Goal: Task Accomplishment & Management: Use online tool/utility

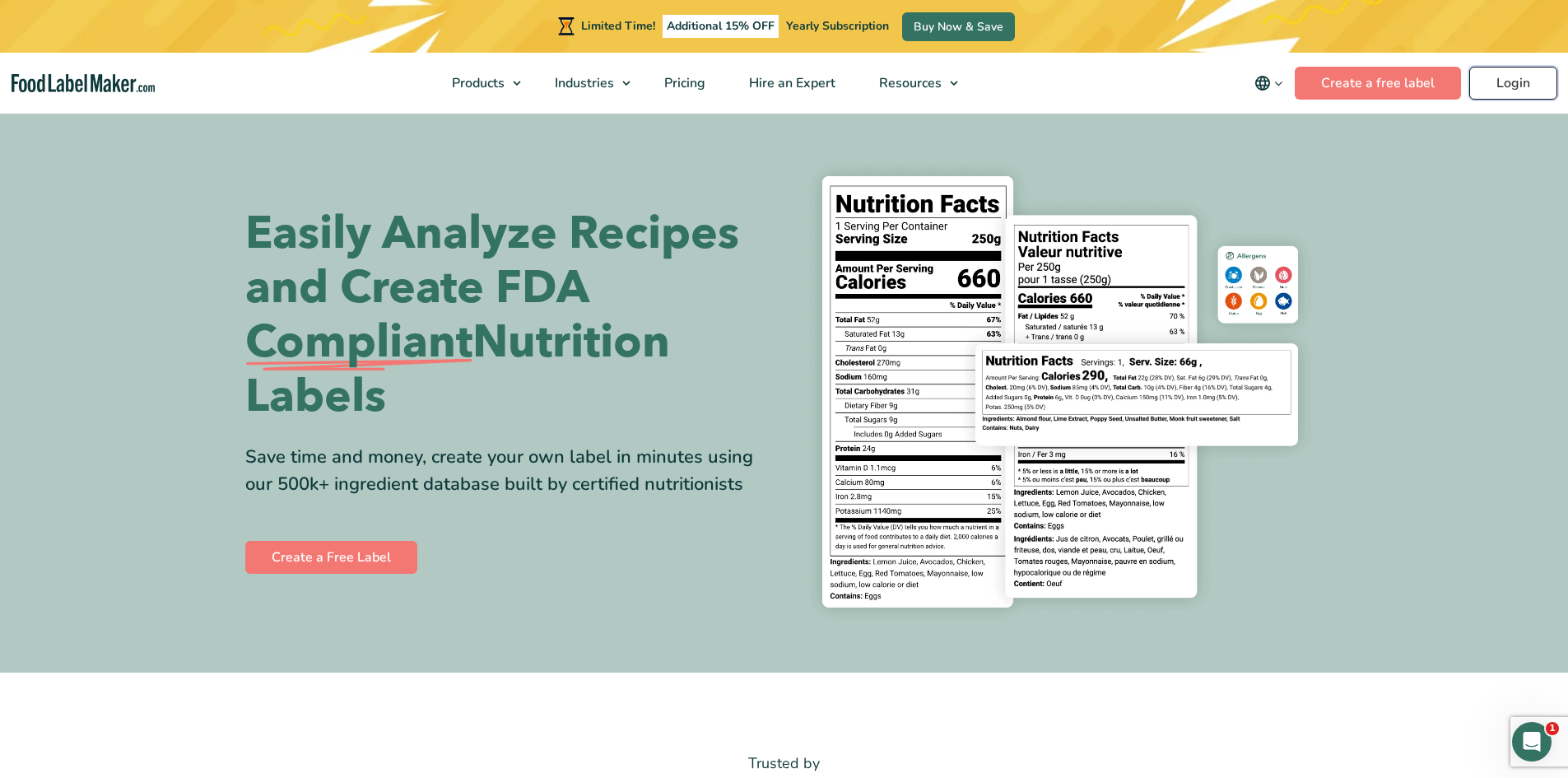
click at [1523, 90] on link "Login" at bounding box center [1514, 83] width 88 height 33
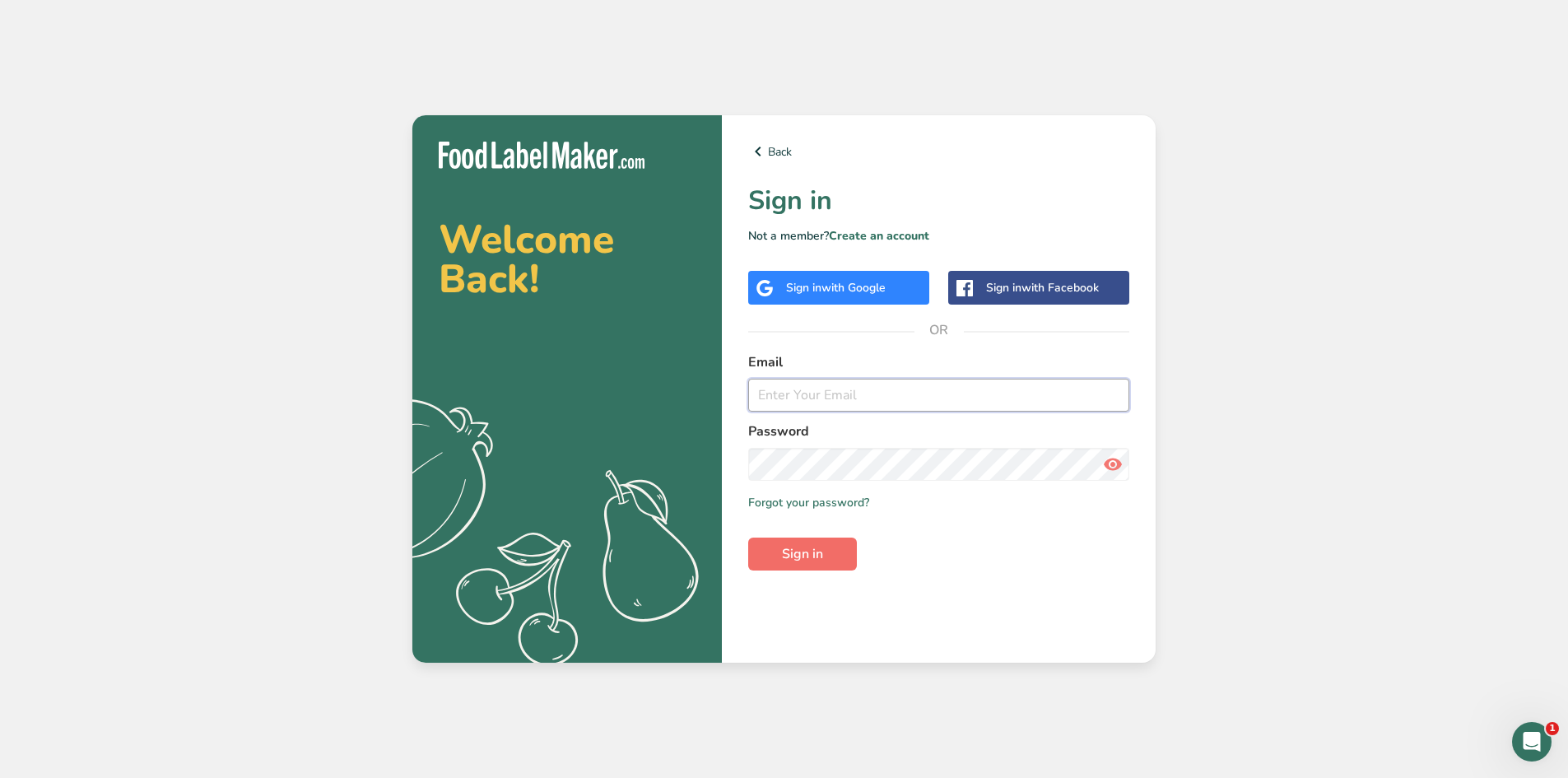
type input "[EMAIL_ADDRESS][DOMAIN_NAME]"
click at [826, 544] on button "Sign in" at bounding box center [802, 554] width 109 height 33
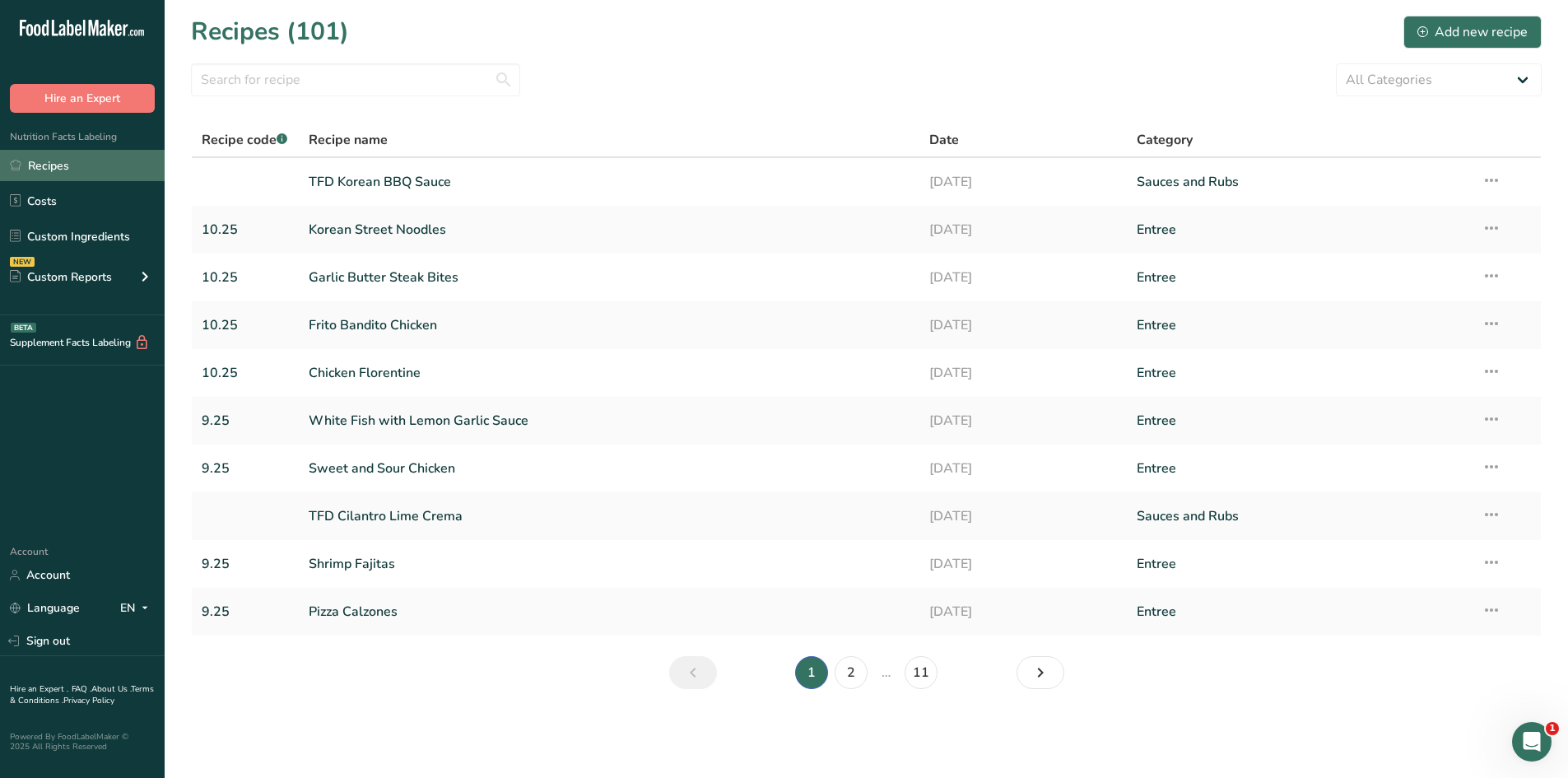
click at [54, 164] on link "Recipes" at bounding box center [82, 166] width 165 height 32
click at [242, 79] on input "text" at bounding box center [355, 80] width 330 height 33
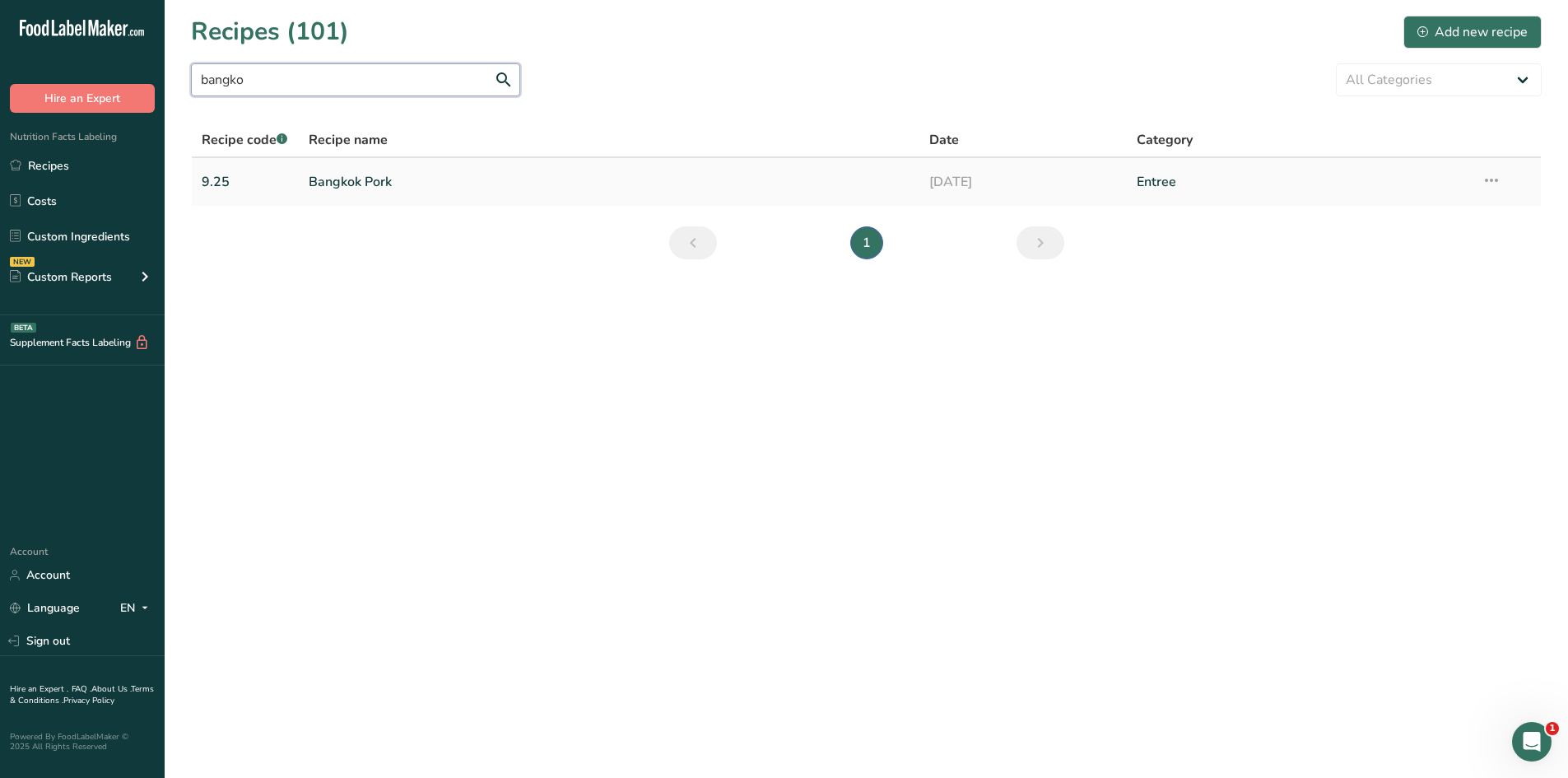
type input "bangko"
click at [328, 183] on link "Bangkok Pork" at bounding box center [609, 182] width 602 height 35
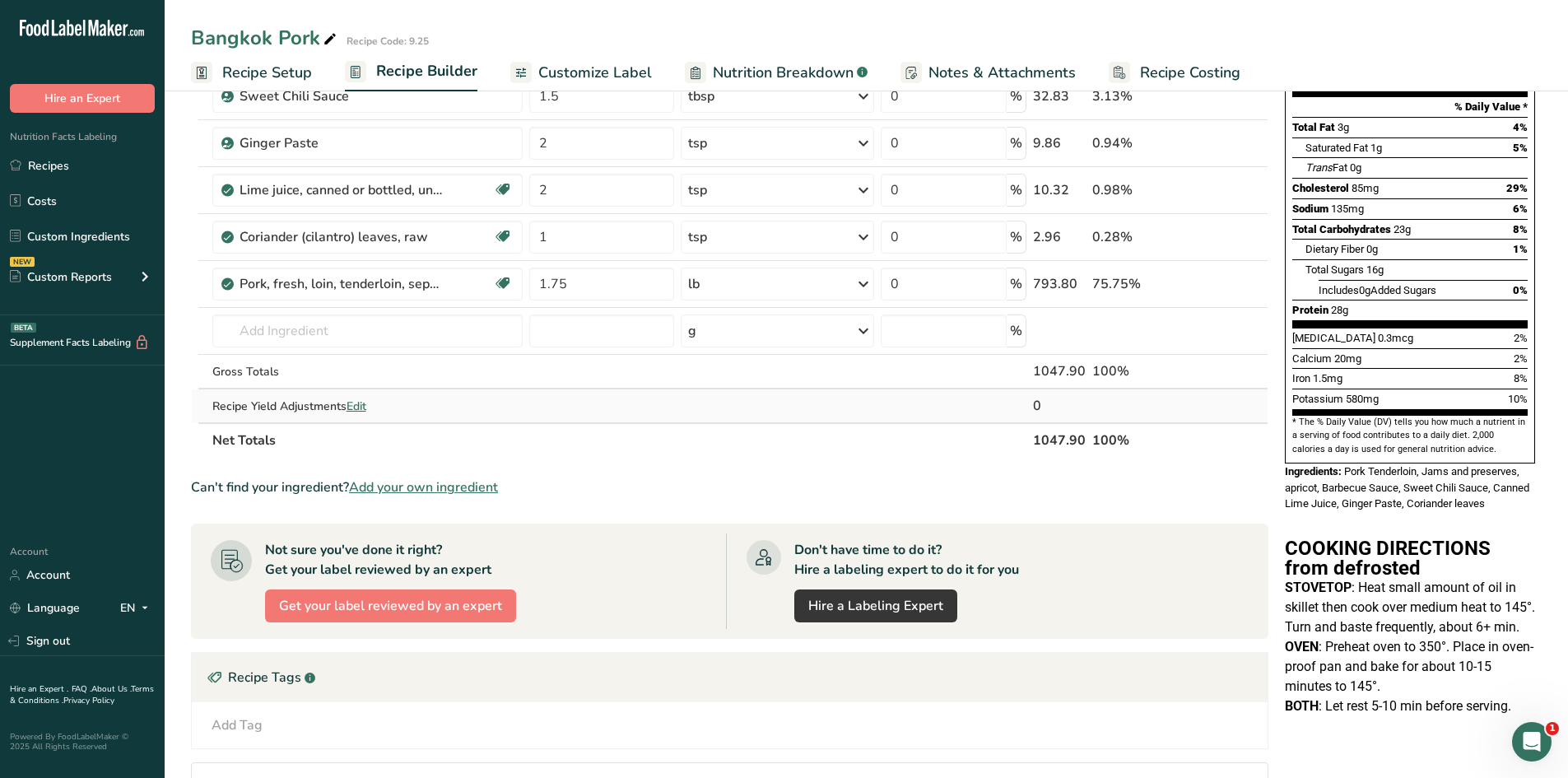
scroll to position [82, 0]
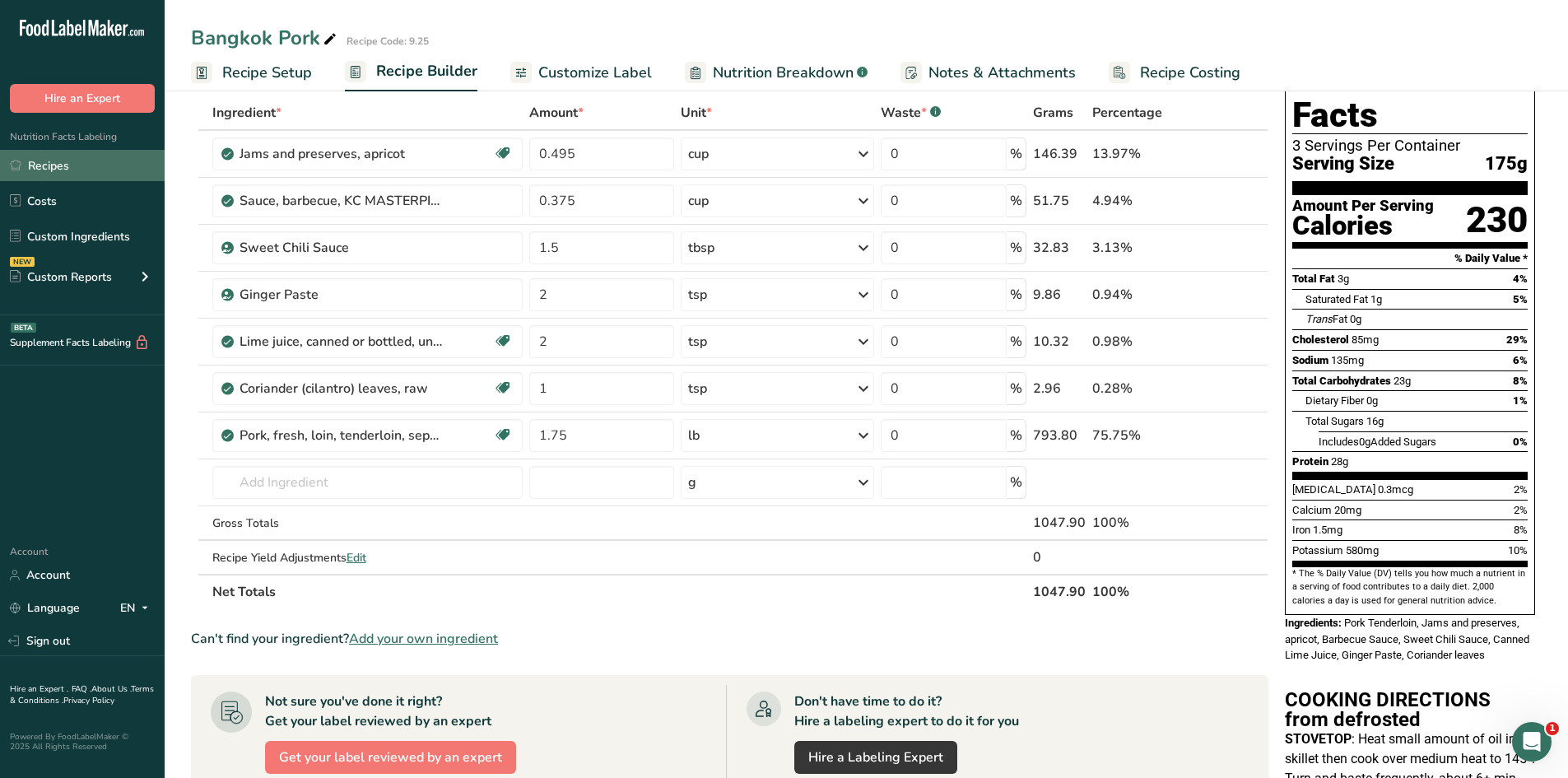
click at [26, 169] on link "Recipes" at bounding box center [82, 166] width 165 height 32
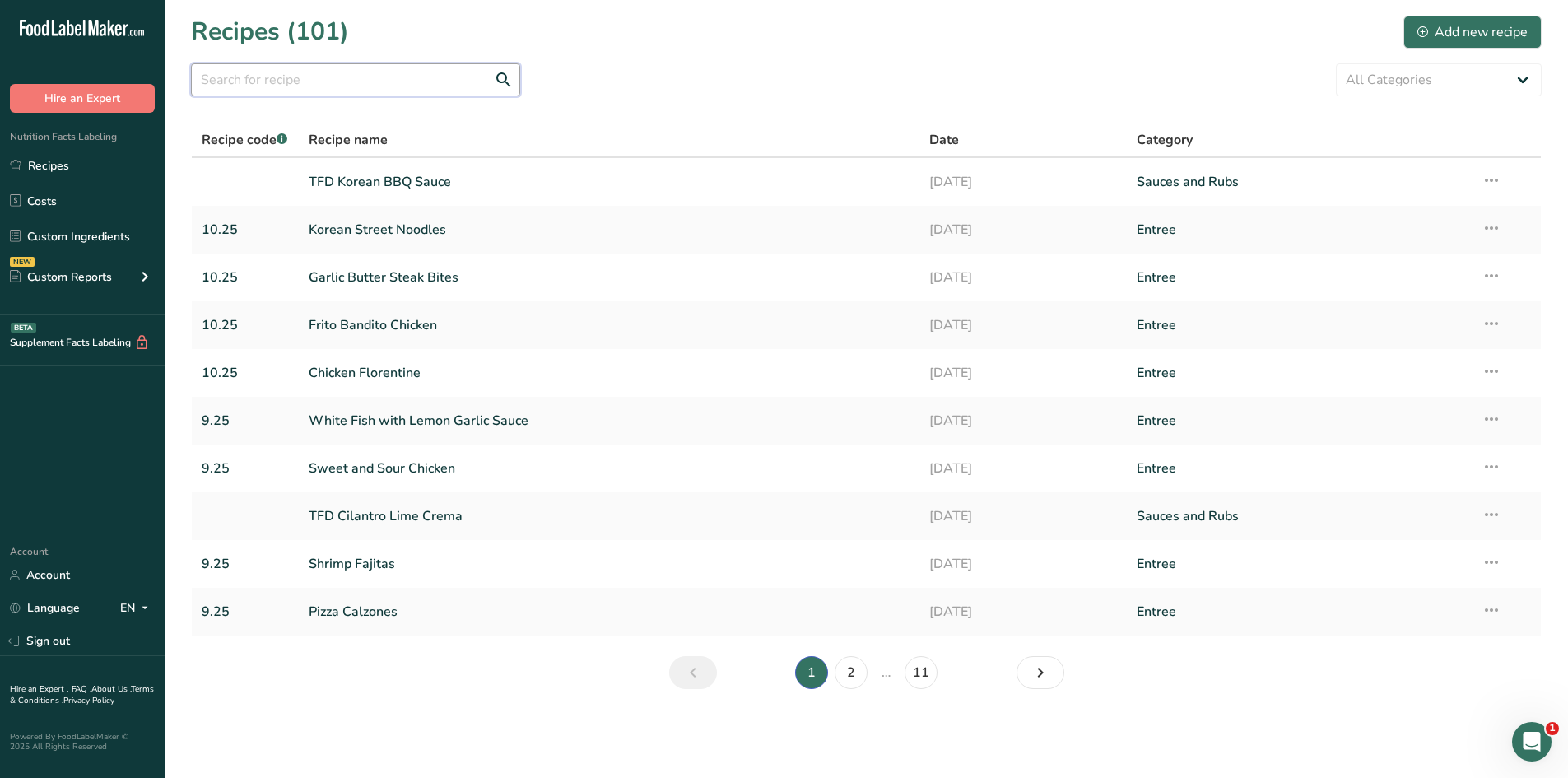
click at [269, 85] on input "text" at bounding box center [355, 80] width 330 height 33
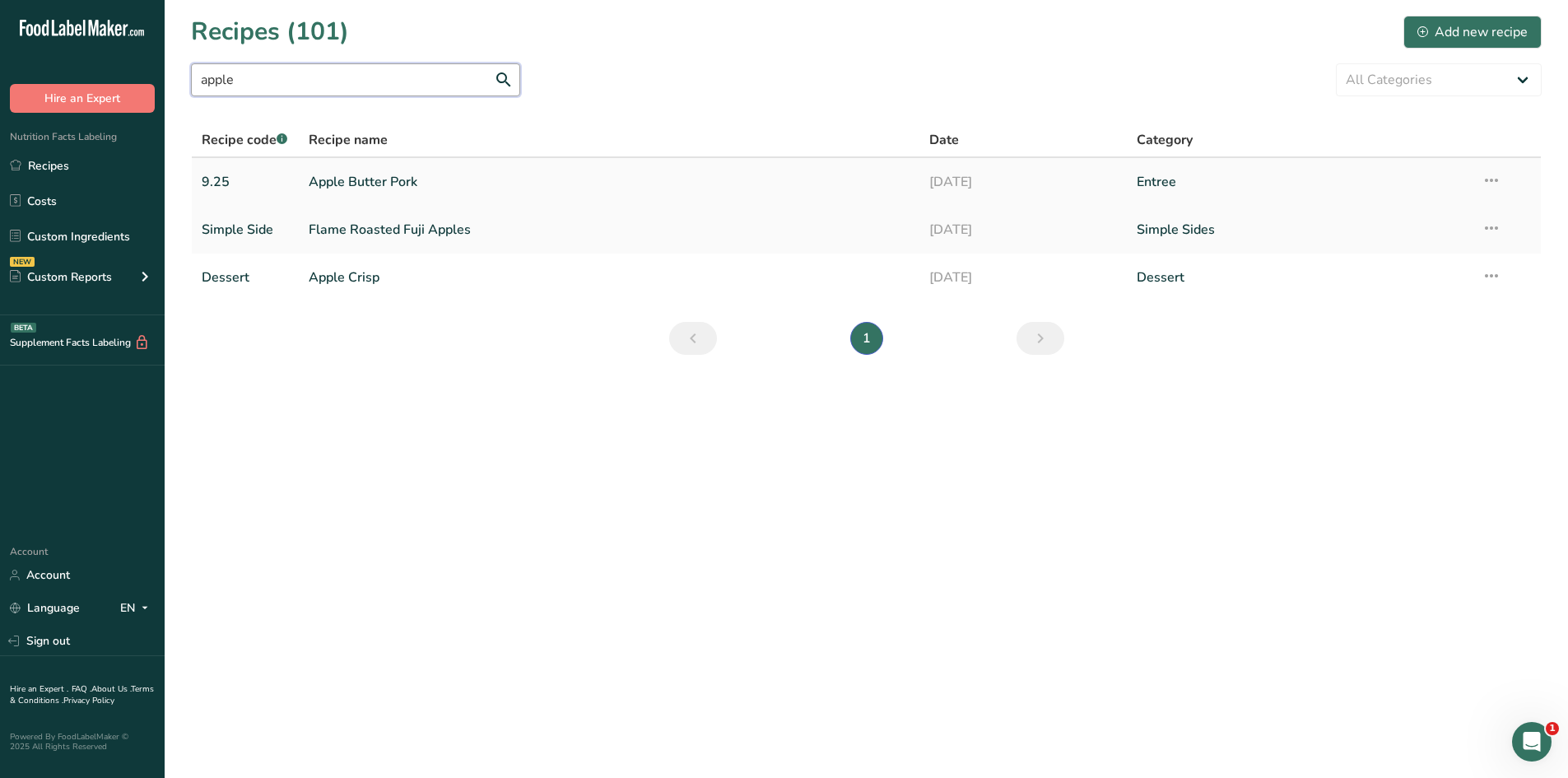
type input "apple"
click at [356, 177] on link "Apple Butter Pork" at bounding box center [609, 182] width 602 height 35
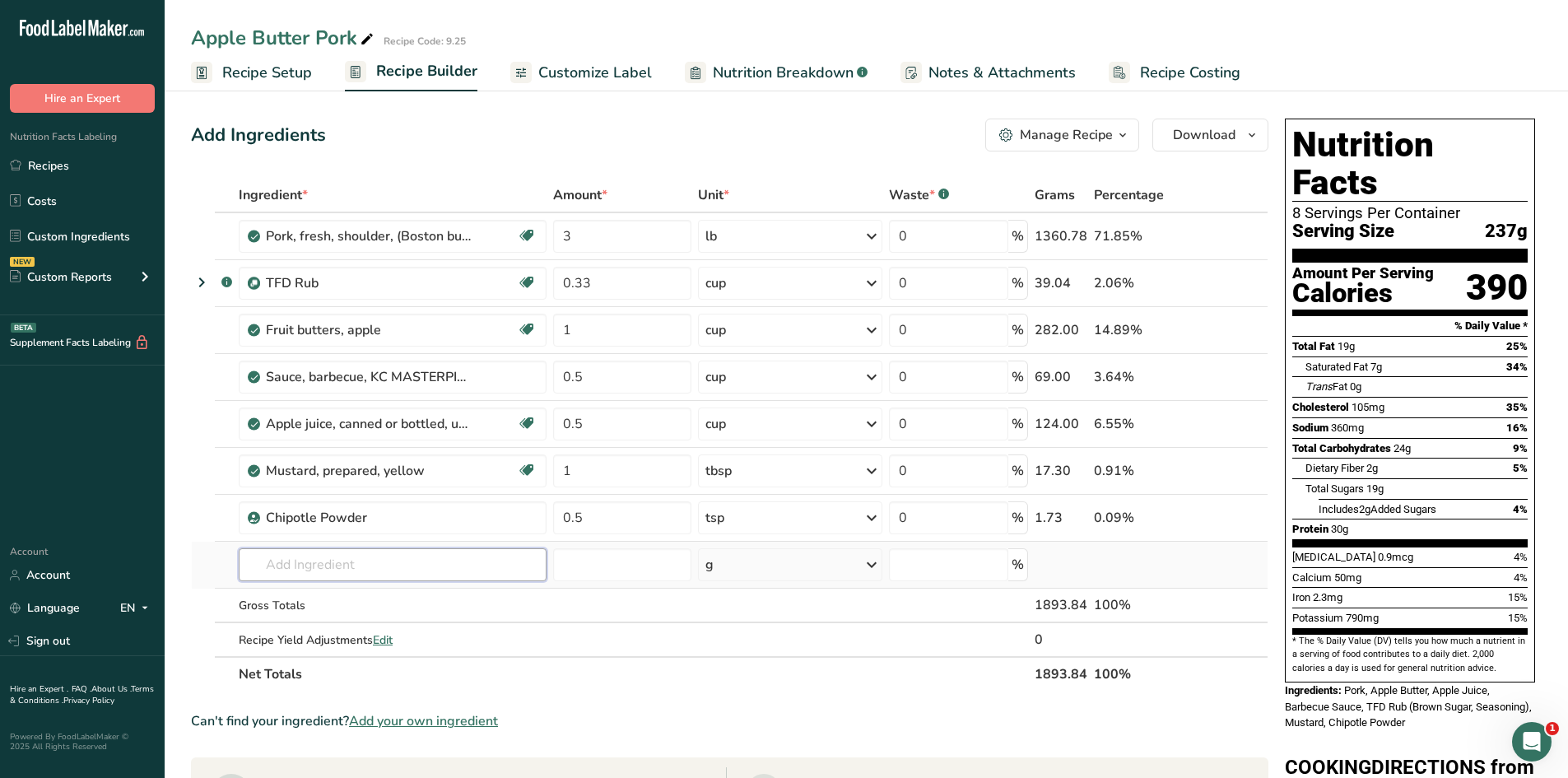
click at [396, 559] on input "text" at bounding box center [393, 565] width 308 height 33
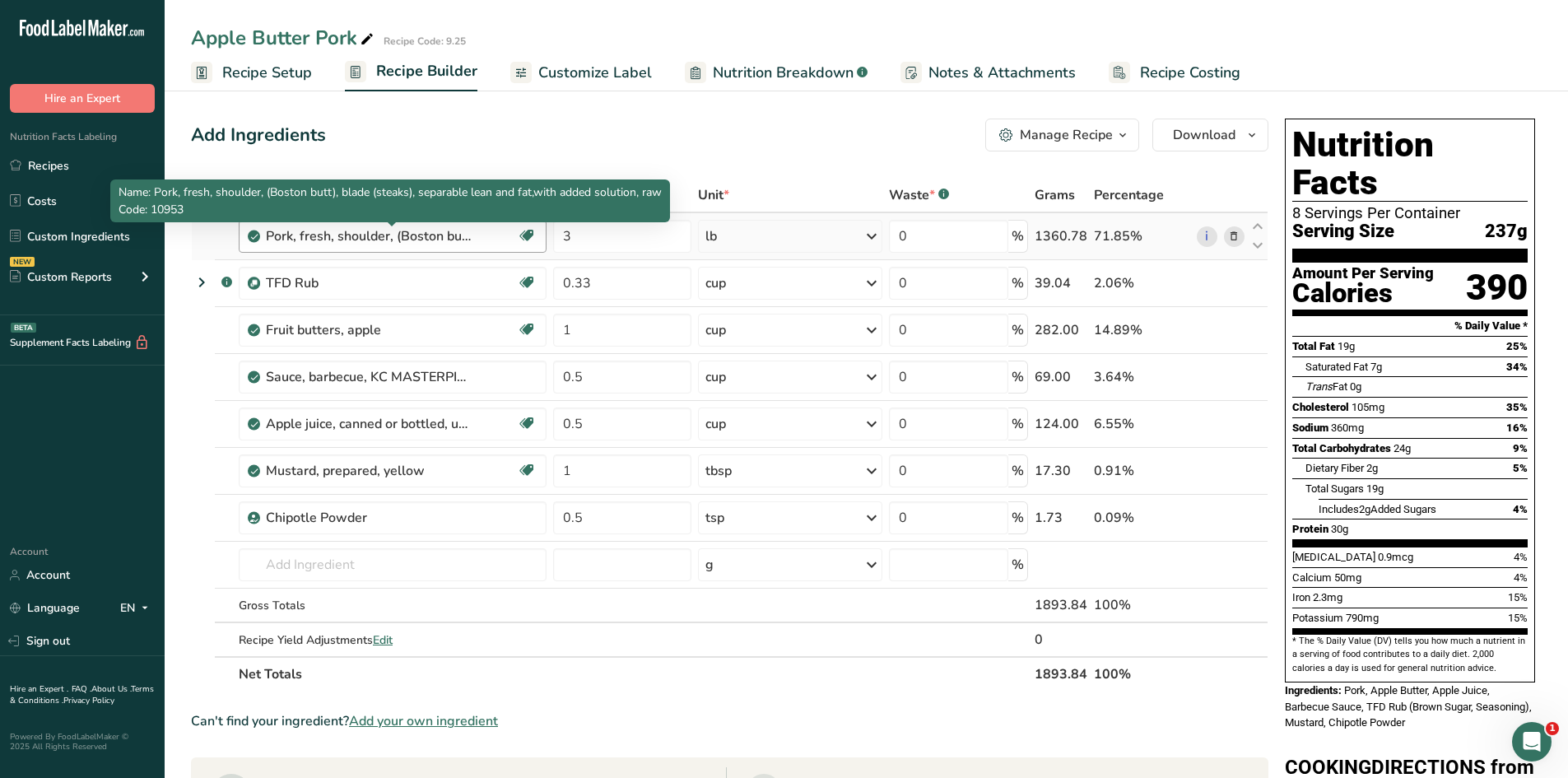
click at [340, 245] on div "Pork, fresh, shoulder, (Boston butt), blade (steaks), separable lean and fat,wi…" at bounding box center [368, 236] width 206 height 20
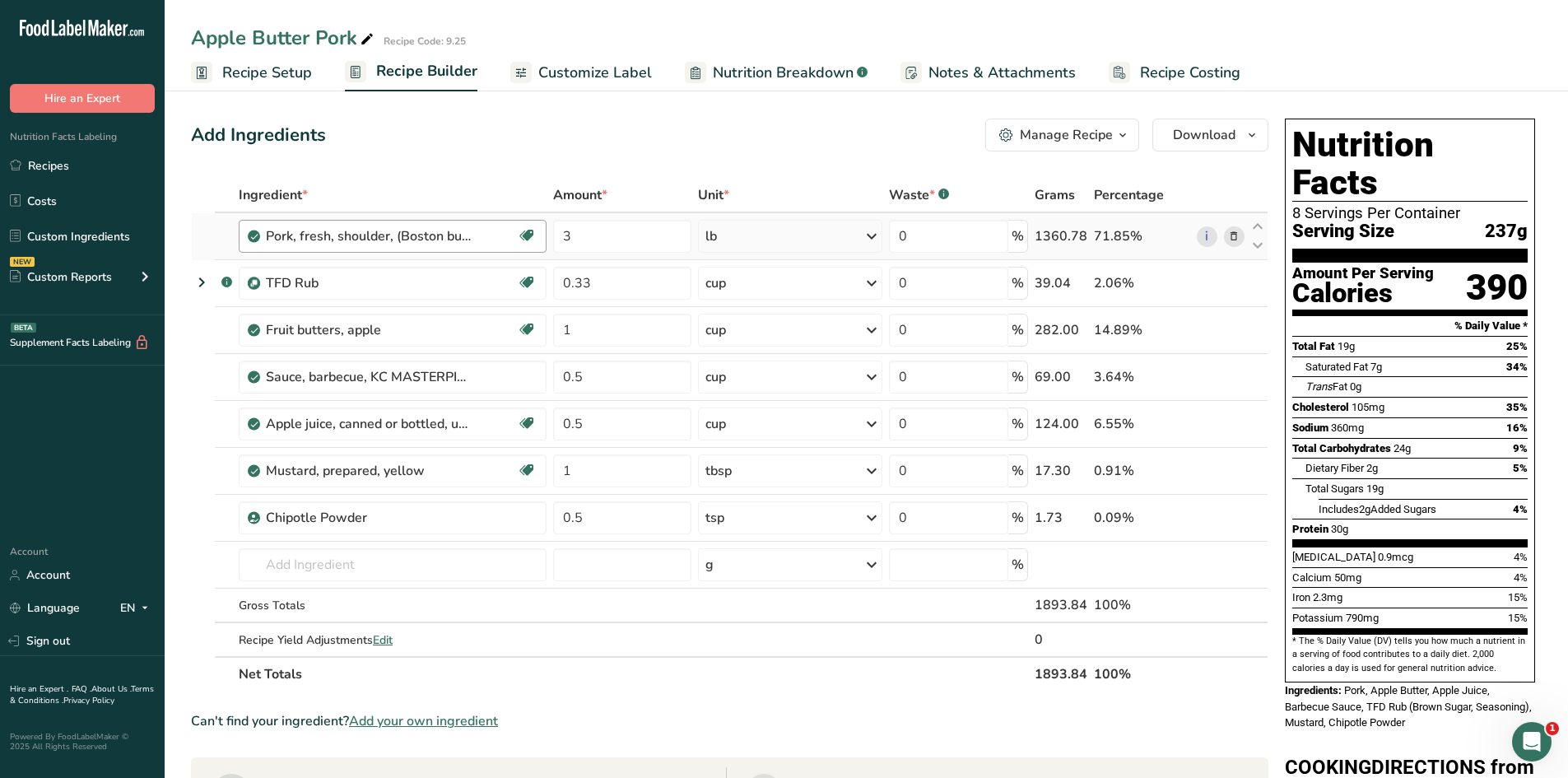
click at [340, 245] on div "Pork, fresh, shoulder, (Boston butt), blade (steaks), separable lean and fat,wi…" at bounding box center [368, 236] width 206 height 20
click at [380, 564] on input "text" at bounding box center [393, 565] width 308 height 33
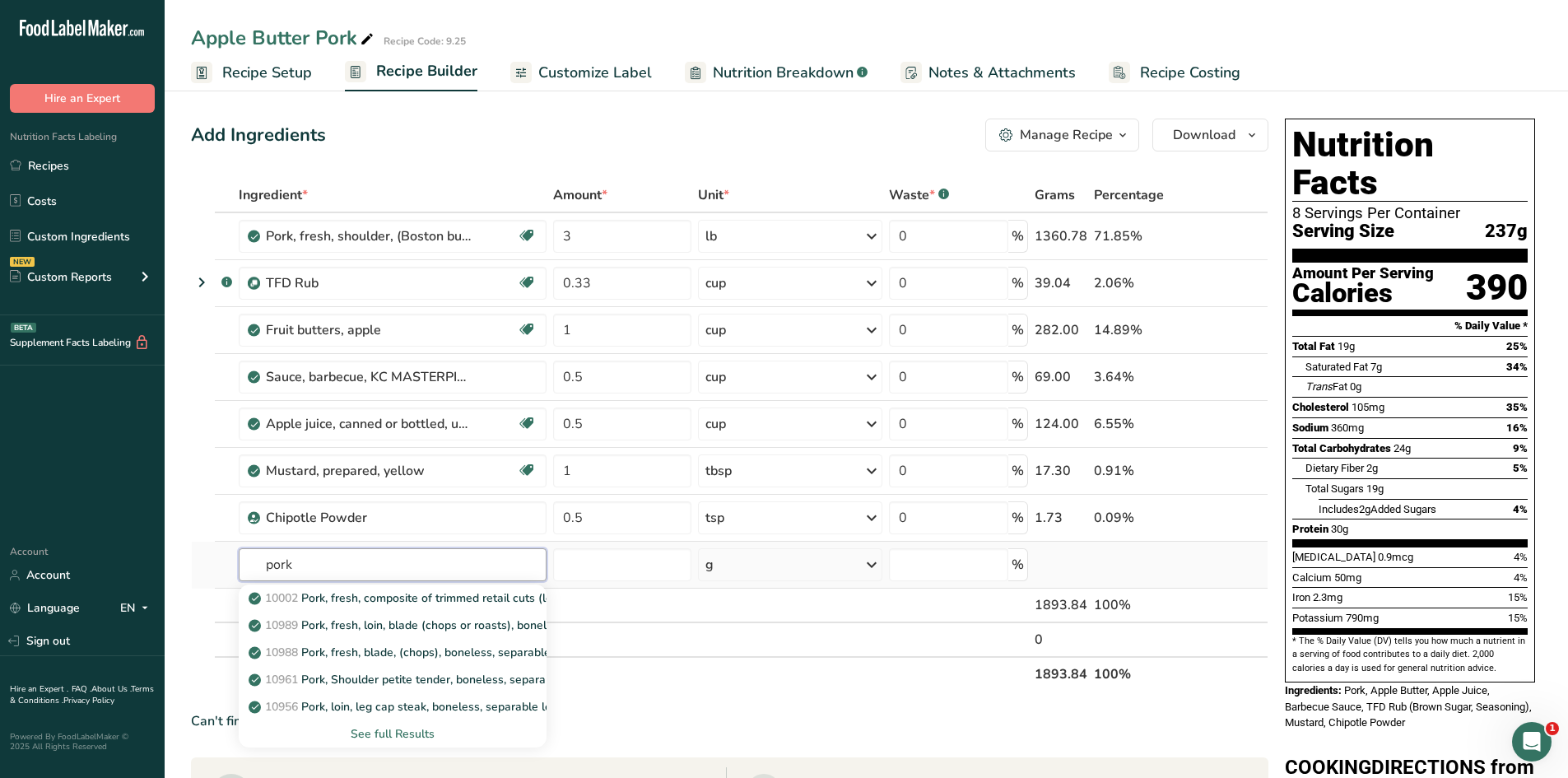
type input "pork"
click at [396, 734] on div "See full Results" at bounding box center [393, 733] width 281 height 17
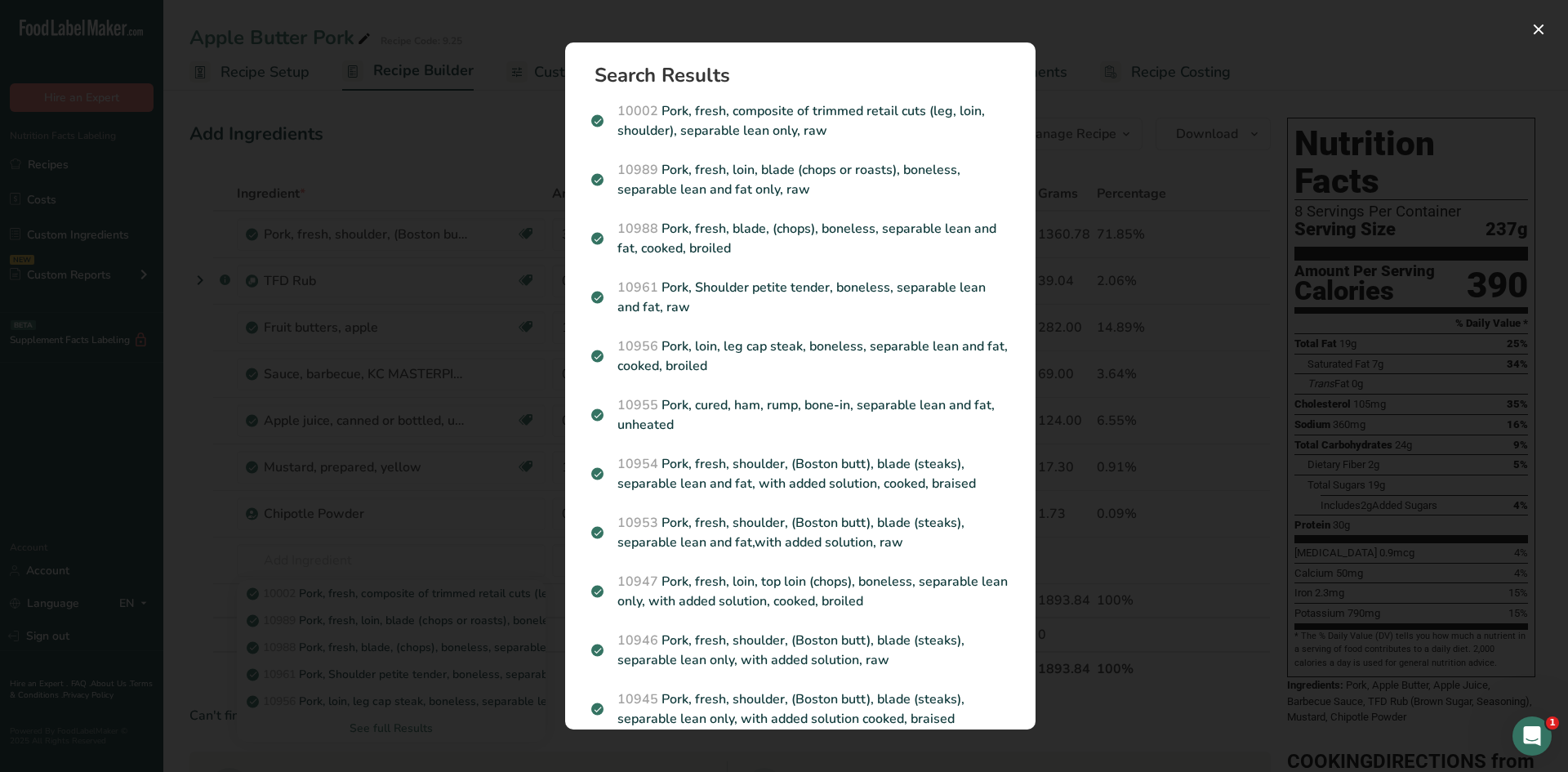
click at [401, 233] on div "Search results modal" at bounding box center [784, 386] width 1568 height 772
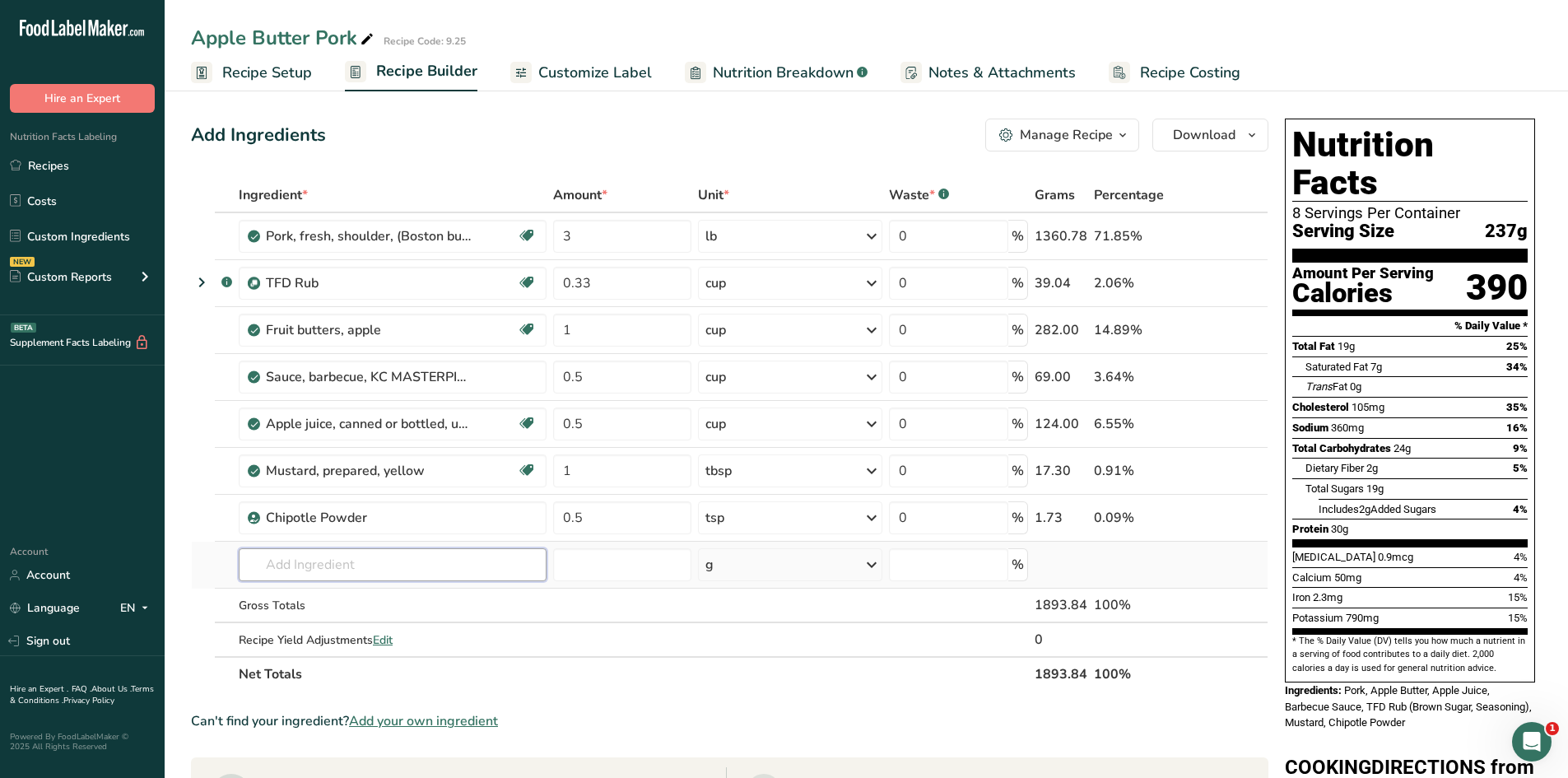
click at [385, 560] on input "text" at bounding box center [393, 565] width 308 height 33
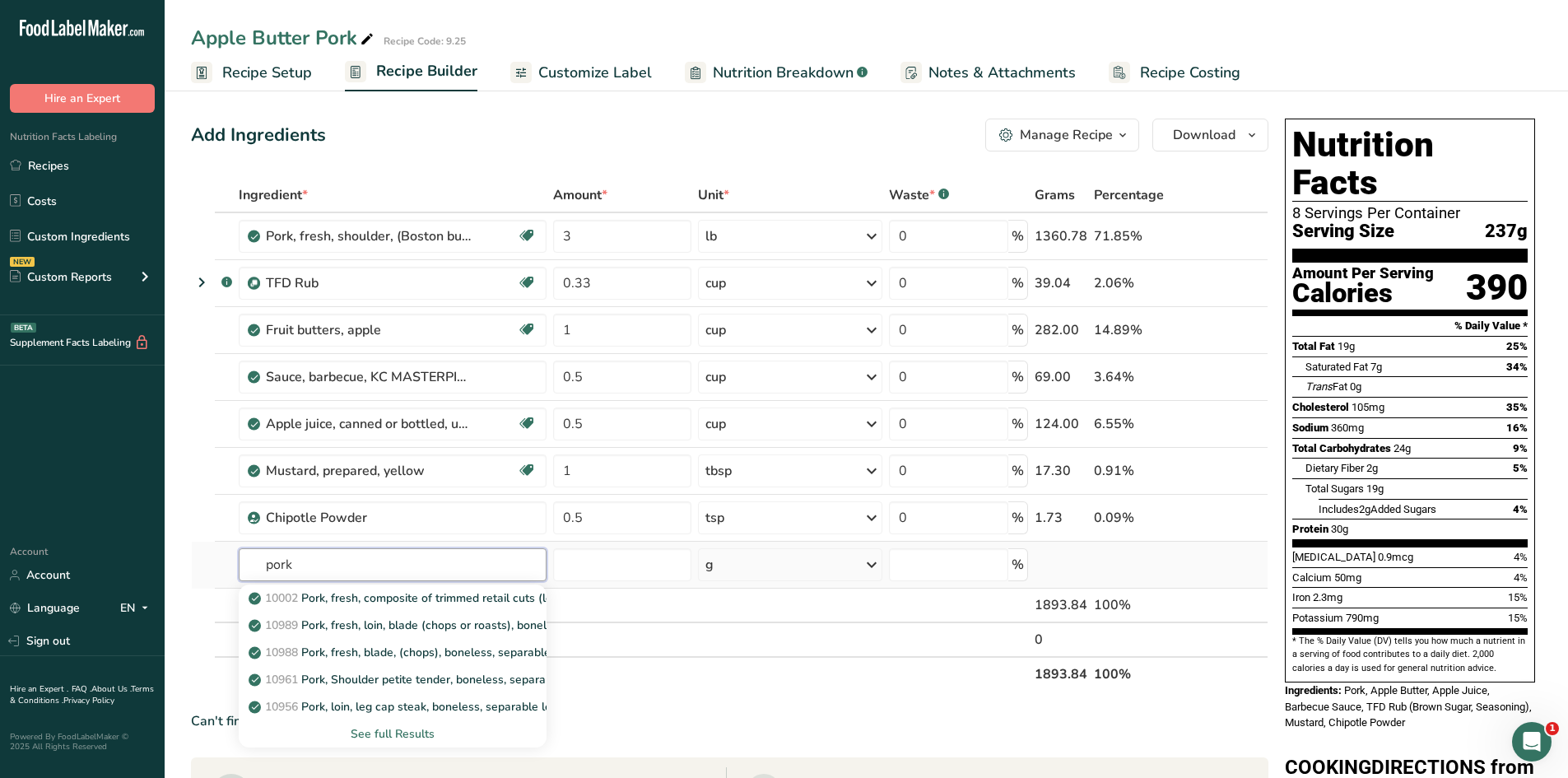
type input "pork"
click at [414, 732] on div "See full Results" at bounding box center [393, 733] width 281 height 17
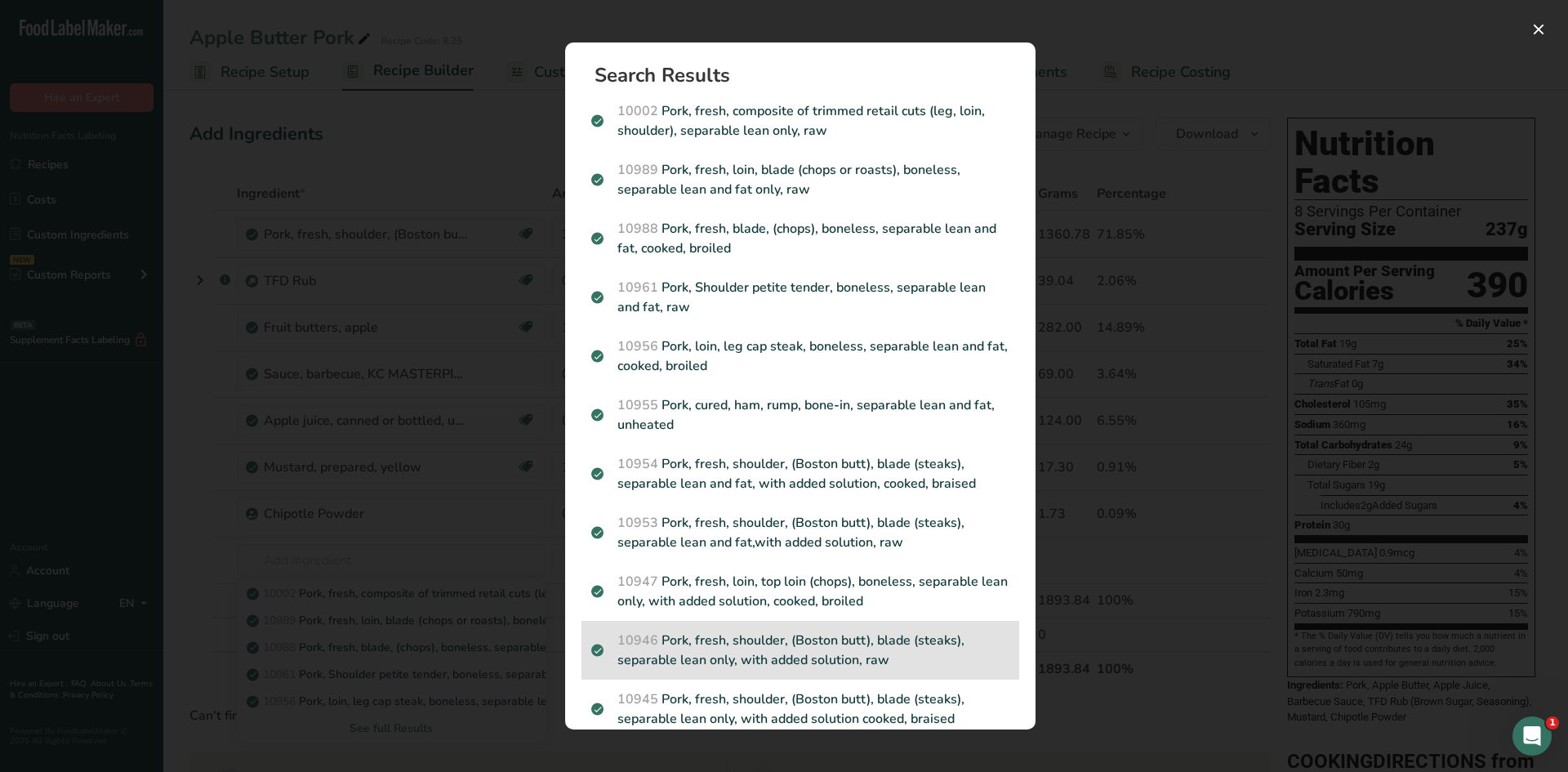
click at [776, 655] on p "10946 Pork, fresh, shoulder, (Boston butt), blade (steaks), separable lean only…" at bounding box center [800, 650] width 418 height 39
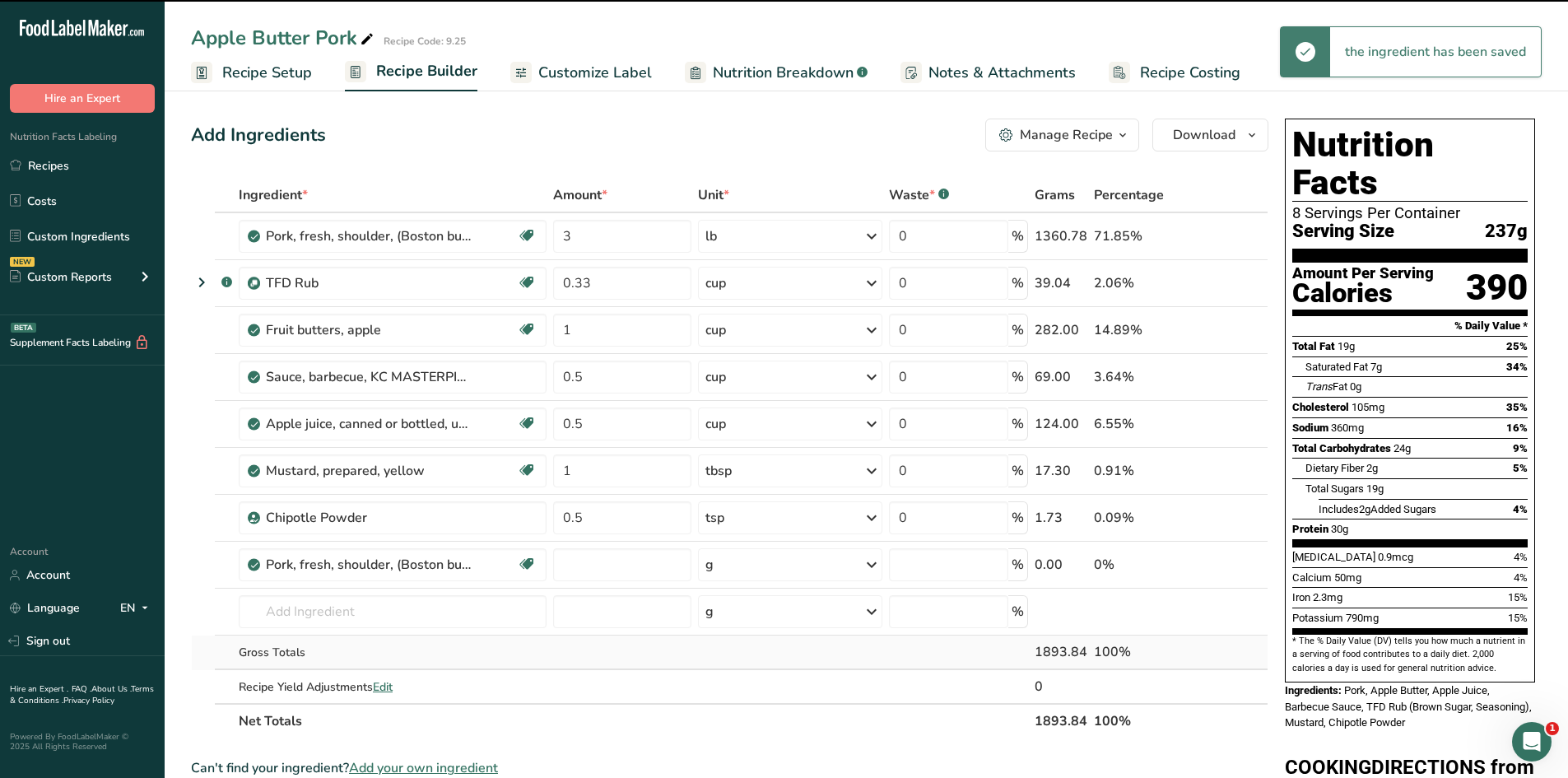
type input "0"
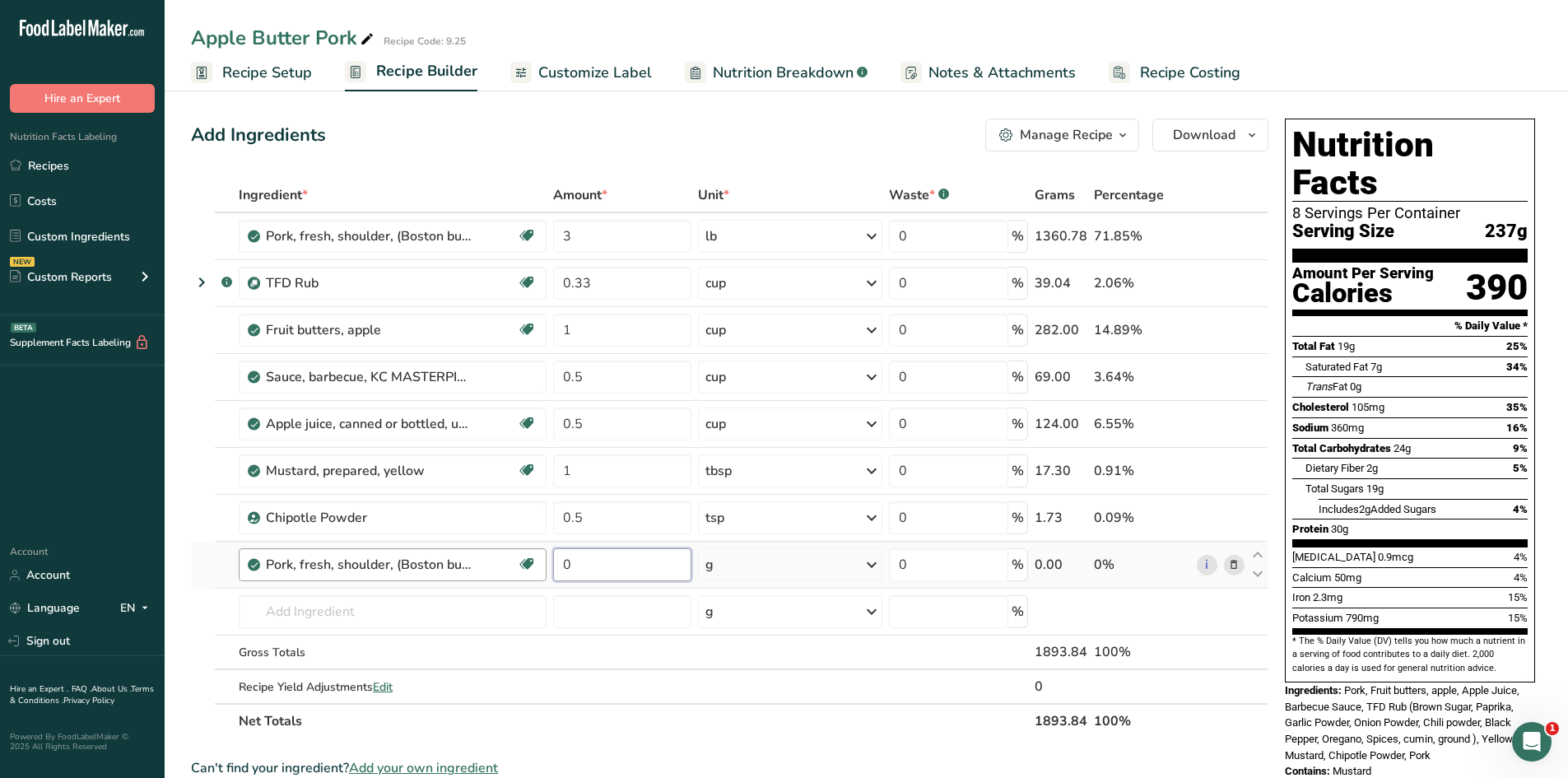
drag, startPoint x: 601, startPoint y: 567, endPoint x: 545, endPoint y: 569, distance: 56.0
click at [545, 569] on tr "Pork, fresh, shoulder, (Boston butt), blade (steaks), separable lean only, with…" at bounding box center [729, 565] width 1076 height 47
type input "3"
click at [741, 561] on div "Ingredient * Amount * Unit * Waste * .a-a{fill:#347362;}.b-a{fill:#fff;} Grams …" at bounding box center [729, 458] width 1078 height 561
click at [874, 563] on icon at bounding box center [872, 565] width 20 height 30
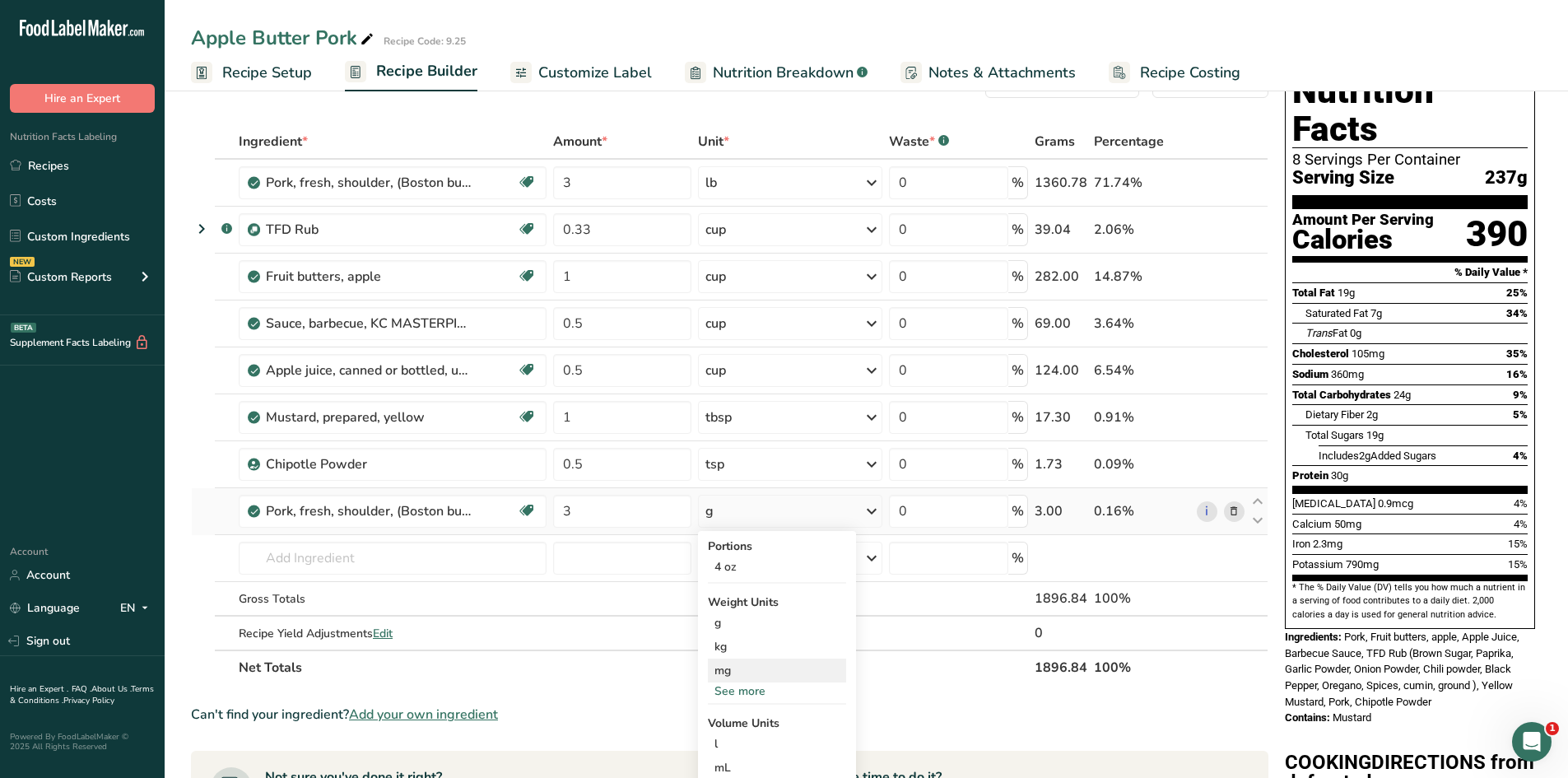
scroll to position [82, 0]
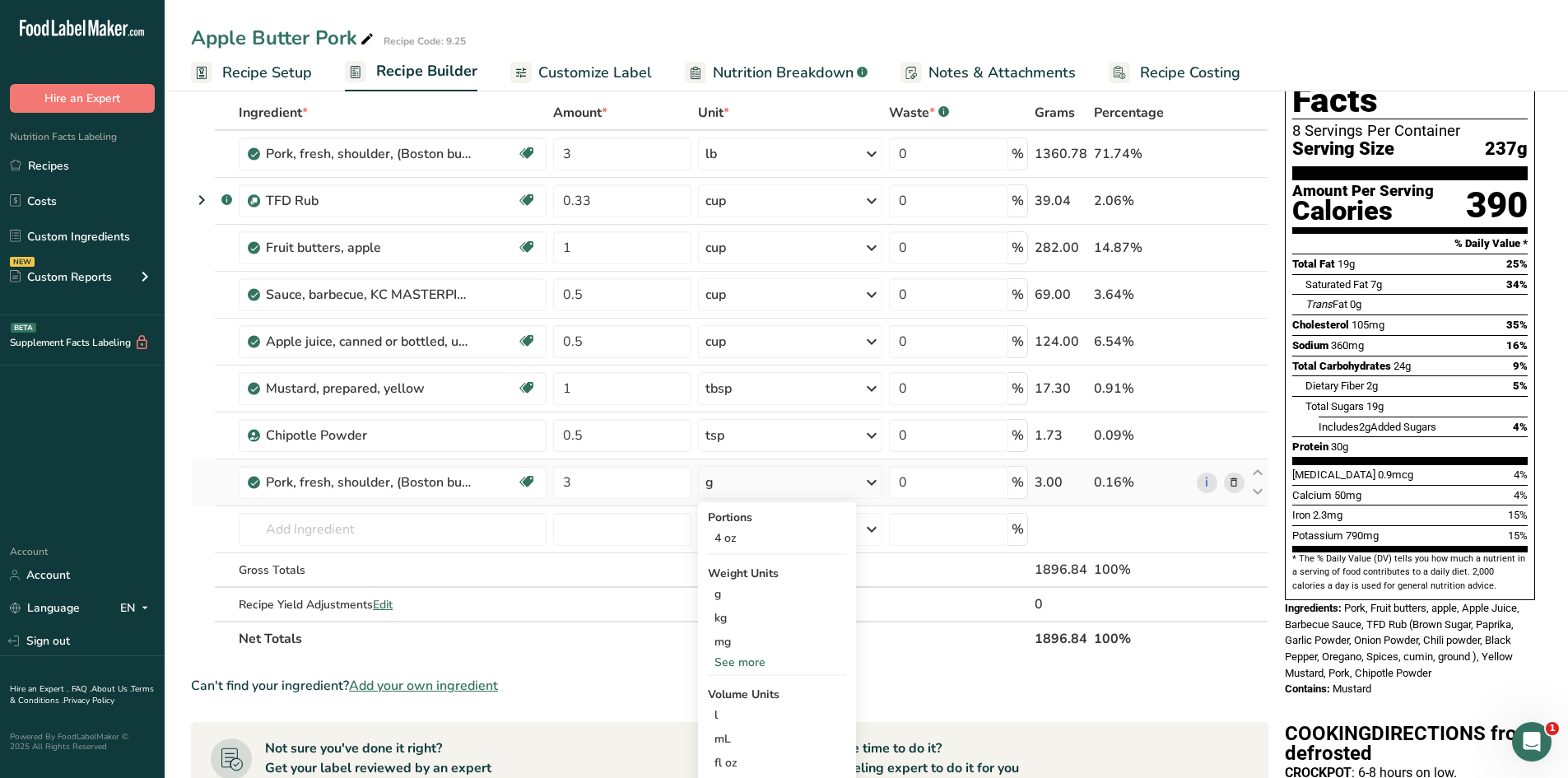
click at [735, 666] on div "See more" at bounding box center [777, 662] width 138 height 17
click at [732, 689] on div "lb" at bounding box center [777, 689] width 138 height 24
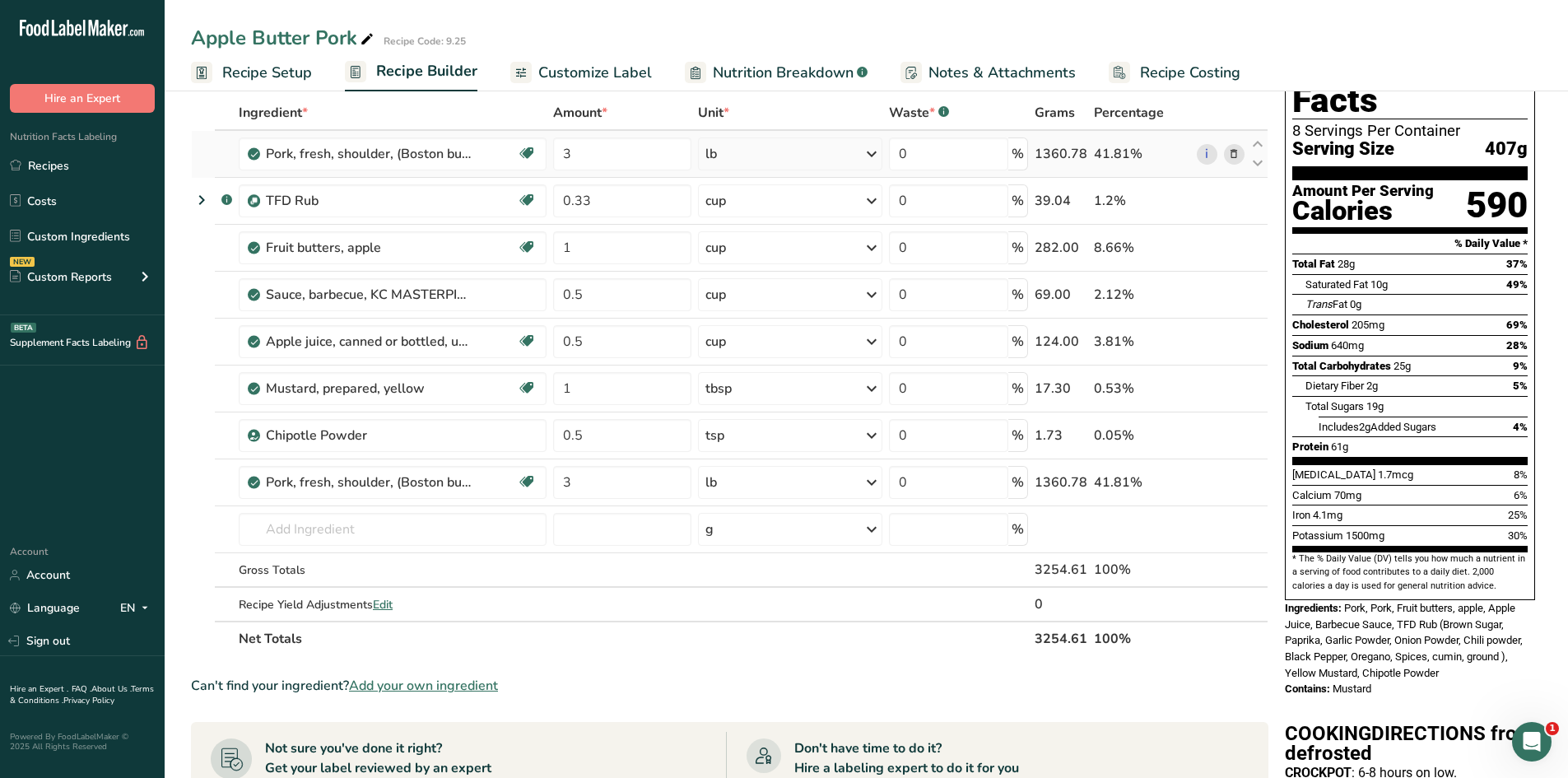
click at [1233, 156] on icon at bounding box center [1234, 154] width 12 height 17
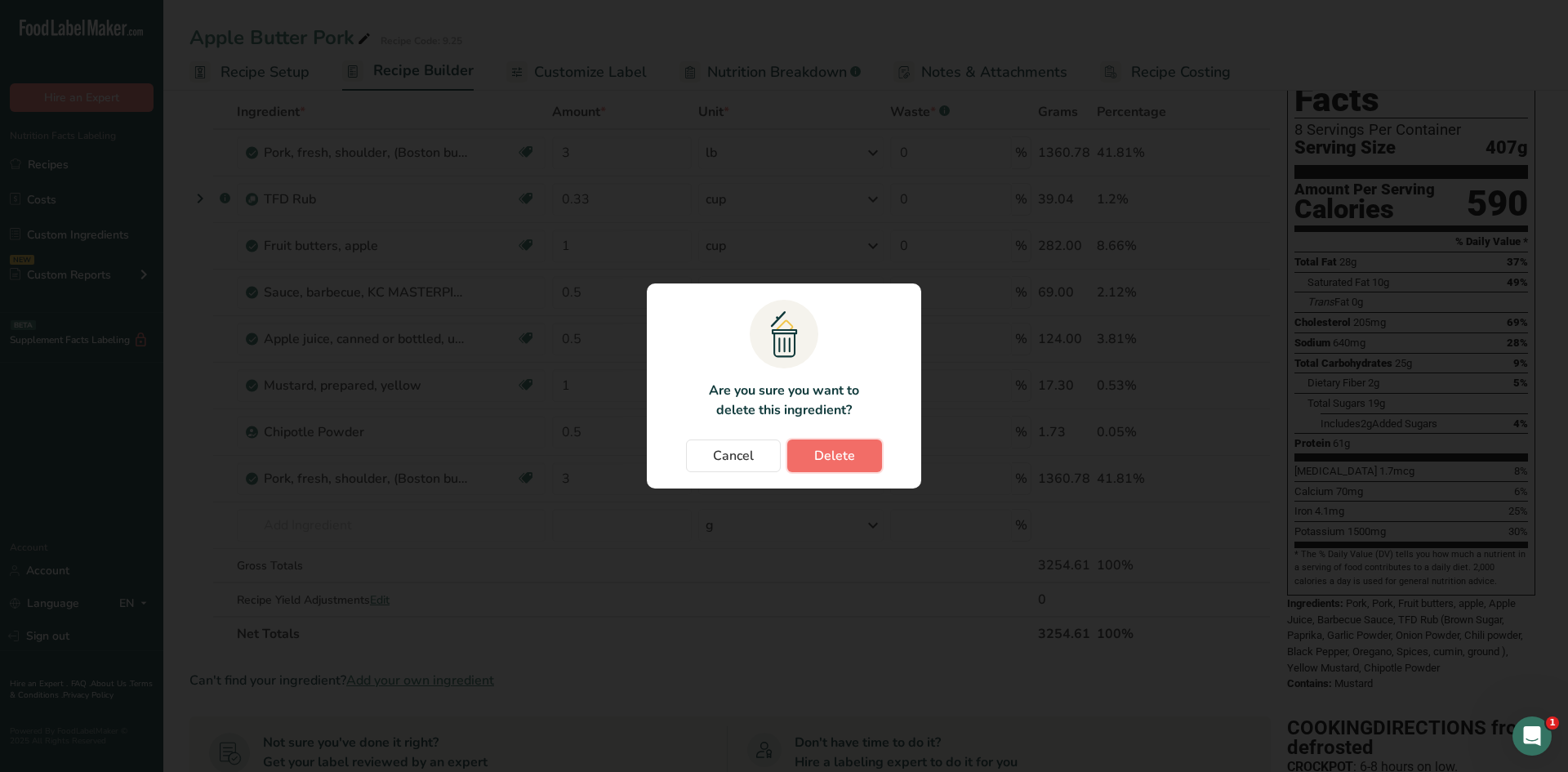
click at [822, 458] on span "Delete" at bounding box center [834, 456] width 40 height 20
type input "0.33"
type input "1"
type input "0.5"
type input "1"
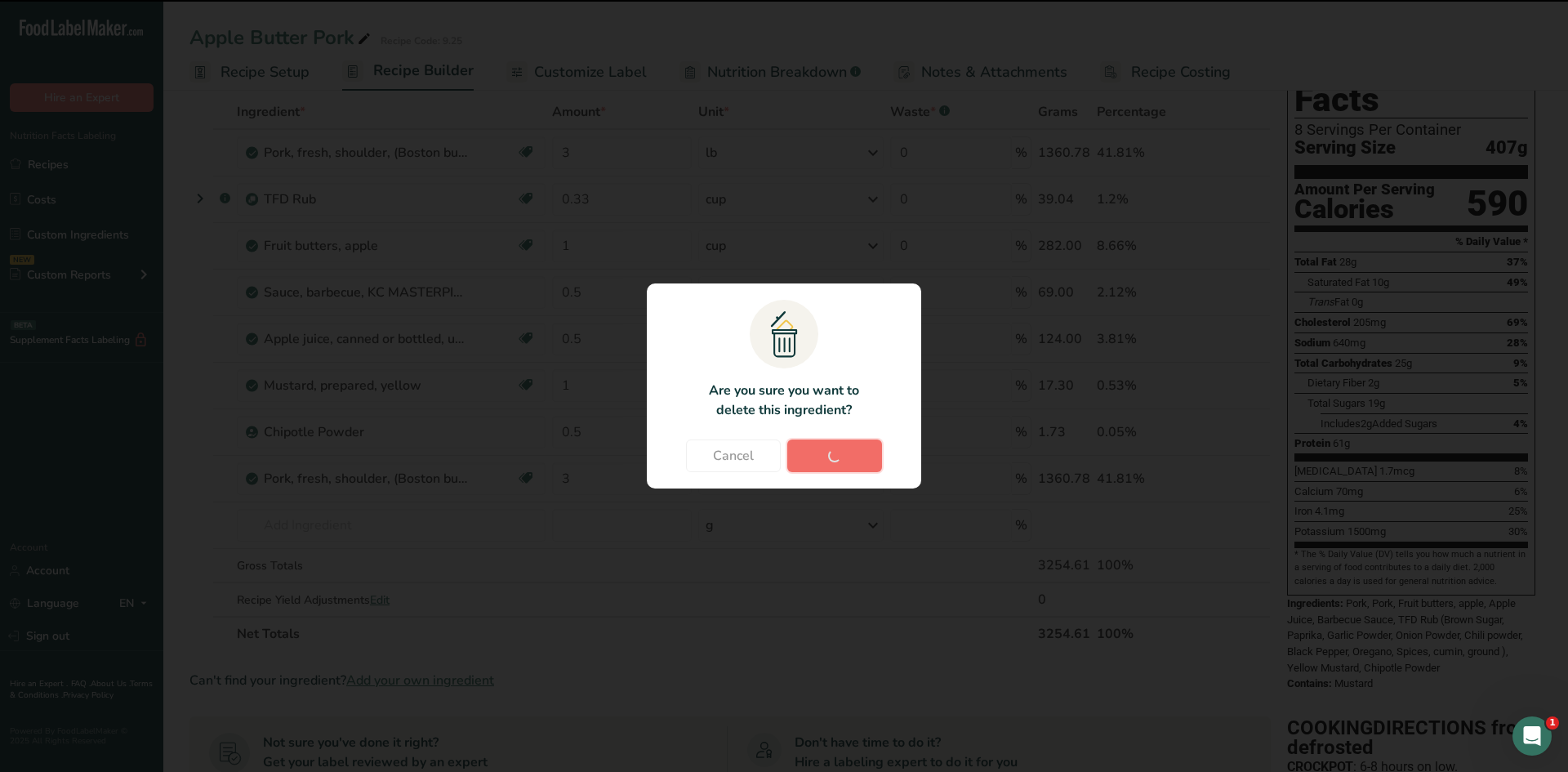
type input "0.5"
type input "3"
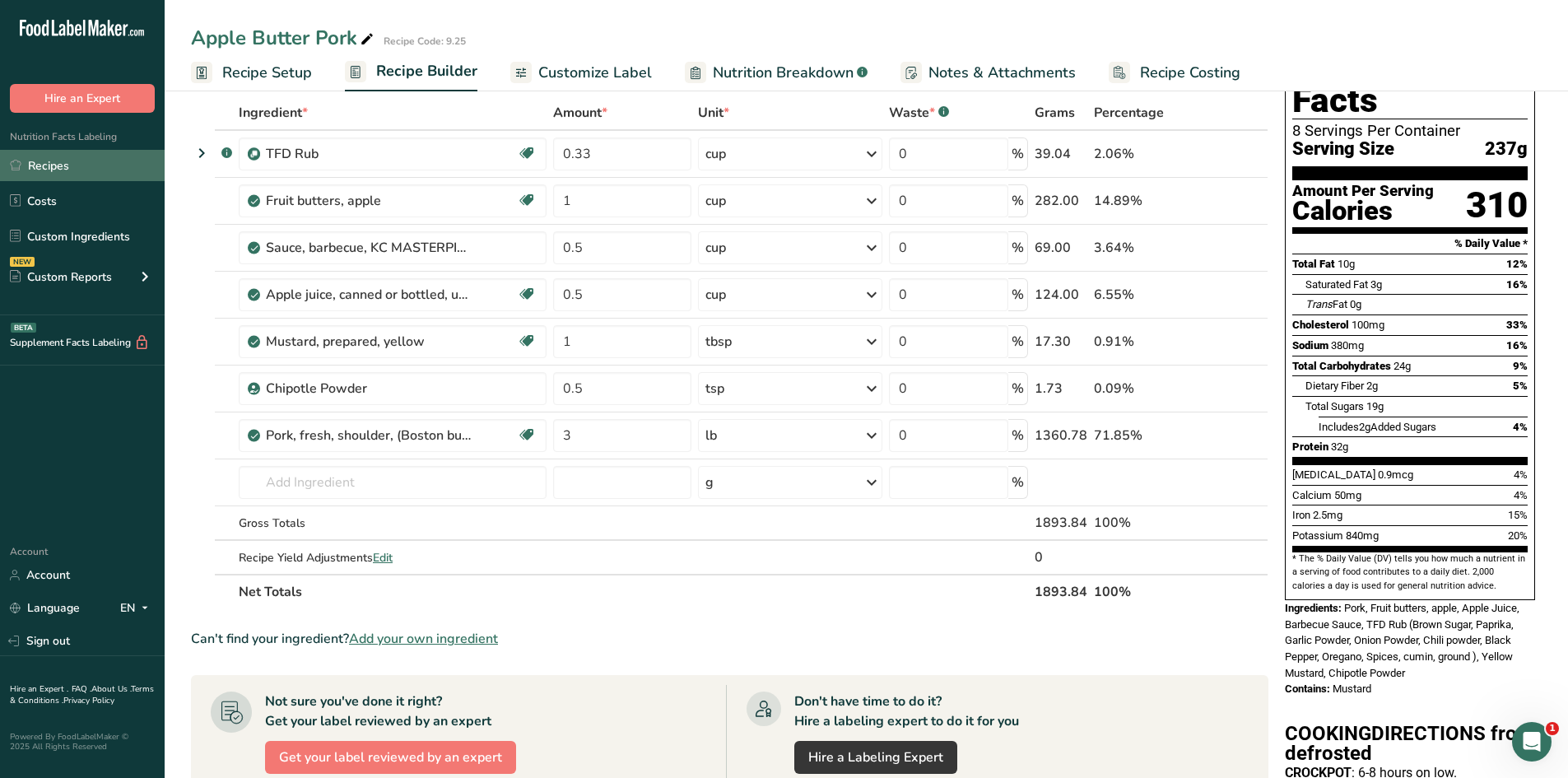
click at [48, 171] on link "Recipes" at bounding box center [82, 166] width 165 height 32
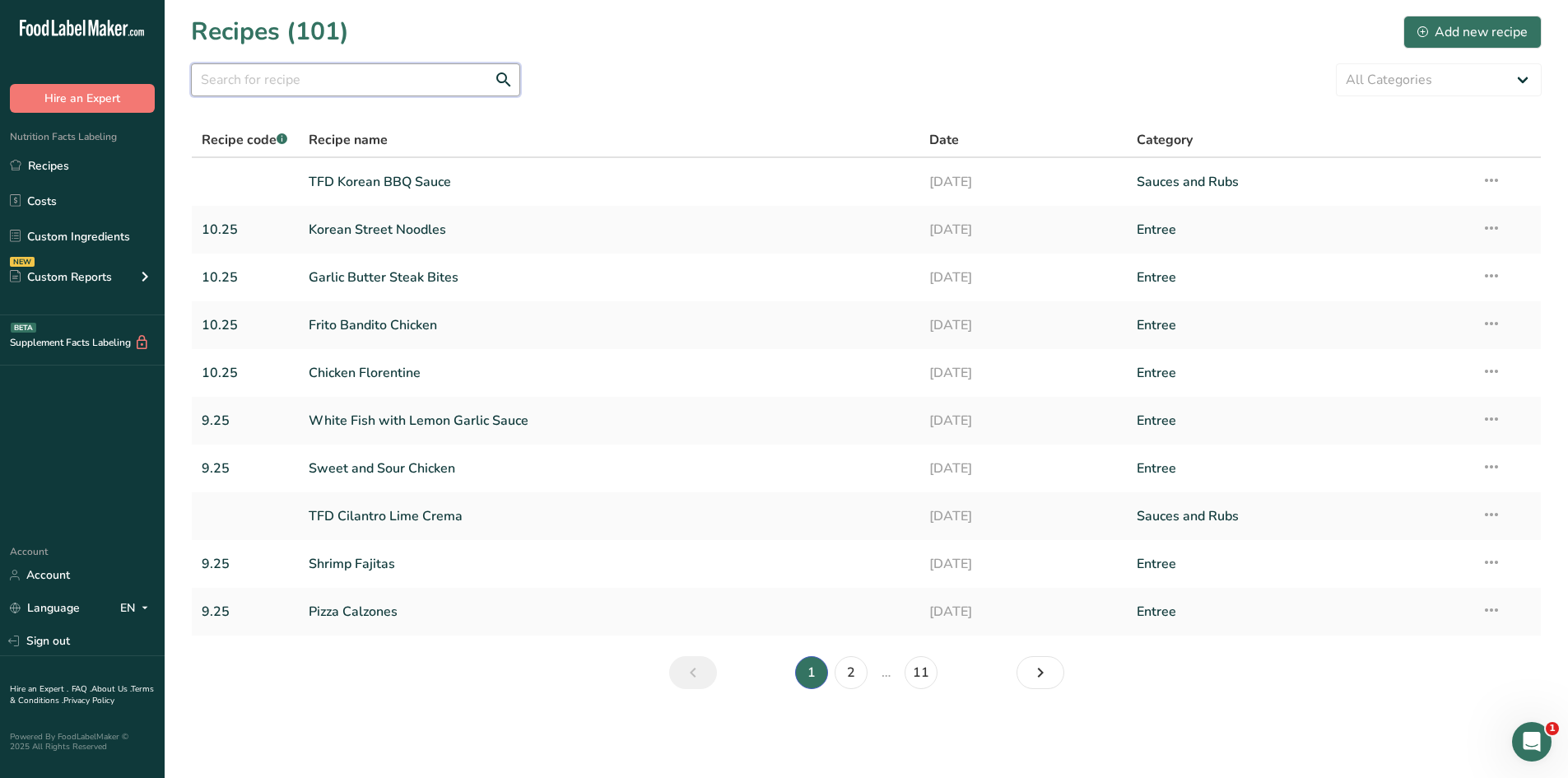
click at [261, 76] on input "text" at bounding box center [355, 80] width 330 height 33
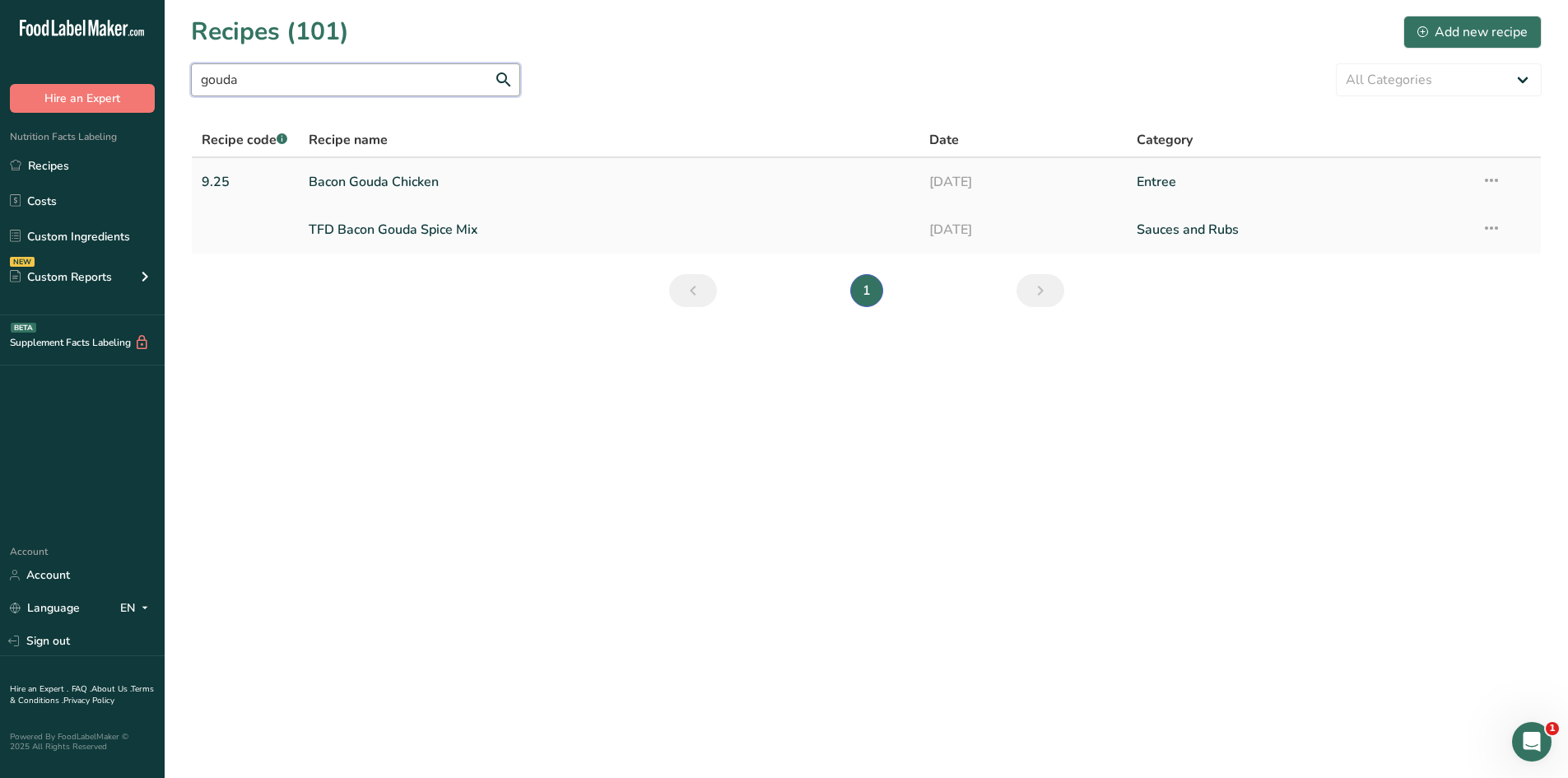
type input "gouda"
click at [399, 182] on link "Bacon Gouda Chicken" at bounding box center [609, 182] width 602 height 35
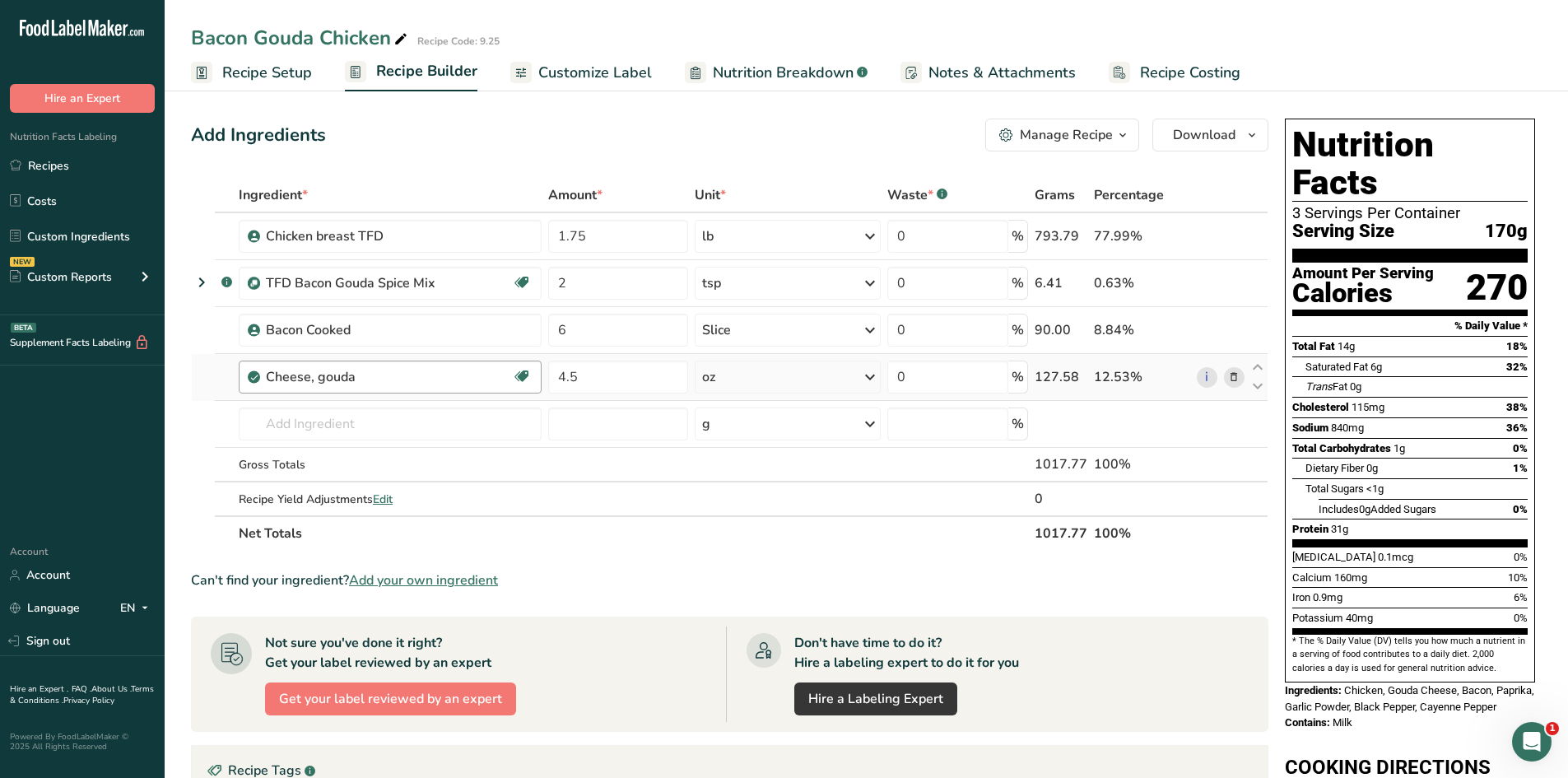
drag, startPoint x: 410, startPoint y: 181, endPoint x: 371, endPoint y: 386, distance: 208.7
click at [371, 386] on div "Cheese, gouda" at bounding box center [368, 377] width 206 height 20
click at [419, 386] on div "Cheese, gouda" at bounding box center [368, 377] width 206 height 20
click at [380, 424] on input "text" at bounding box center [390, 424] width 303 height 33
click at [580, 532] on th "Net Totals" at bounding box center [633, 533] width 796 height 35
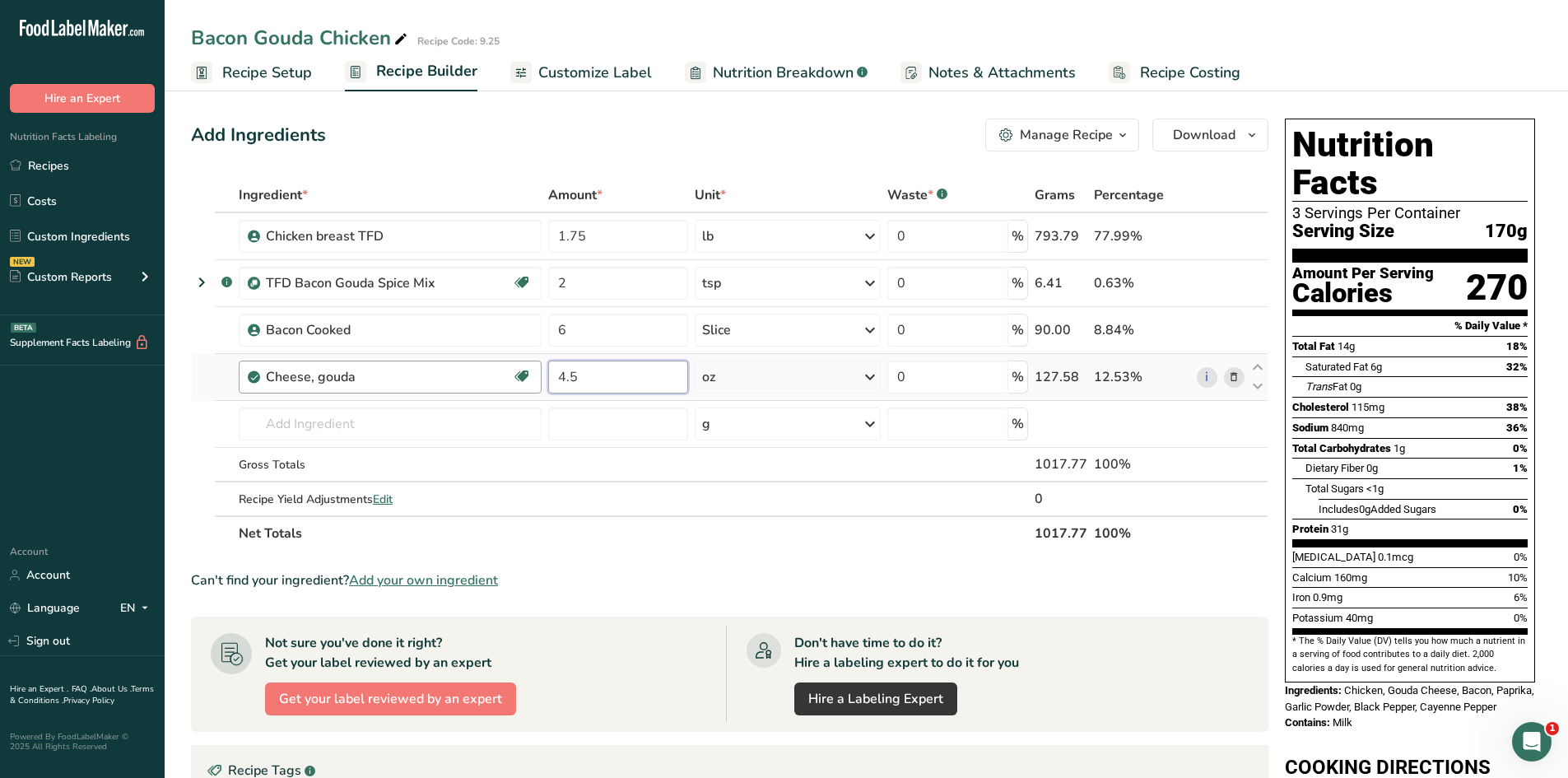
drag, startPoint x: 595, startPoint y: 375, endPoint x: 502, endPoint y: 361, distance: 94.0
click at [502, 361] on tr "Cheese, gouda Gluten free Vegetarian Soy free 4.5 oz Portions 1 oz 1 package (7…" at bounding box center [729, 377] width 1076 height 47
drag, startPoint x: 595, startPoint y: 375, endPoint x: 492, endPoint y: 375, distance: 103.0
click at [492, 375] on tr "Cheese, gouda Gluten free Vegetarian Soy free 3 oz Portions 1 oz 1 package (7 o…" at bounding box center [729, 377] width 1076 height 47
drag, startPoint x: 628, startPoint y: 375, endPoint x: 459, endPoint y: 401, distance: 171.0
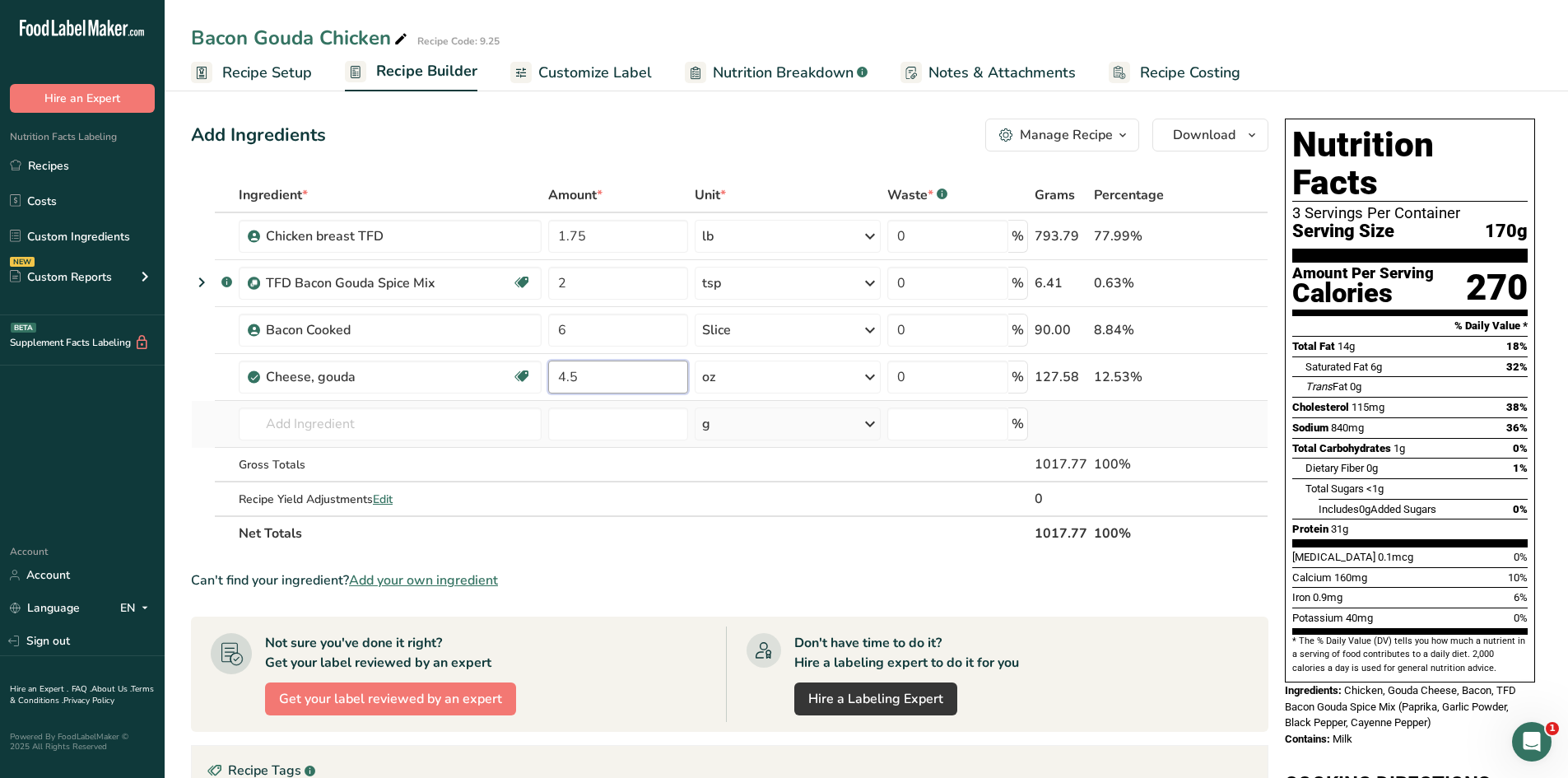
click at [459, 401] on tbody "Chicken breast TFD 1.75 lb Weight Units g kg mg See more Volume Units l Volume …" at bounding box center [729, 364] width 1076 height 302
drag, startPoint x: 576, startPoint y: 383, endPoint x: 504, endPoint y: 371, distance: 73.0
click at [515, 370] on tr "Cheese, gouda Gluten free Vegetarian Soy free 3 oz Portions 1 oz 1 package (7 o…" at bounding box center [729, 377] width 1076 height 47
type input "4.5"
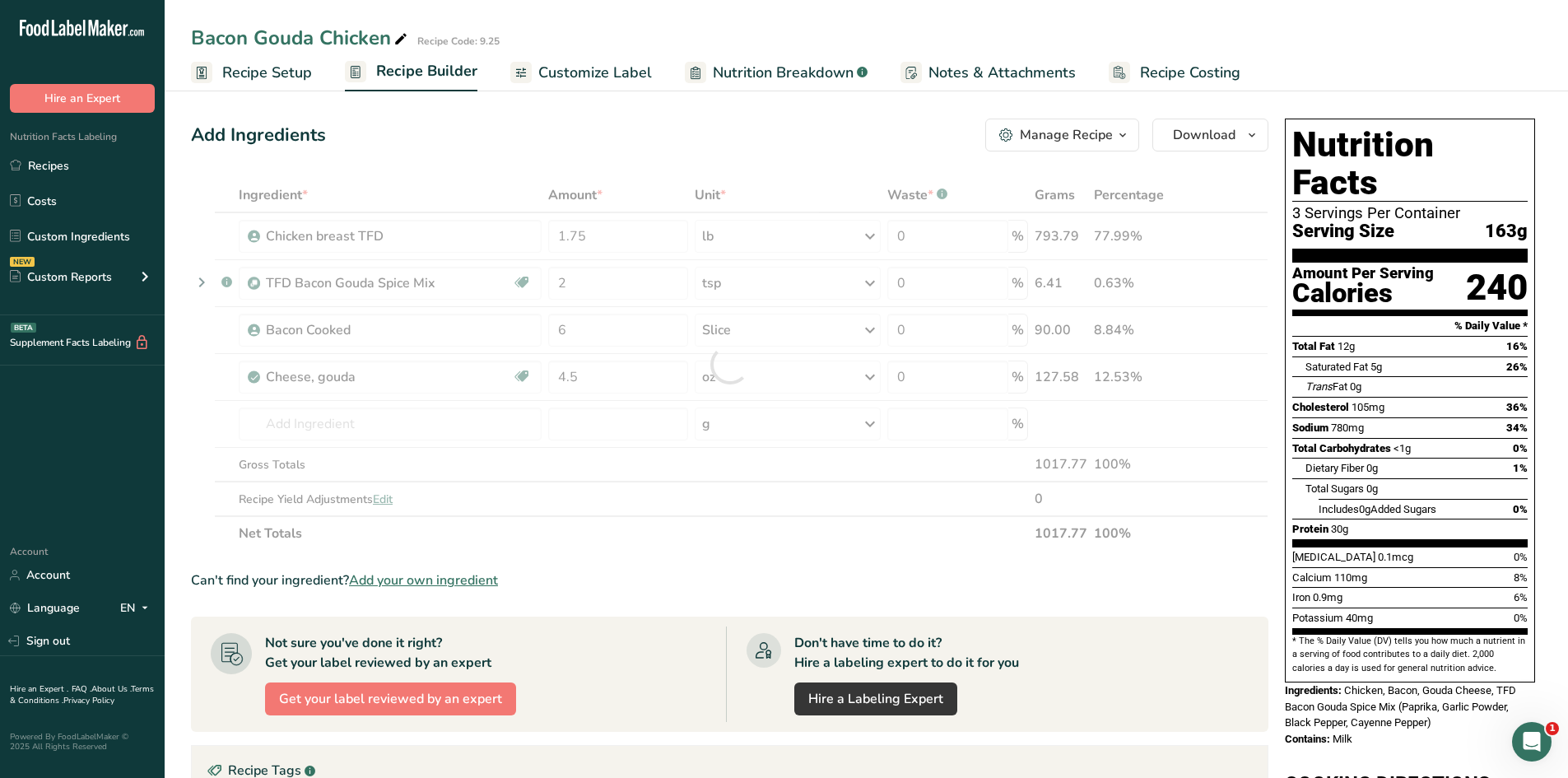
click at [780, 550] on div "Ingredient * Amount * Unit * Waste * .a-a{fill:#347362;}.b-a{fill:#fff;} Grams …" at bounding box center [729, 364] width 1078 height 373
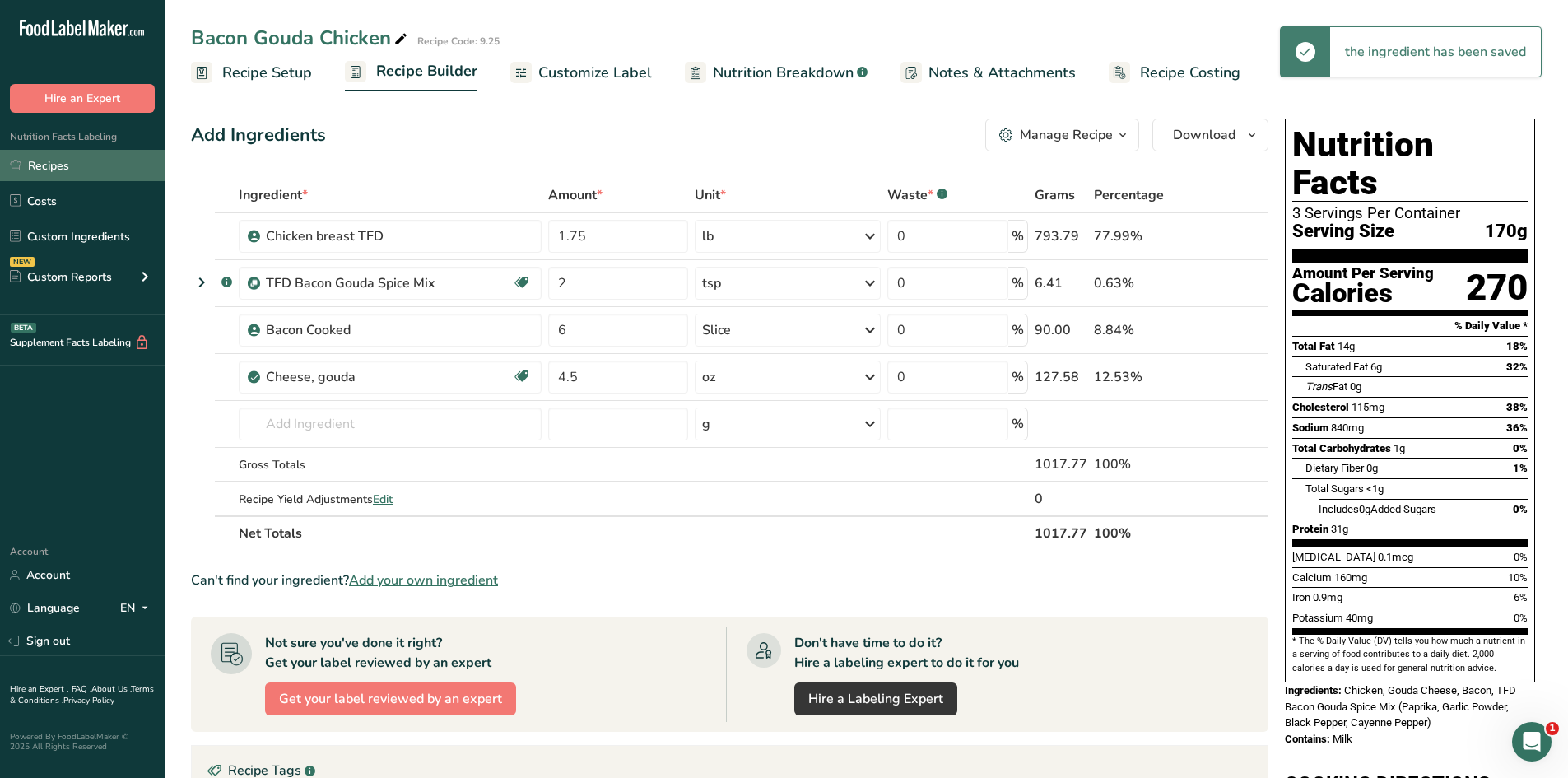
click at [77, 165] on link "Recipes" at bounding box center [82, 166] width 165 height 32
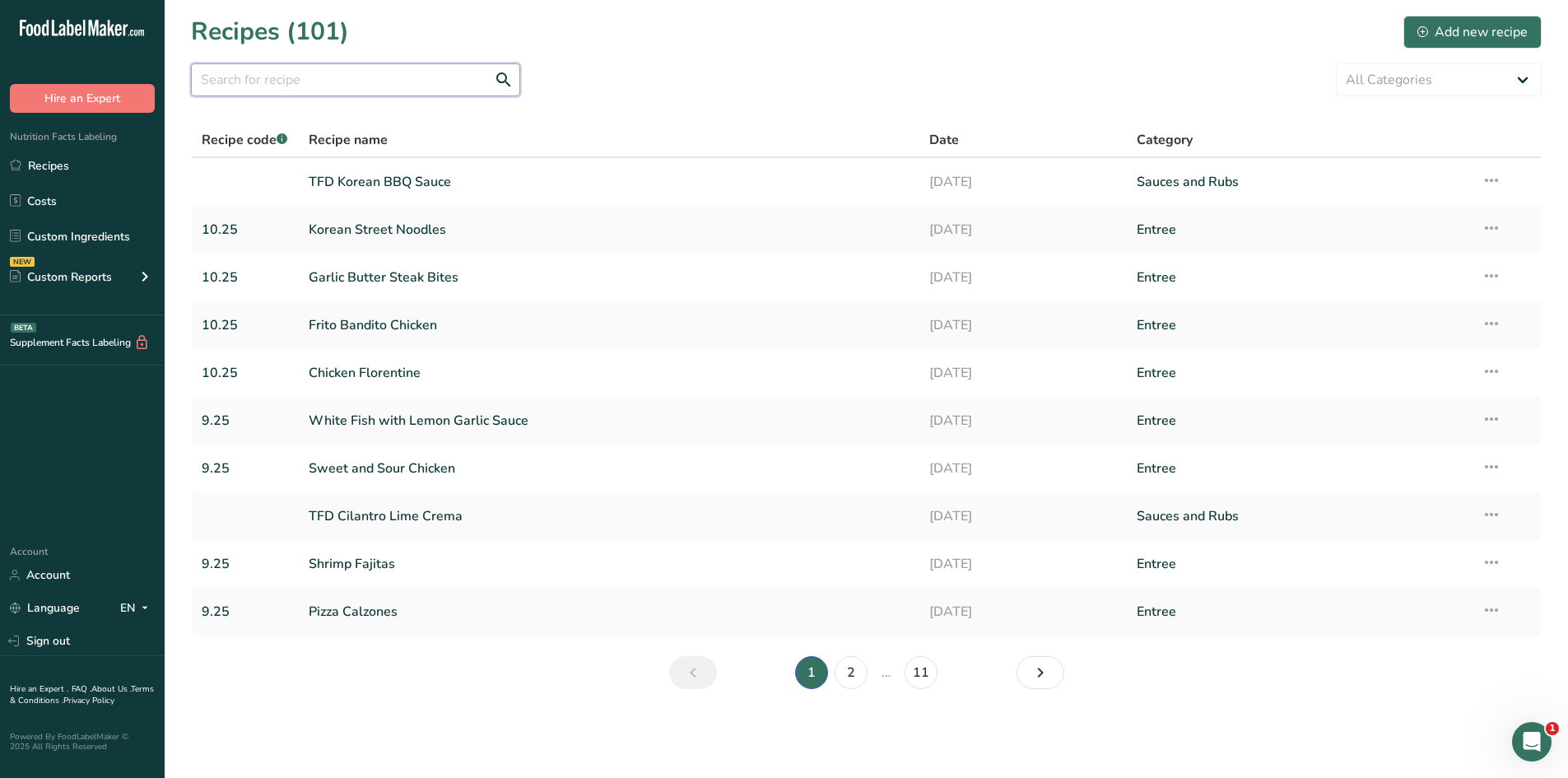
click at [279, 72] on input "text" at bounding box center [355, 80] width 330 height 33
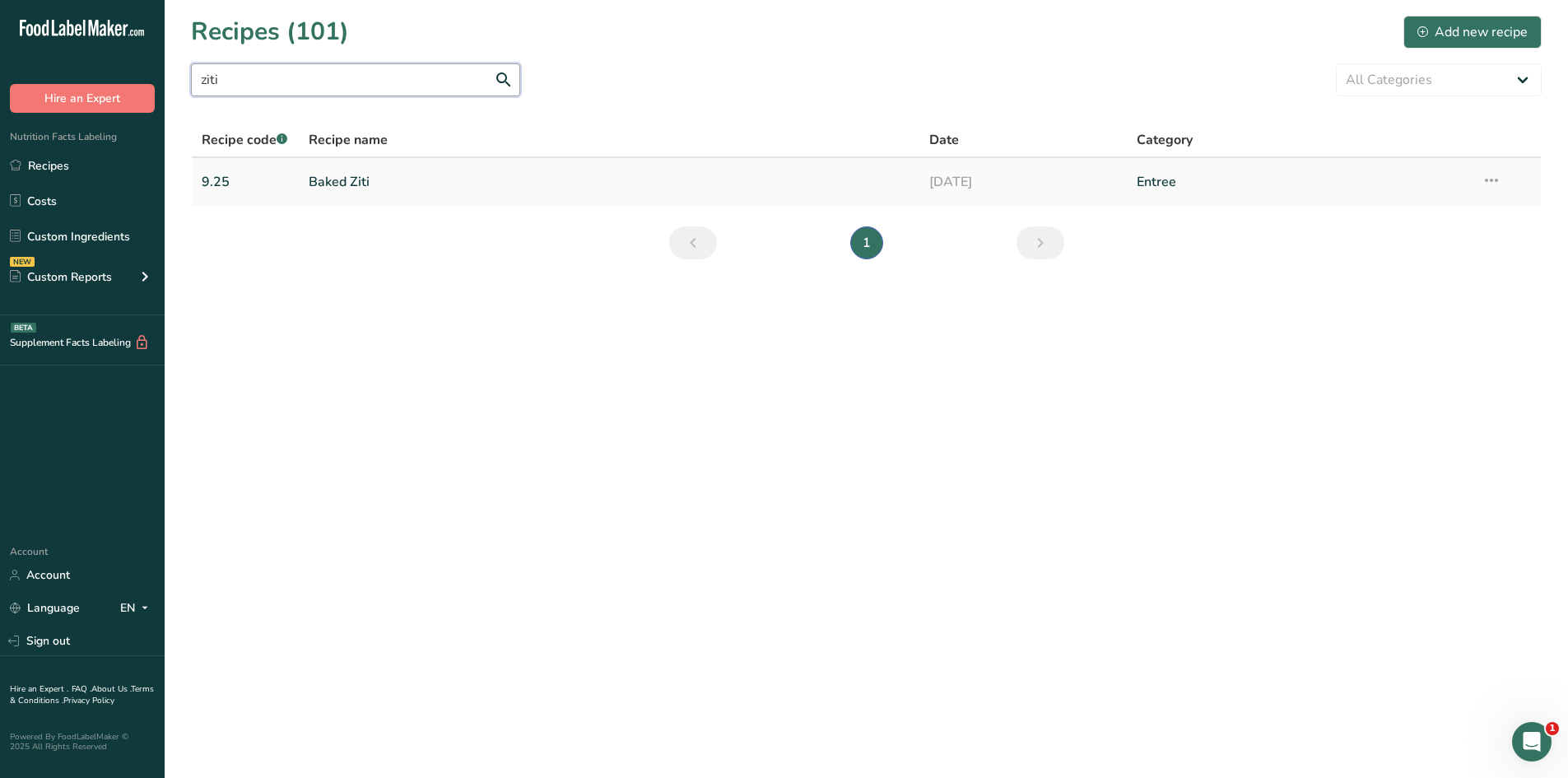
type input "ziti"
click at [318, 183] on link "Baked Ziti" at bounding box center [609, 182] width 602 height 35
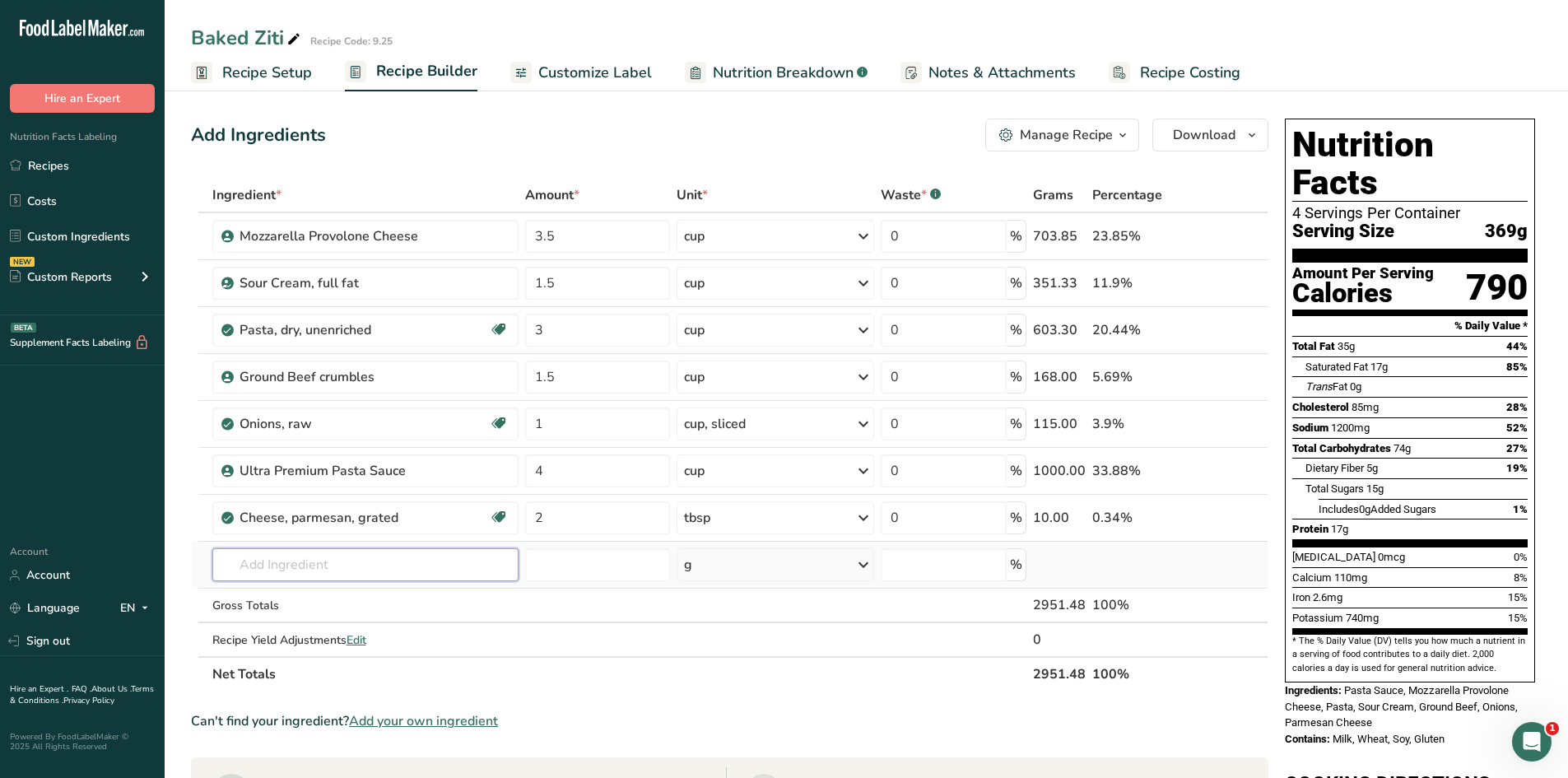
click at [469, 568] on input "text" at bounding box center [365, 565] width 306 height 33
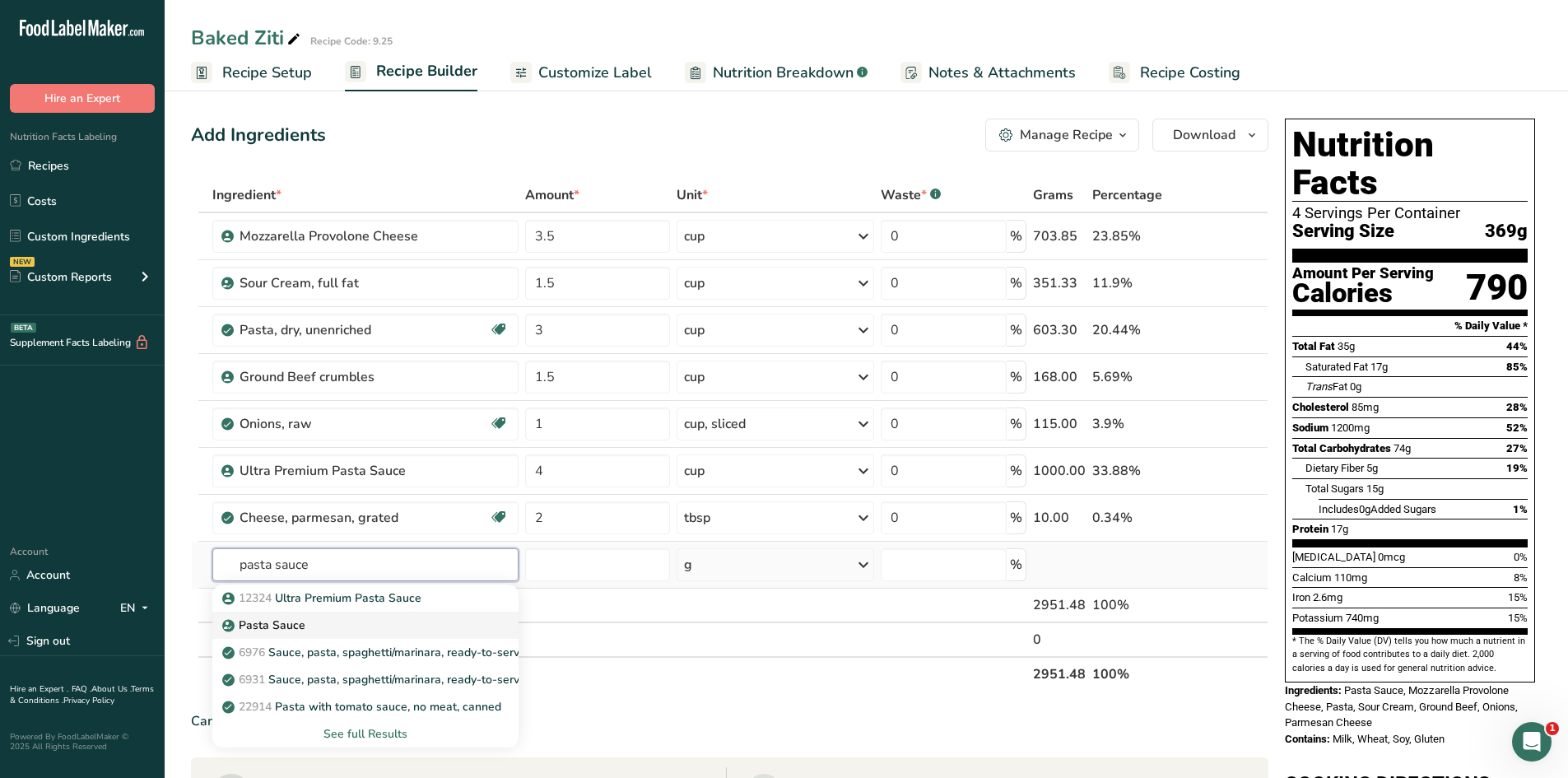
type input "pasta sauce"
click at [290, 628] on p "Pasta Sauce" at bounding box center [265, 625] width 80 height 17
type input "Pasta Sauce"
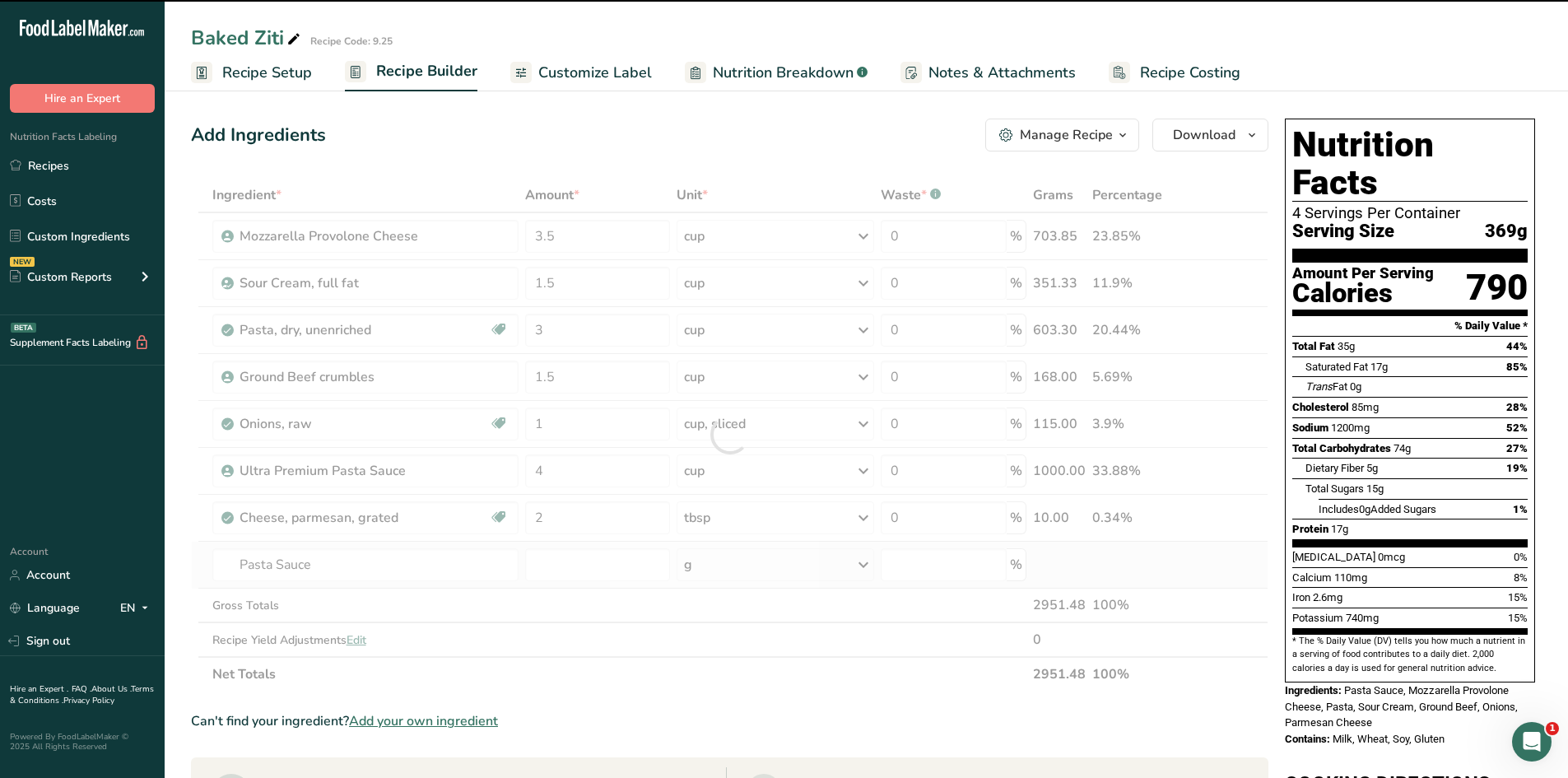
type input "0"
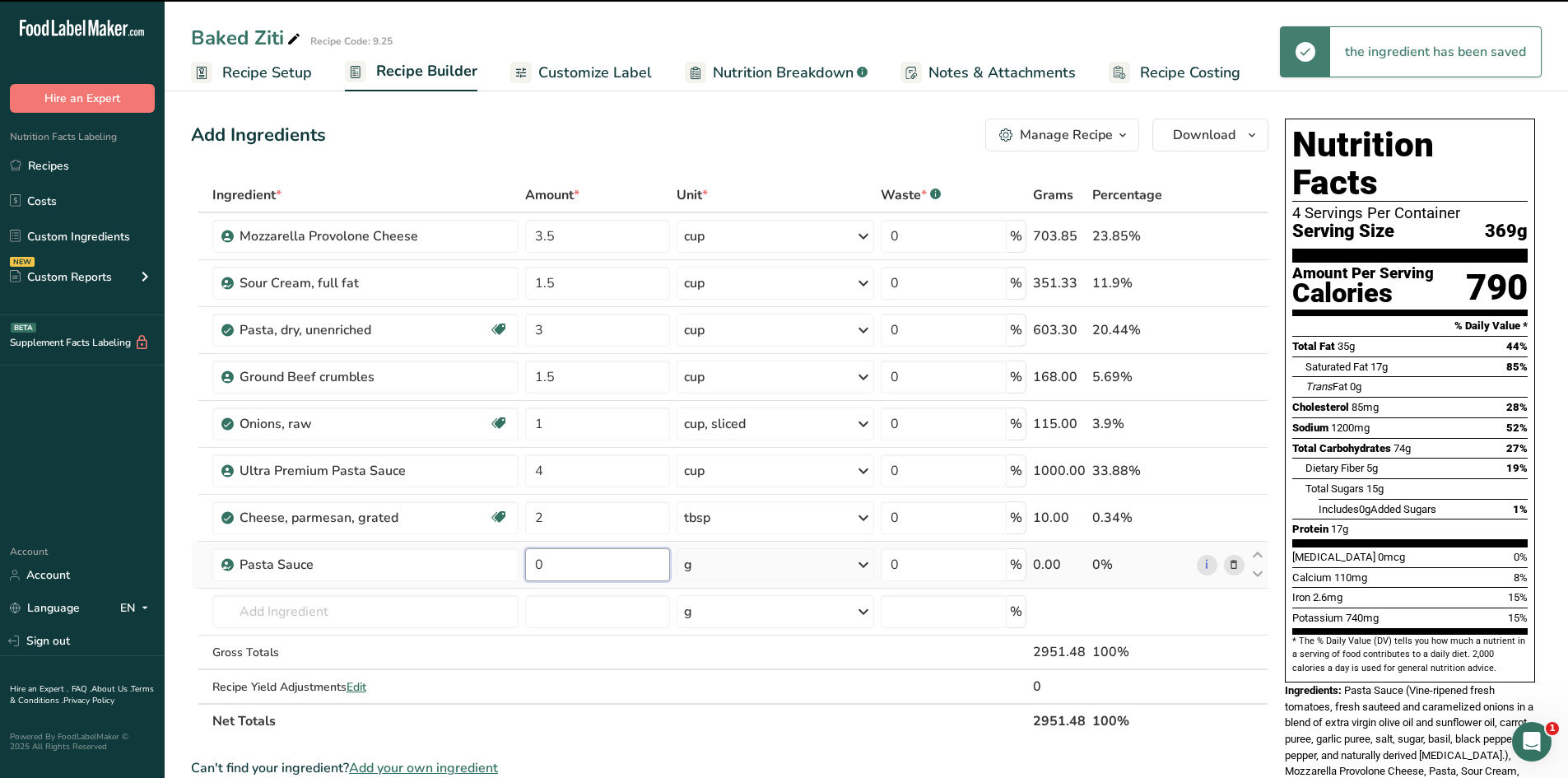
click at [589, 562] on input "0" at bounding box center [598, 565] width 145 height 33
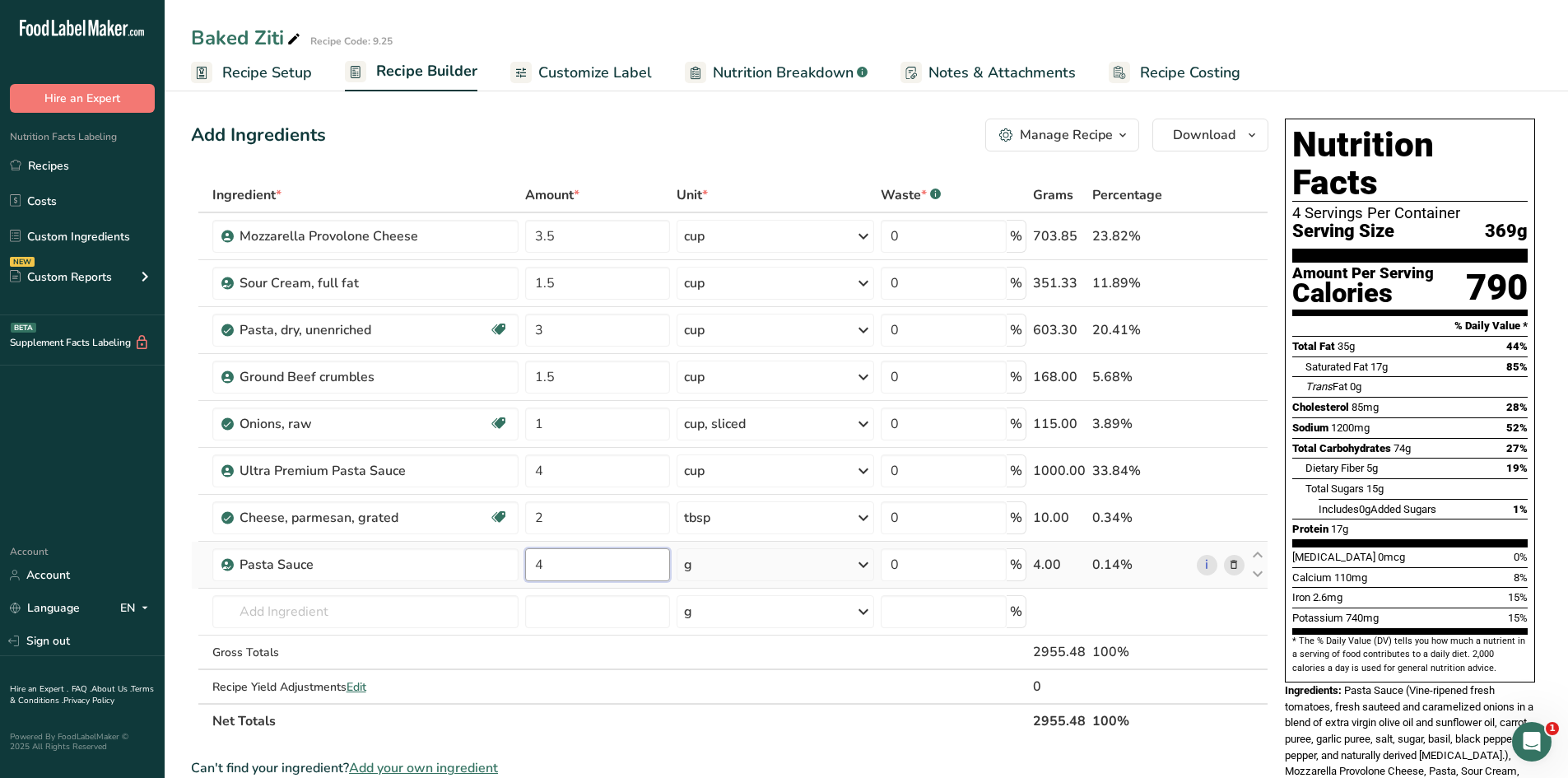
type input "4"
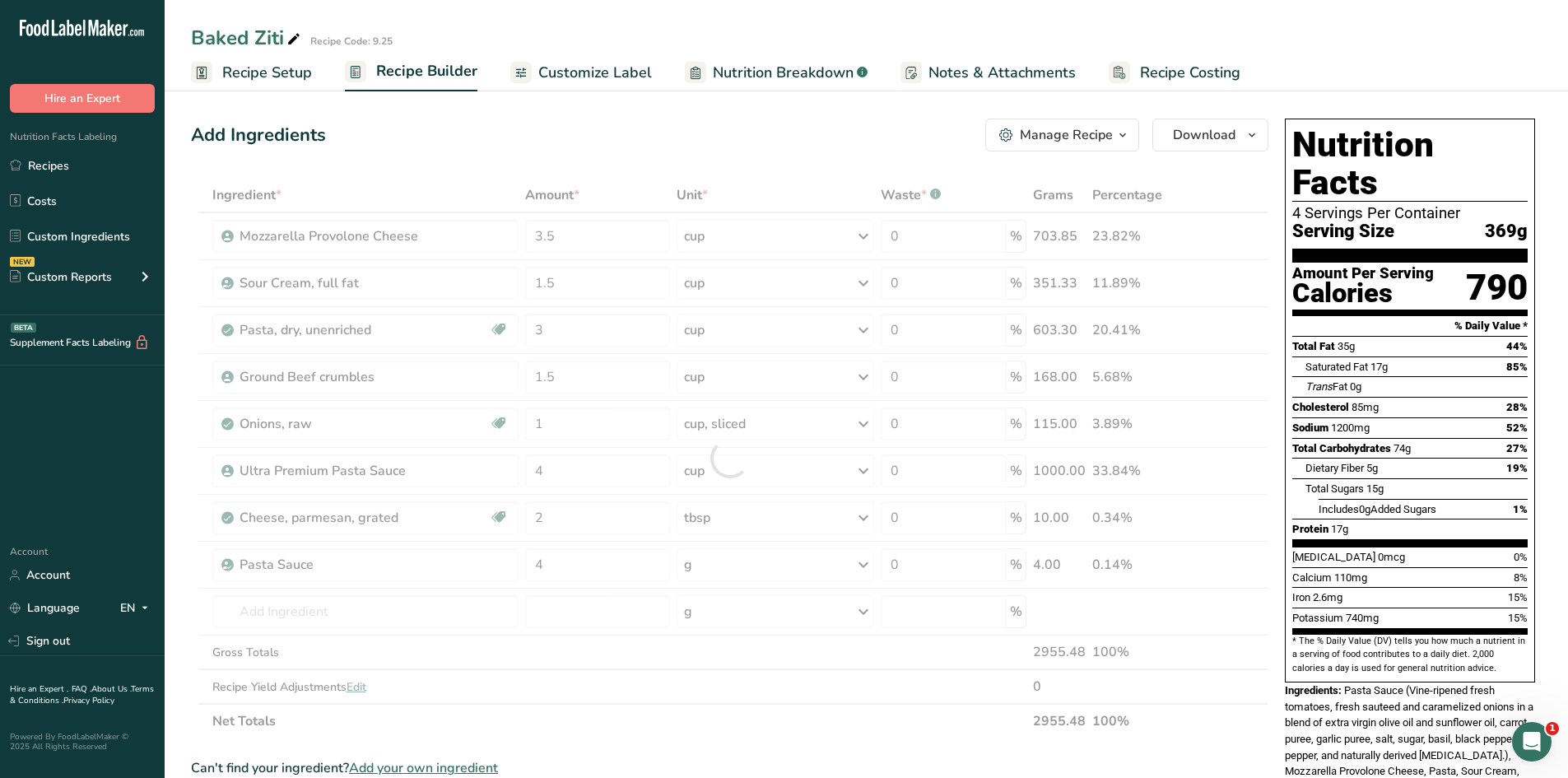
click at [792, 572] on div "Ingredient * Amount * Unit * Waste * .a-a{fill:#347362;}.b-a{fill:#fff;} Grams …" at bounding box center [729, 458] width 1078 height 561
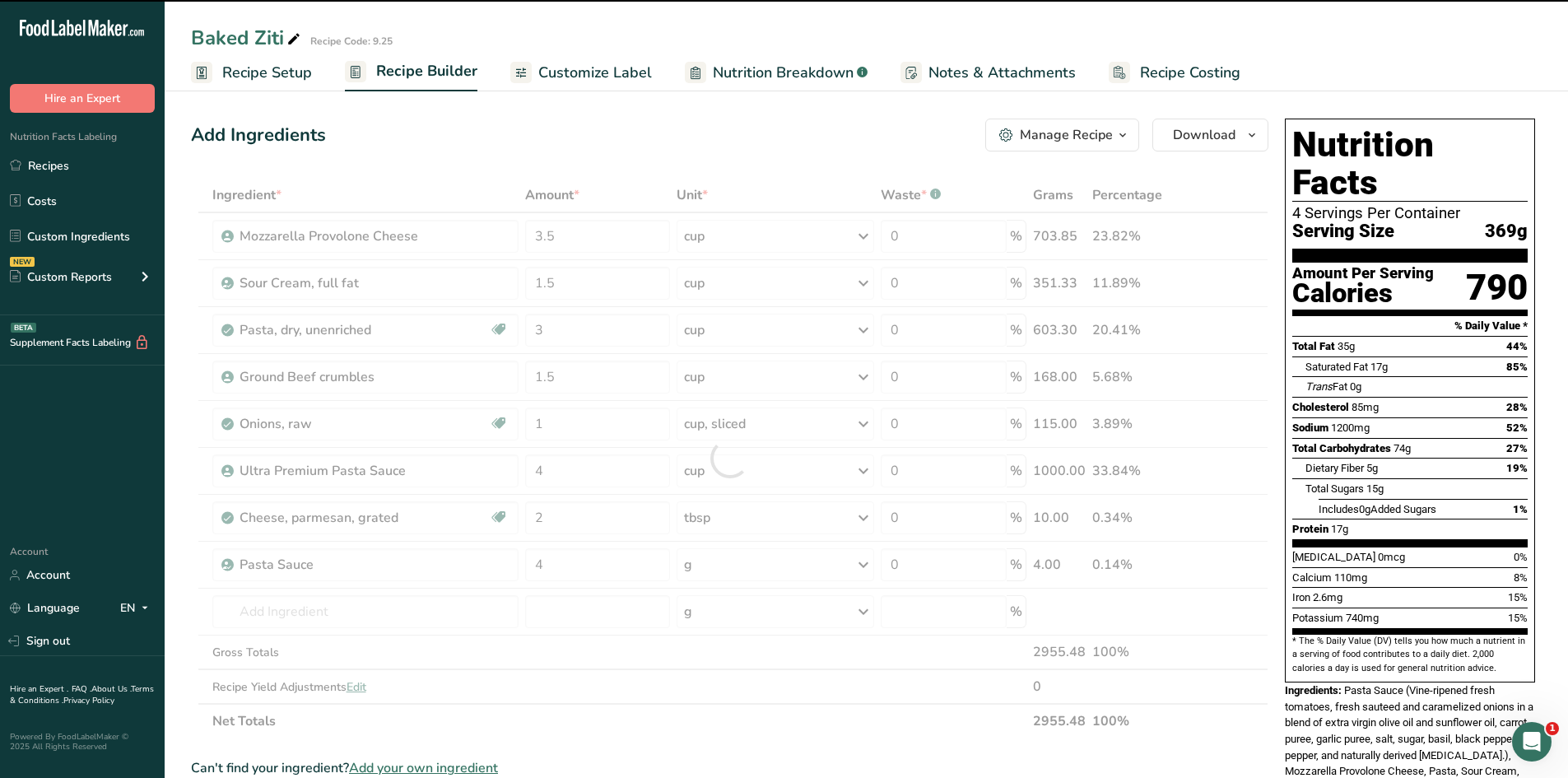
click at [865, 567] on div at bounding box center [729, 458] width 1078 height 561
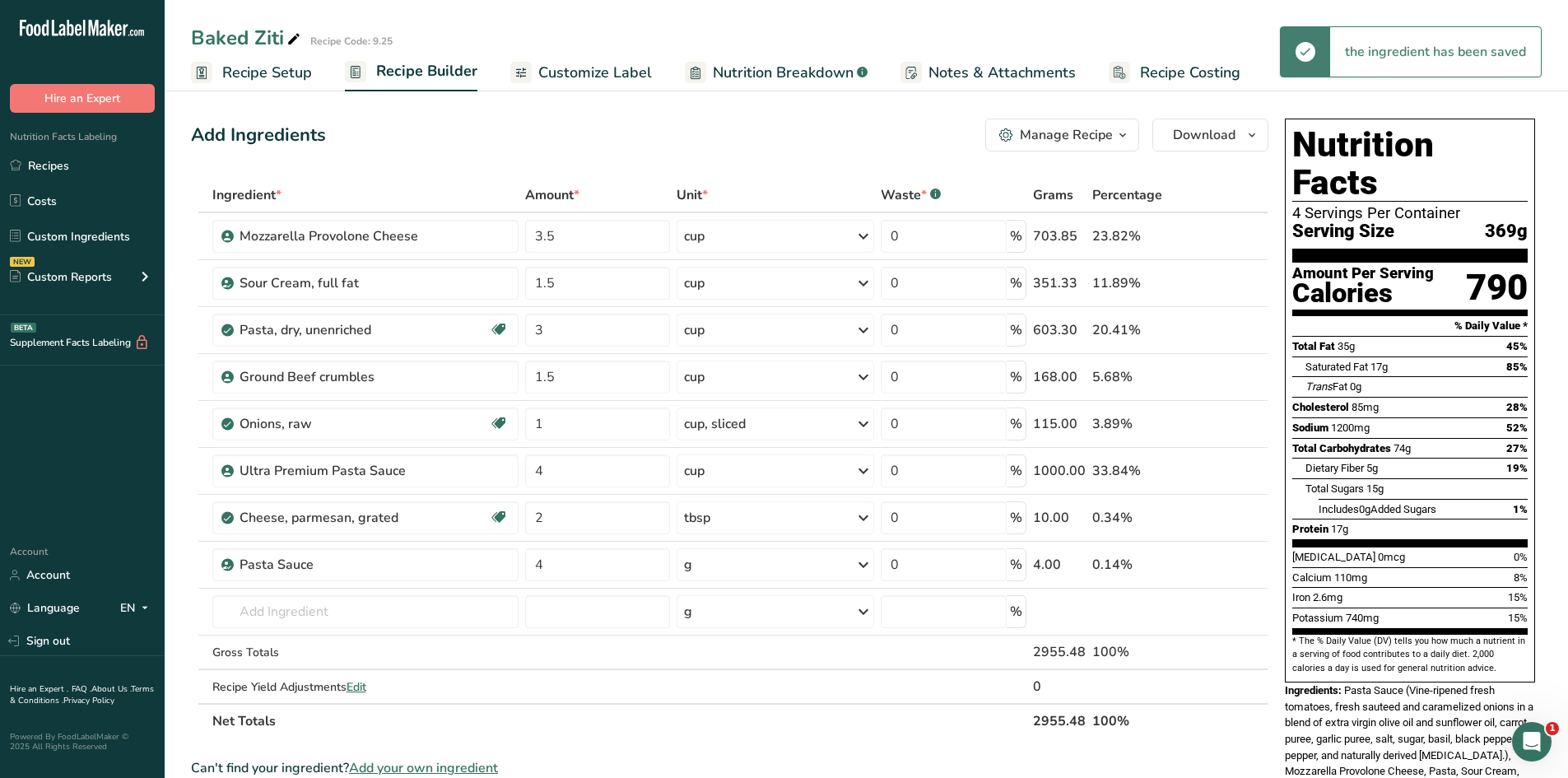
click at [865, 567] on icon at bounding box center [864, 565] width 20 height 30
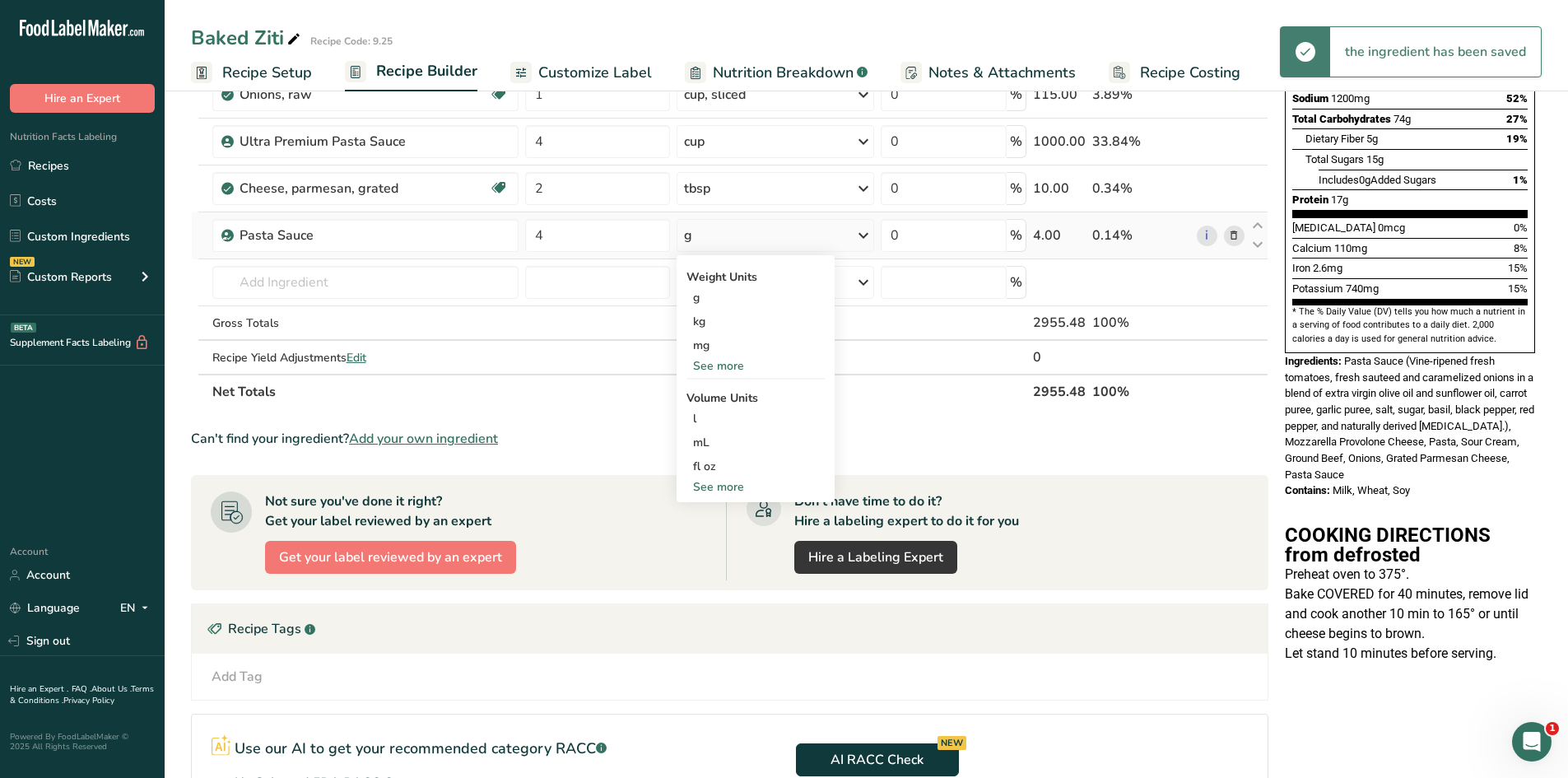
click at [735, 489] on div "See more" at bounding box center [756, 487] width 138 height 17
select select "22"
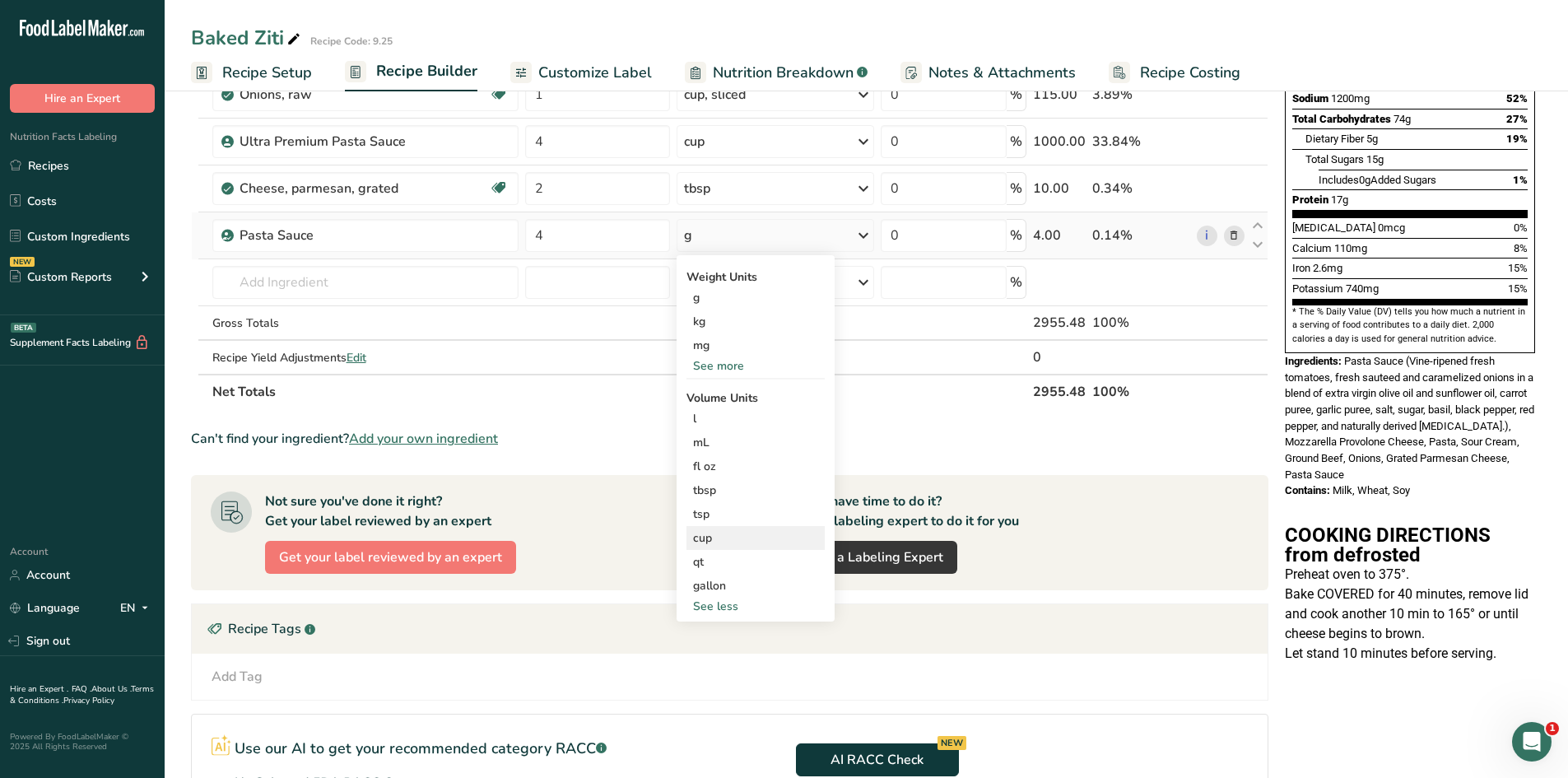
click at [721, 537] on div "cup" at bounding box center [756, 538] width 125 height 17
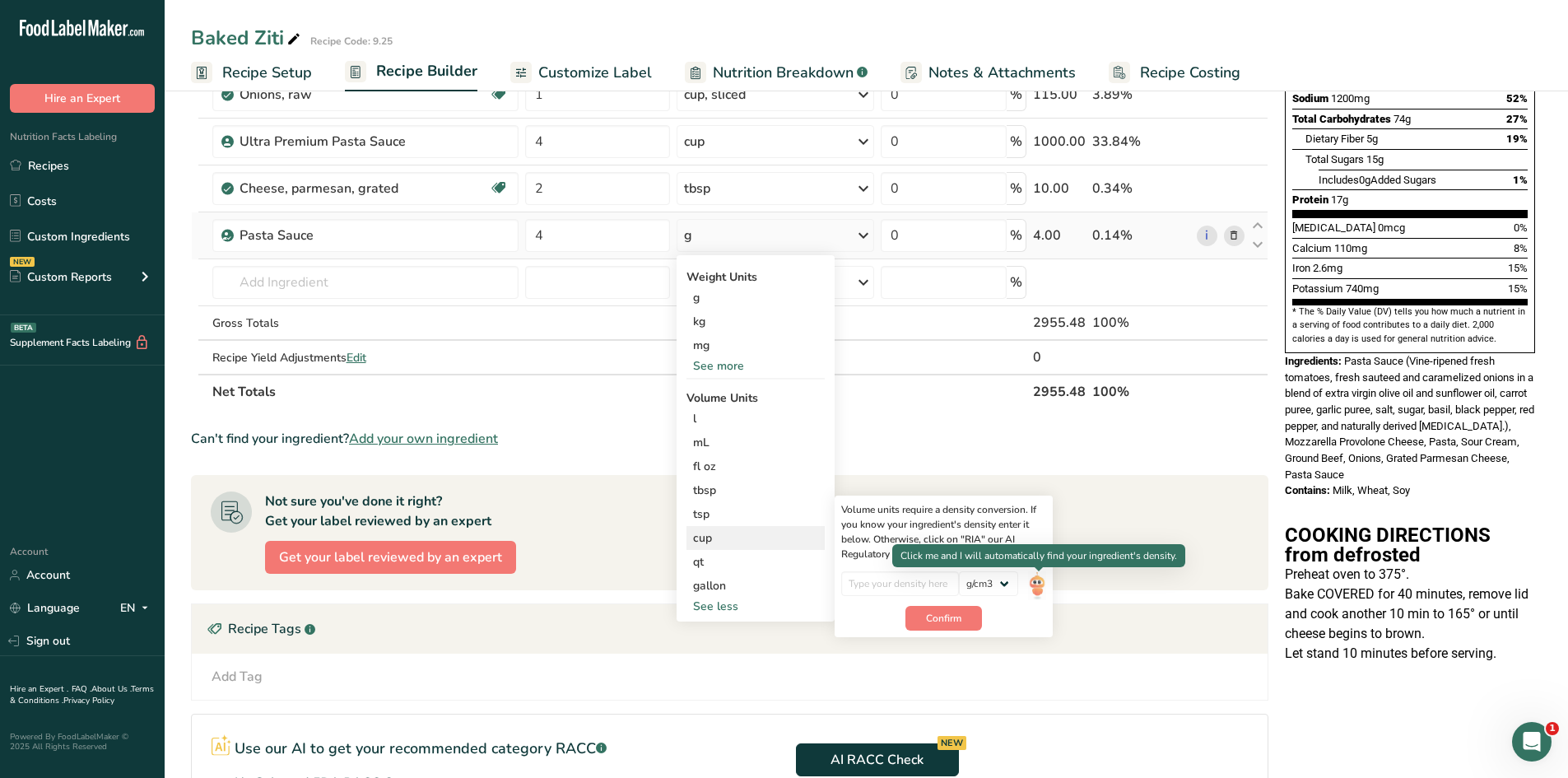
click at [1034, 589] on img at bounding box center [1037, 585] width 18 height 29
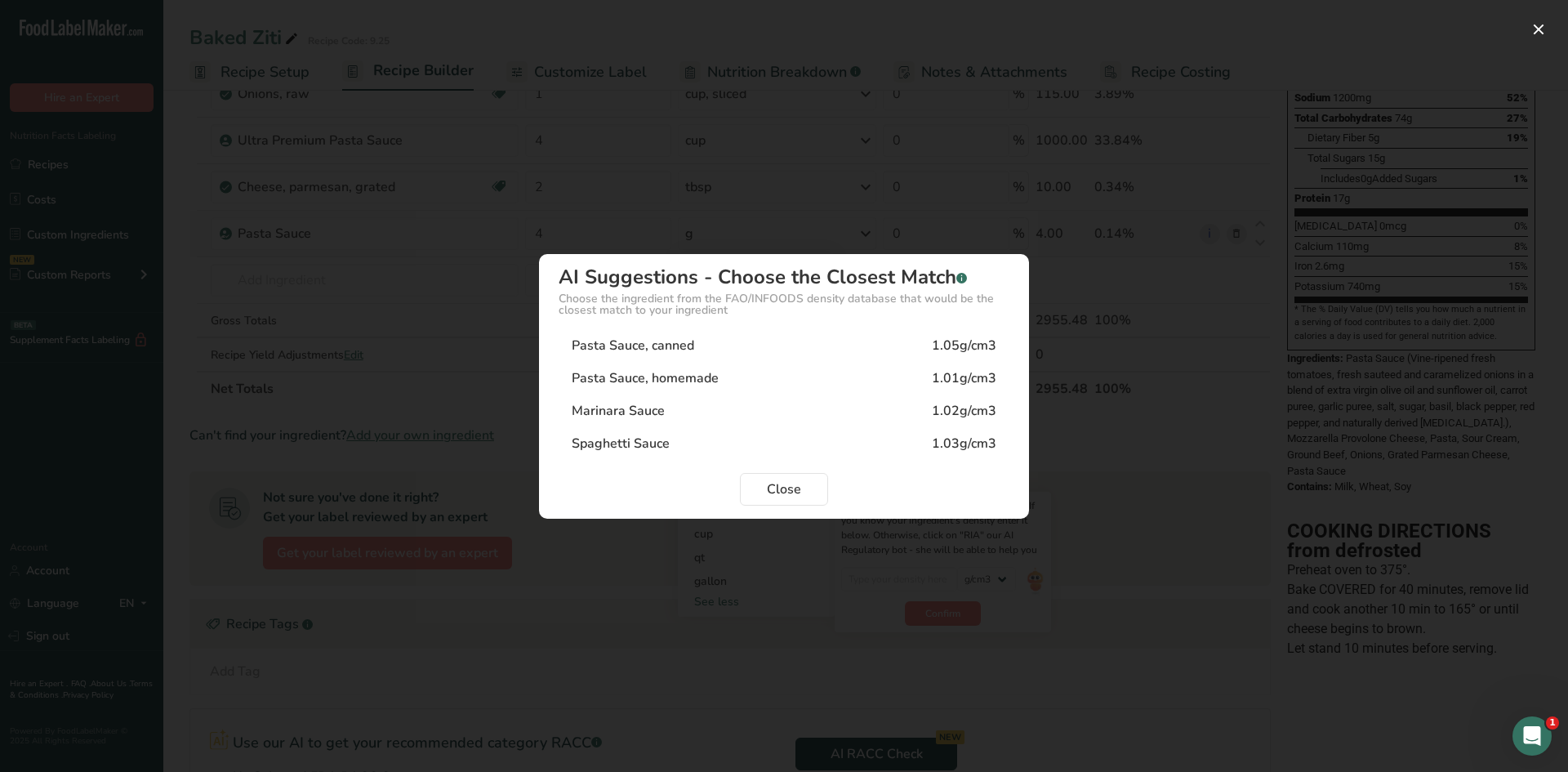
click at [682, 339] on div "Pasta Sauce, canned" at bounding box center [632, 346] width 122 height 20
type input "1.05"
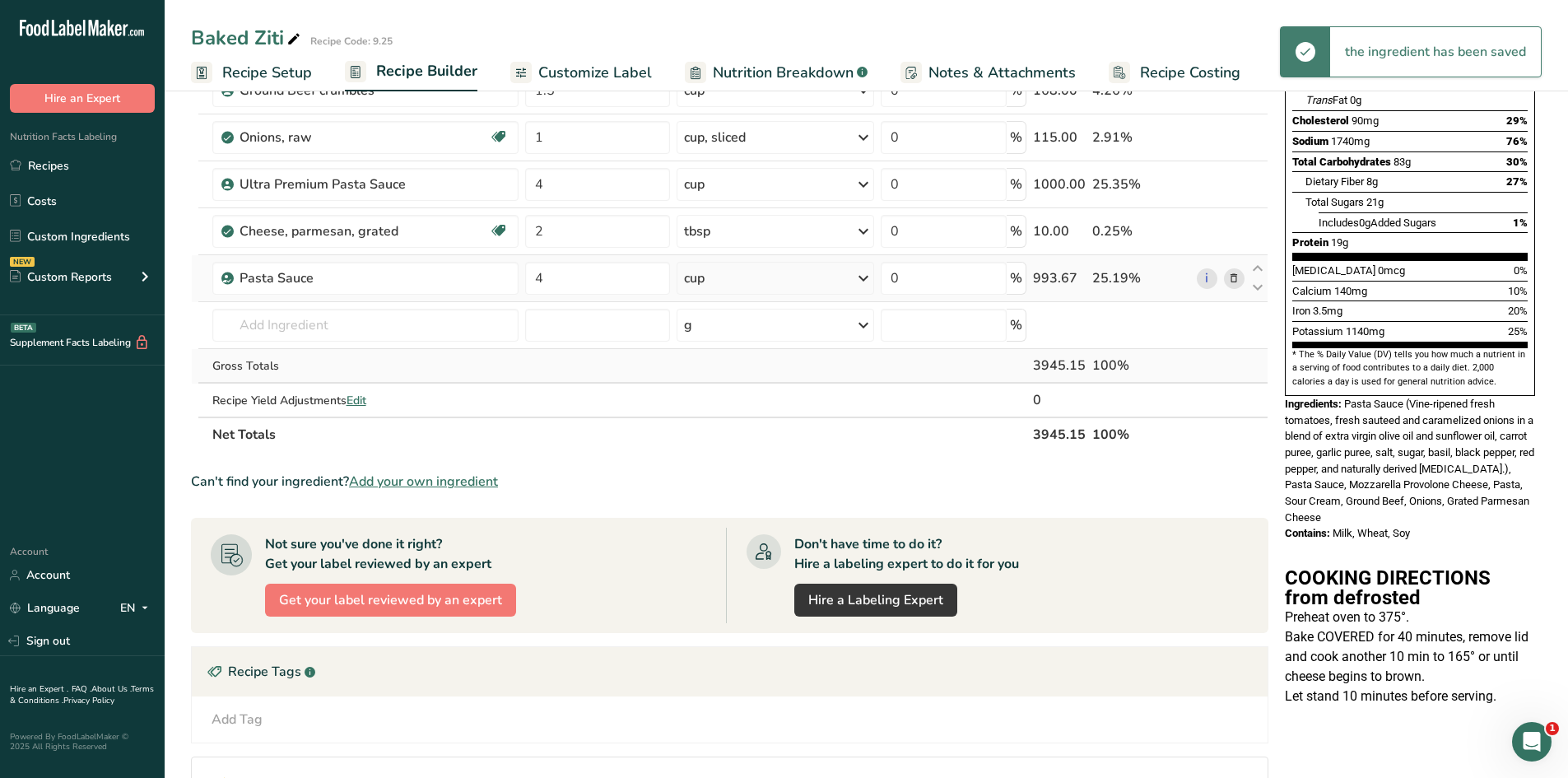
scroll to position [247, 0]
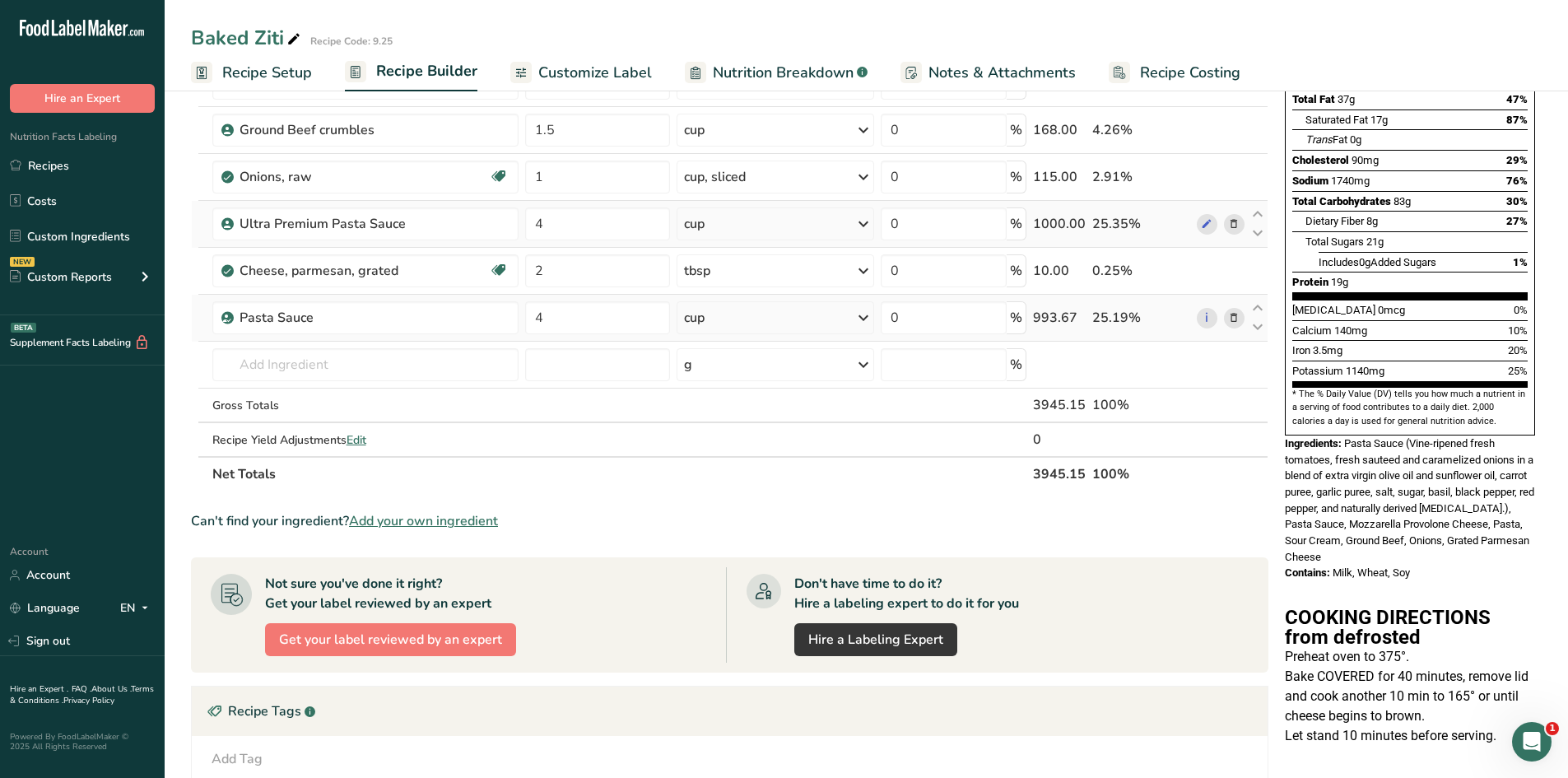
click at [1236, 230] on icon at bounding box center [1234, 224] width 12 height 17
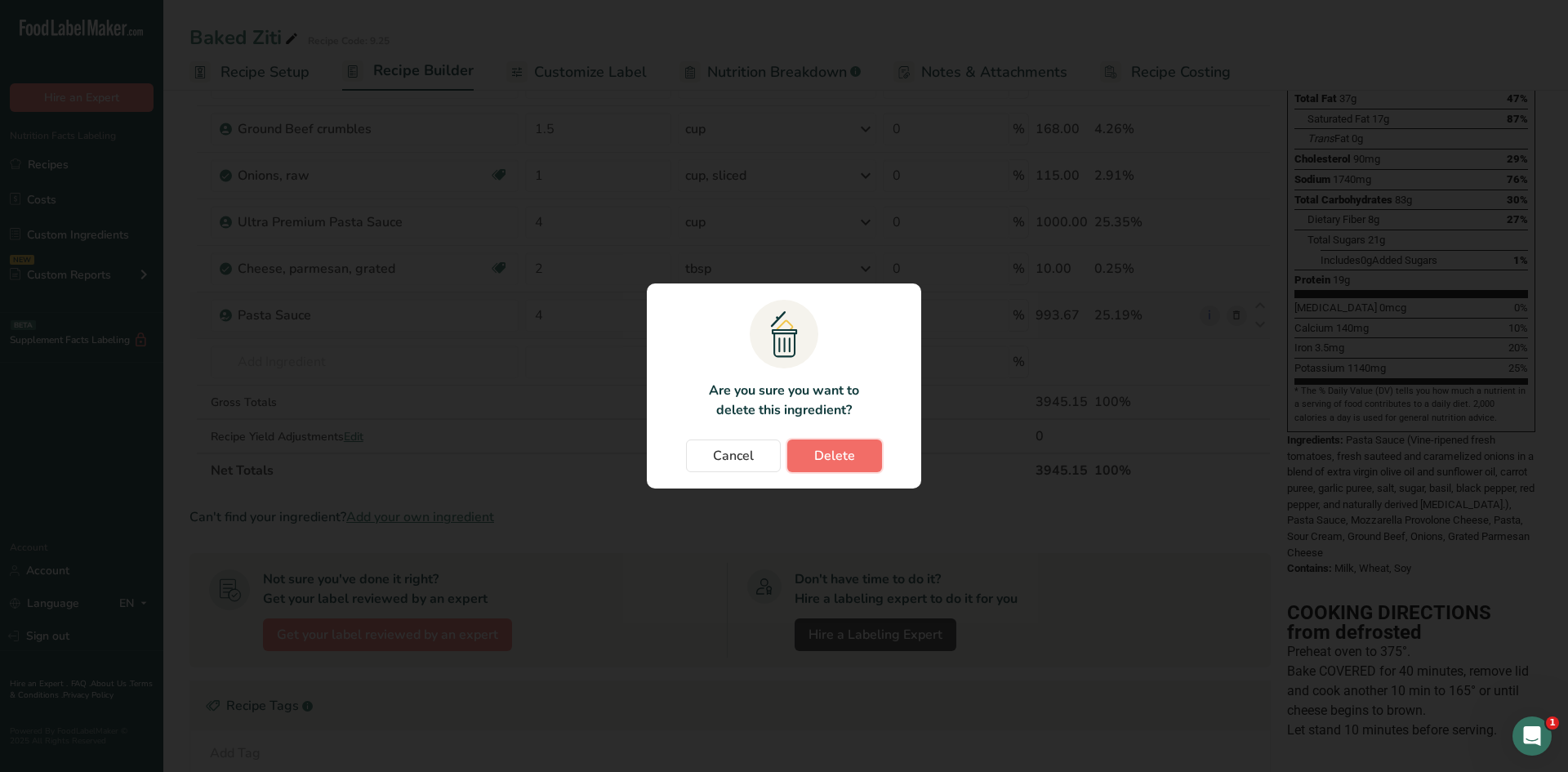
click at [821, 456] on span "Delete" at bounding box center [834, 456] width 40 height 20
type input "2"
type input "4"
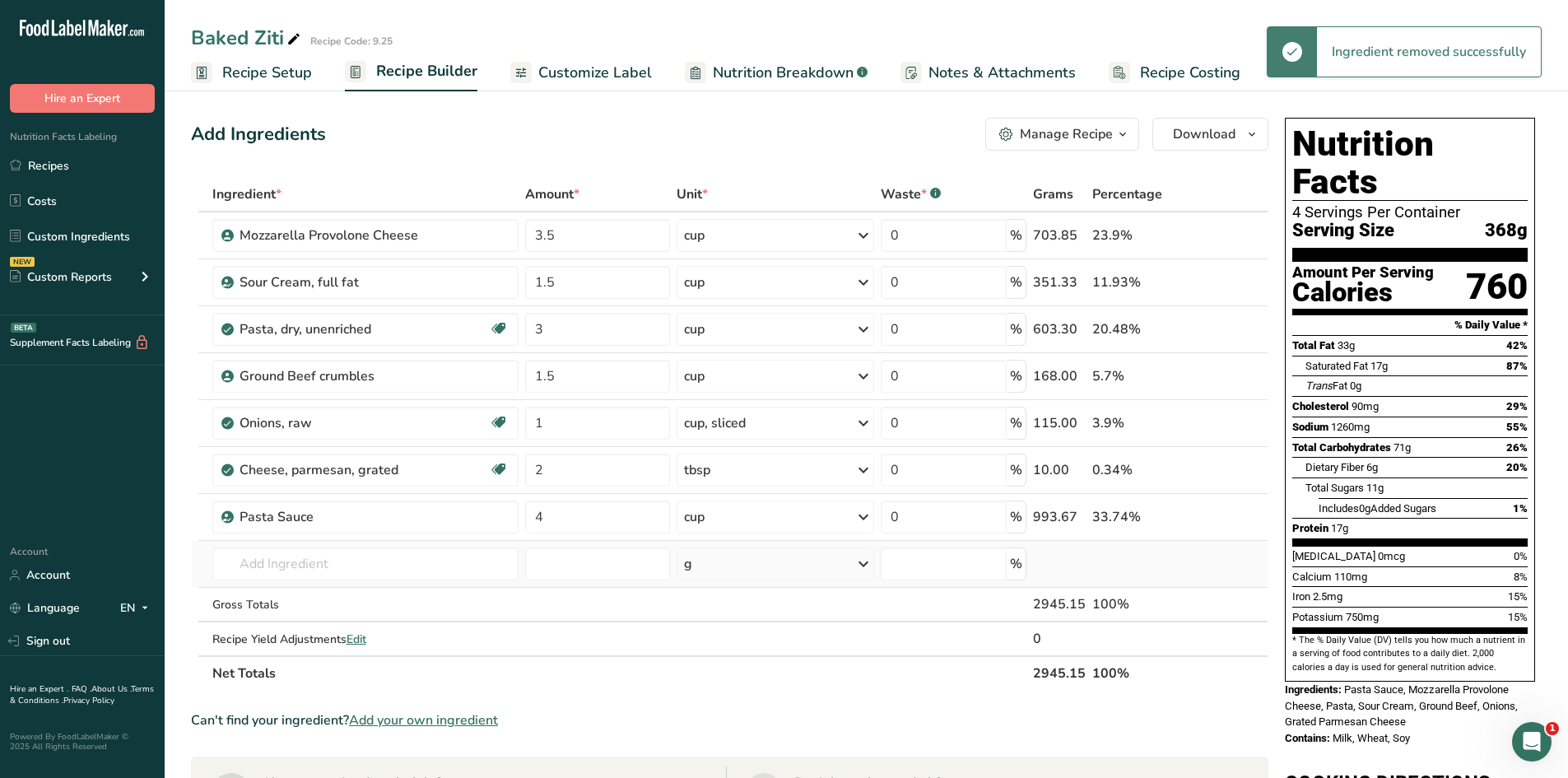
scroll to position [0, 0]
click at [1233, 525] on icon at bounding box center [1234, 518] width 12 height 17
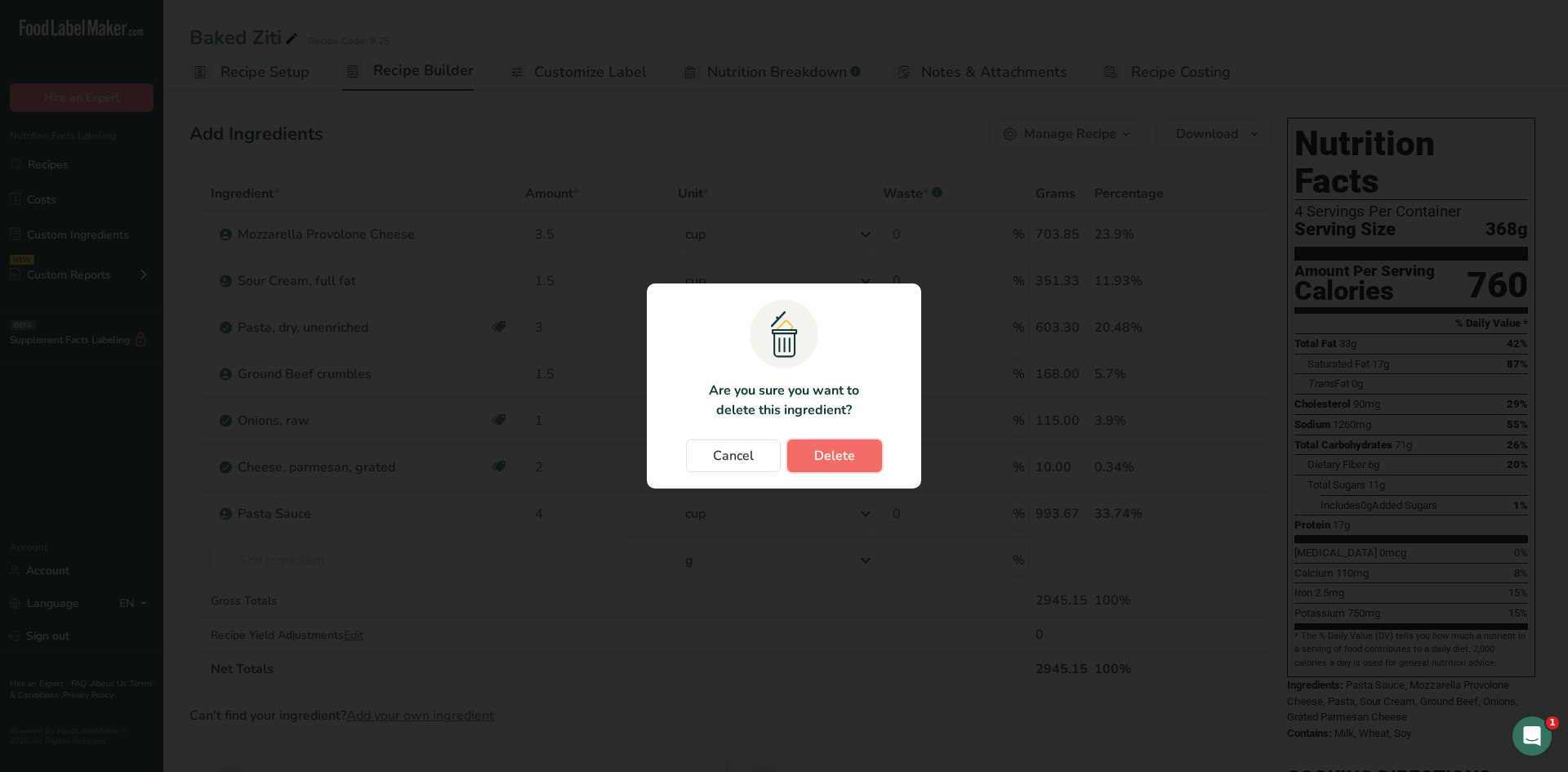
click at [816, 454] on span "Delete" at bounding box center [834, 456] width 40 height 20
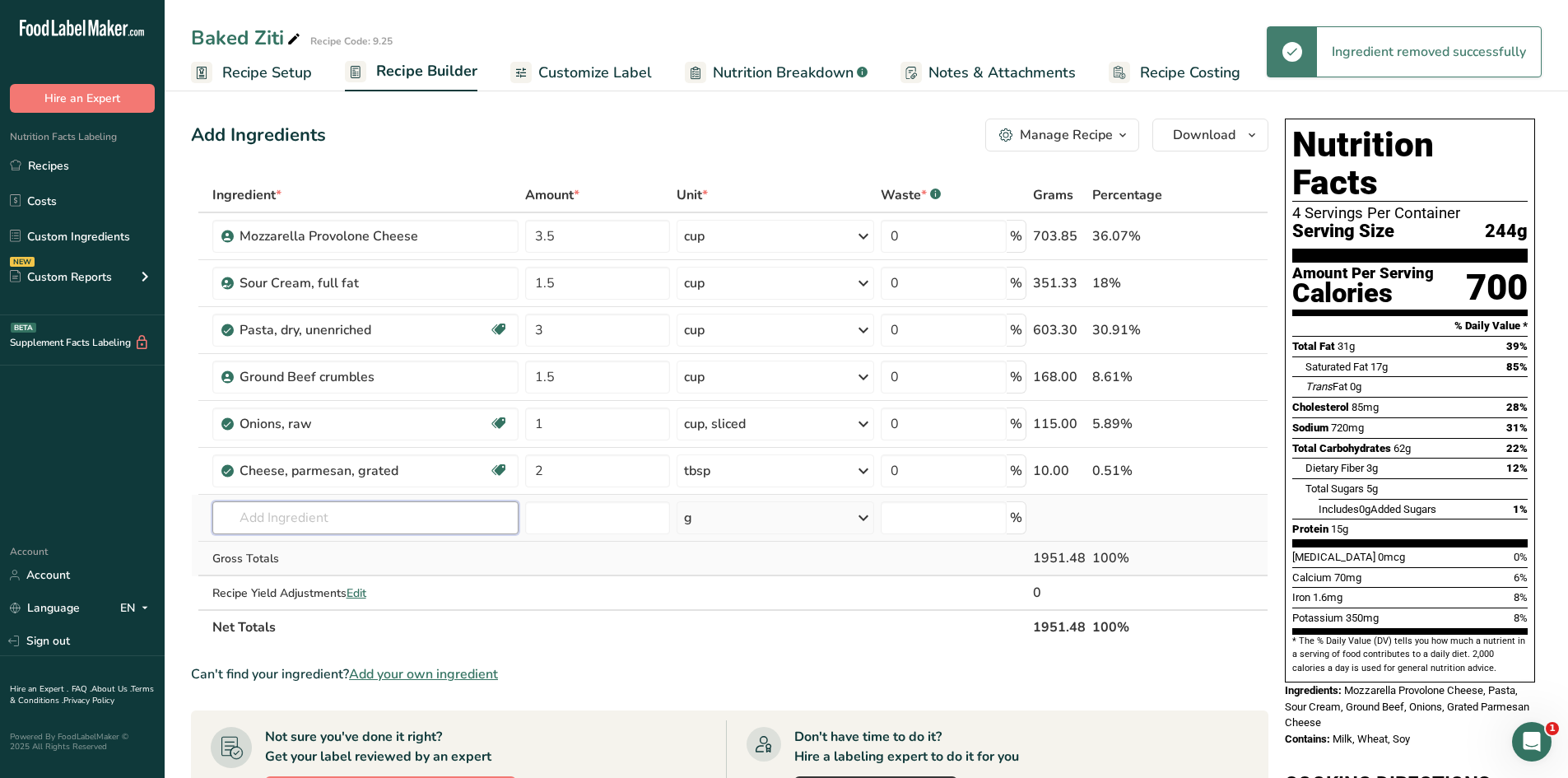
click at [349, 520] on input "text" at bounding box center [365, 518] width 306 height 33
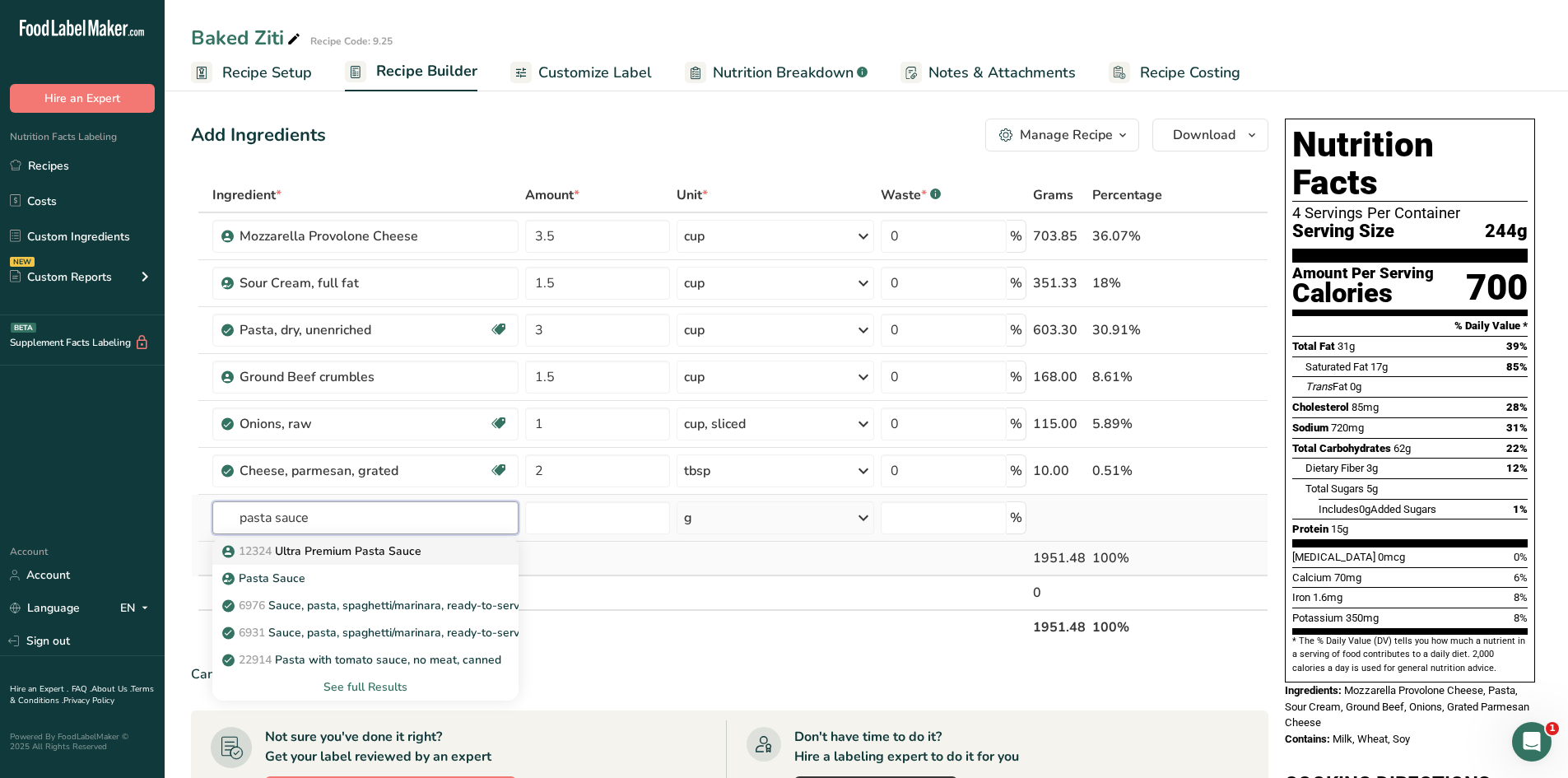
type input "pasta sauce"
click at [370, 554] on p "12324 Ultra Premium Pasta Sauce" at bounding box center [323, 551] width 196 height 17
type input "Ultra Premium Pasta Sauce"
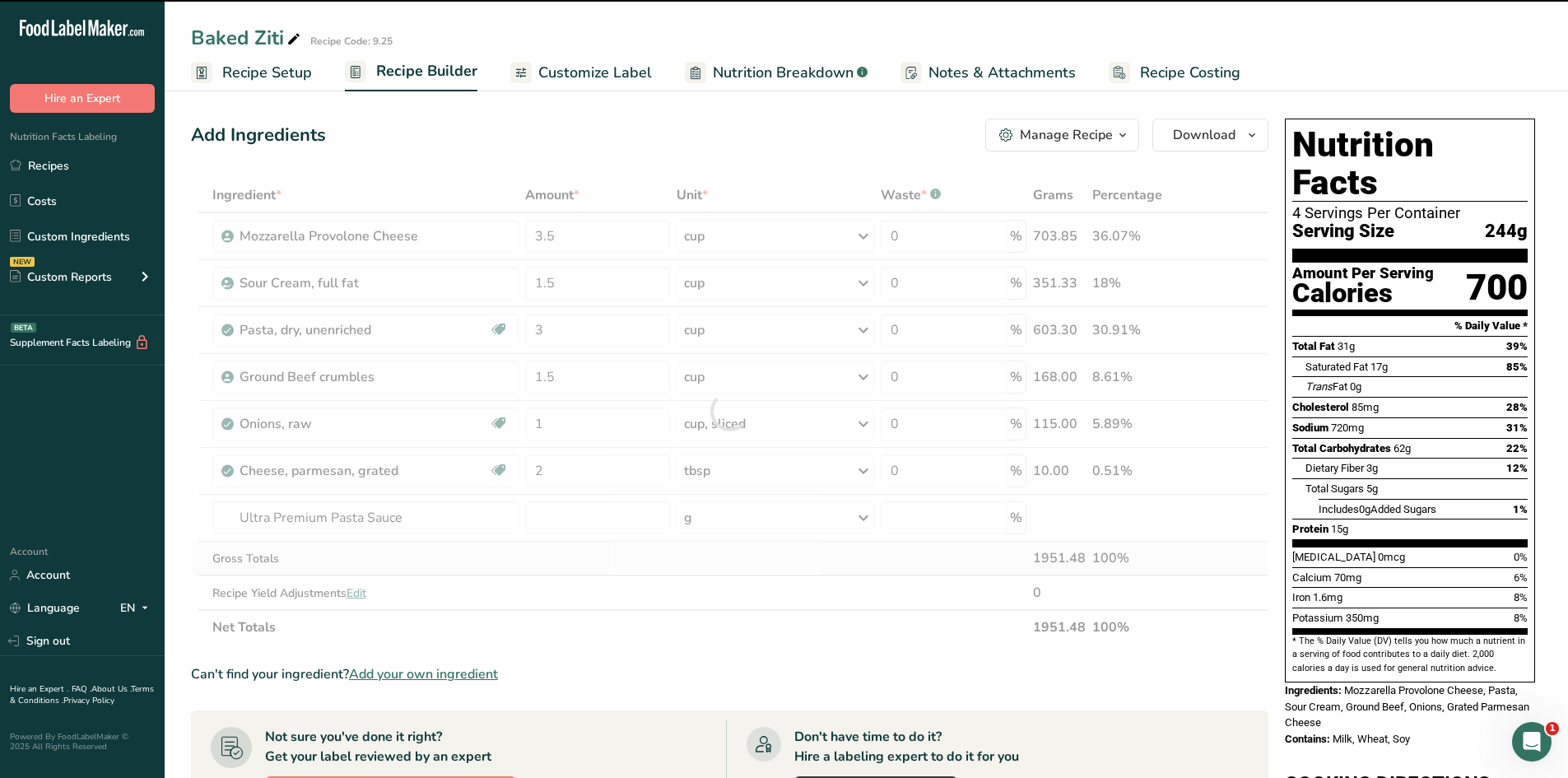
type input "0"
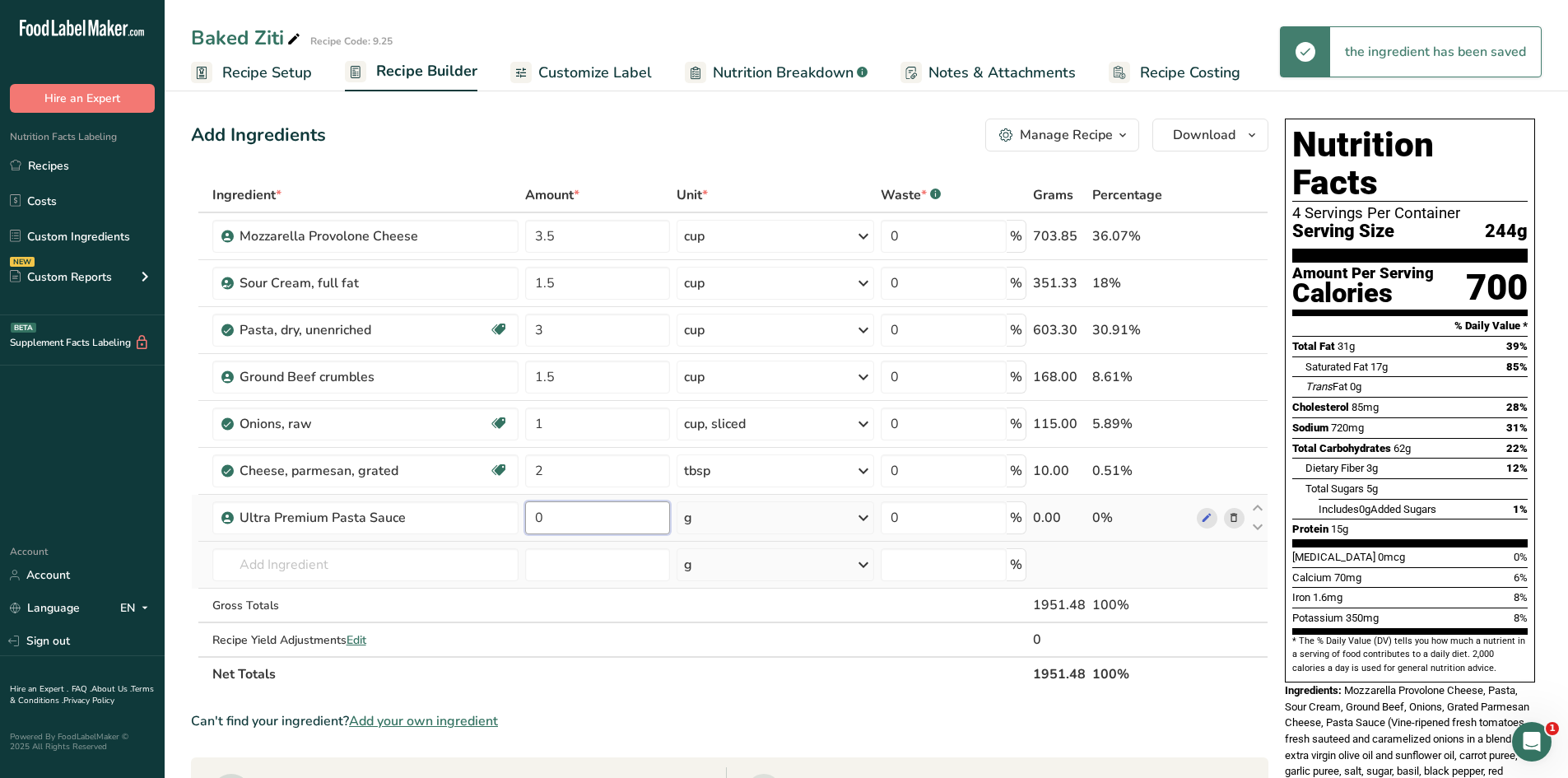
drag, startPoint x: 558, startPoint y: 528, endPoint x: 555, endPoint y: 518, distance: 10.4
click at [557, 522] on input "0" at bounding box center [598, 518] width 145 height 33
type input "4"
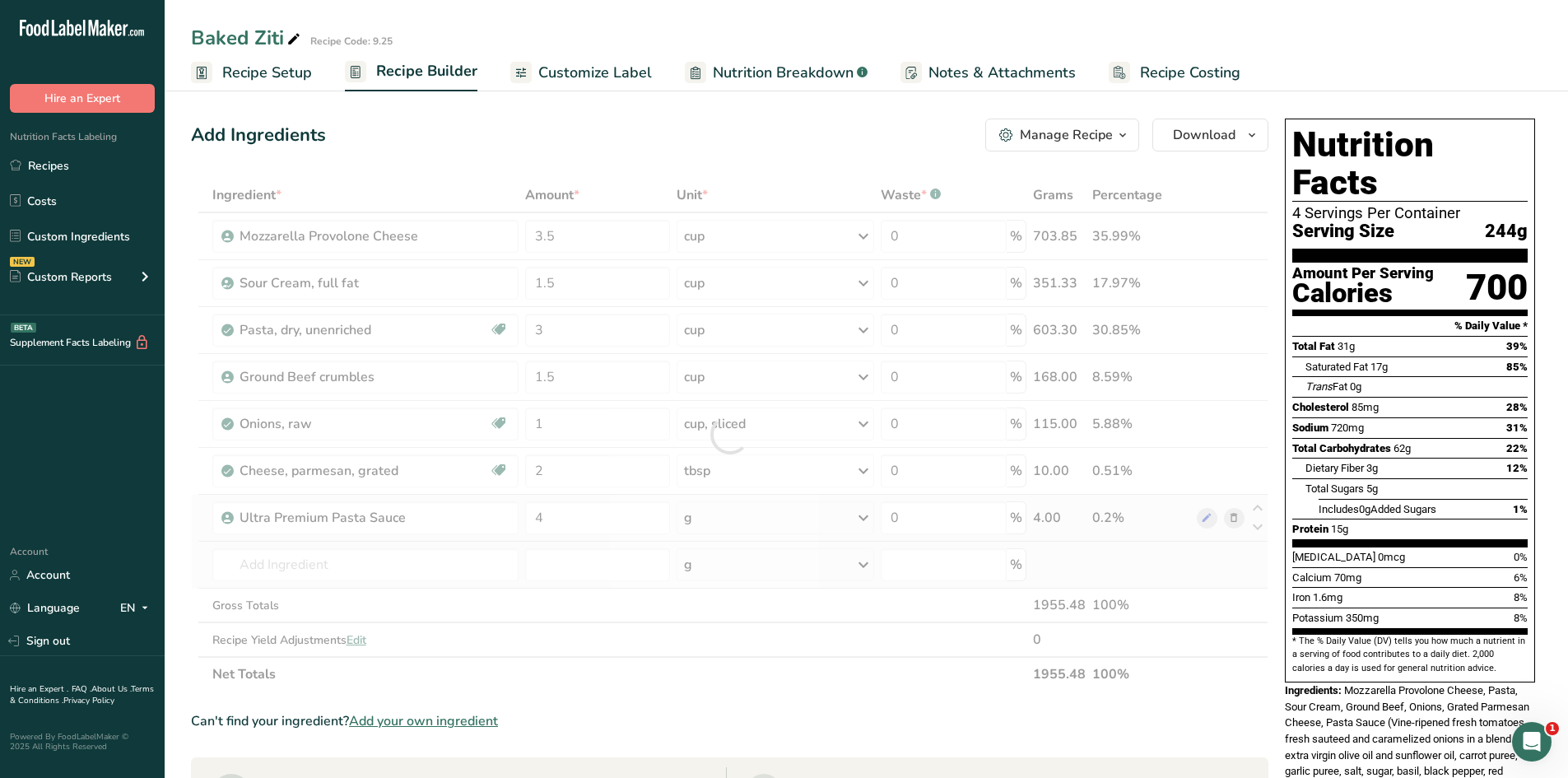
click at [786, 523] on div "Ingredient * Amount * Unit * Waste * .a-a{fill:#347362;}.b-a{fill:#fff;} Grams …" at bounding box center [729, 434] width 1078 height 513
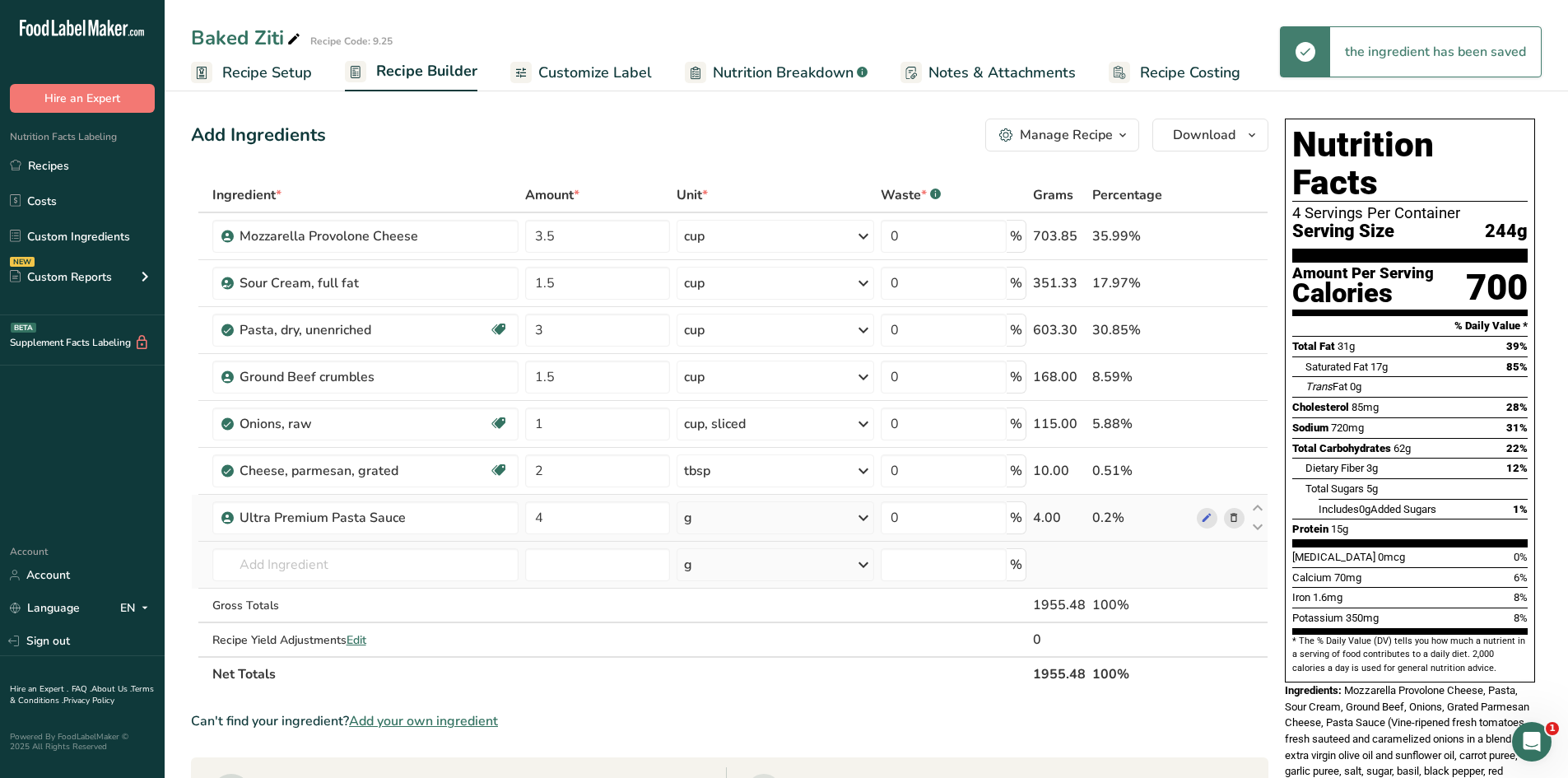
click at [858, 514] on icon at bounding box center [864, 518] width 20 height 30
click at [796, 576] on div "1 cup" at bounding box center [756, 573] width 138 height 24
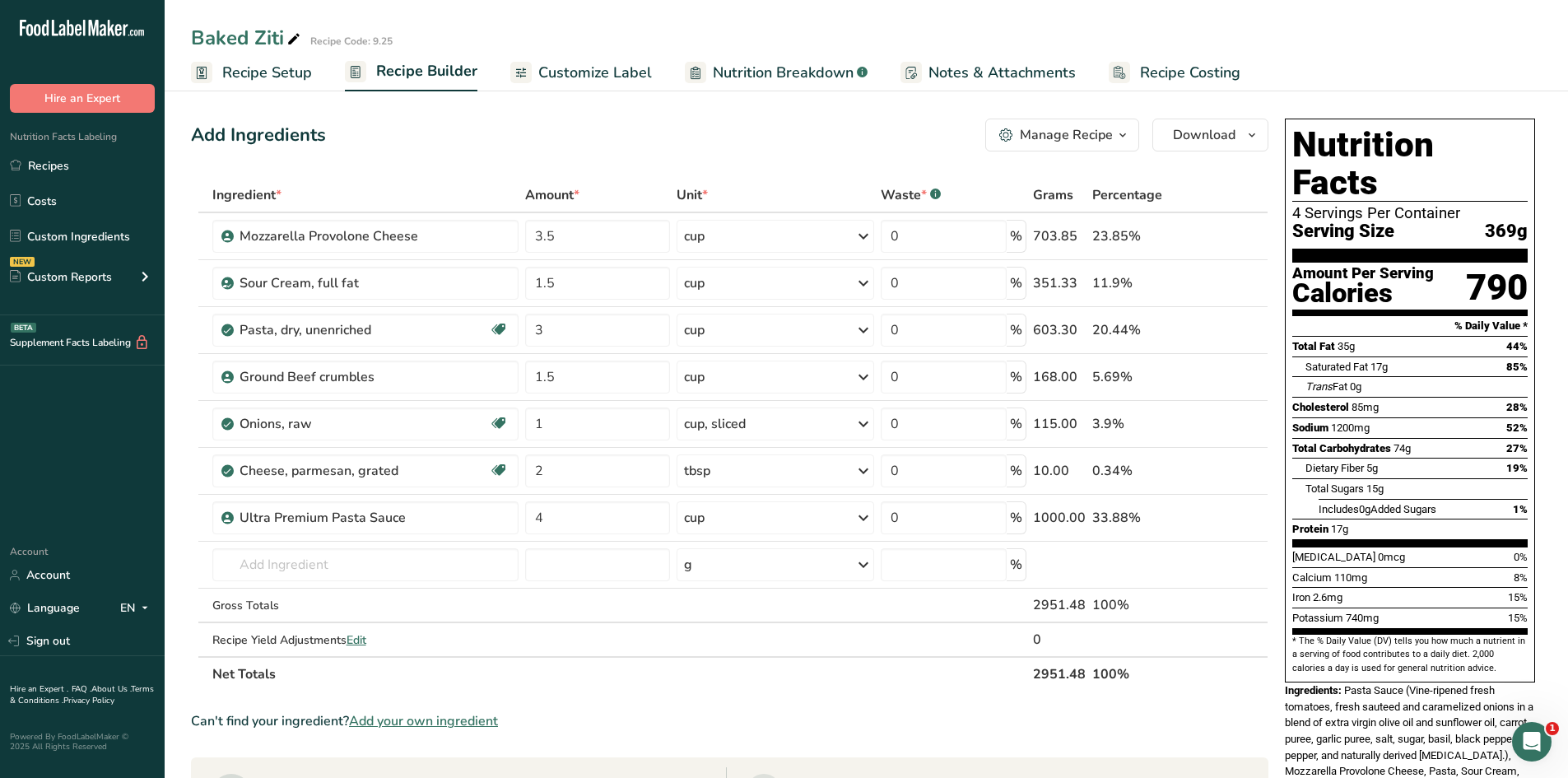
click at [612, 71] on span "Customize Label" at bounding box center [595, 72] width 114 height 22
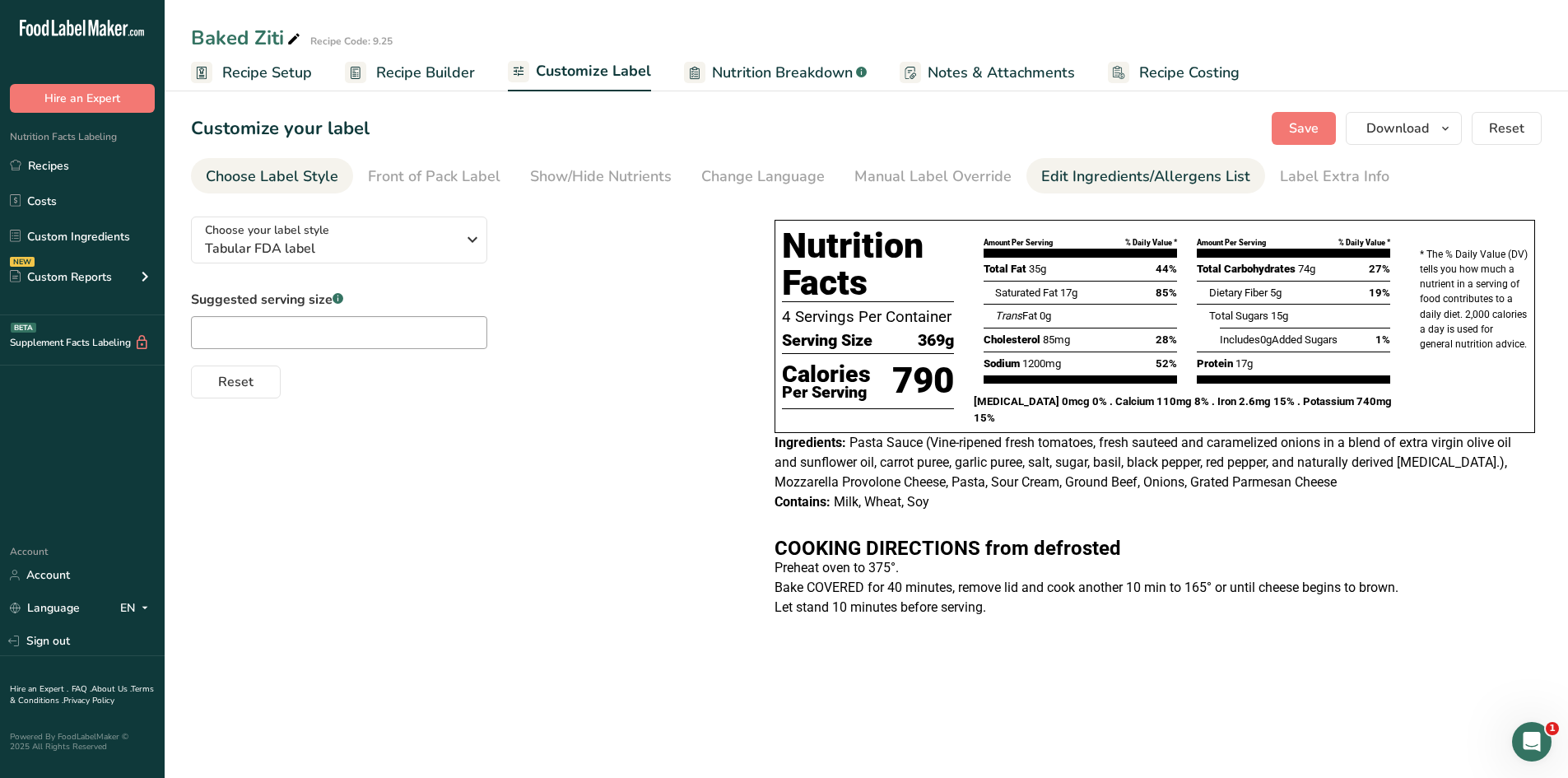
click at [1127, 185] on div "Edit Ingredients/Allergens List" at bounding box center [1145, 176] width 209 height 22
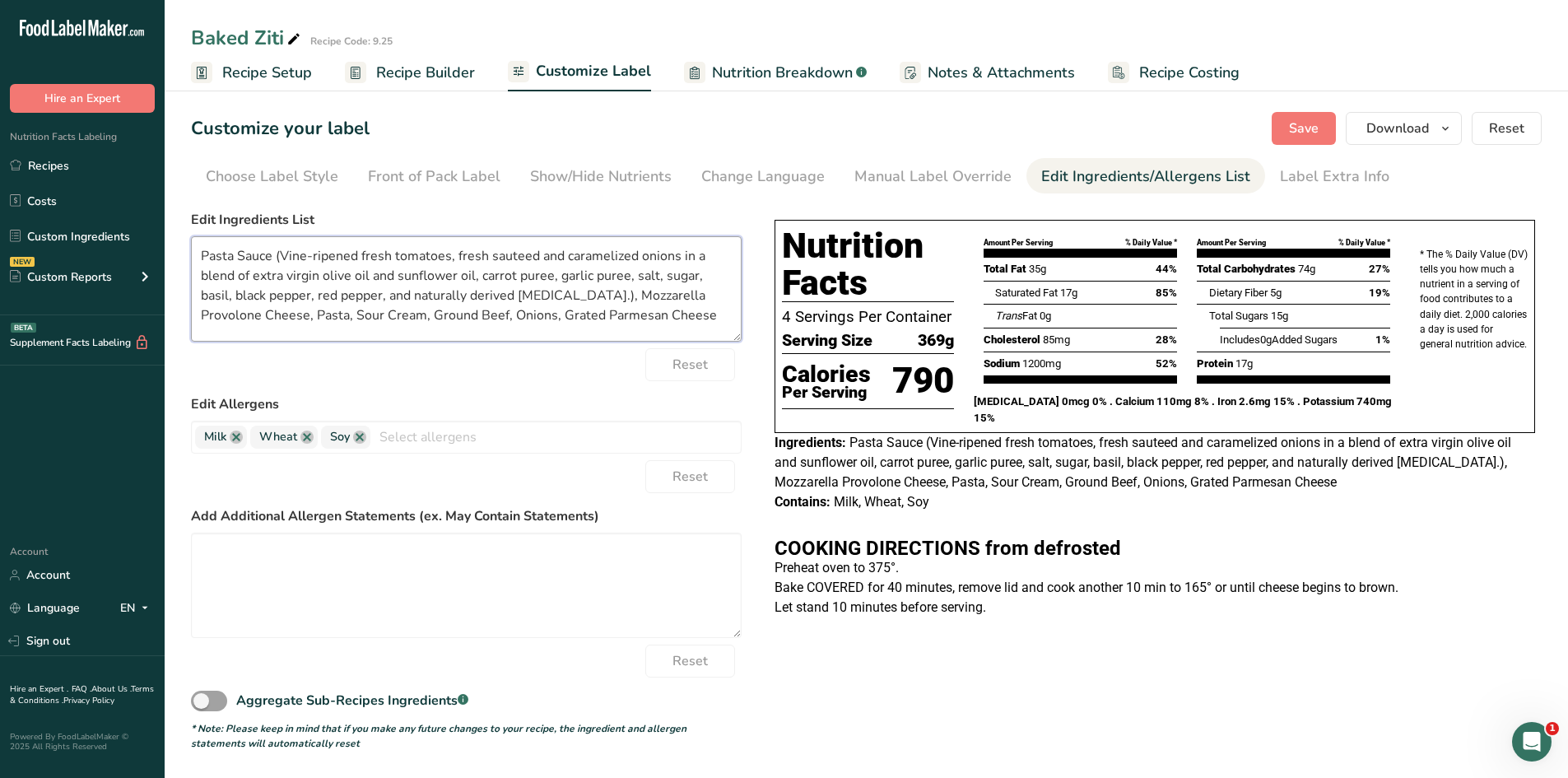
drag, startPoint x: 577, startPoint y: 296, endPoint x: 275, endPoint y: 260, distance: 304.1
click at [275, 260] on textarea "Pasta Sauce (Vine-ripened fresh tomatoes, fresh sauteed and caramelized onions …" at bounding box center [466, 289] width 551 height 106
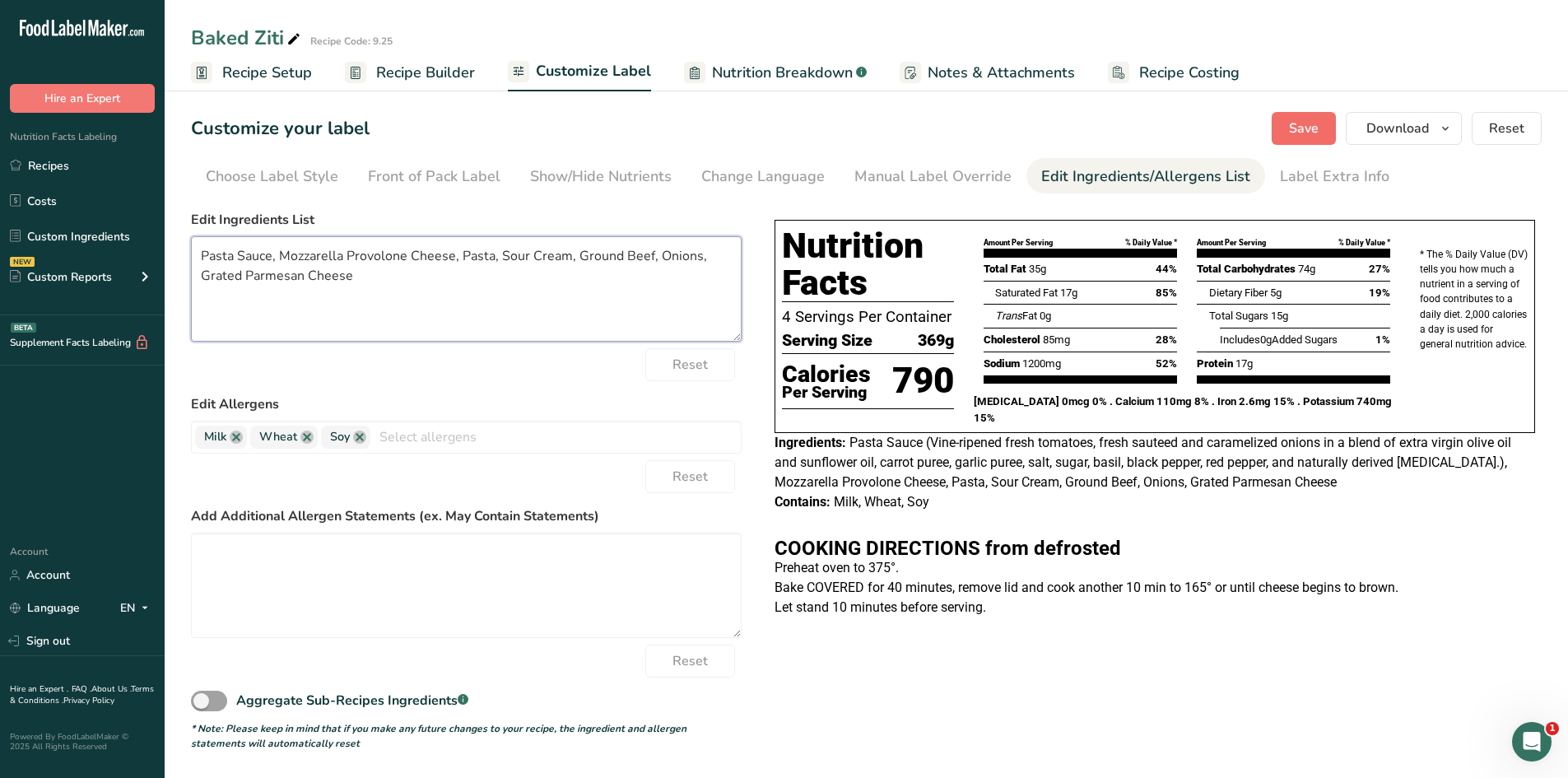
type textarea "Pasta Sauce, Mozzarella Provolone Cheese, Pasta, Sour Cream, Ground Beef, Onion…"
click at [1302, 130] on span "Save" at bounding box center [1304, 128] width 30 height 20
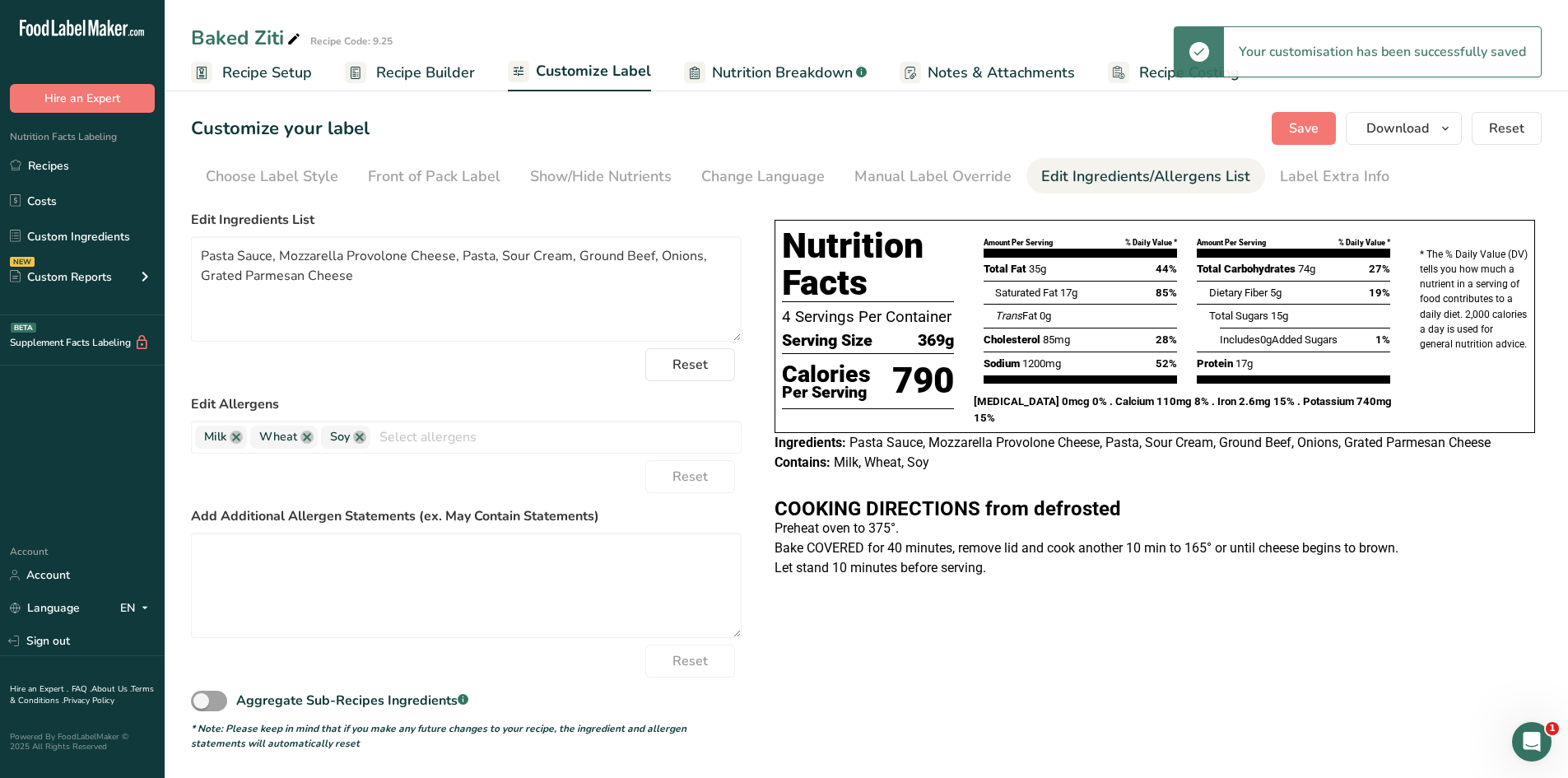
click at [244, 77] on span "Recipe Setup" at bounding box center [267, 72] width 90 height 22
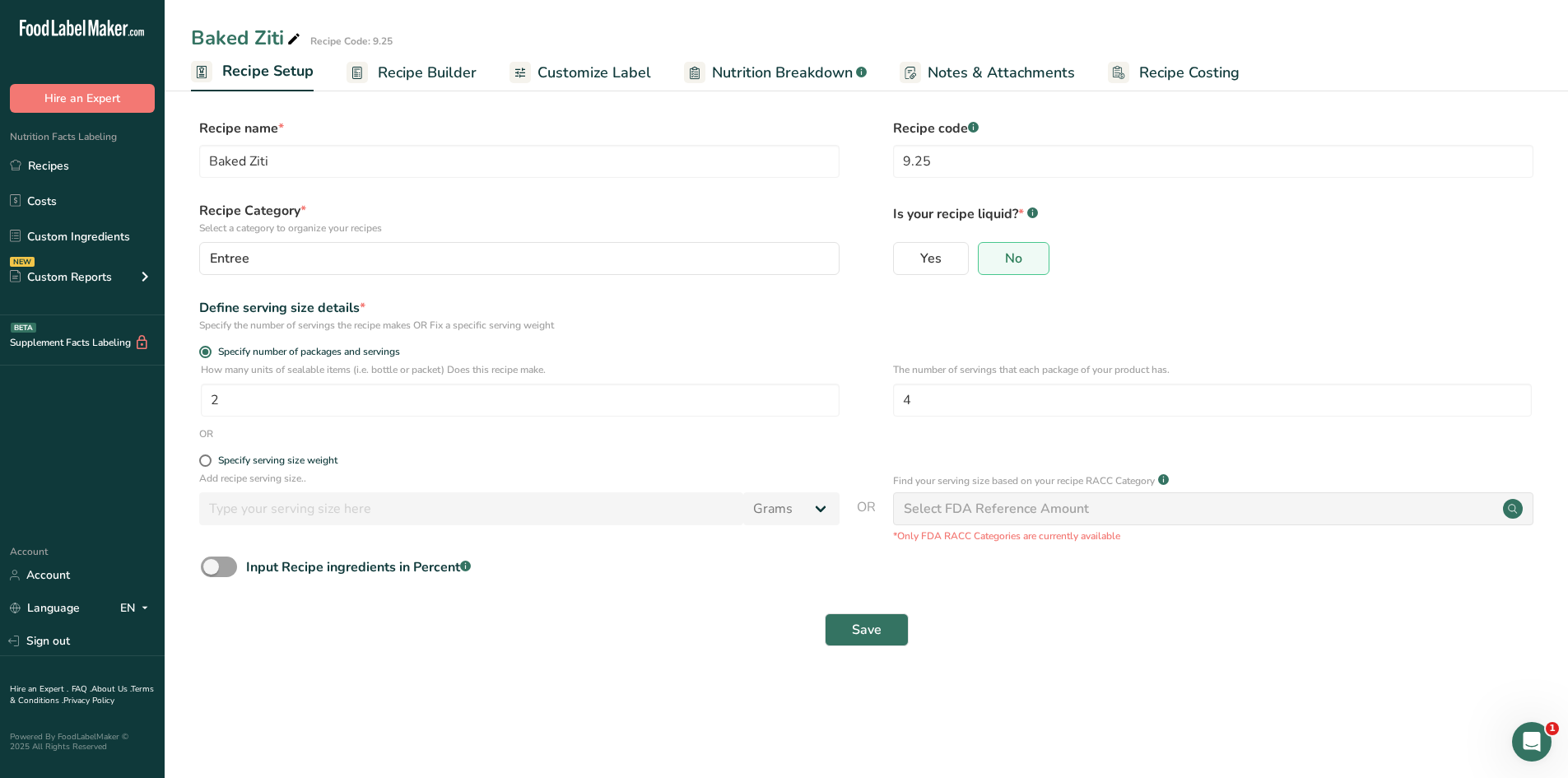
click at [424, 69] on span "Recipe Builder" at bounding box center [427, 72] width 99 height 22
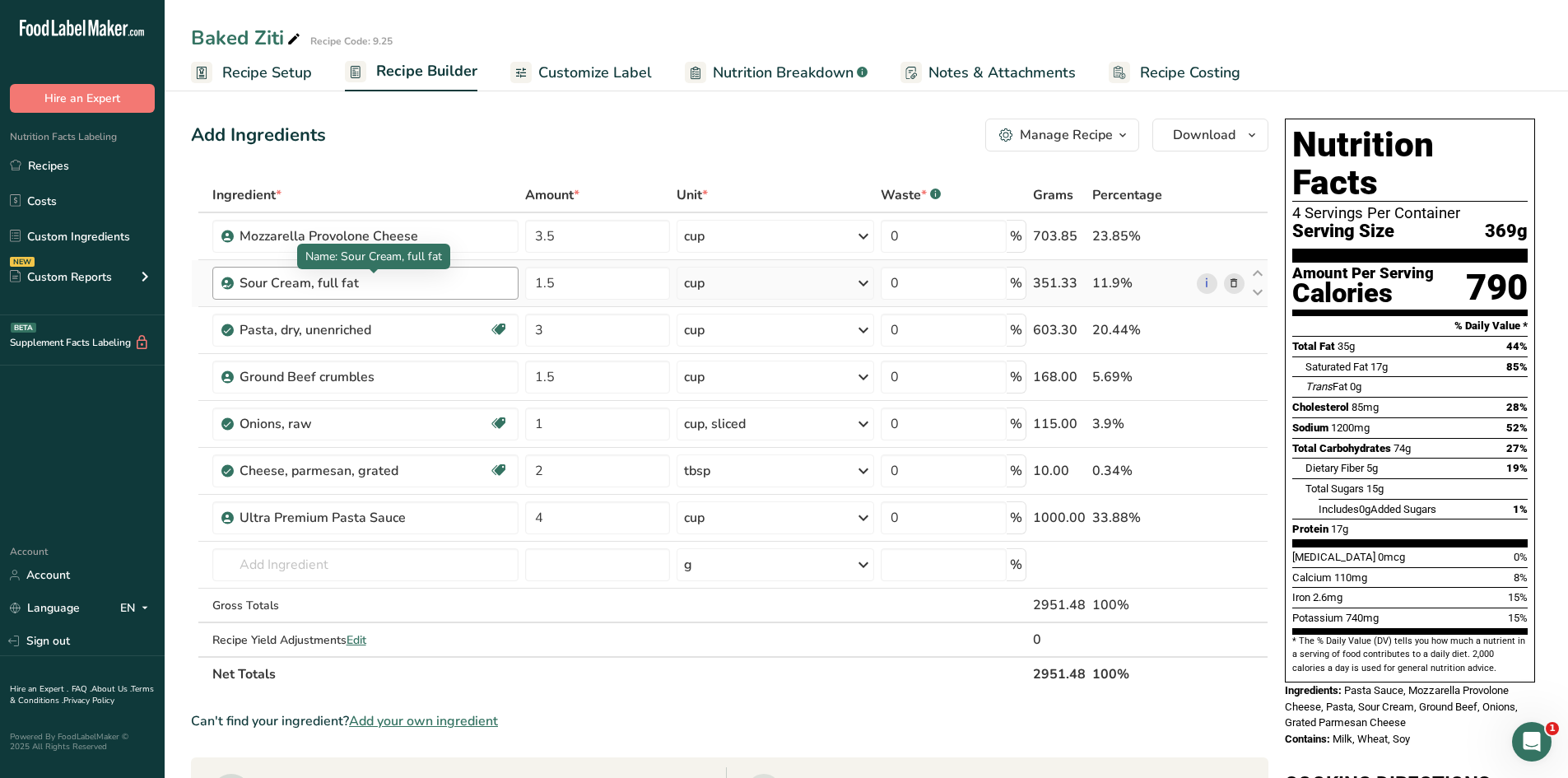
click at [443, 288] on div "Sour Cream, full fat" at bounding box center [342, 283] width 206 height 20
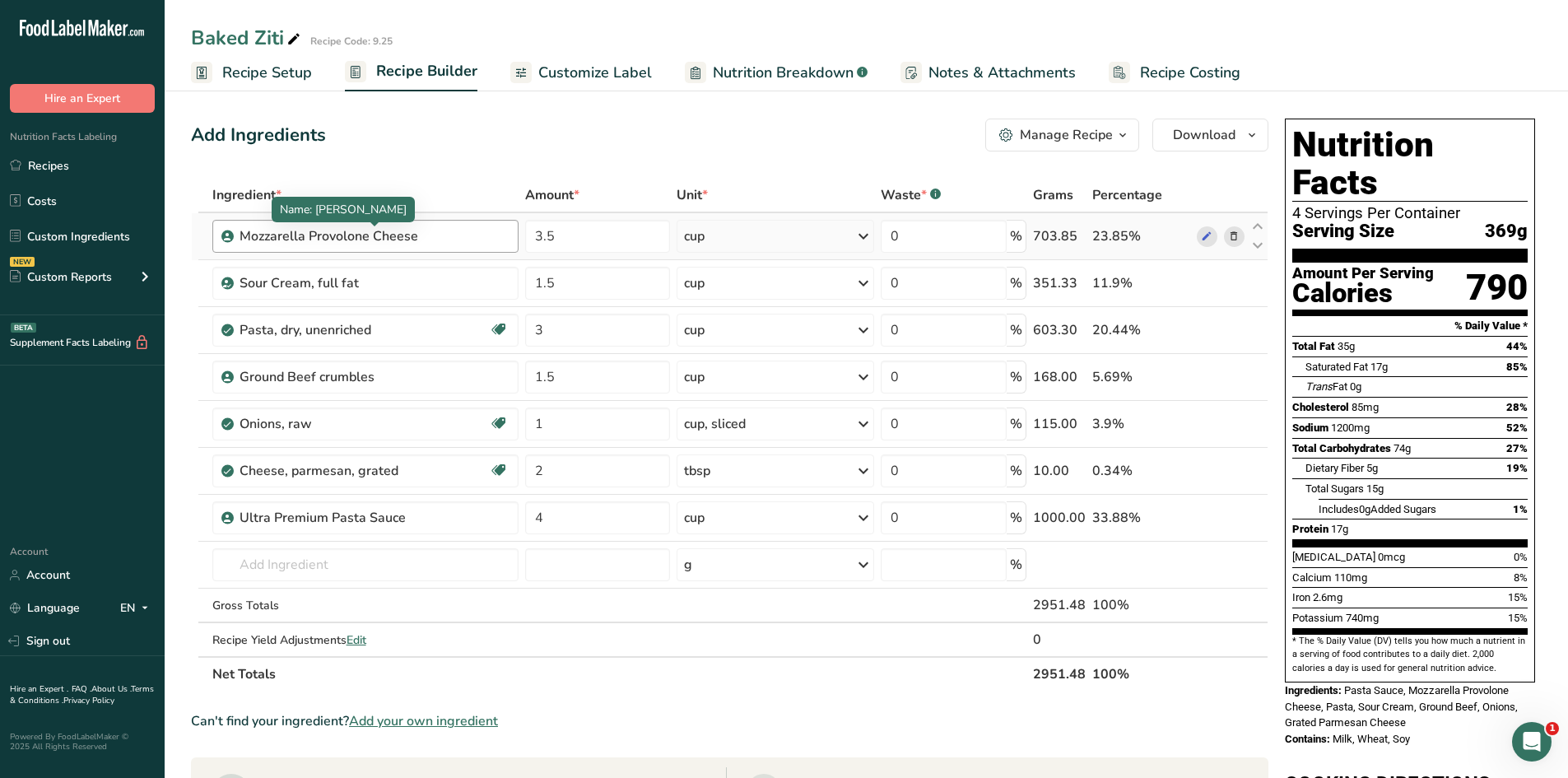
click at [442, 244] on div "Mozzarella Provolone Cheese" at bounding box center [342, 236] width 206 height 20
click at [79, 234] on link "Custom Ingredients" at bounding box center [82, 236] width 165 height 32
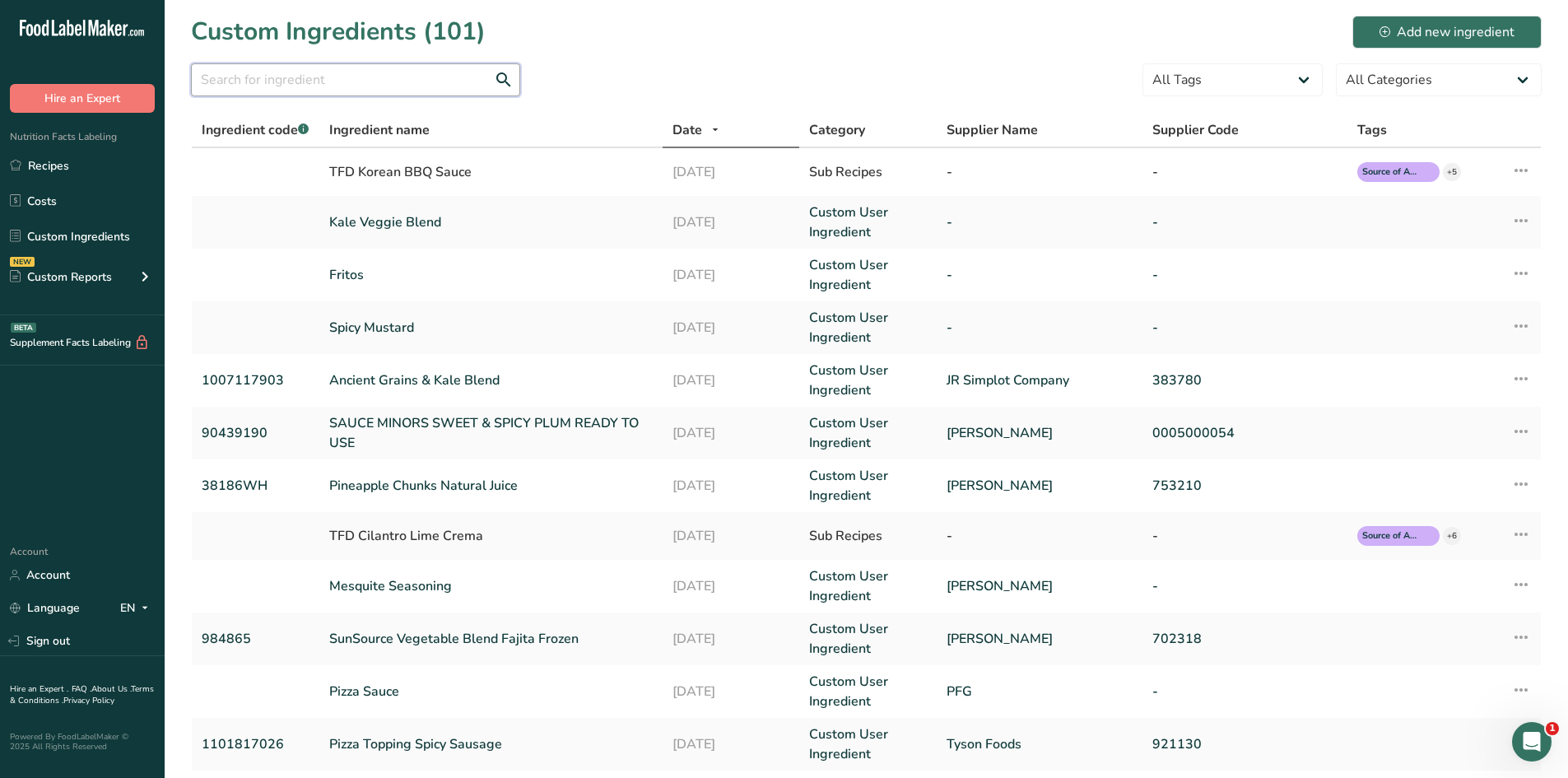
click at [320, 75] on input "text" at bounding box center [355, 80] width 330 height 33
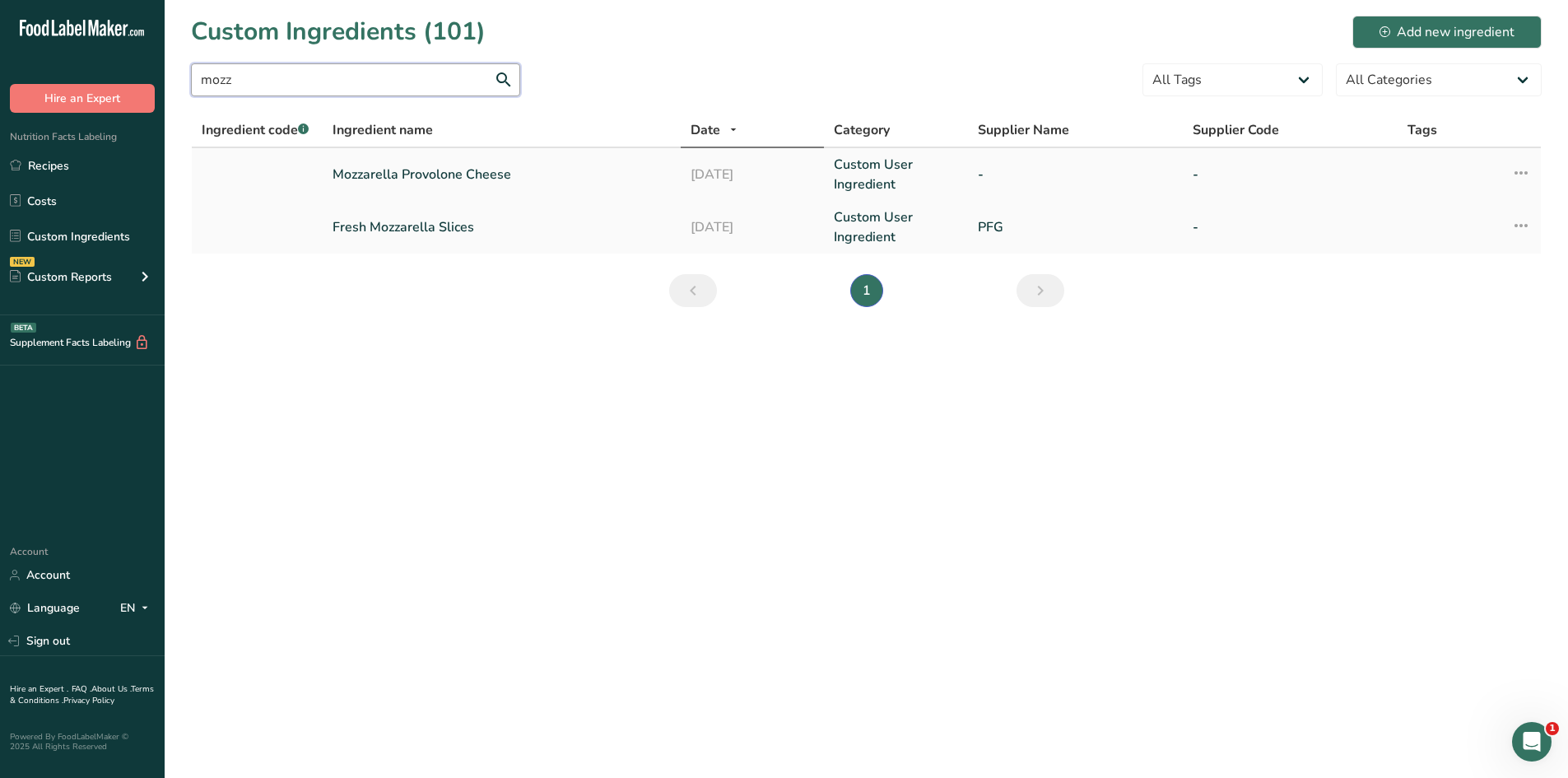
type input "mozz"
click at [396, 178] on link "Mozzarella Provolone Cheese" at bounding box center [502, 175] width 339 height 20
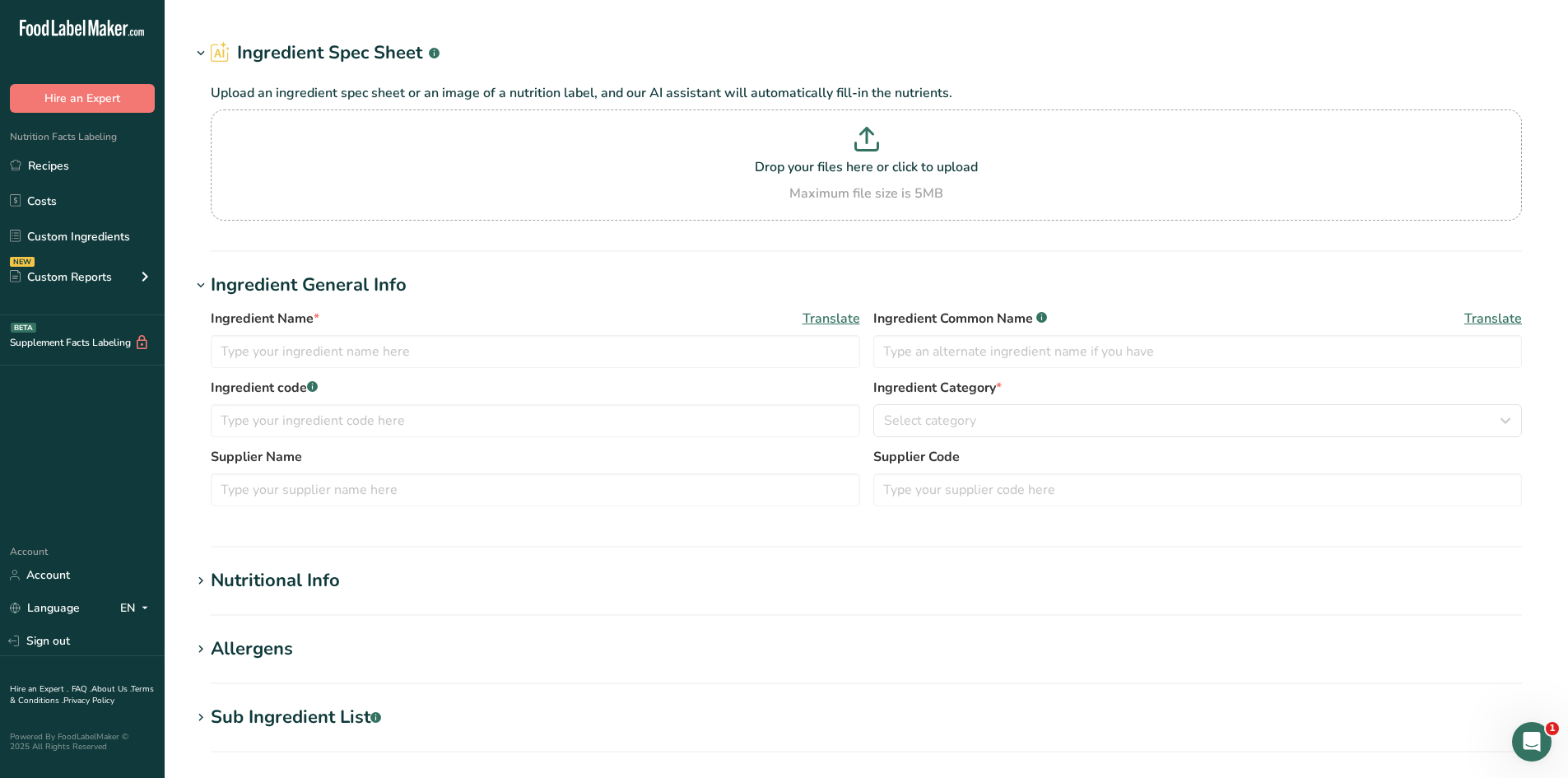
type input "Mozzarella Provolone Cheese"
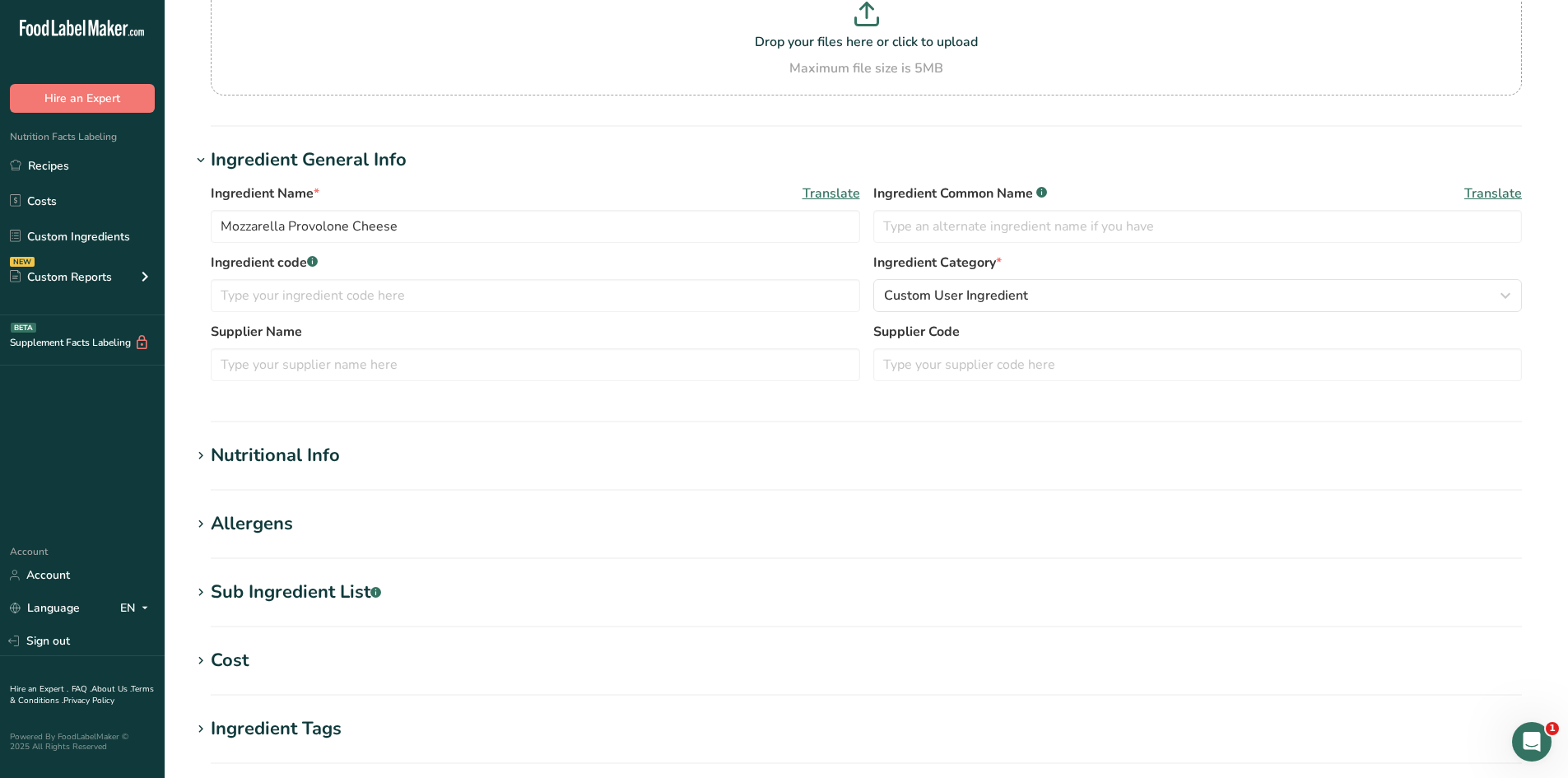
scroll to position [330, 0]
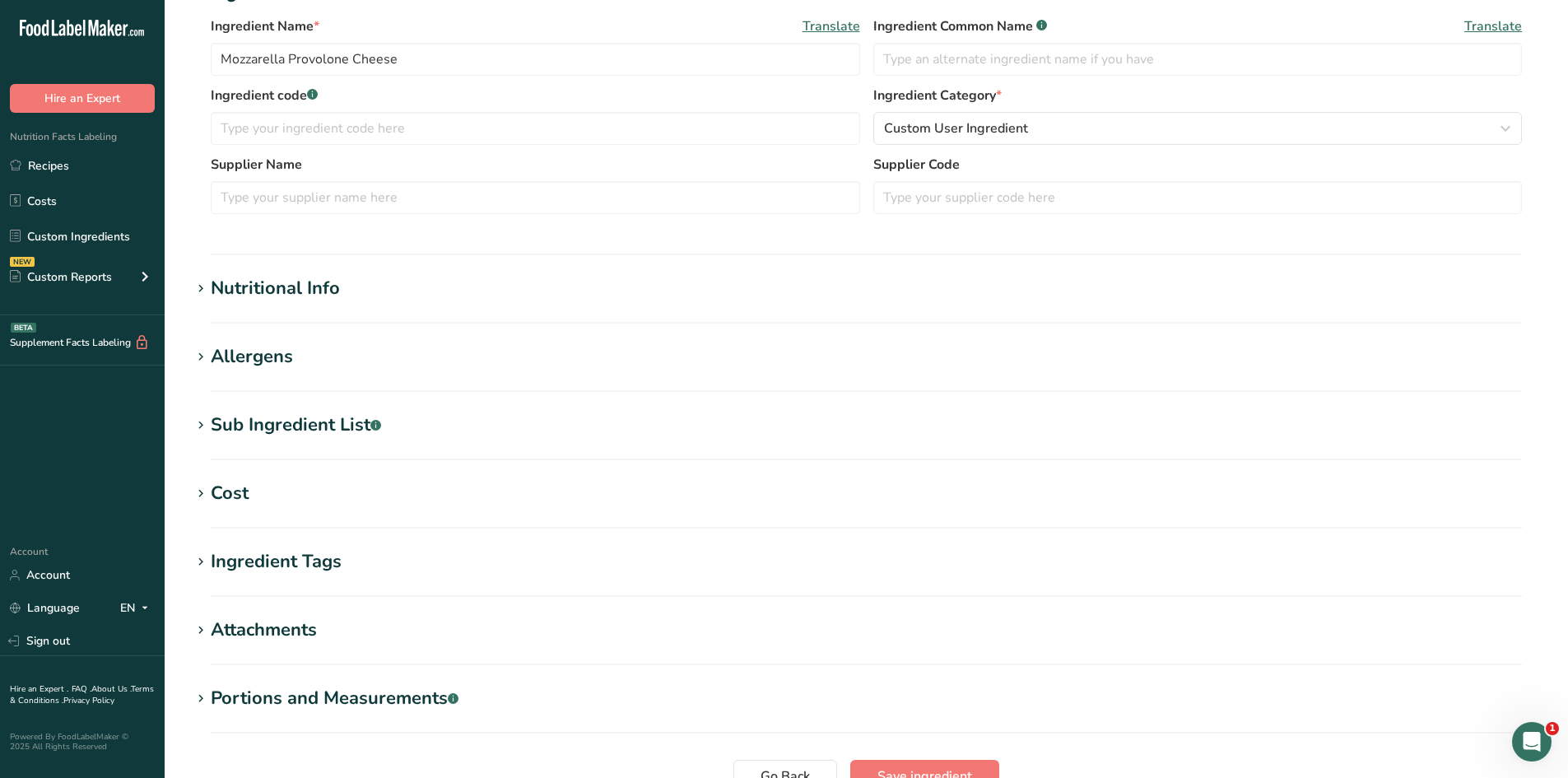
click at [198, 293] on icon at bounding box center [201, 289] width 15 height 23
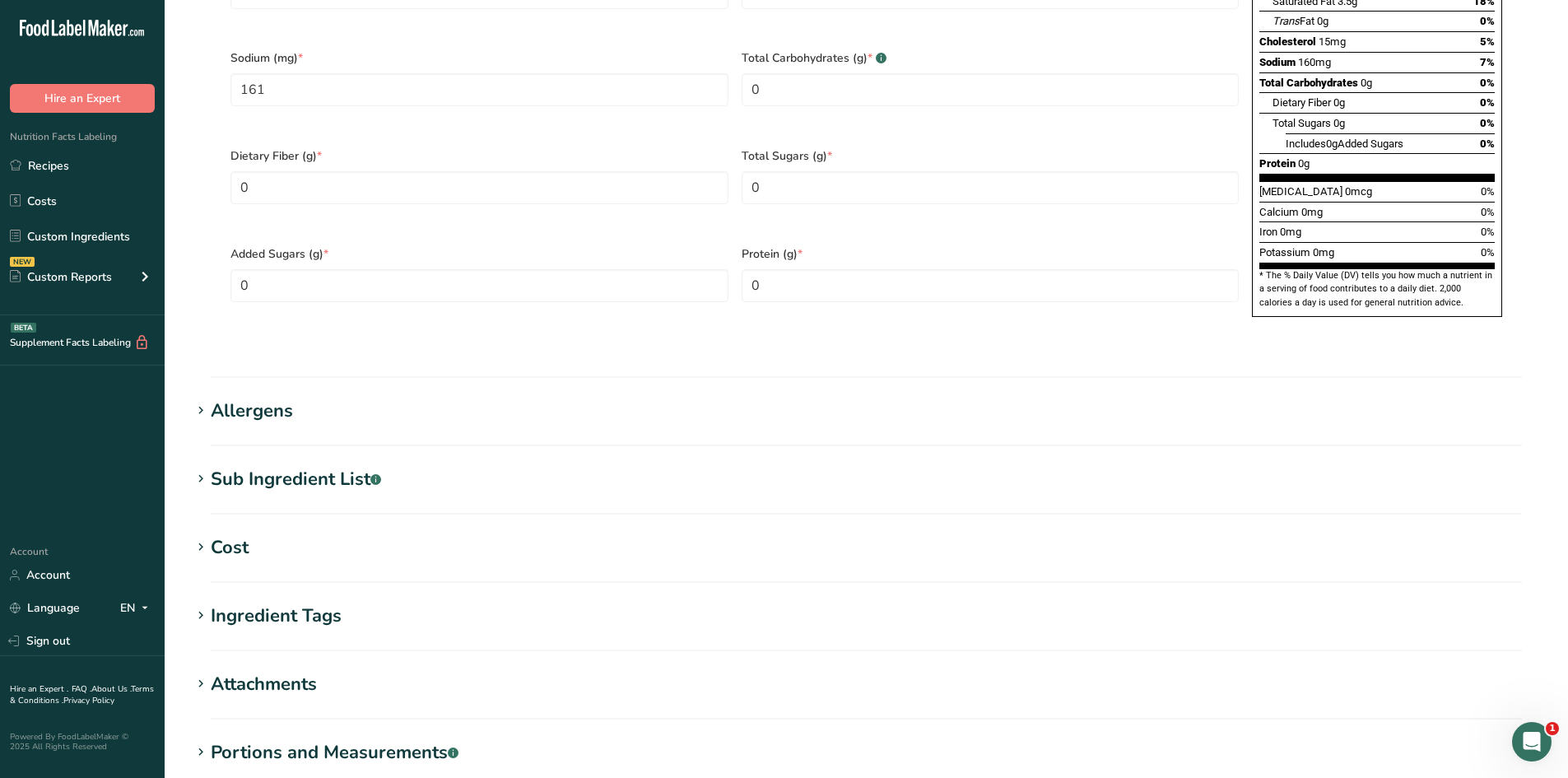
scroll to position [1214, 0]
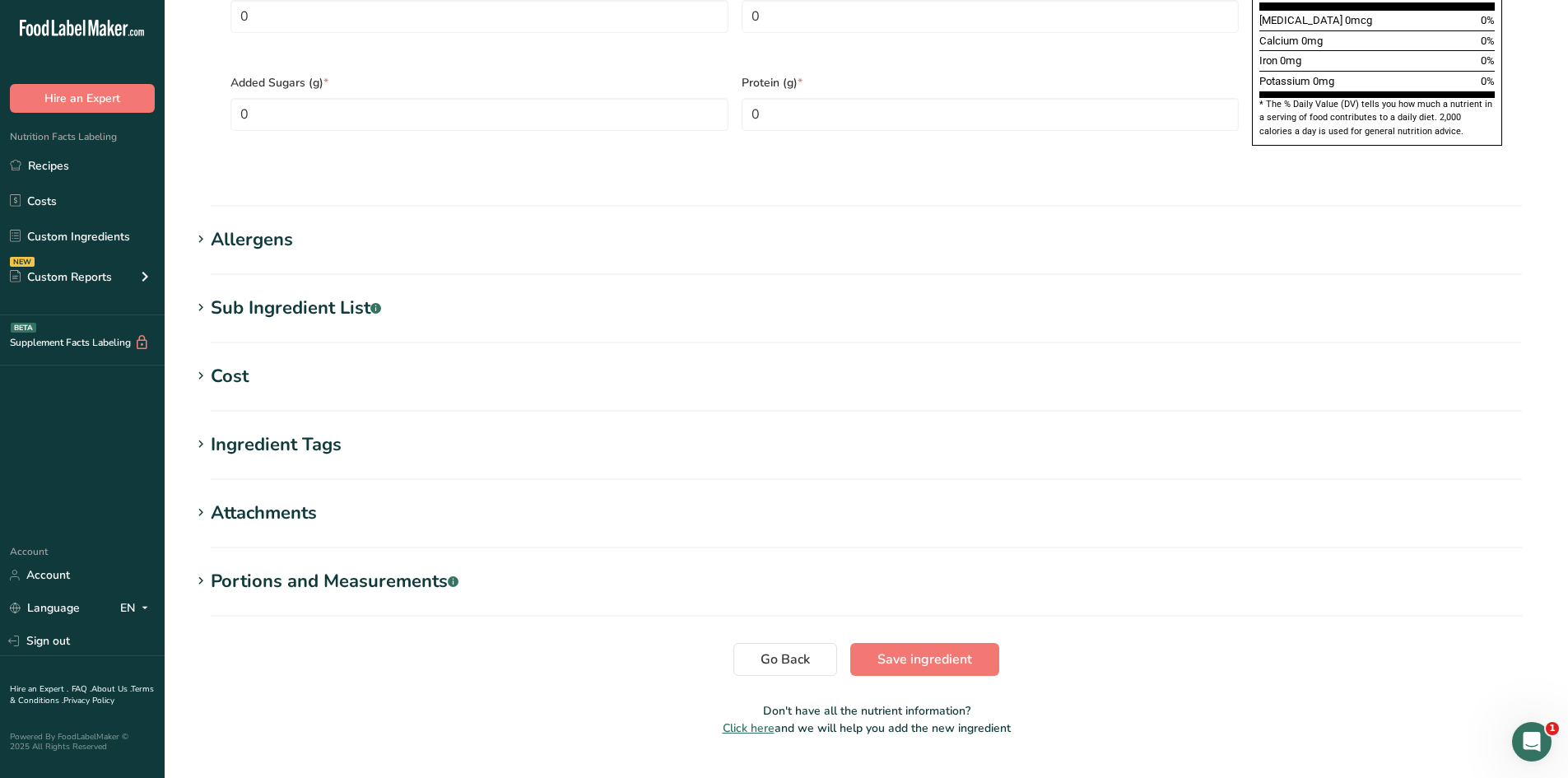
click at [198, 569] on icon at bounding box center [201, 581] width 15 height 23
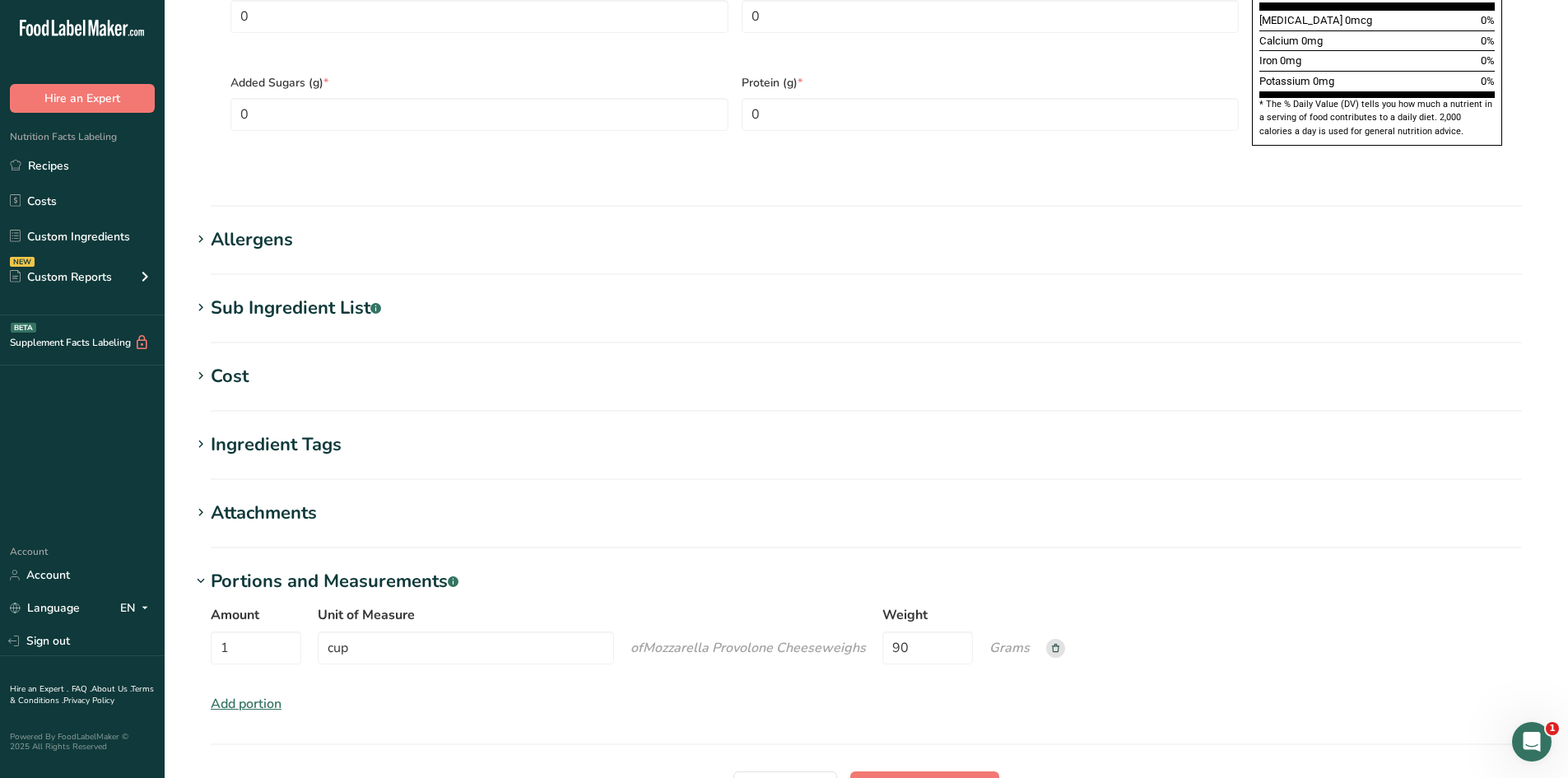
click at [1059, 639] on rect at bounding box center [1055, 648] width 19 height 19
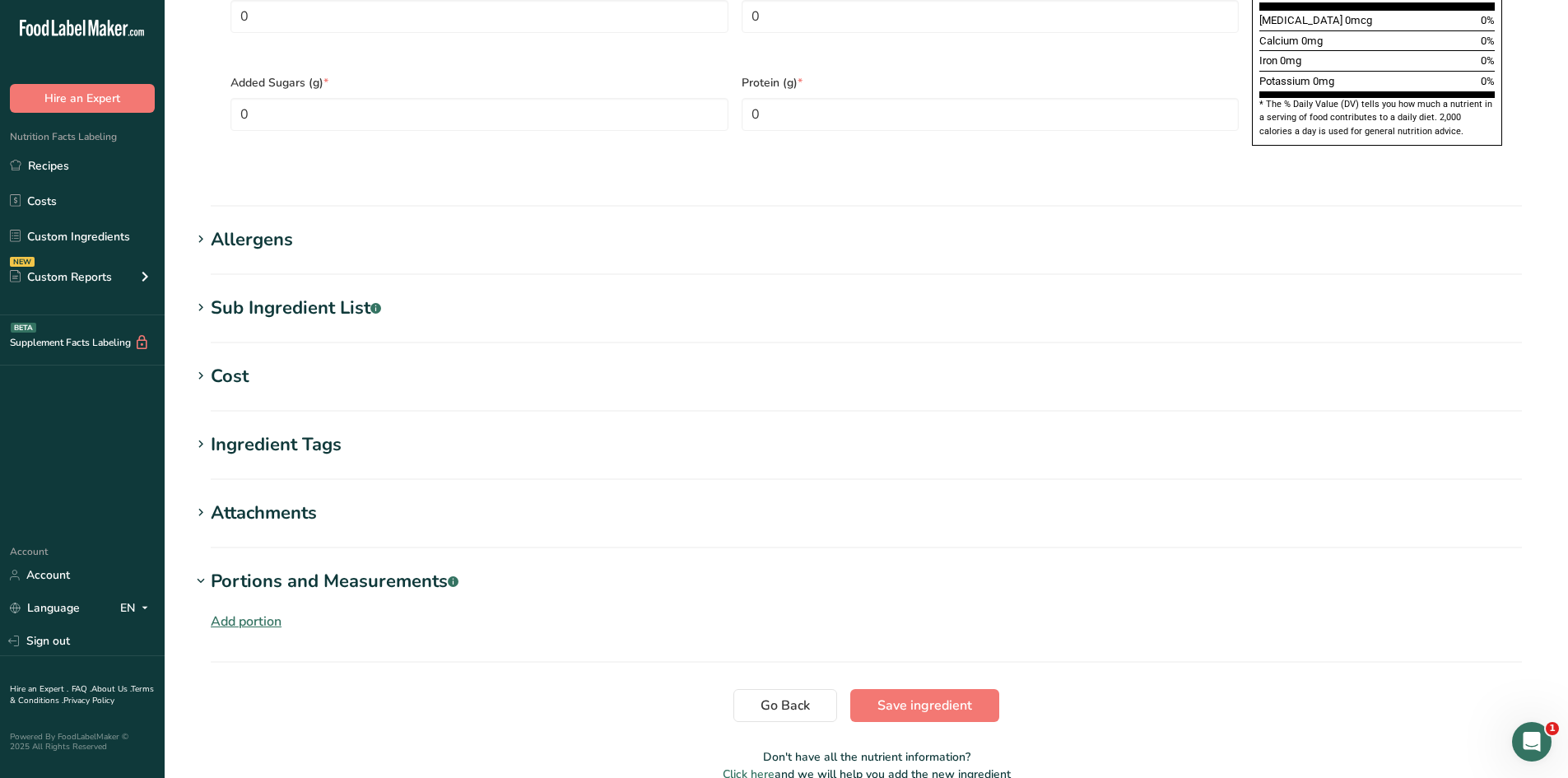
click at [252, 612] on div "Add portion" at bounding box center [246, 622] width 71 height 20
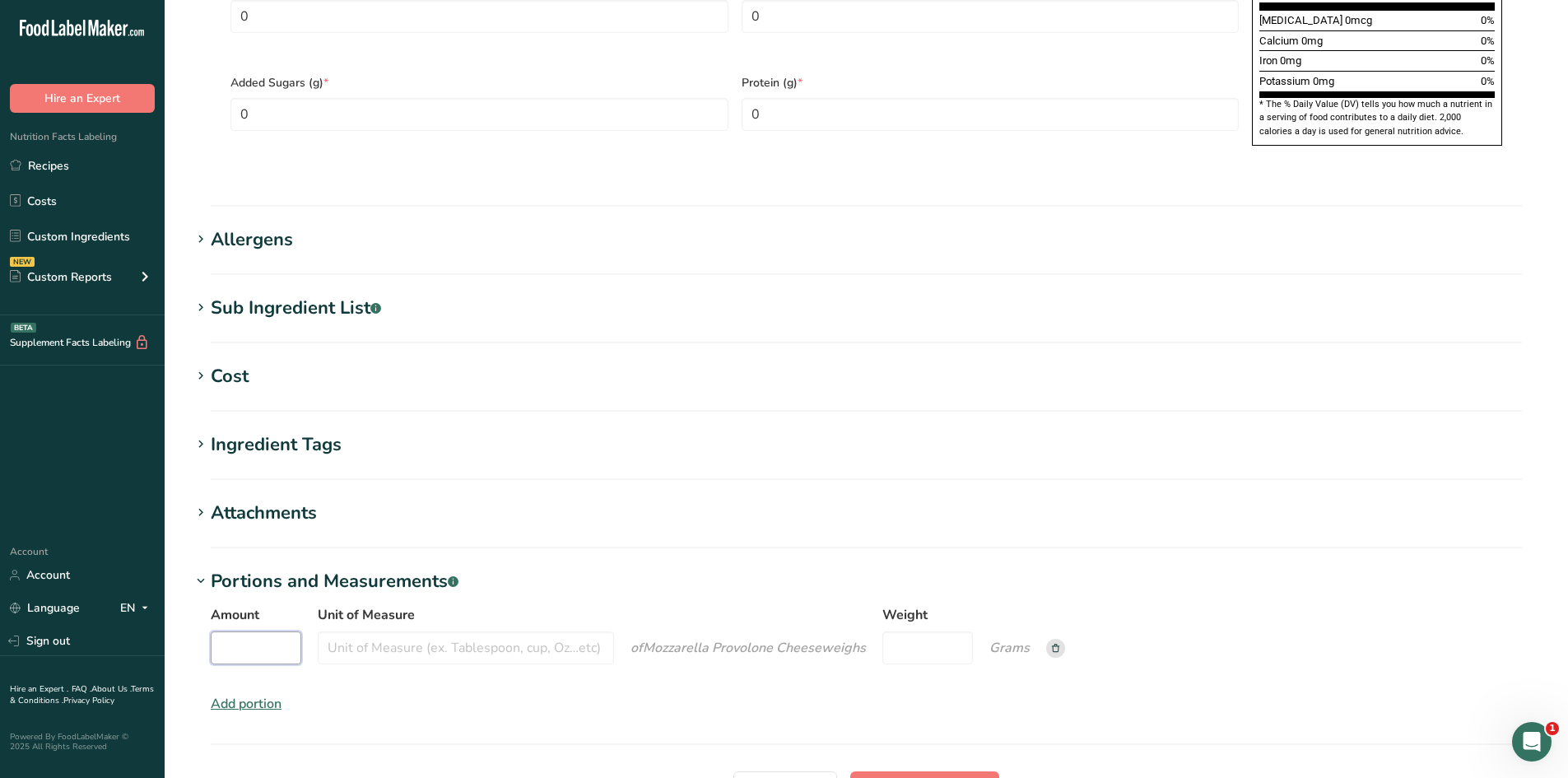
click at [262, 632] on input "Amount" at bounding box center [256, 648] width 91 height 33
type input "1"
click at [401, 632] on input "Unit of Measure" at bounding box center [466, 648] width 296 height 33
type input "cup"
click at [908, 632] on input "Weight" at bounding box center [927, 648] width 91 height 33
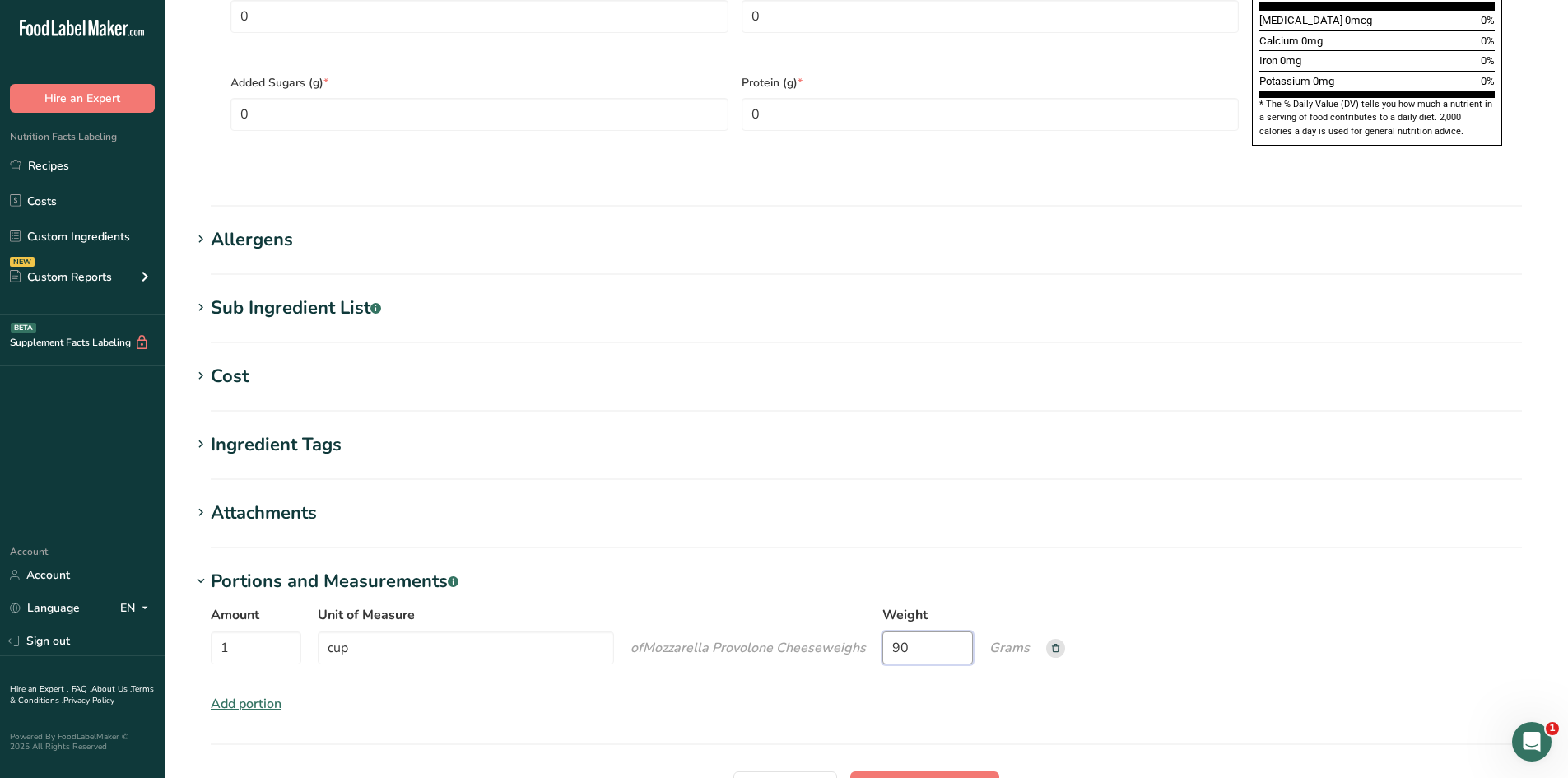
drag, startPoint x: 943, startPoint y: 615, endPoint x: 838, endPoint y: 607, distance: 105.3
click at [838, 607] on div "Amount 1 Unit of Measure cup of Mozzarella Provolone Cheese weigh s Weight 90 G…" at bounding box center [866, 639] width 1312 height 69
type input "112"
drag, startPoint x: 945, startPoint y: 756, endPoint x: 950, endPoint y: 673, distance: 83.2
click at [945, 777] on span "Save ingredient" at bounding box center [925, 788] width 95 height 20
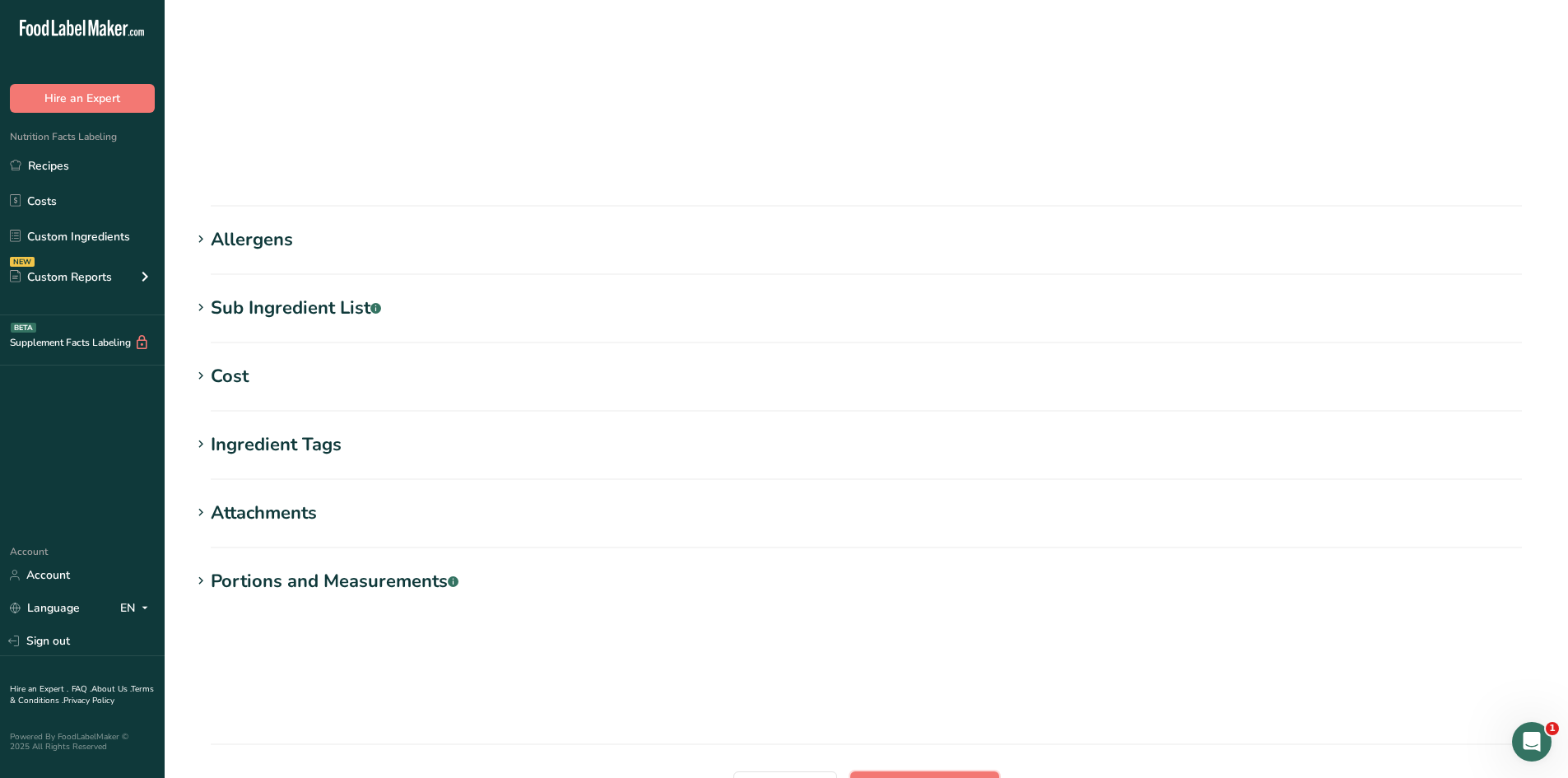
scroll to position [93, 0]
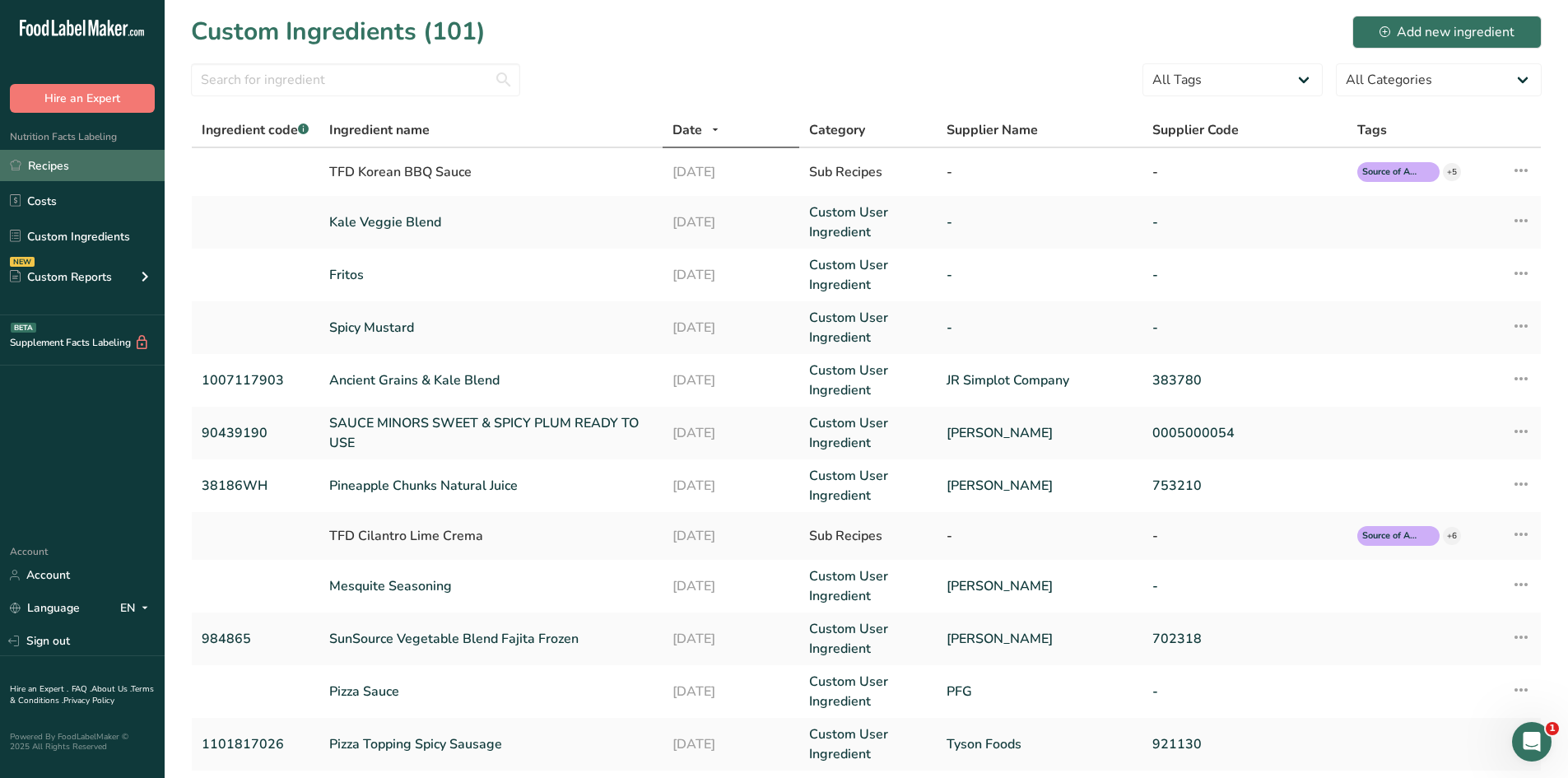
click at [65, 168] on link "Recipes" at bounding box center [82, 166] width 165 height 32
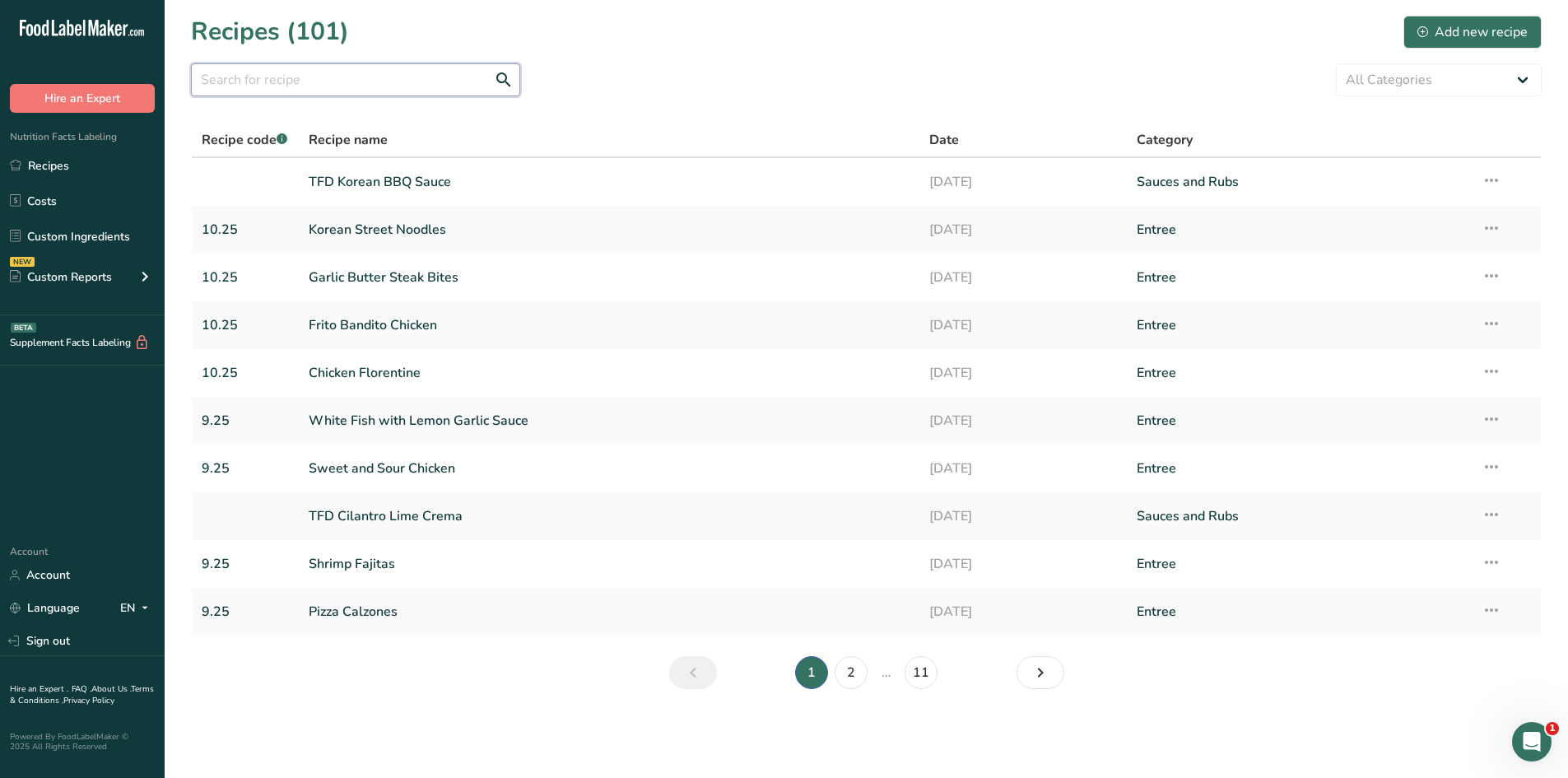
click at [355, 88] on input "text" at bounding box center [355, 80] width 330 height 33
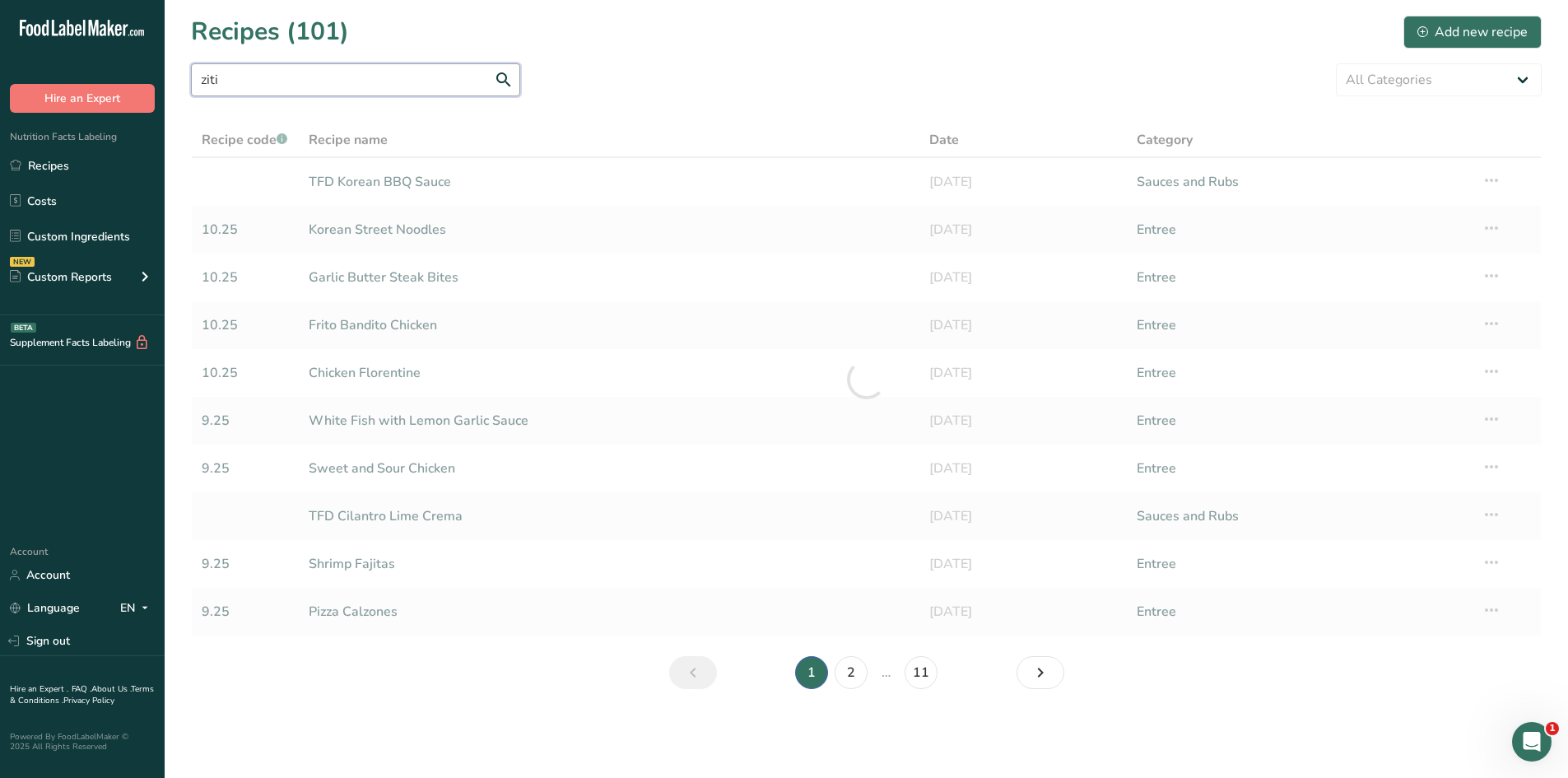
type input "ziti"
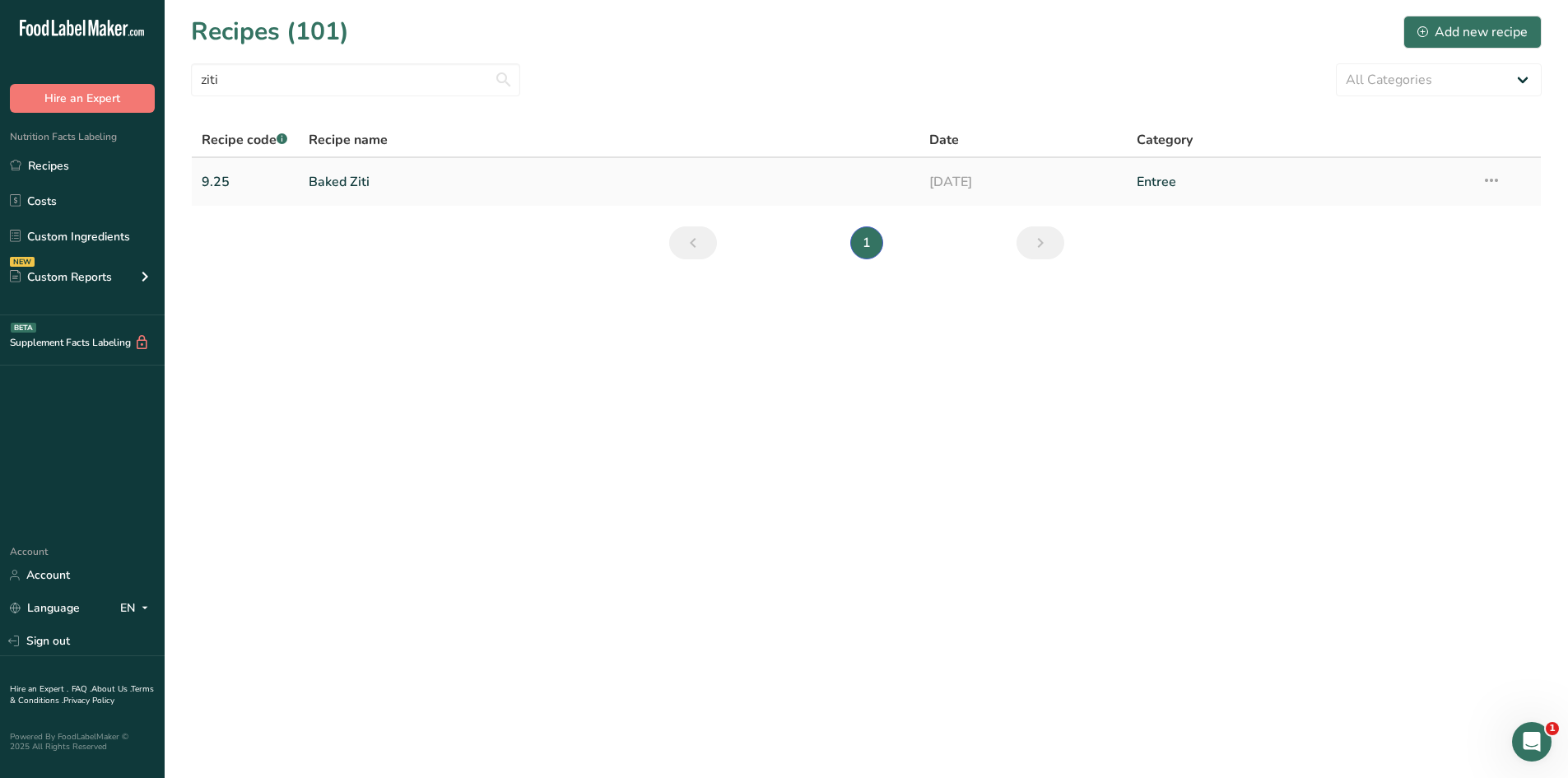
click at [365, 188] on link "Baked Ziti" at bounding box center [609, 182] width 602 height 35
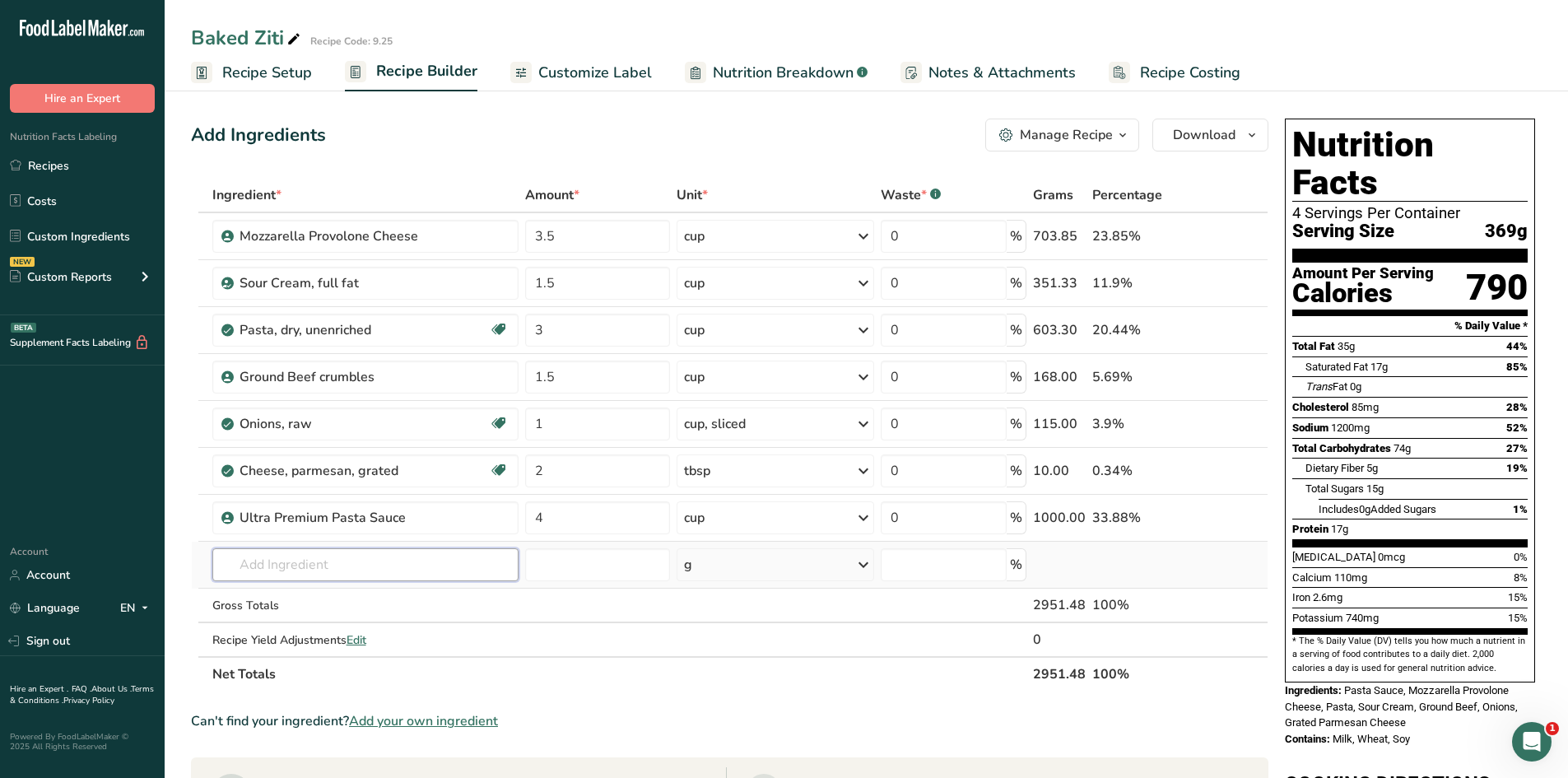
click at [433, 565] on input "text" at bounding box center [365, 565] width 306 height 33
click at [353, 557] on input "text" at bounding box center [365, 565] width 306 height 33
type input "mozzarella pro"
click at [313, 594] on p "Mozzarella Provolone Cheese" at bounding box center [311, 597] width 171 height 17
type input "Mozzarella Provolone Cheese"
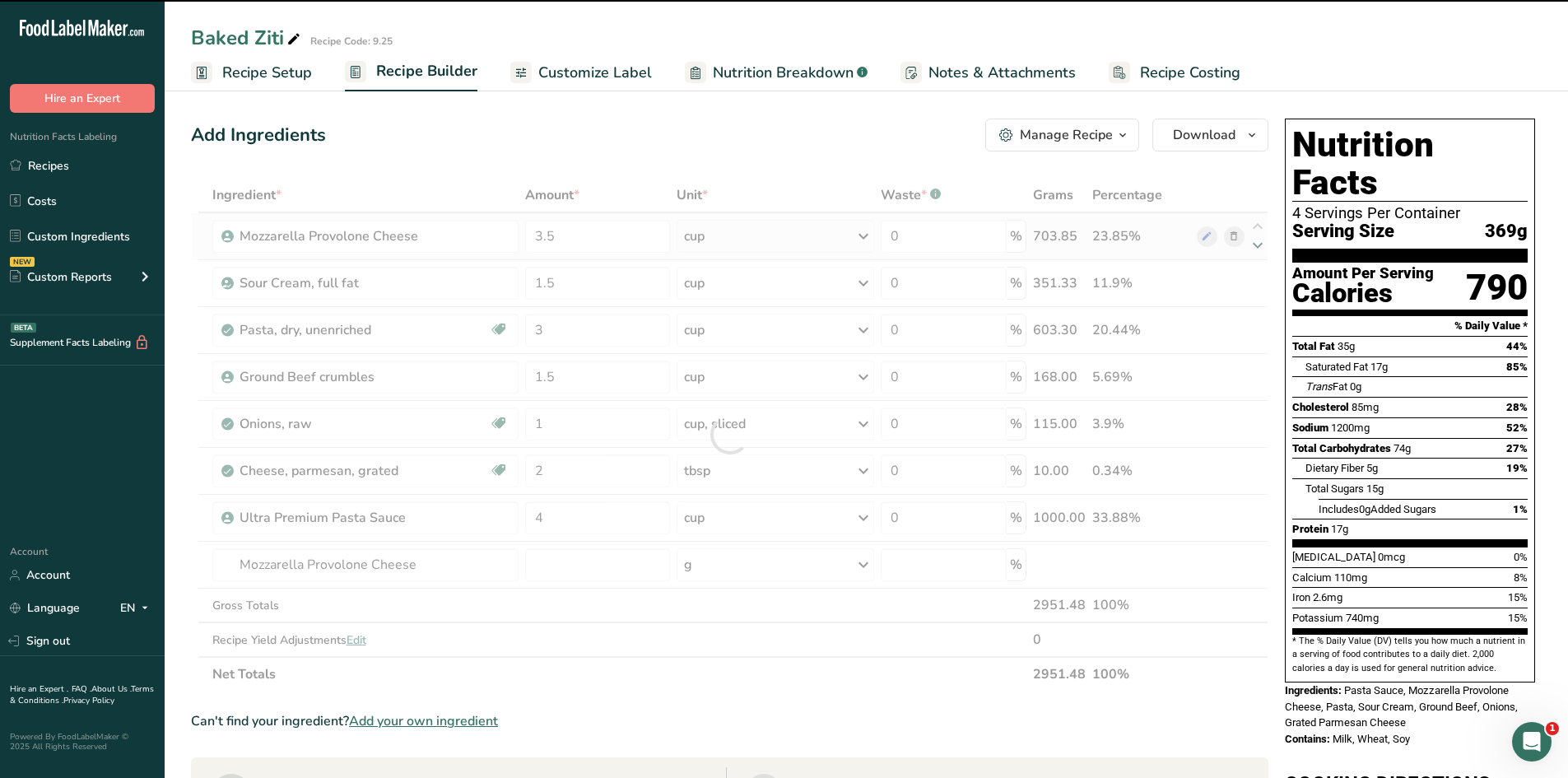
type input "0"
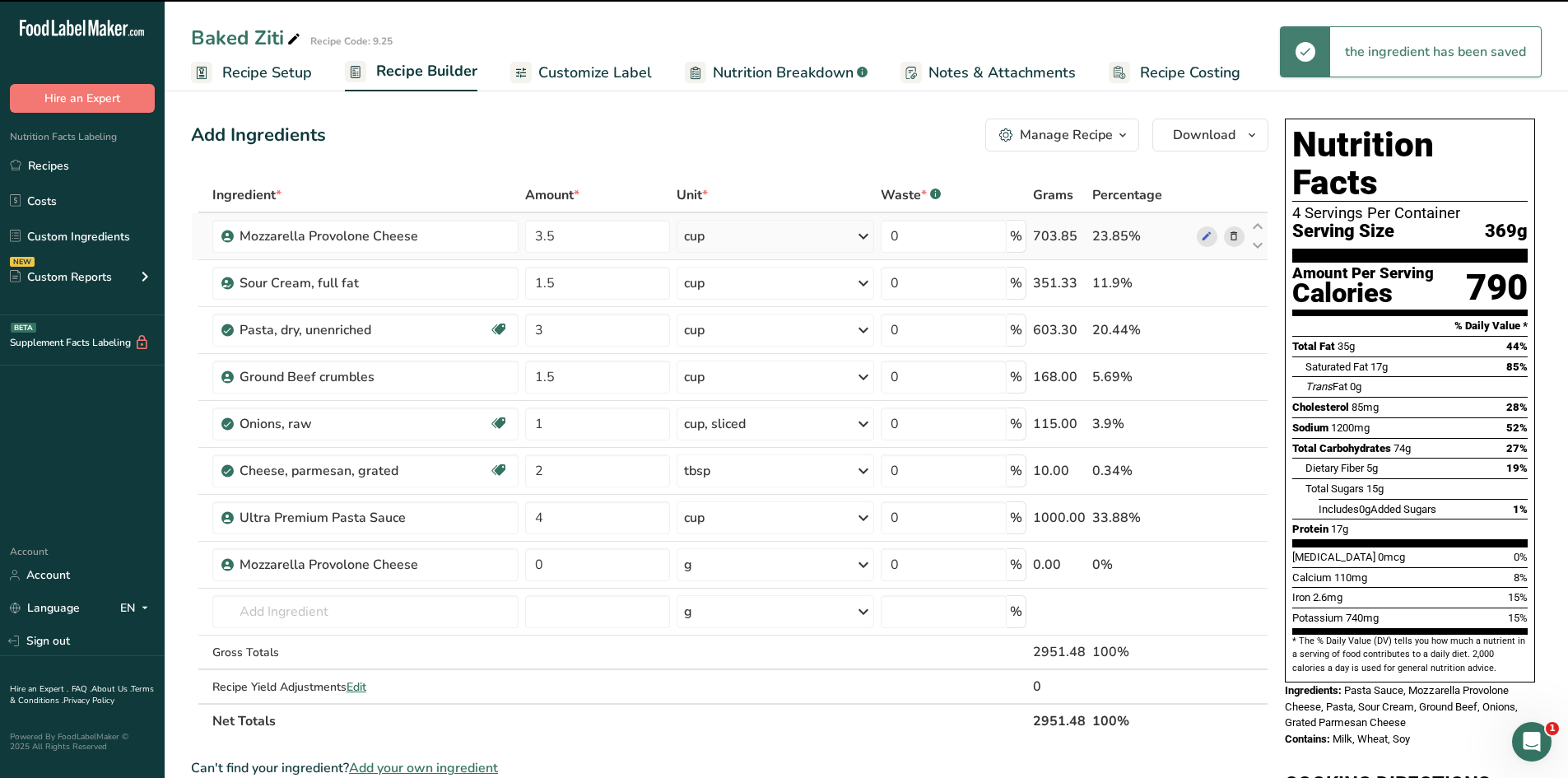
click at [1235, 239] on icon at bounding box center [1234, 236] width 12 height 17
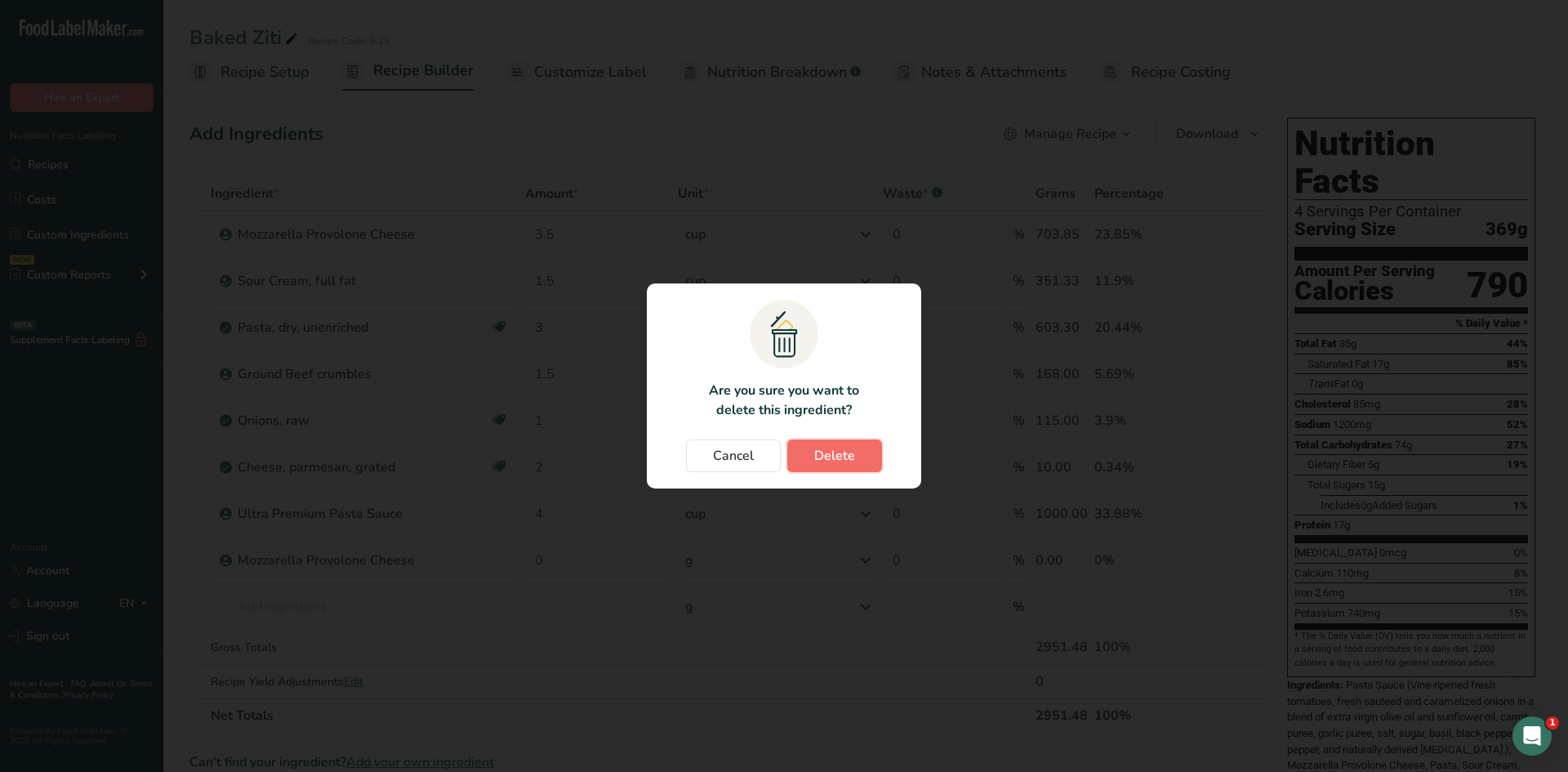
click at [834, 446] on span "Delete" at bounding box center [834, 456] width 40 height 20
type input "1.5"
type input "3"
type input "1.5"
type input "1"
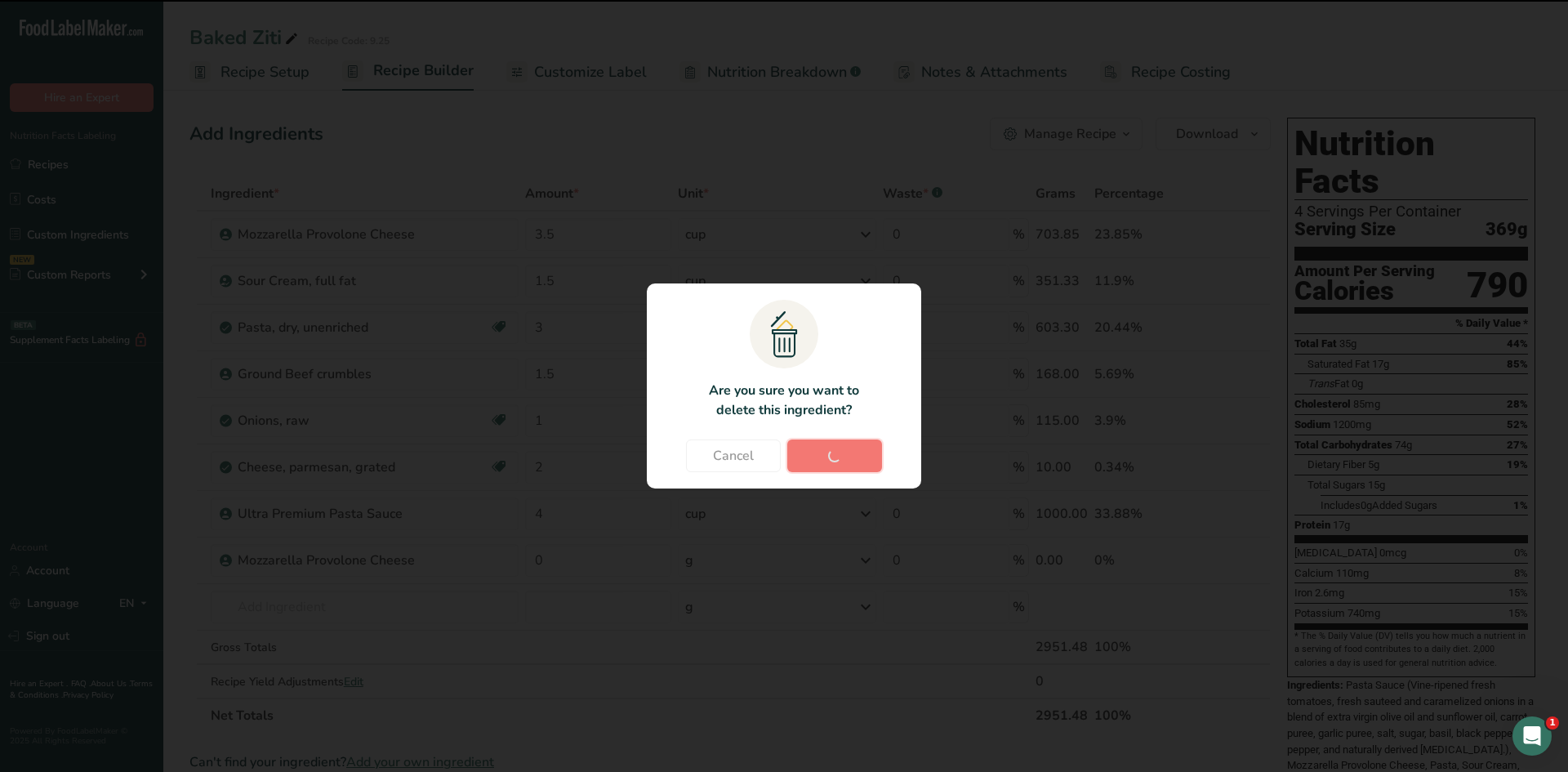
type input "2"
type input "4"
type input "0"
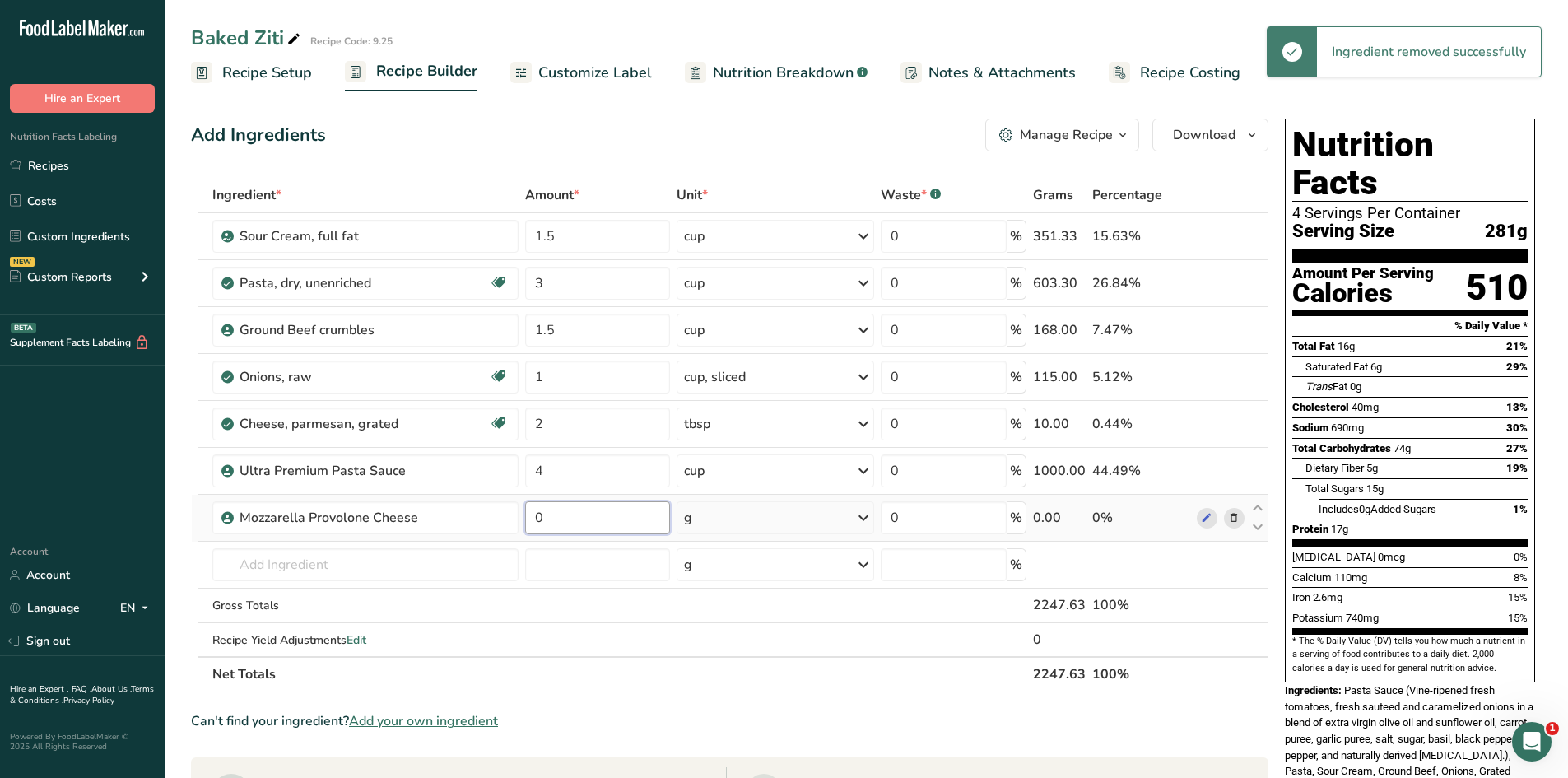
click at [578, 516] on input "0" at bounding box center [598, 518] width 145 height 33
type input "2"
type input "3.5"
click at [776, 521] on div "Ingredient * Amount * Unit * Waste * .a-a{fill:#347362;}.b-a{fill:#fff;} Grams …" at bounding box center [729, 434] width 1078 height 513
click at [774, 522] on div "g" at bounding box center [775, 518] width 197 height 33
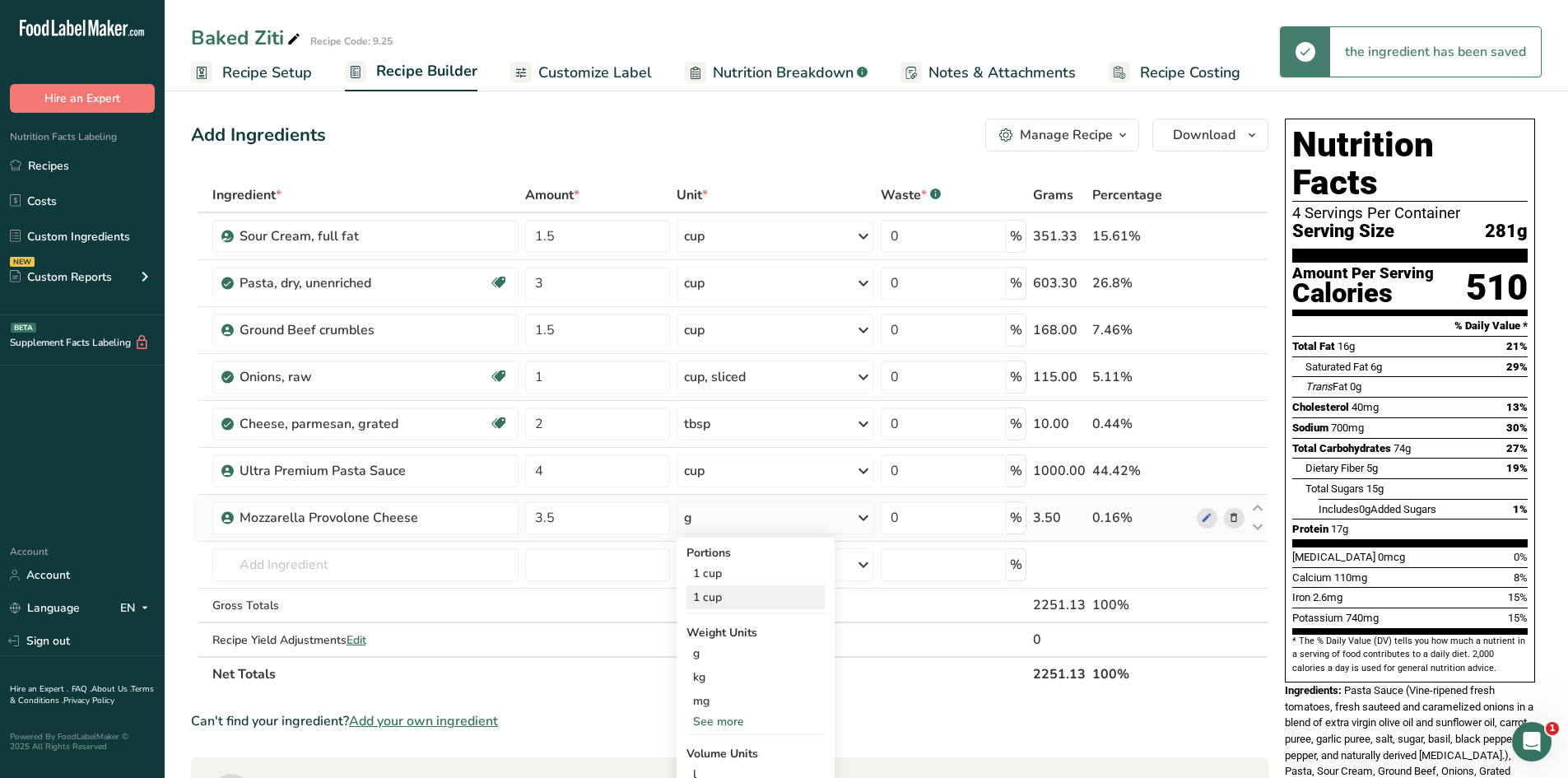
click at [719, 598] on div "1 cup" at bounding box center [756, 597] width 138 height 24
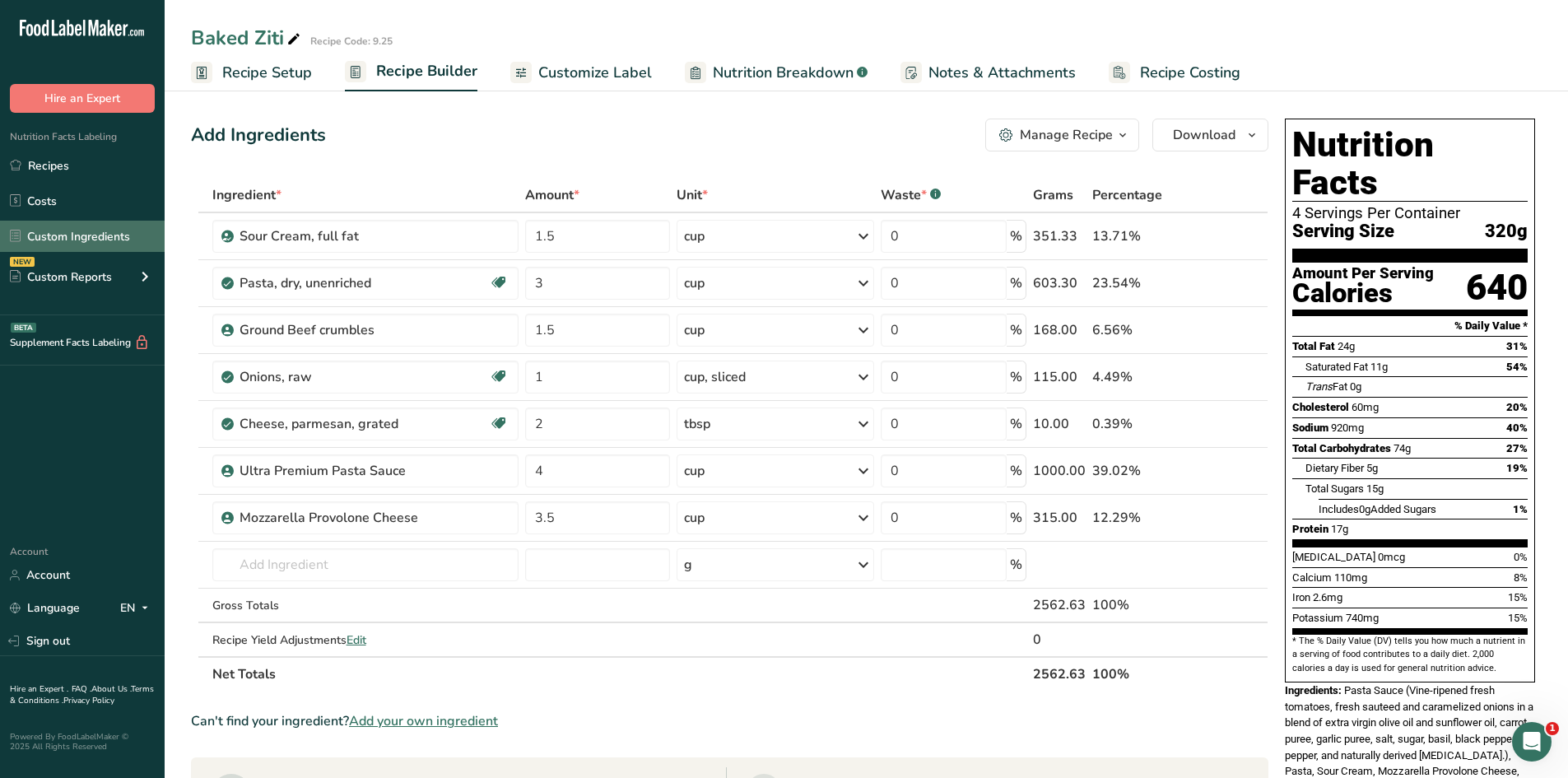
click at [95, 236] on link "Custom Ingredients" at bounding box center [82, 236] width 165 height 32
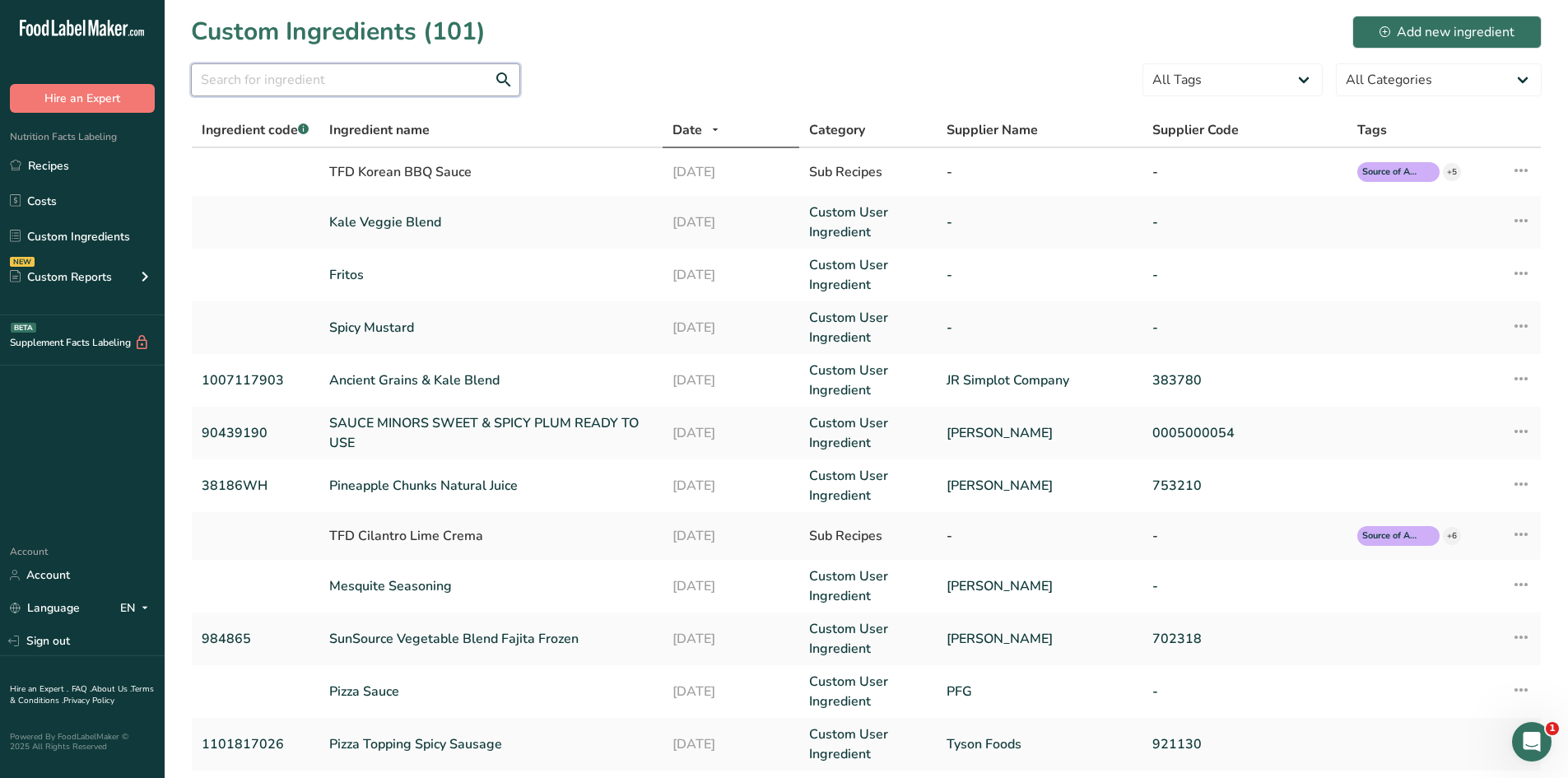
drag, startPoint x: 300, startPoint y: 82, endPoint x: 320, endPoint y: 70, distance: 23.3
click at [302, 82] on input "text" at bounding box center [355, 80] width 330 height 33
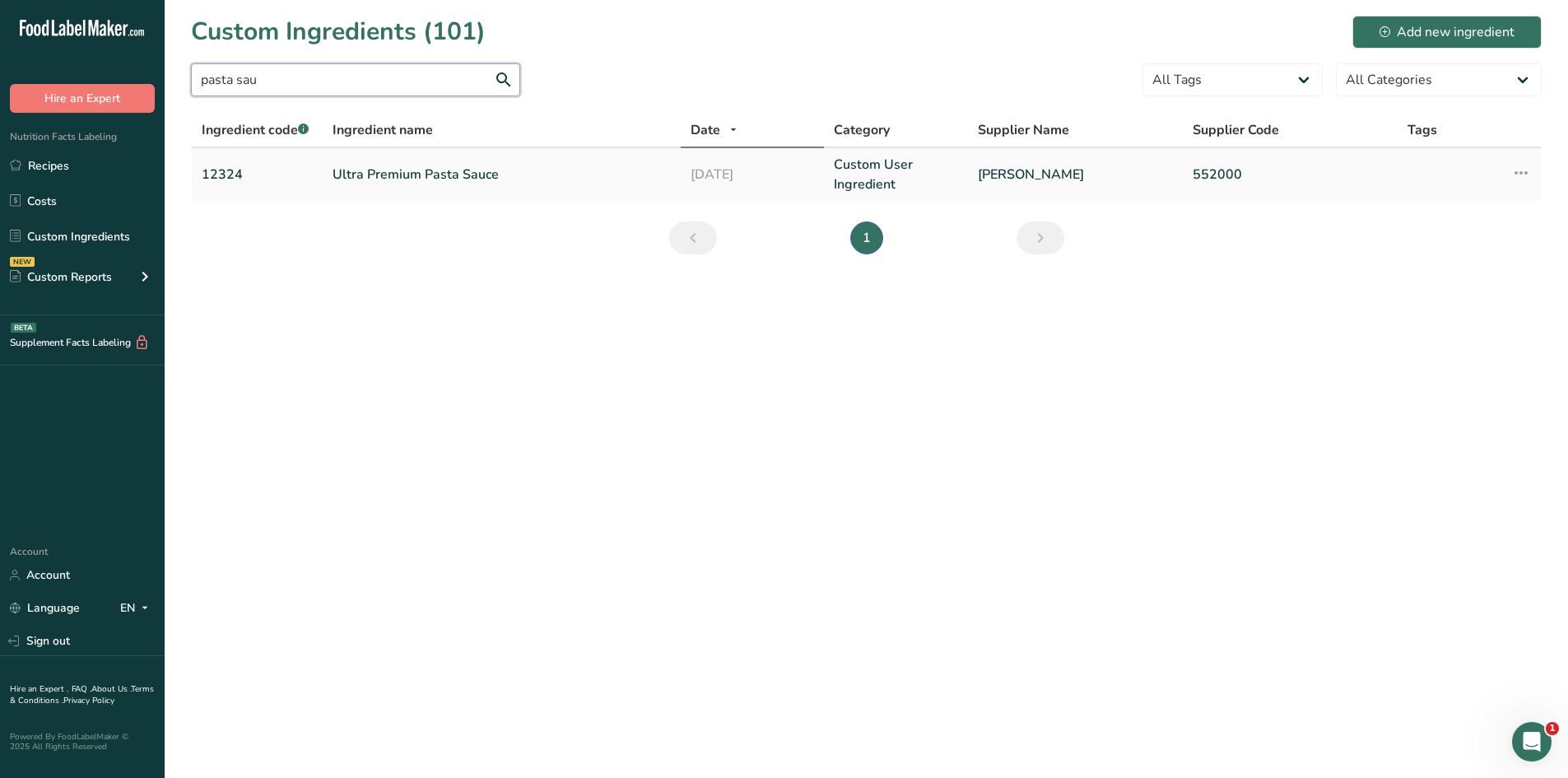
type input "pasta sau"
click at [373, 175] on link "Ultra Premium Pasta Sauce" at bounding box center [502, 175] width 339 height 20
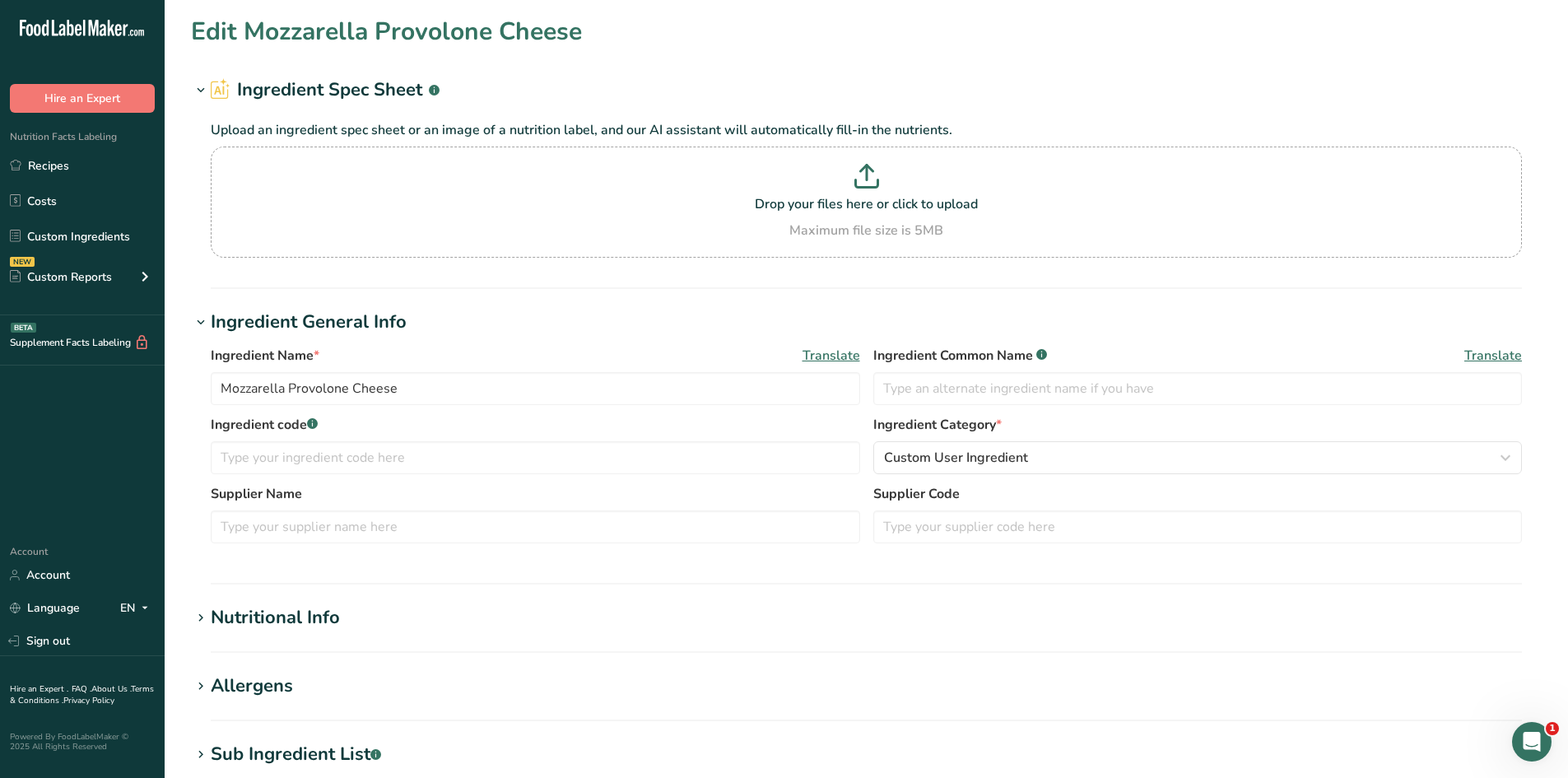
type input "Ultra Premium Pasta Sauce"
type input "Pasta Sauce"
type input "12324"
type input "[PERSON_NAME]"
type input "552000"
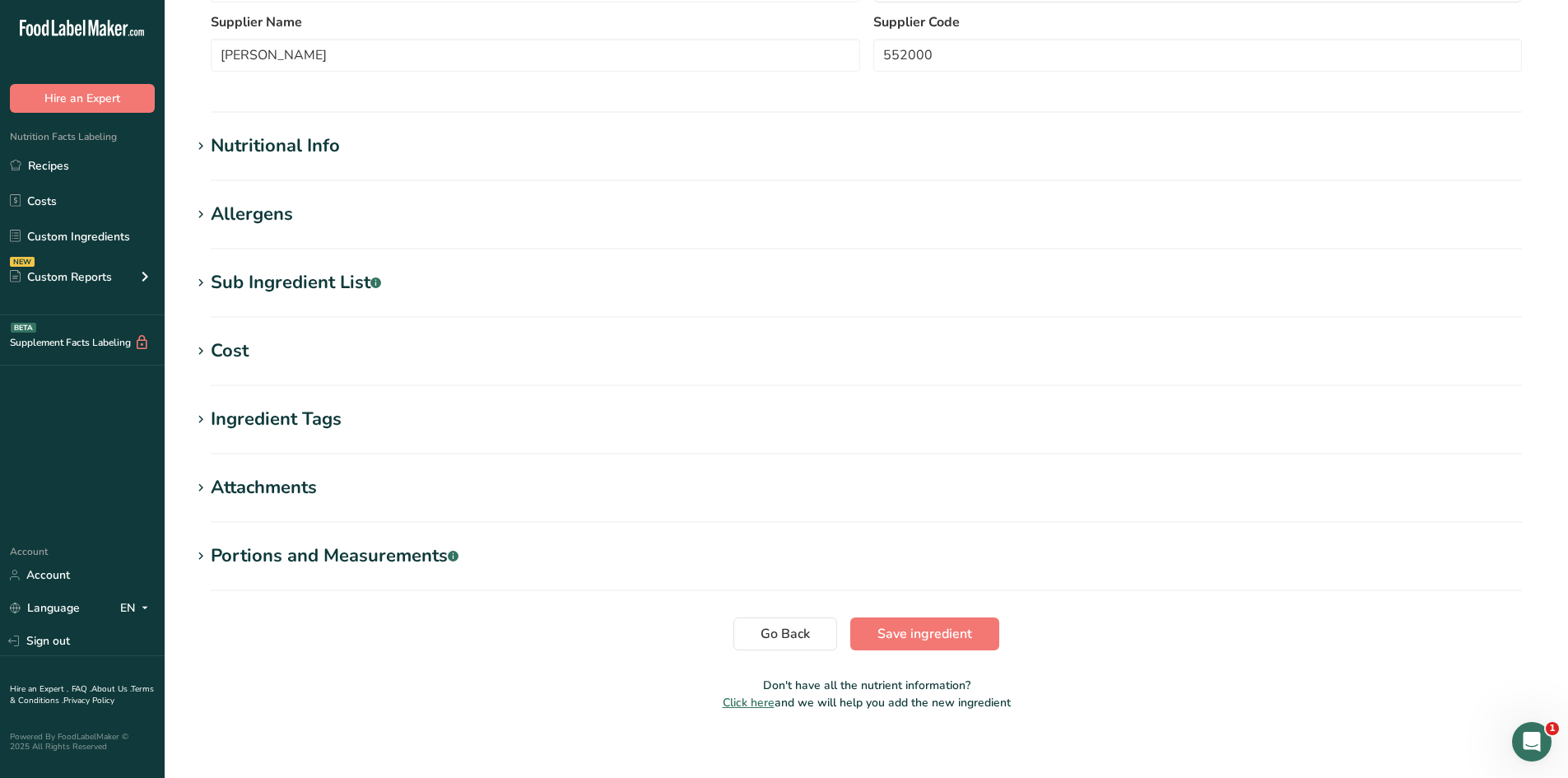
scroll to position [404, 0]
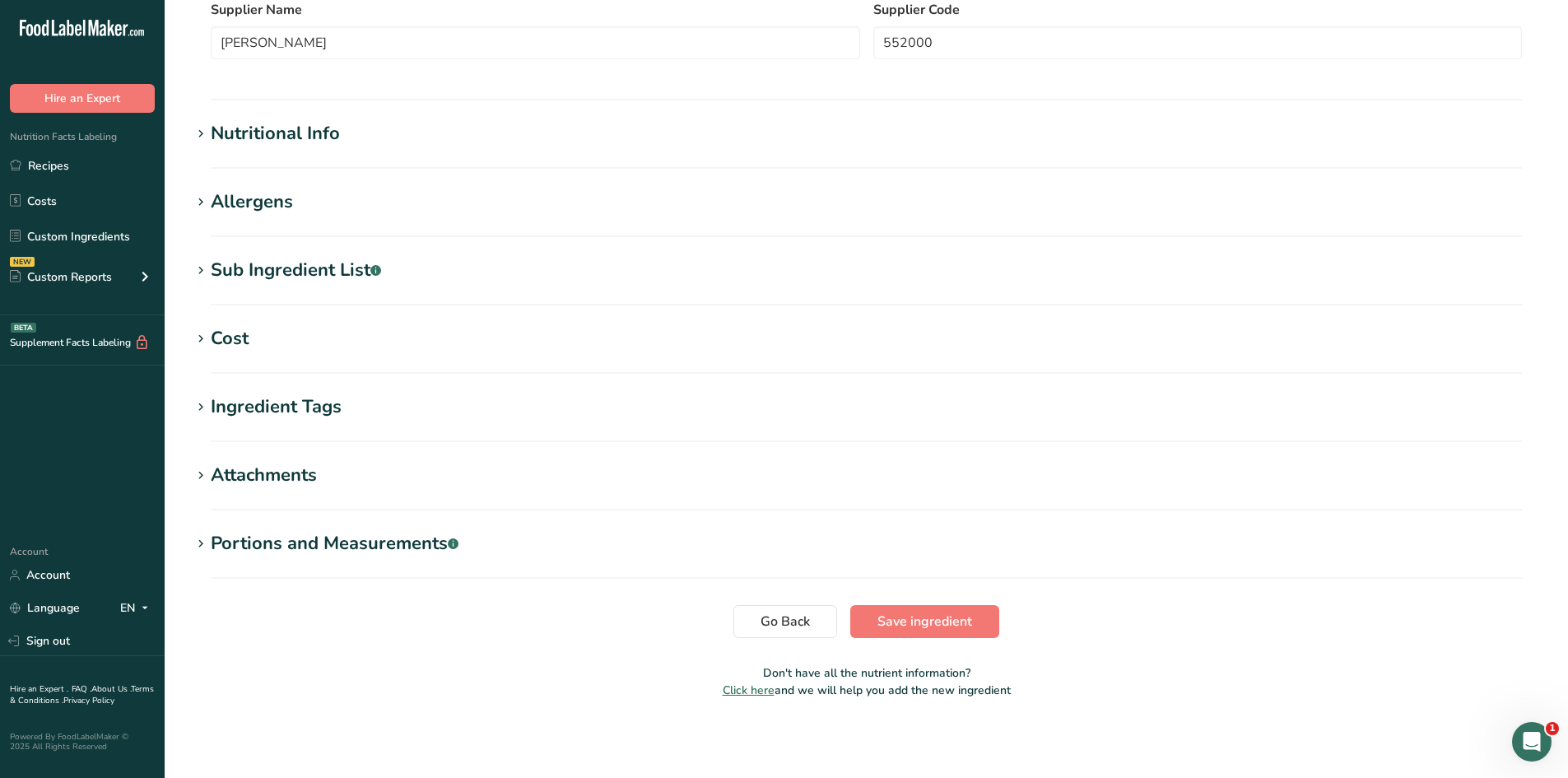
click at [186, 548] on section "Edit Ultra Premium Pasta Sauce Ingredient Spec Sheet .a-a{fill:#347362;}.b-a{fi…" at bounding box center [866, 160] width 1404 height 1129
click at [200, 543] on icon at bounding box center [201, 544] width 15 height 23
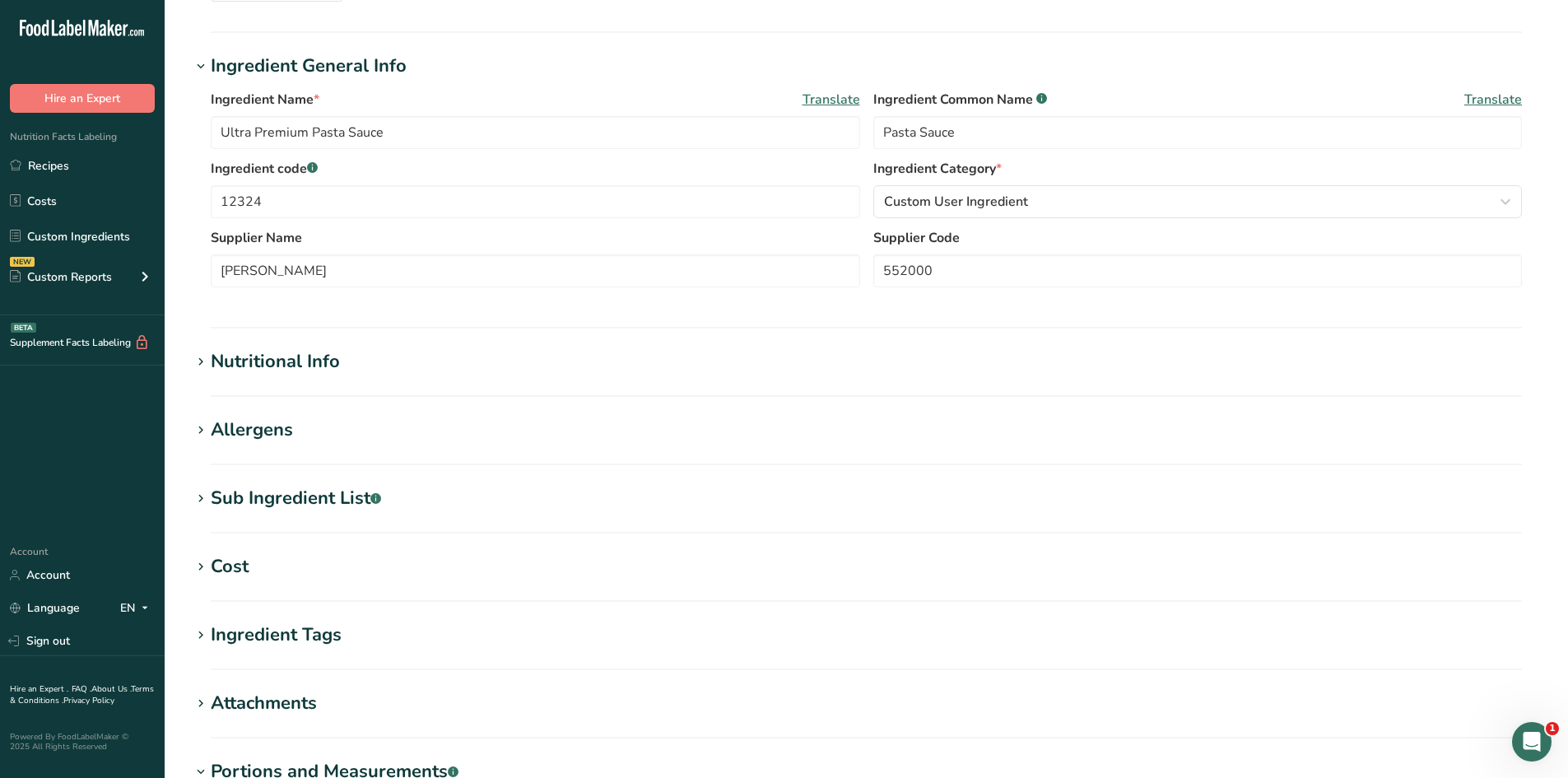
scroll to position [0, 0]
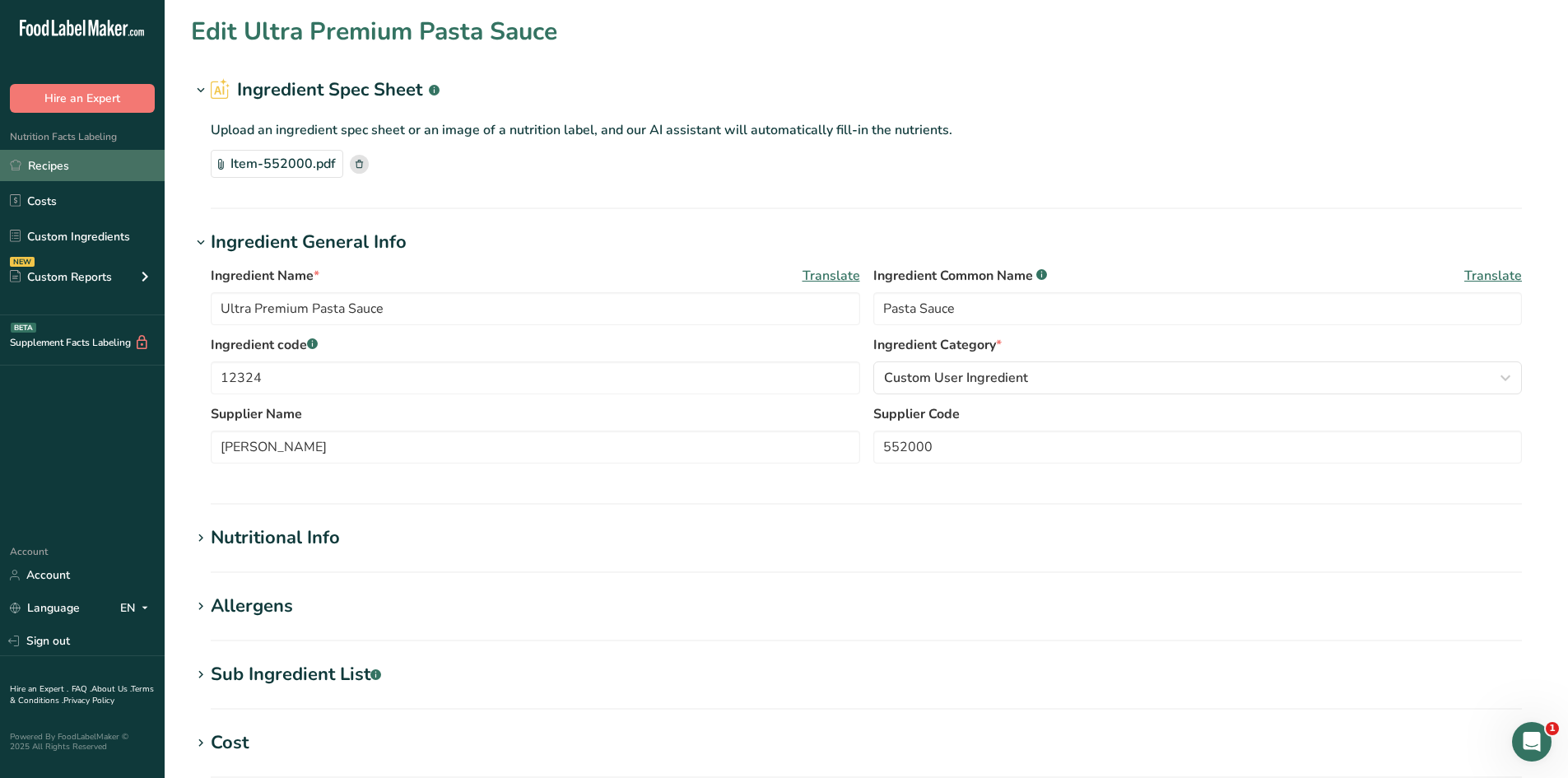
click at [63, 163] on link "Recipes" at bounding box center [82, 166] width 165 height 32
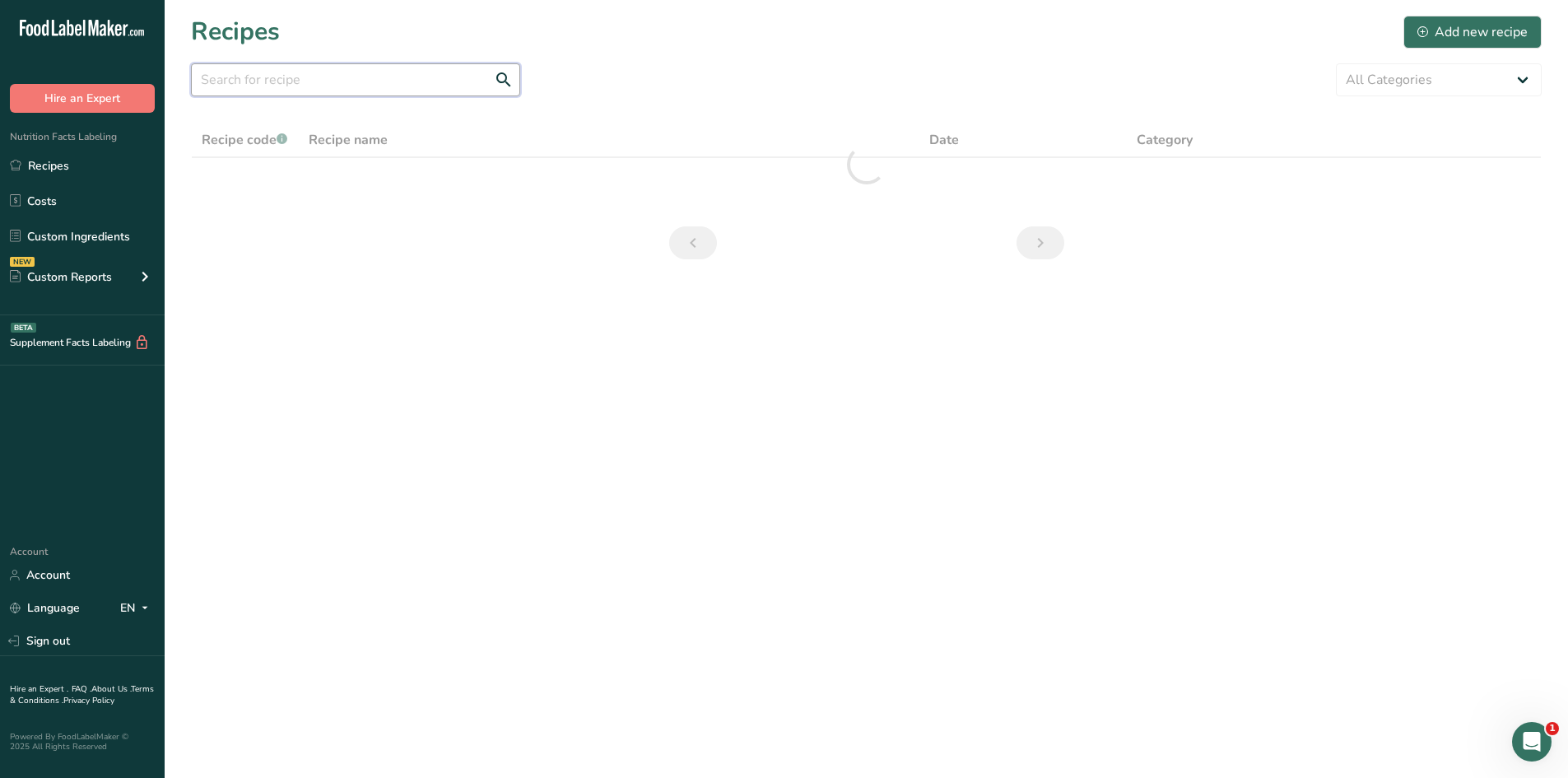
click at [332, 83] on input "text" at bounding box center [355, 80] width 330 height 33
type input "ziti"
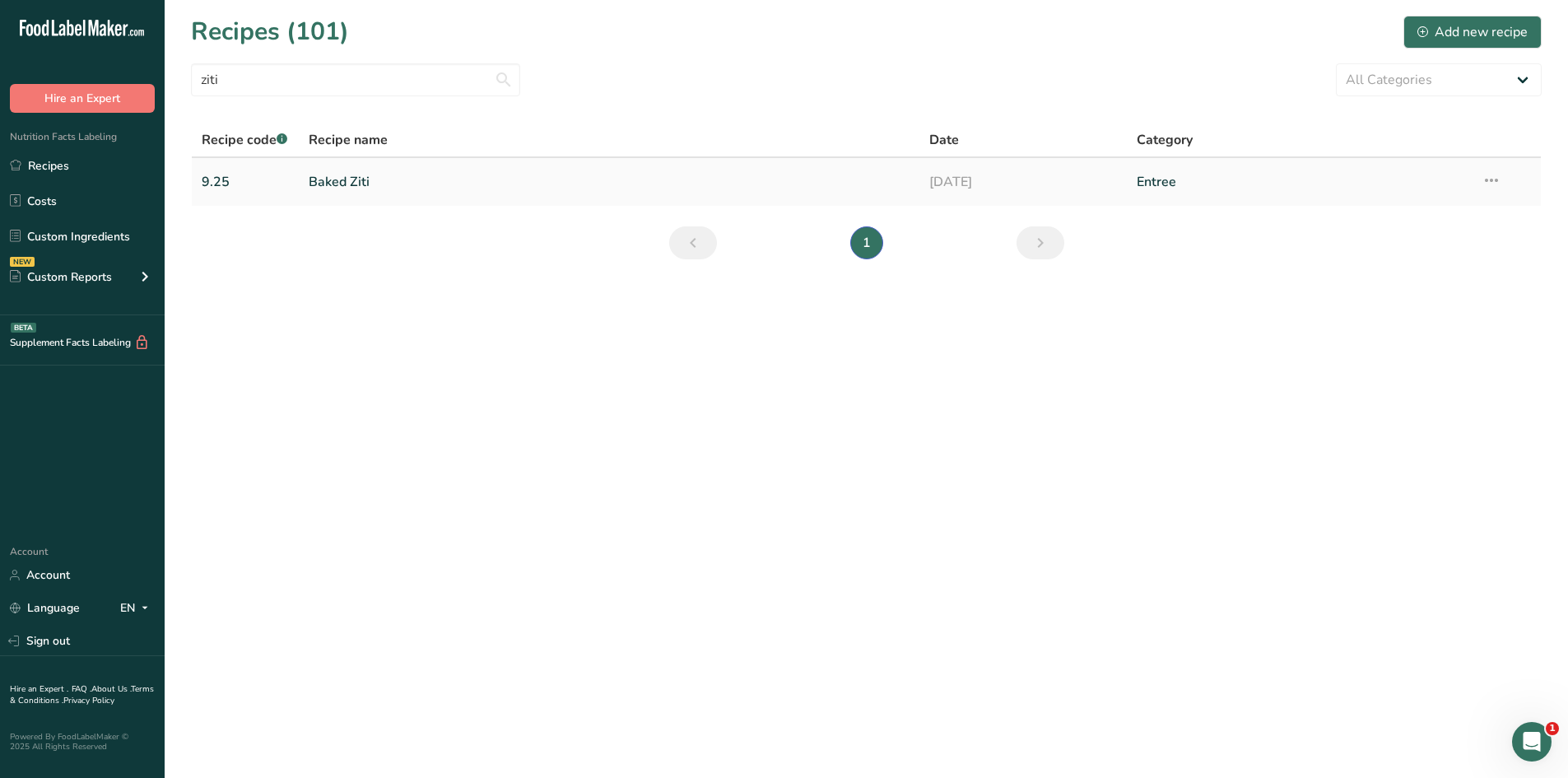
click at [358, 179] on link "Baked Ziti" at bounding box center [609, 182] width 602 height 35
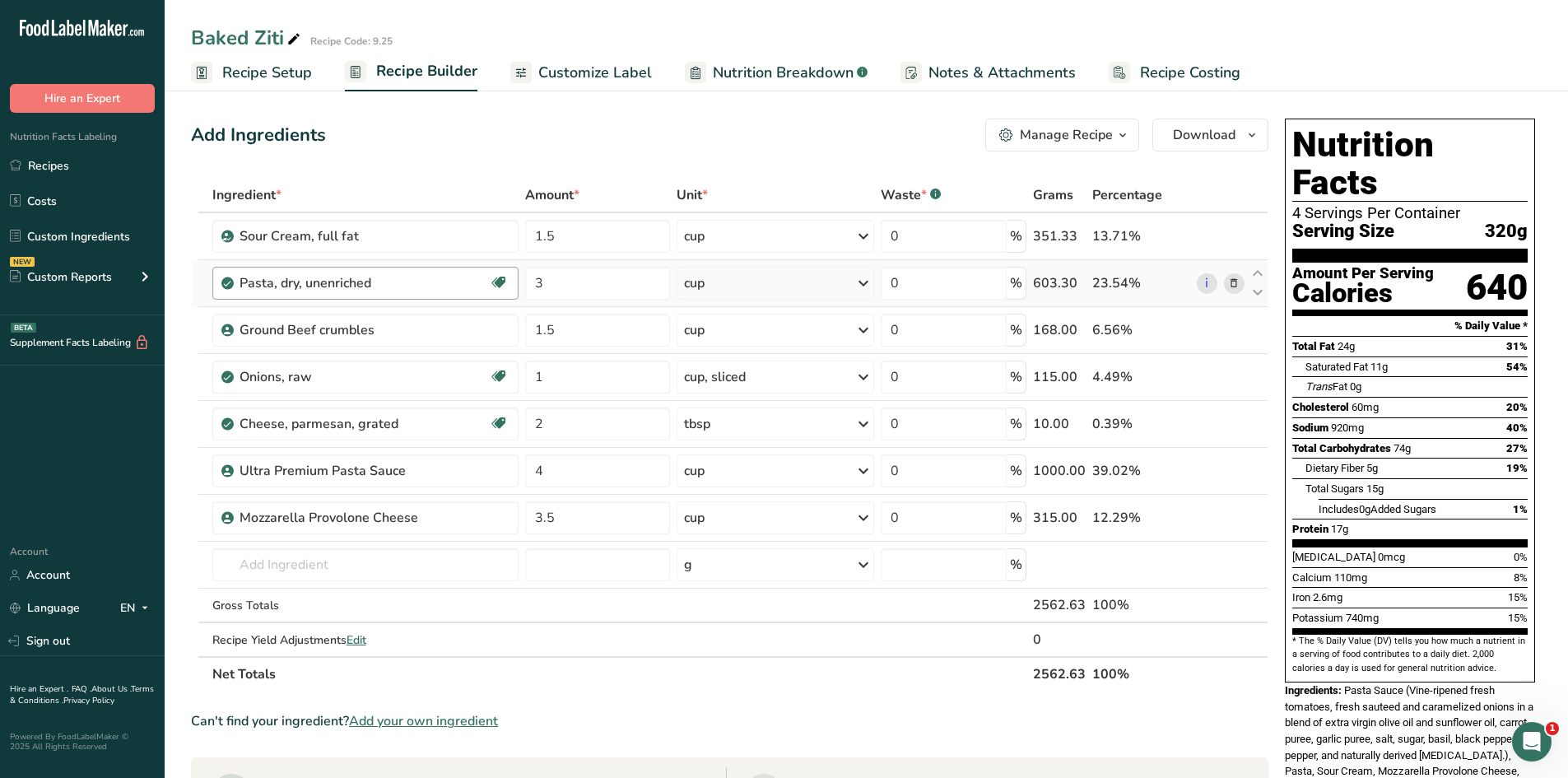
click at [387, 295] on div "Pasta, dry, unenriched Dairy free Vegan Vegetarian Soy free" at bounding box center [365, 283] width 306 height 33
click at [67, 234] on link "Custom Ingredients" at bounding box center [82, 236] width 165 height 32
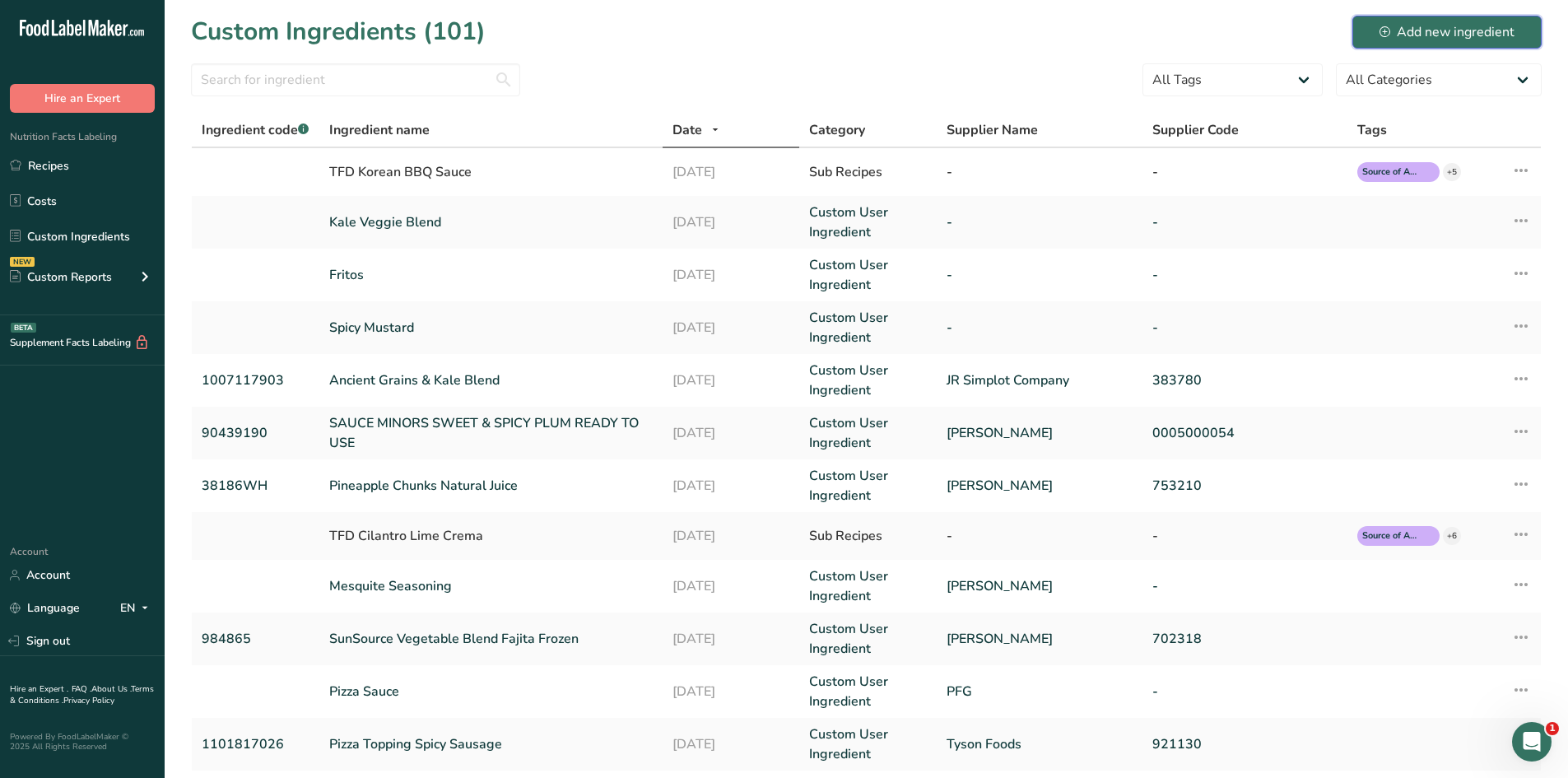
click at [1431, 25] on div "Add new ingredient" at bounding box center [1447, 32] width 135 height 20
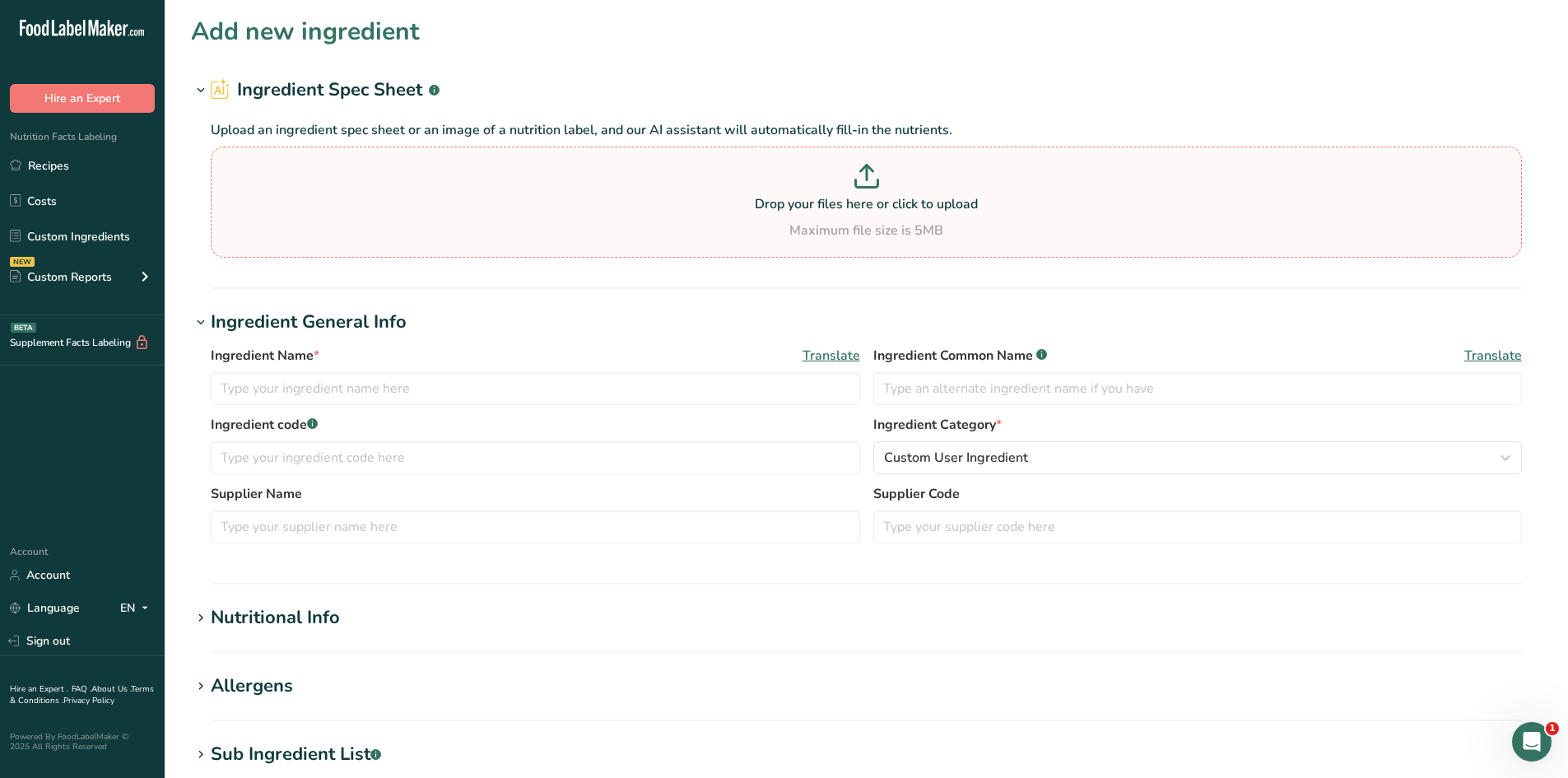
click at [841, 197] on p "Drop your files here or click to upload" at bounding box center [866, 204] width 1303 height 20
click at [841, 197] on input "Drop your files here or click to upload Maximum file size is 5MB" at bounding box center [866, 202] width 1312 height 111
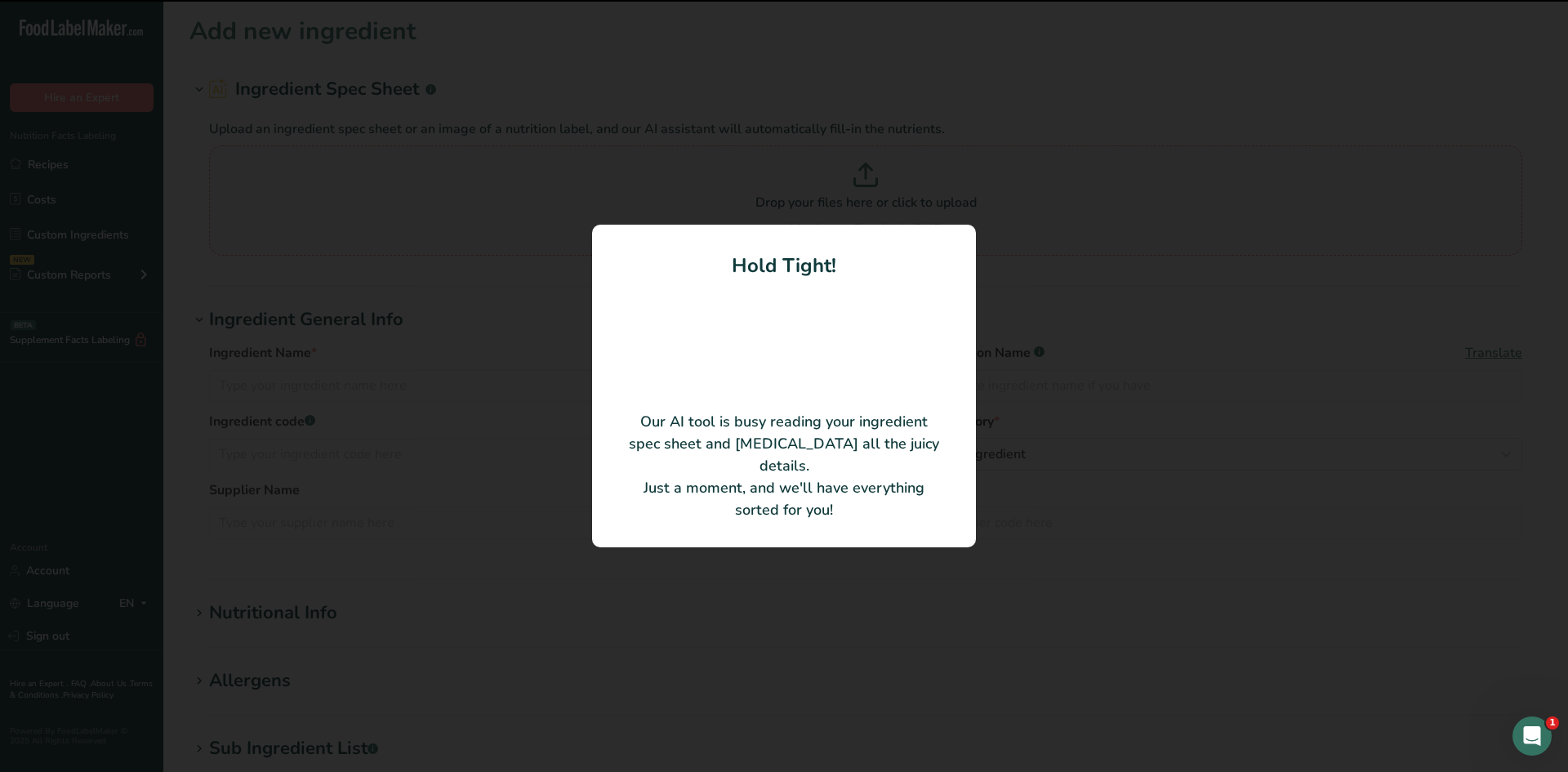
type input "Sour Cream"
type input "[PERSON_NAME] Choice"
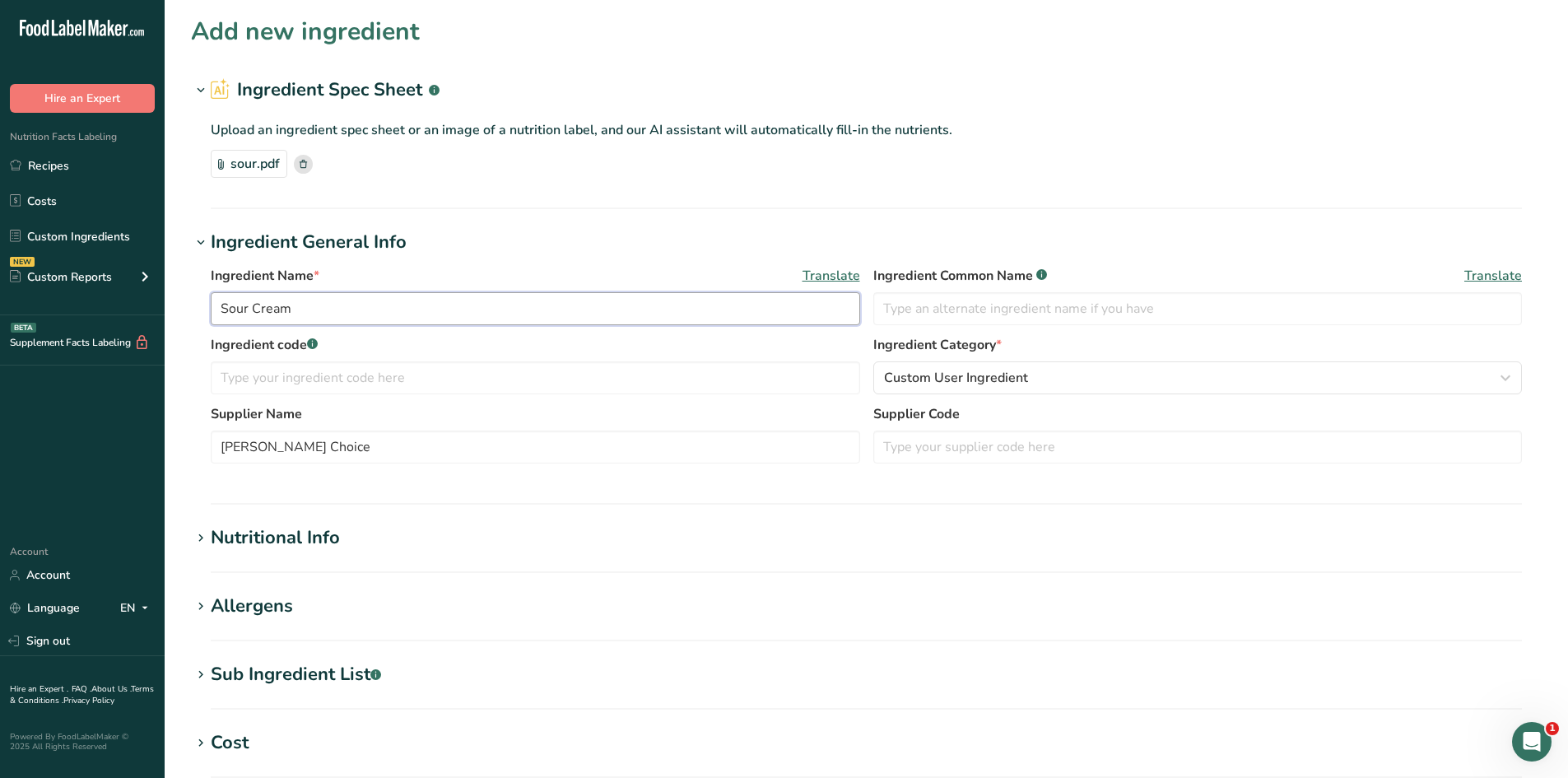
click at [514, 310] on input "Sour Cream" at bounding box center [535, 309] width 649 height 33
drag, startPoint x: 504, startPoint y: 311, endPoint x: 294, endPoint y: 315, distance: 210.0
click at [294, 315] on input "Sour Cream TFD" at bounding box center [535, 309] width 649 height 33
type input "Sour Cream TFD"
click at [195, 541] on icon at bounding box center [201, 538] width 15 height 23
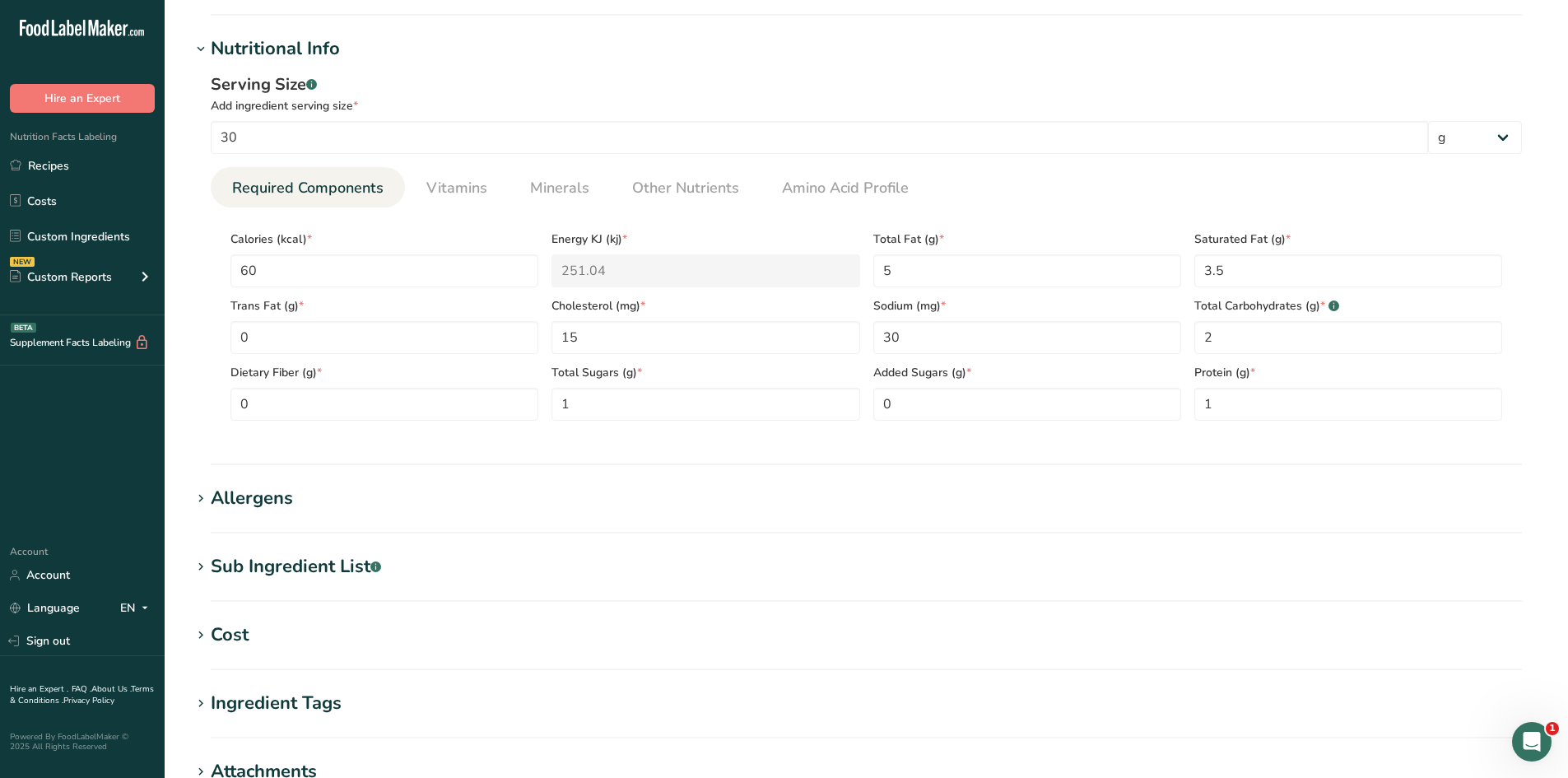
scroll to position [493, 0]
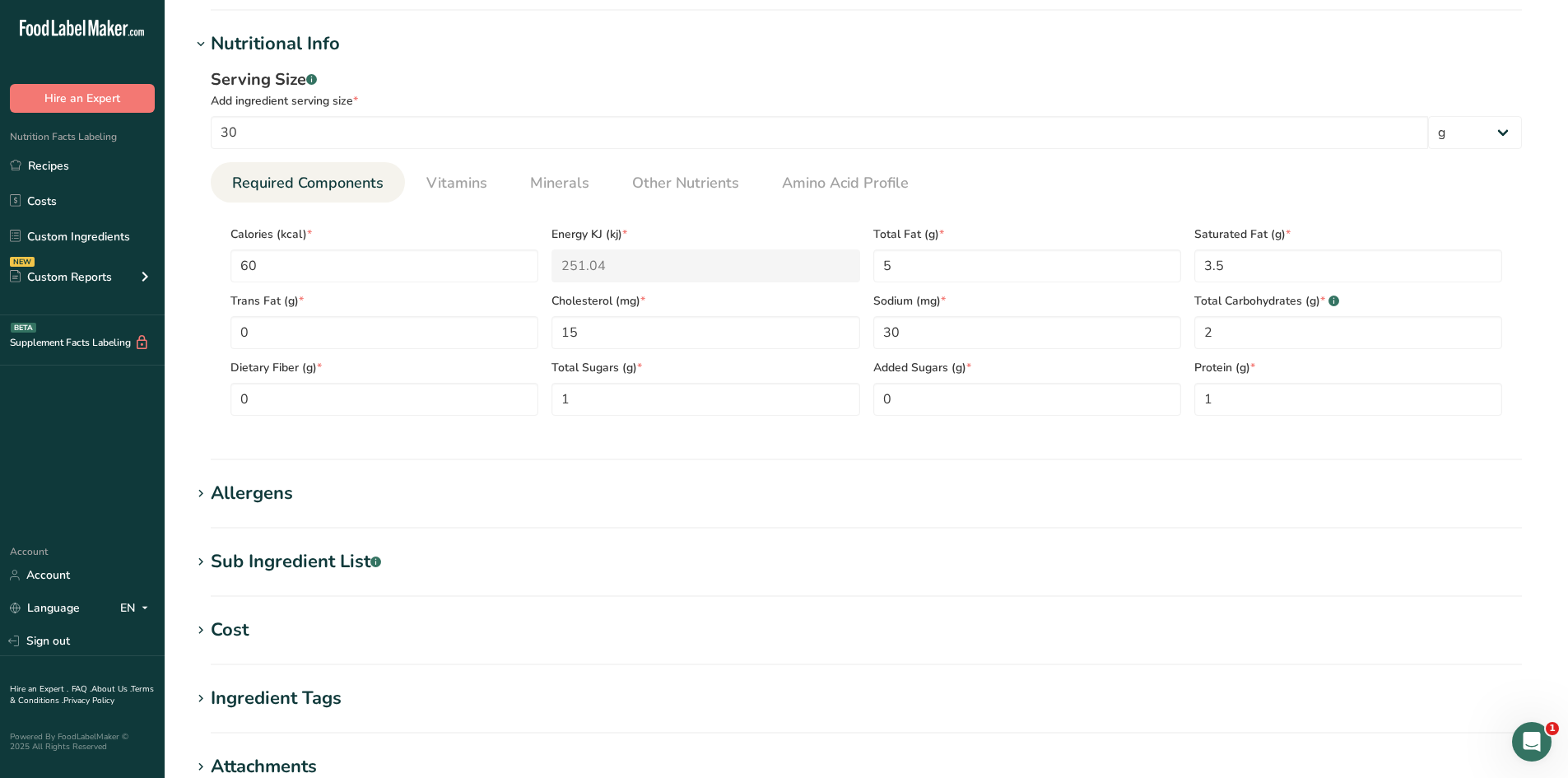
click at [197, 498] on icon at bounding box center [201, 494] width 15 height 23
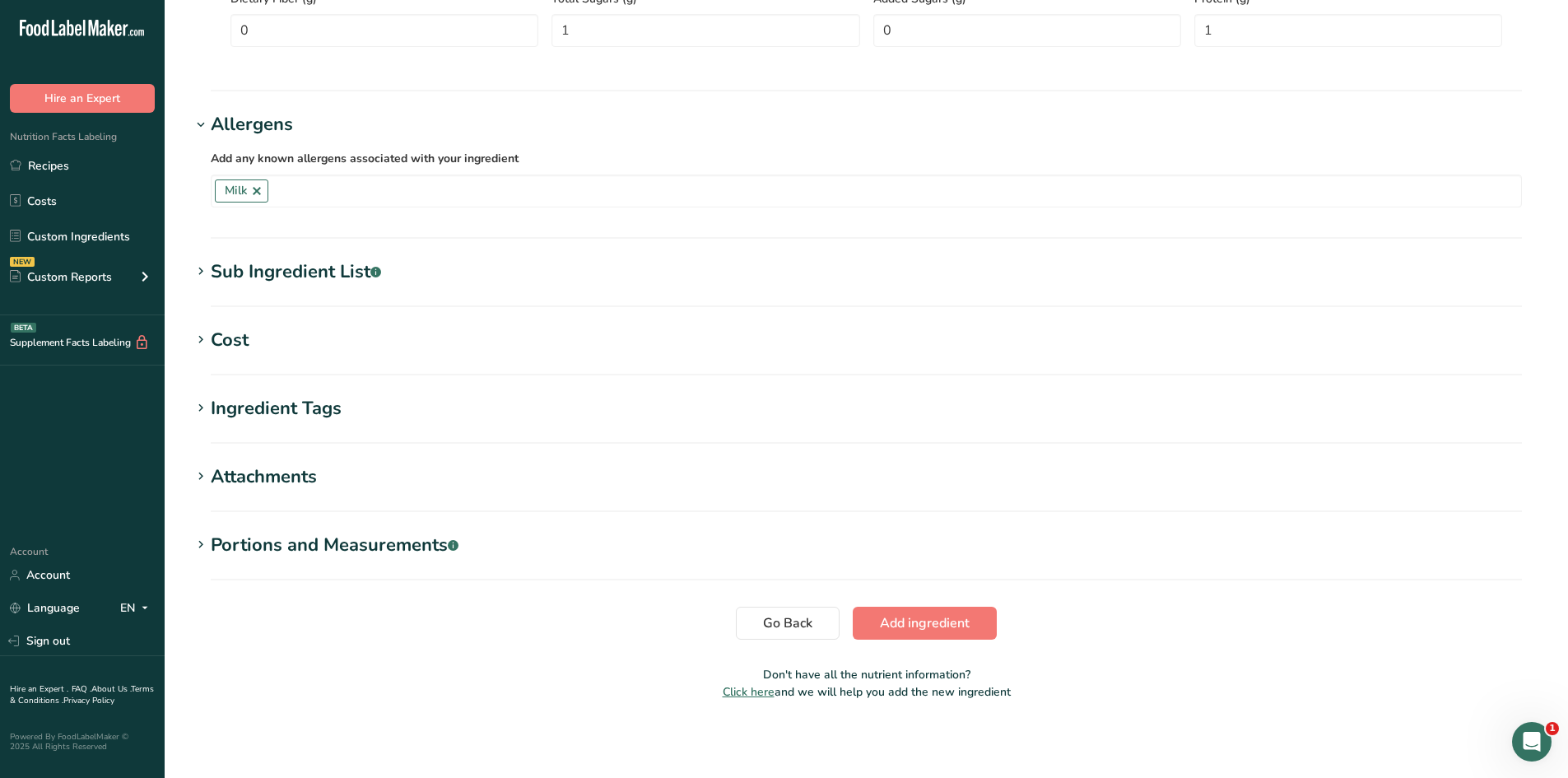
scroll to position [865, 0]
click at [204, 548] on icon at bounding box center [201, 543] width 15 height 23
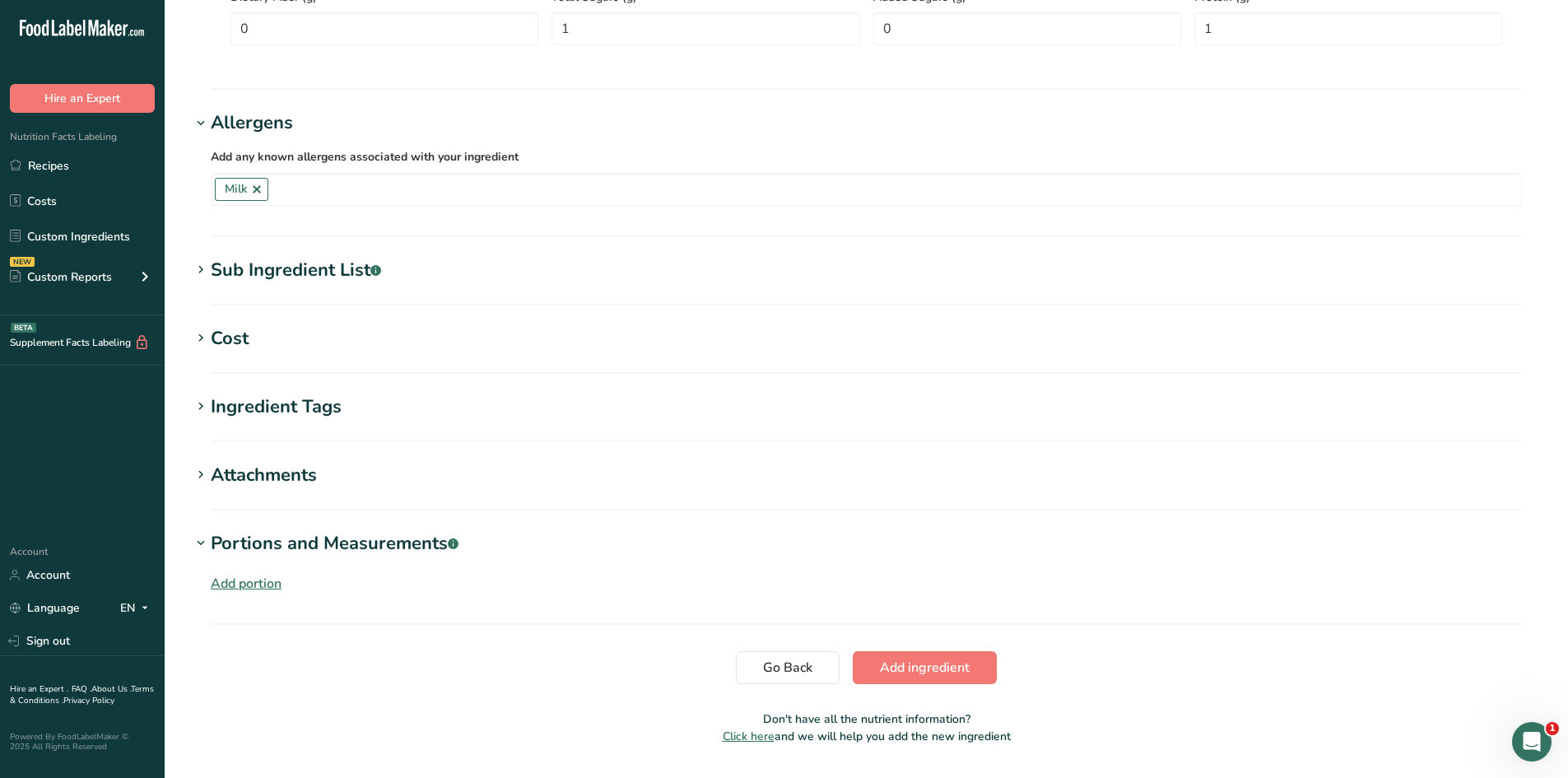
click at [251, 579] on div "Add portion" at bounding box center [246, 583] width 71 height 20
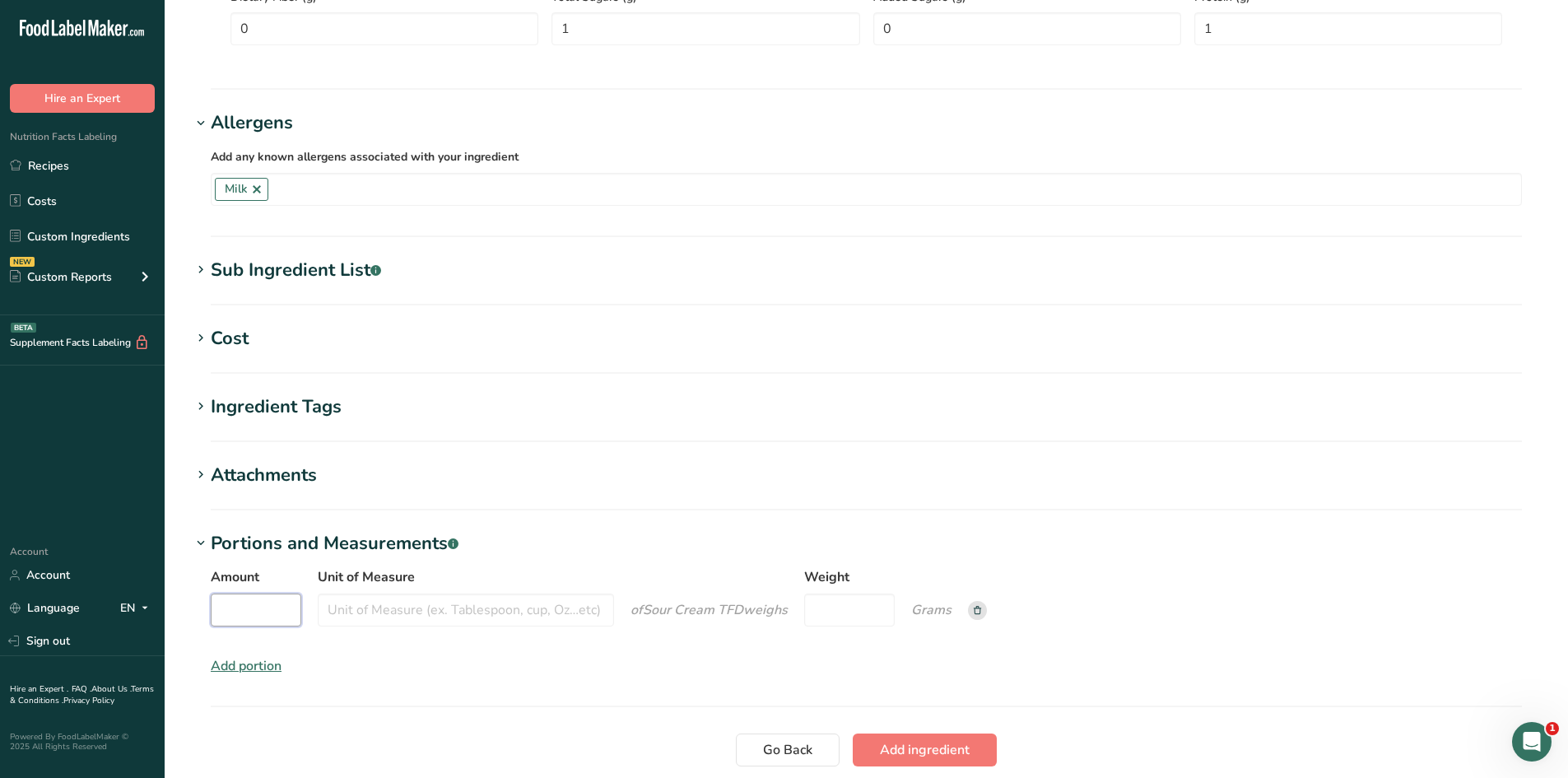
click at [248, 611] on input "Amount" at bounding box center [256, 610] width 91 height 33
type input "1"
click at [369, 617] on input "Unit of Measure" at bounding box center [466, 610] width 296 height 33
type input "cup"
click at [825, 613] on input "Weight" at bounding box center [849, 610] width 91 height 33
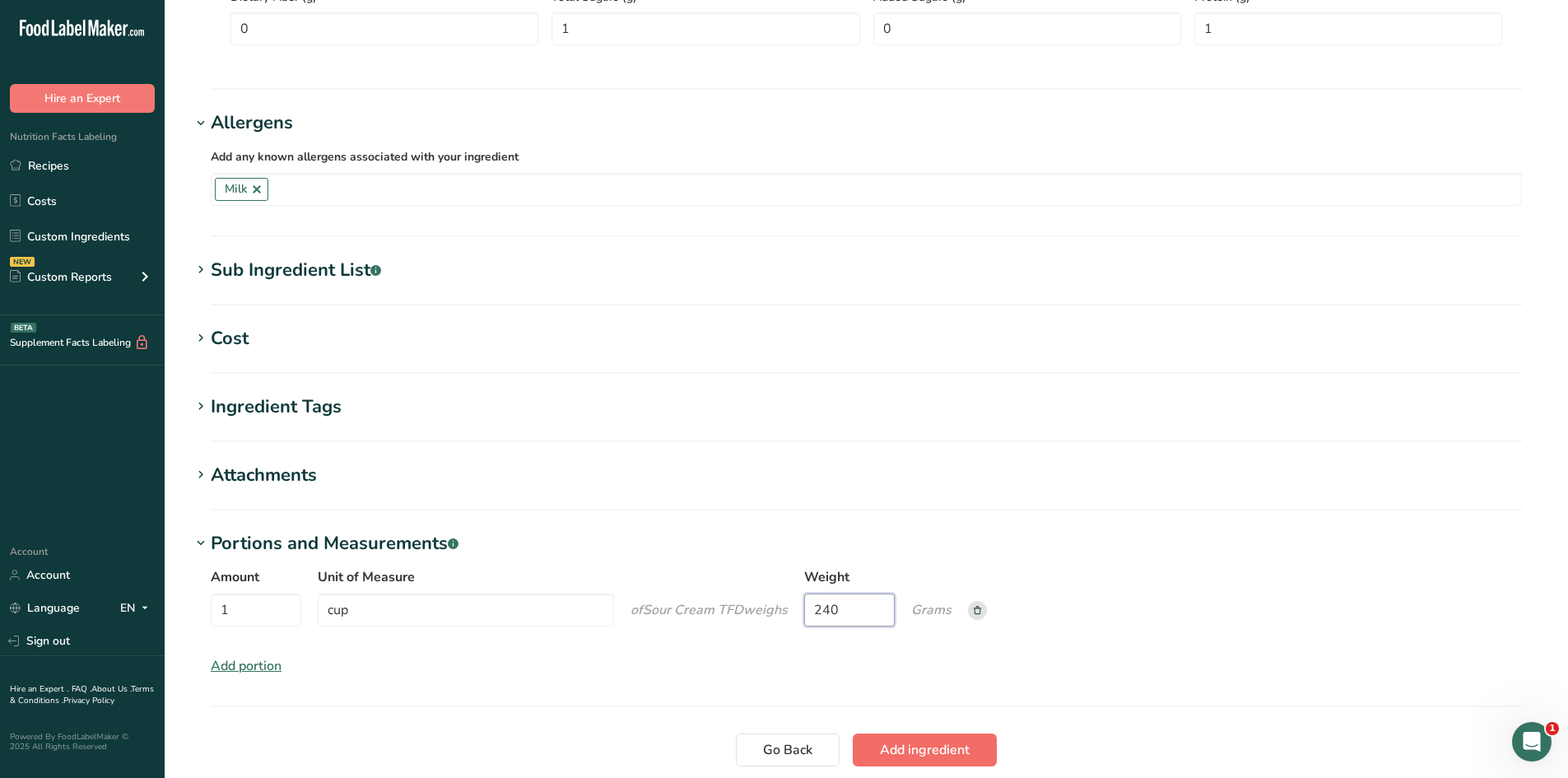
type input "240"
click at [922, 756] on span "Add ingredient" at bounding box center [925, 750] width 90 height 20
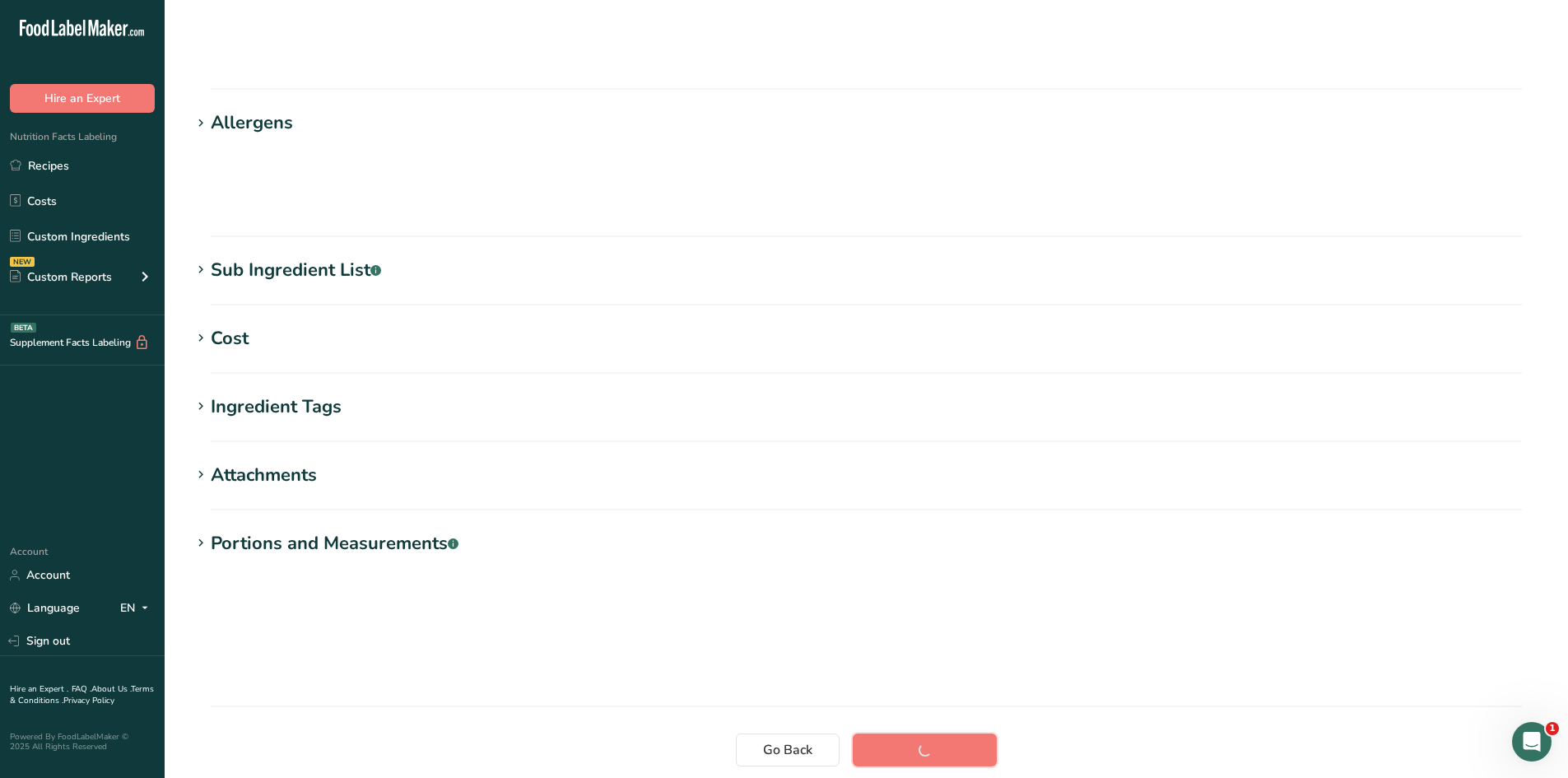
scroll to position [93, 0]
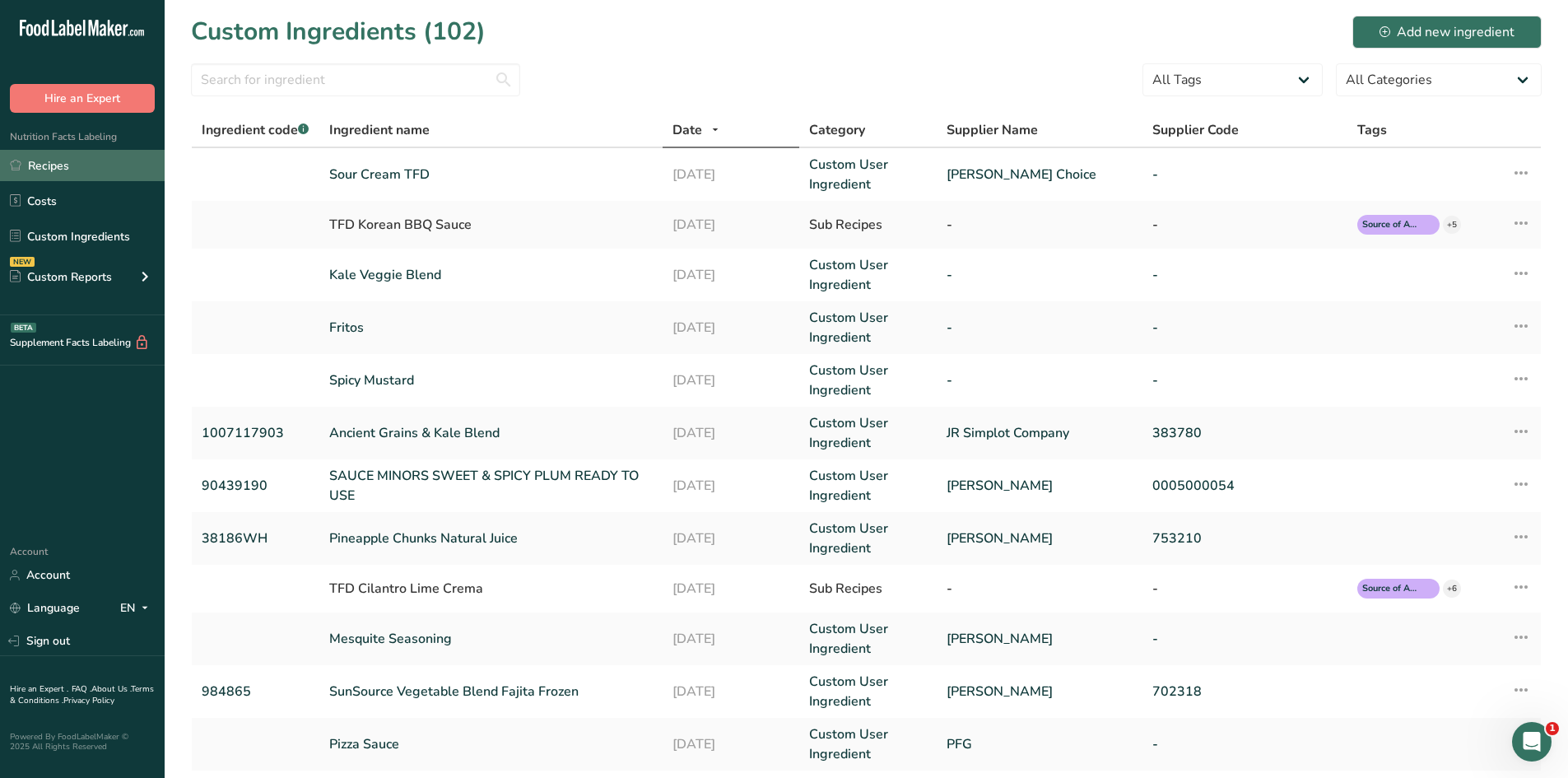
click at [60, 162] on link "Recipes" at bounding box center [82, 166] width 165 height 32
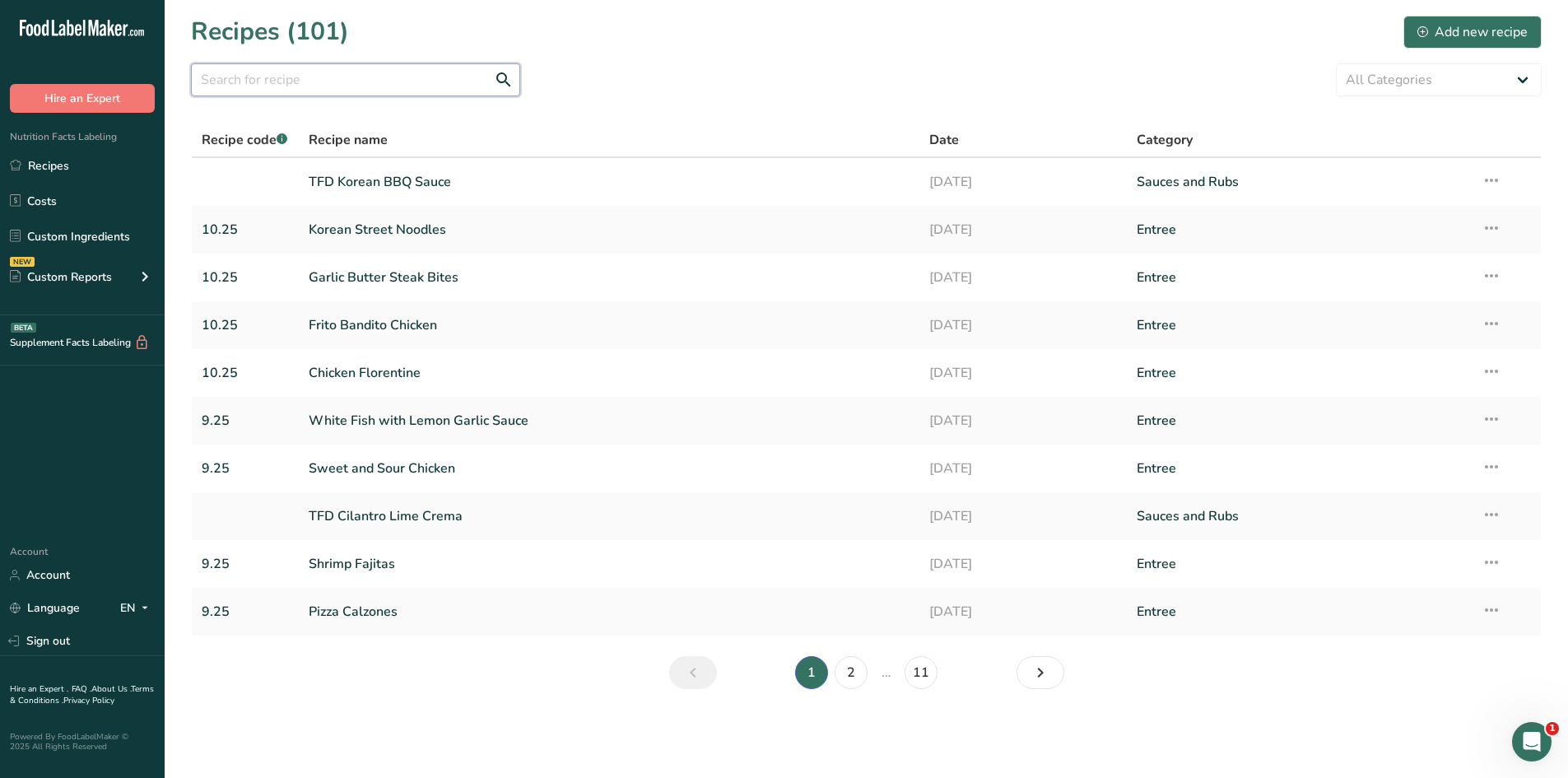
click at [332, 78] on input "text" at bounding box center [355, 80] width 330 height 33
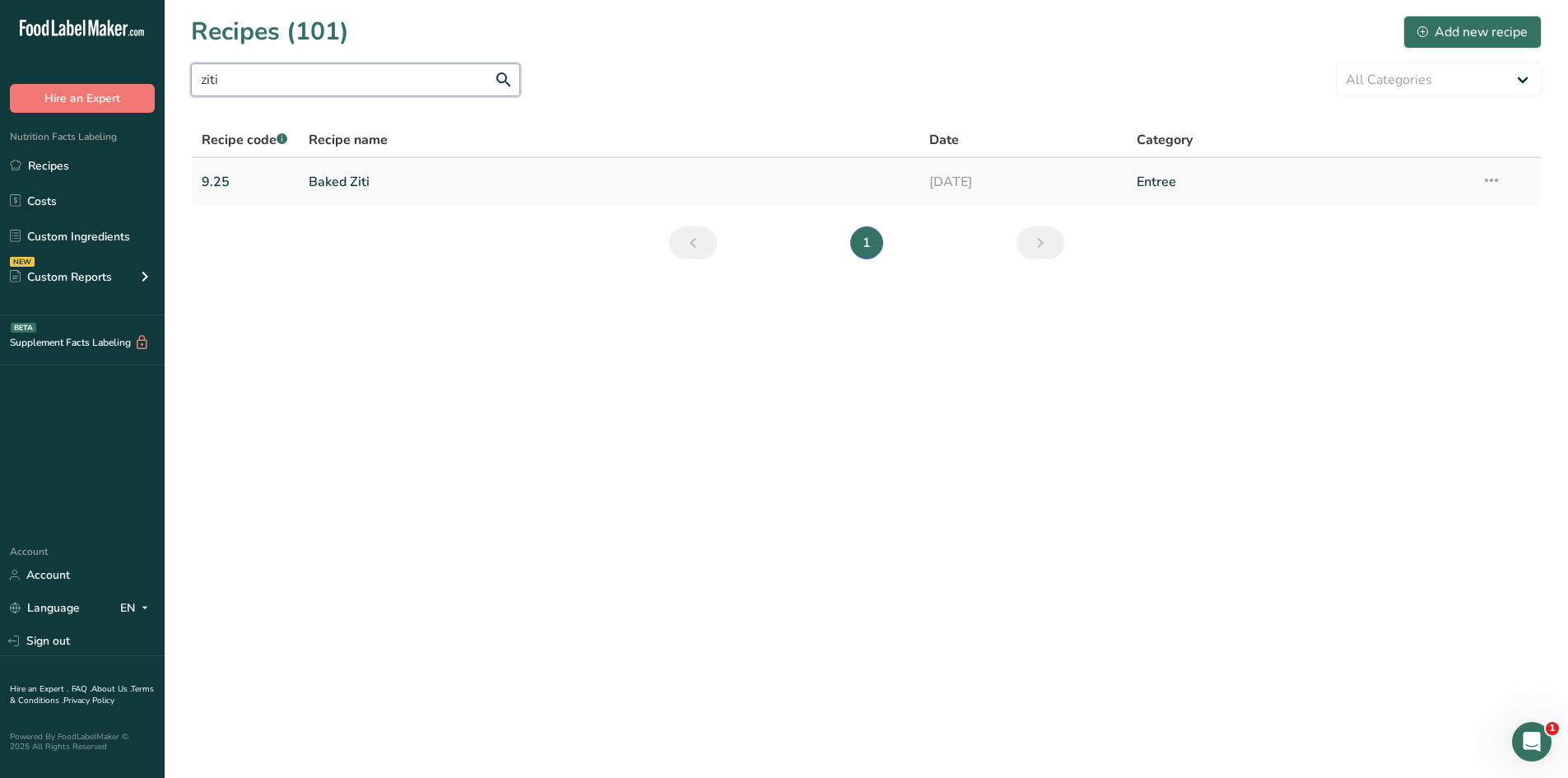
type input "ziti"
click at [365, 182] on link "Baked Ziti" at bounding box center [609, 182] width 602 height 35
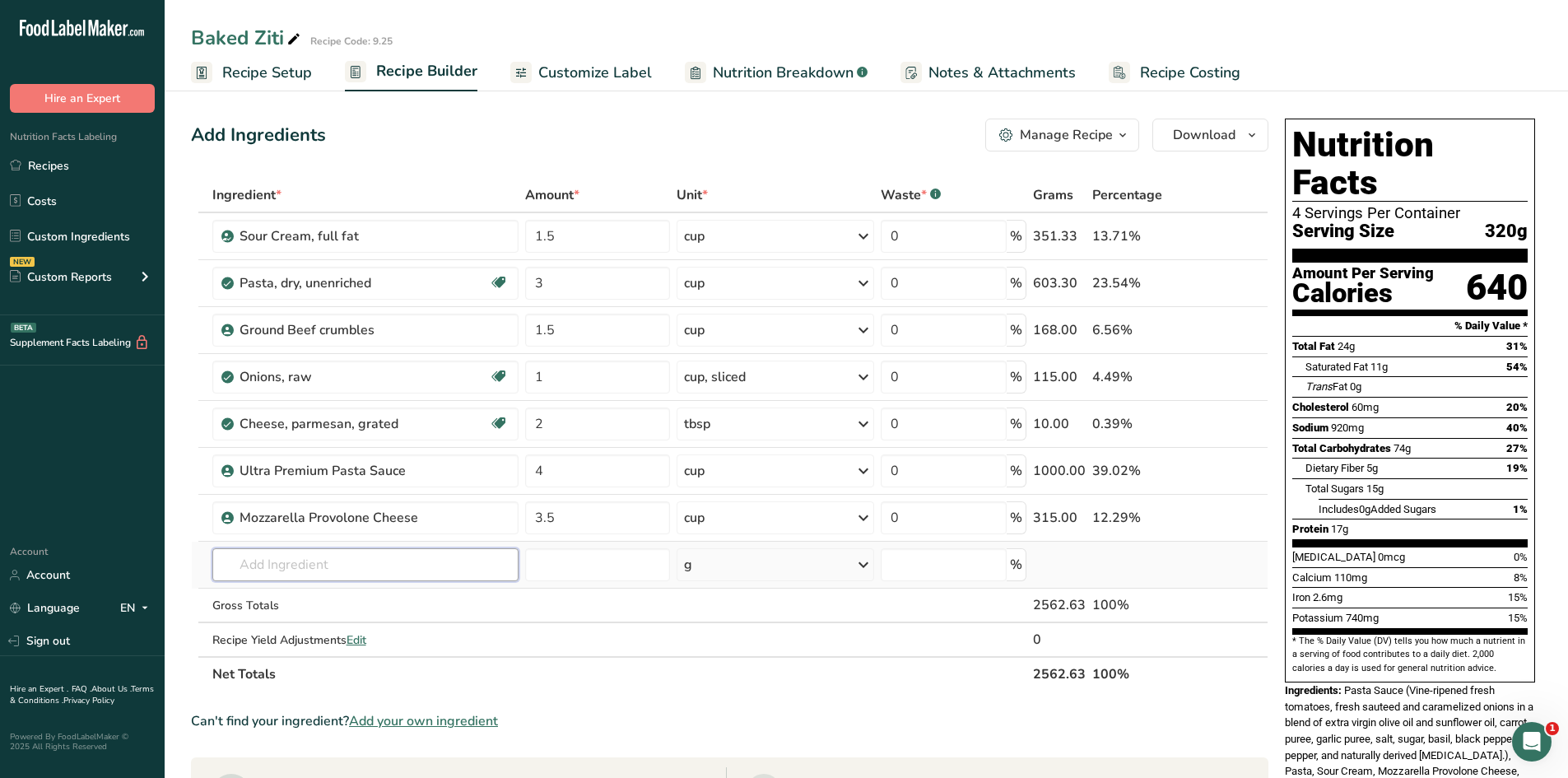
click at [379, 562] on input "text" at bounding box center [365, 565] width 306 height 33
type input "Sour cream tfd"
click at [329, 607] on link "Sour Cream TFD" at bounding box center [365, 597] width 306 height 27
type input "Sour Cream TFD"
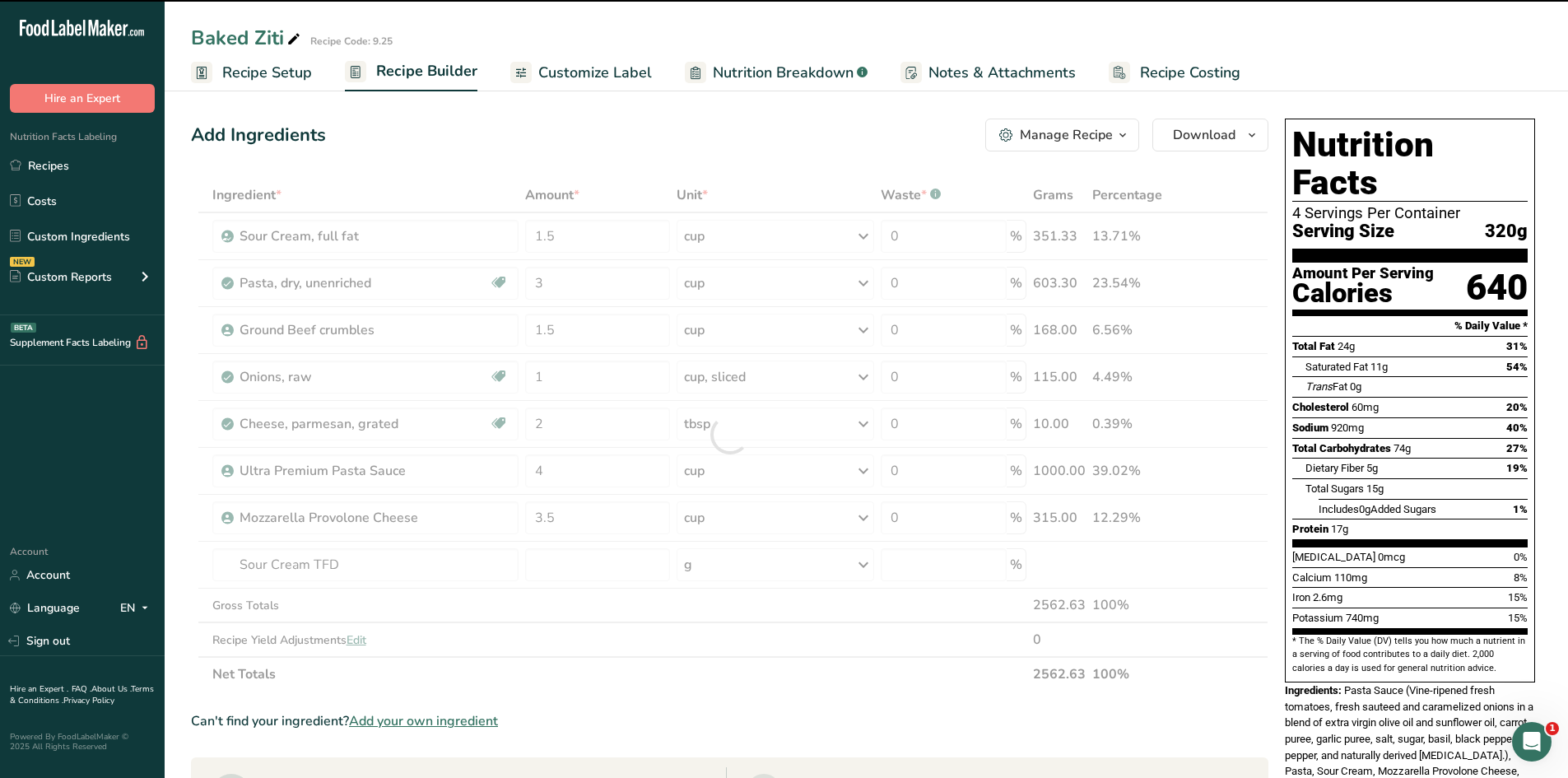
type input "0"
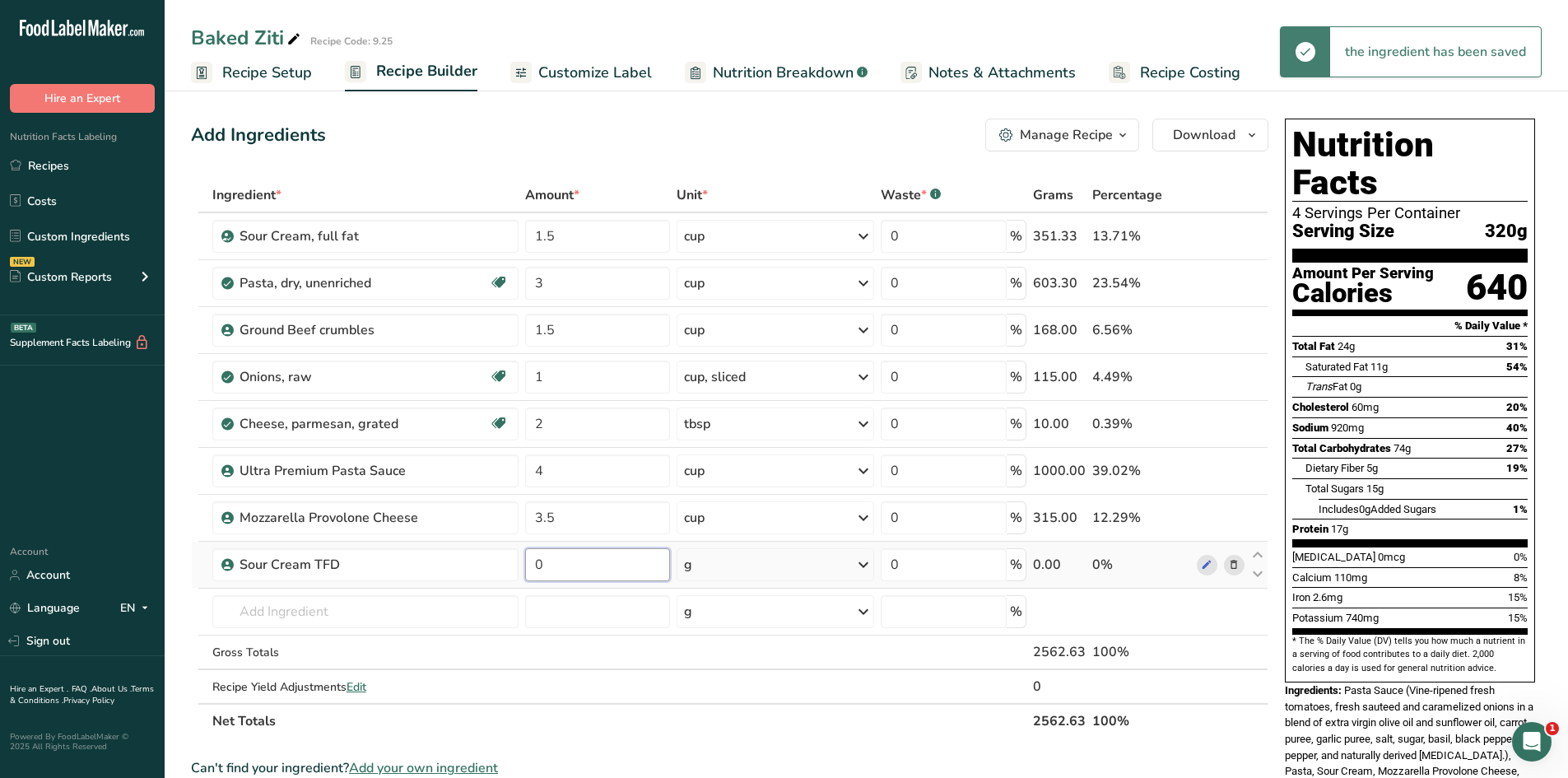
click at [583, 564] on input "0" at bounding box center [598, 565] width 145 height 33
type input "1.5"
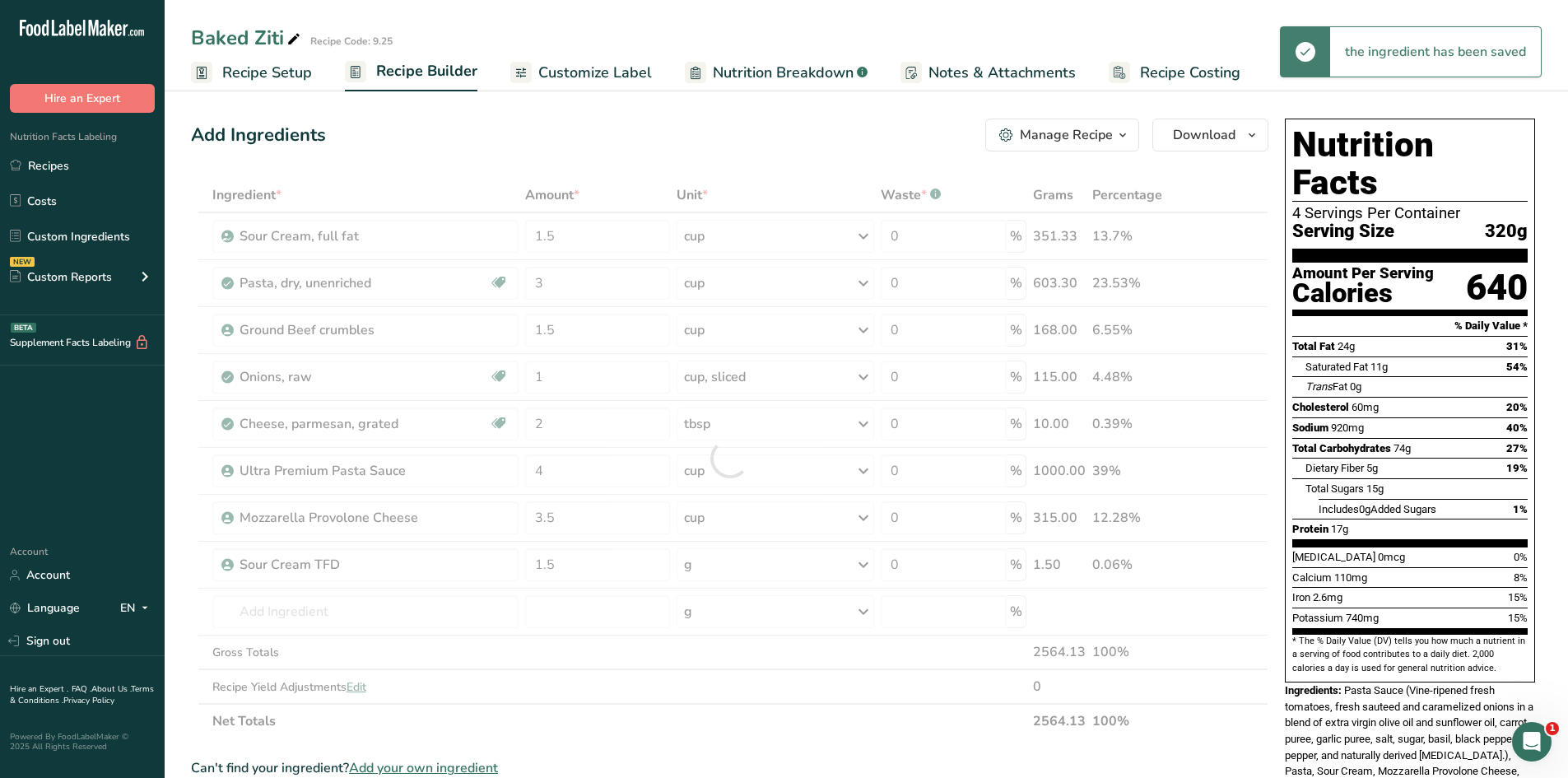
click at [792, 557] on div "Ingredient * Amount * Unit * Waste * .a-a{fill:#347362;}.b-a{fill:#fff;} Grams …" at bounding box center [729, 458] width 1078 height 561
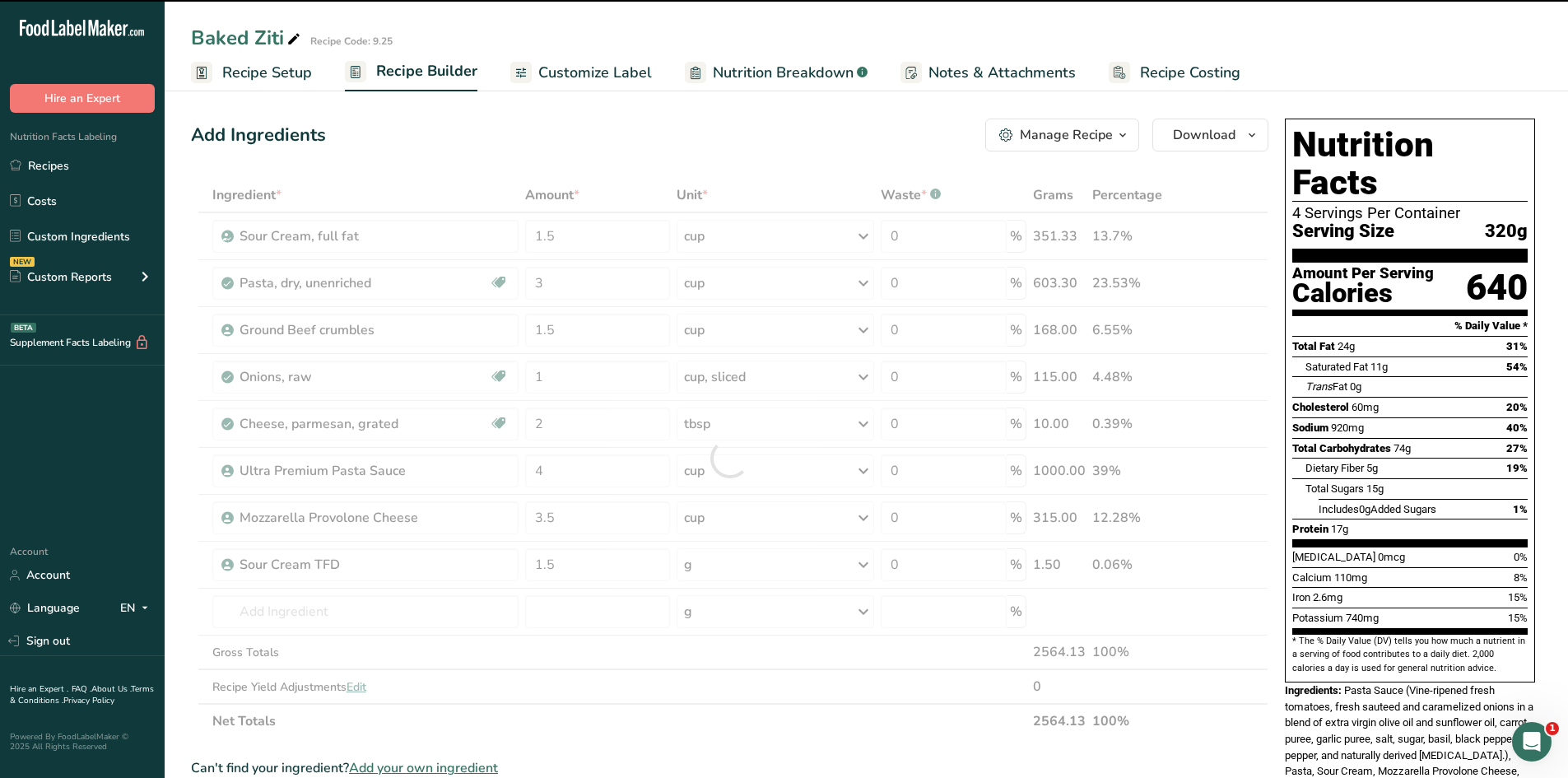
click at [797, 567] on div at bounding box center [729, 458] width 1078 height 561
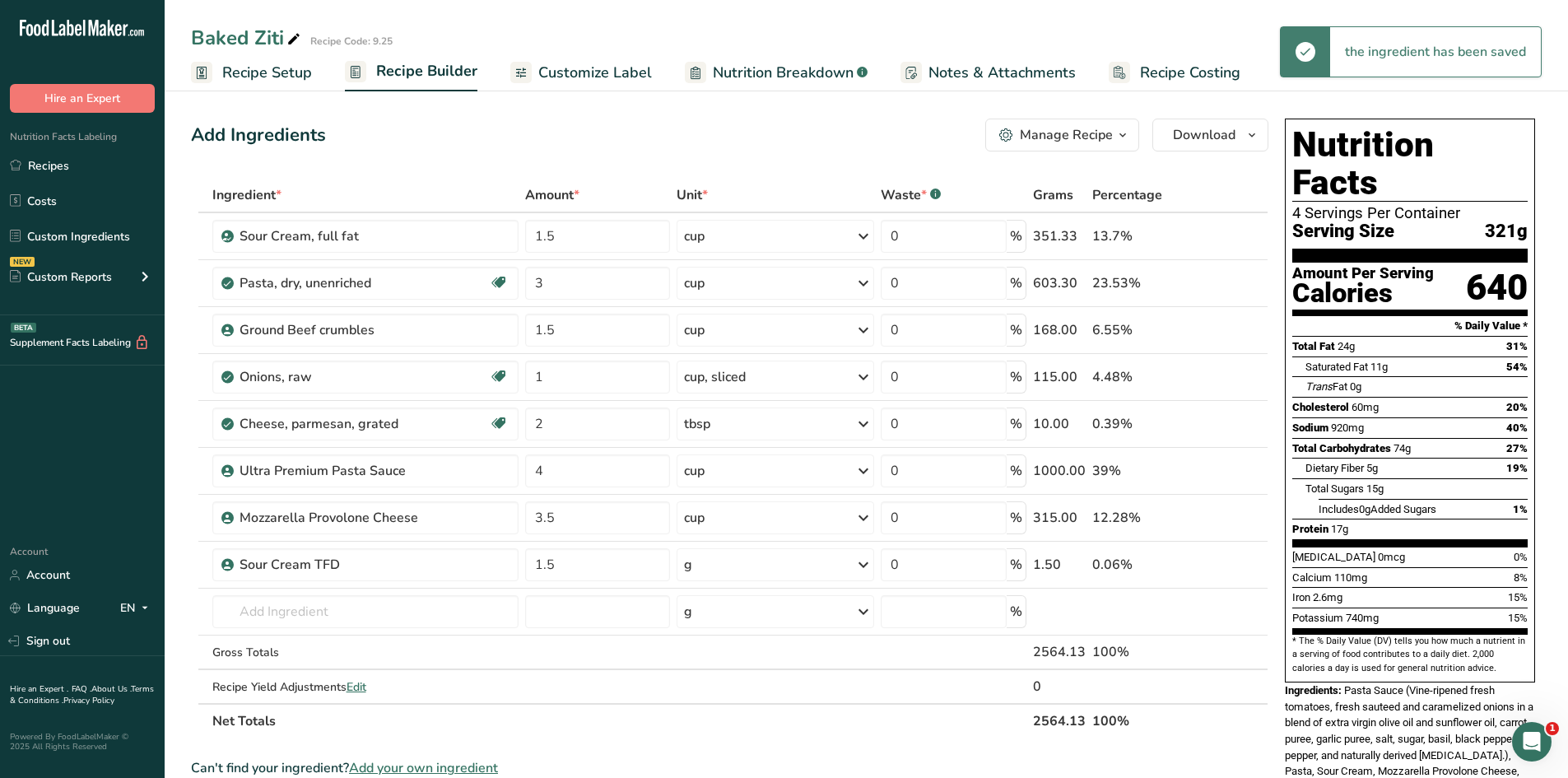
click at [797, 567] on div "g" at bounding box center [775, 565] width 197 height 33
click at [769, 623] on div "1 cup" at bounding box center [756, 620] width 138 height 24
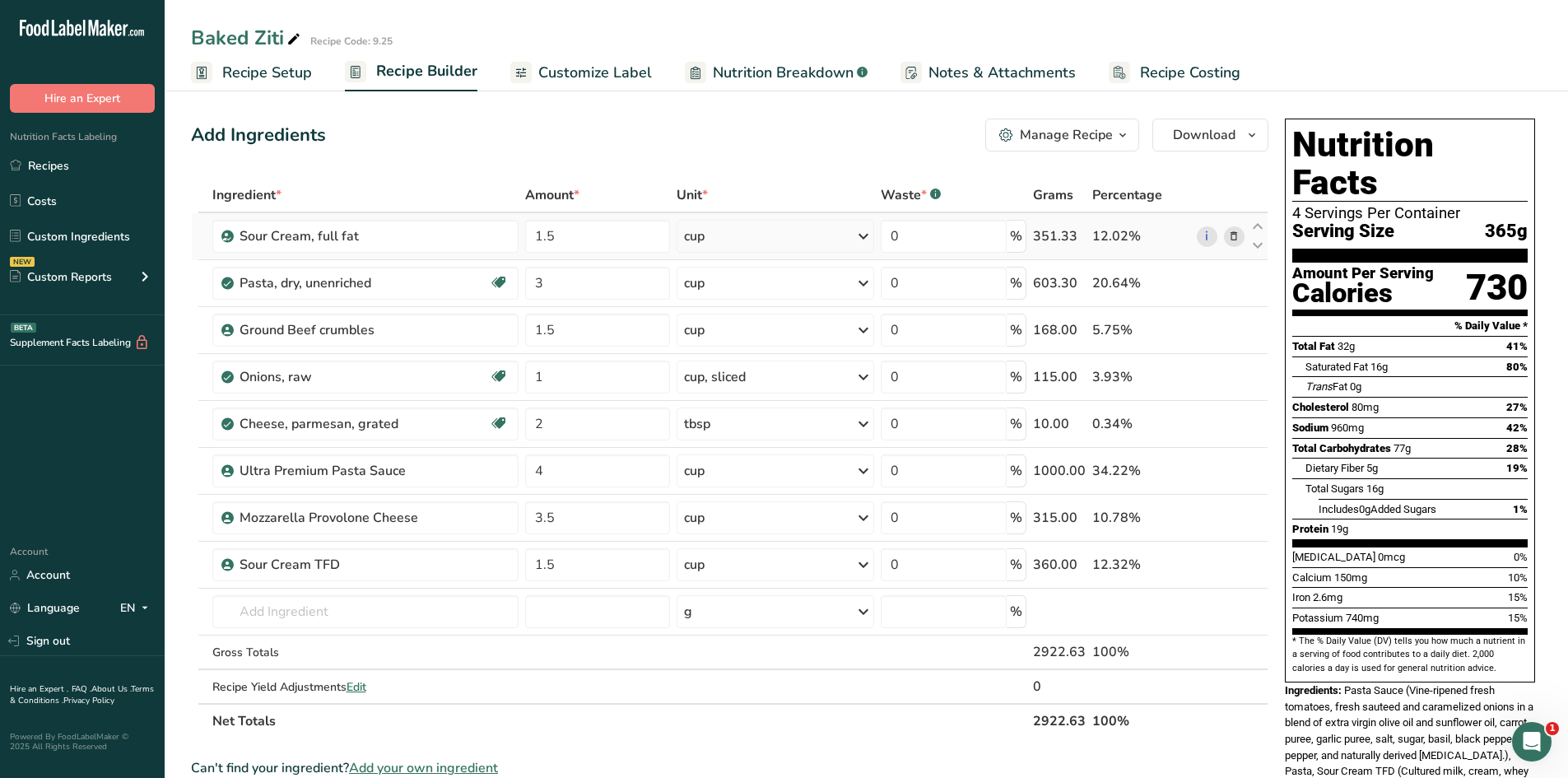
click at [1242, 235] on span at bounding box center [1234, 236] width 20 height 20
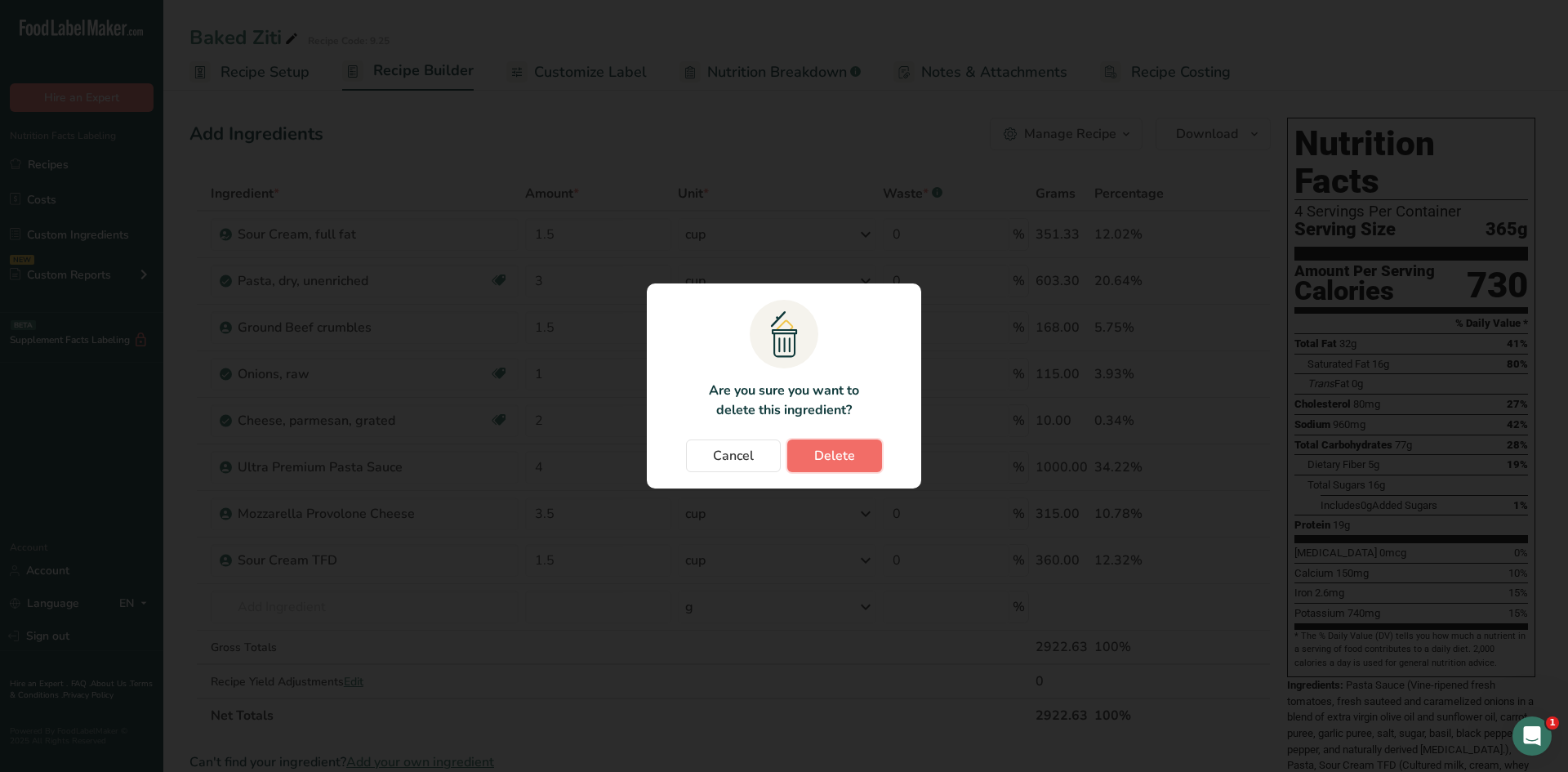
click at [837, 457] on span "Delete" at bounding box center [834, 456] width 40 height 20
type input "3"
type input "1.5"
type input "1"
type input "2"
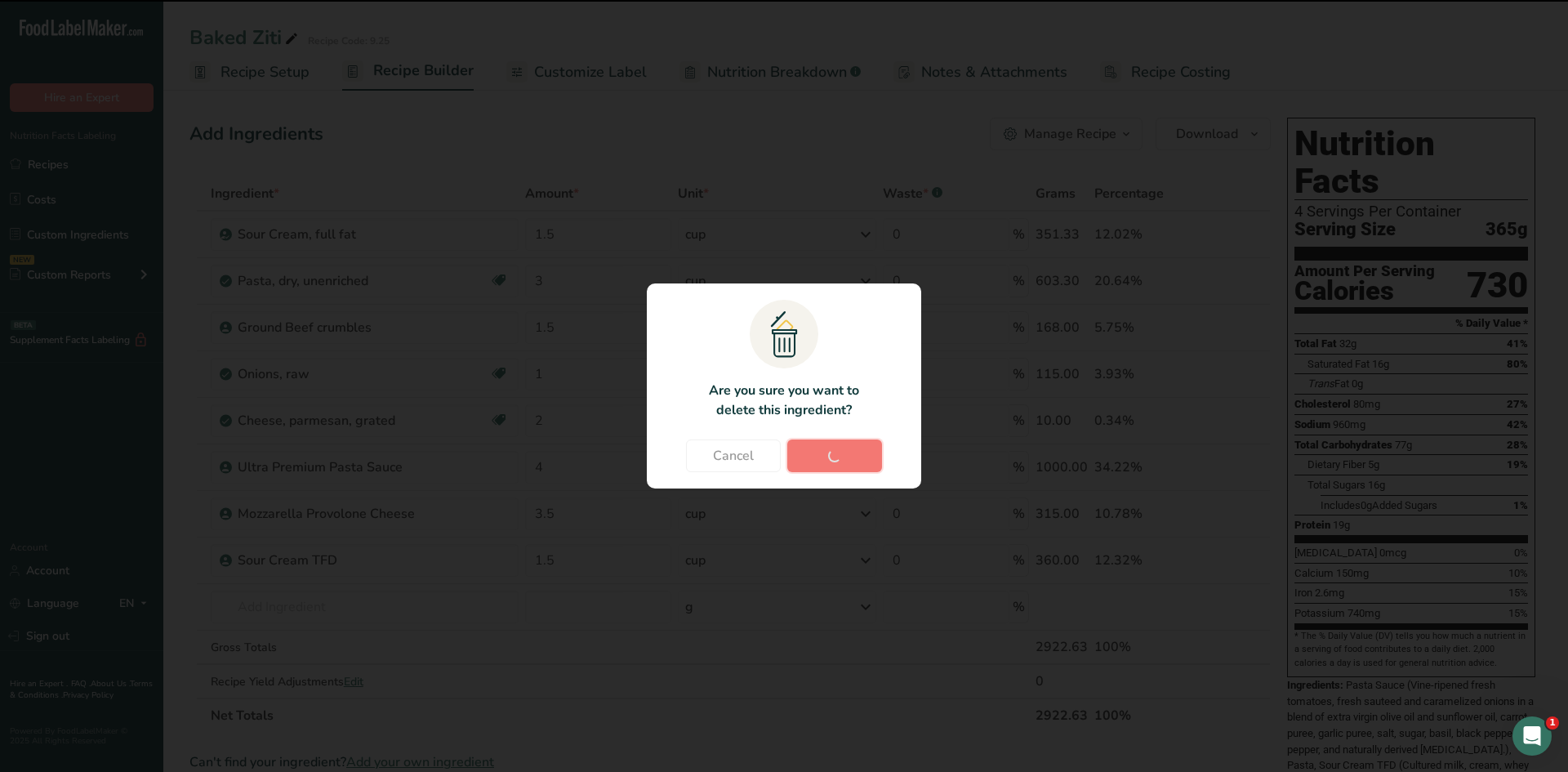
type input "4"
type input "3.5"
type input "1.5"
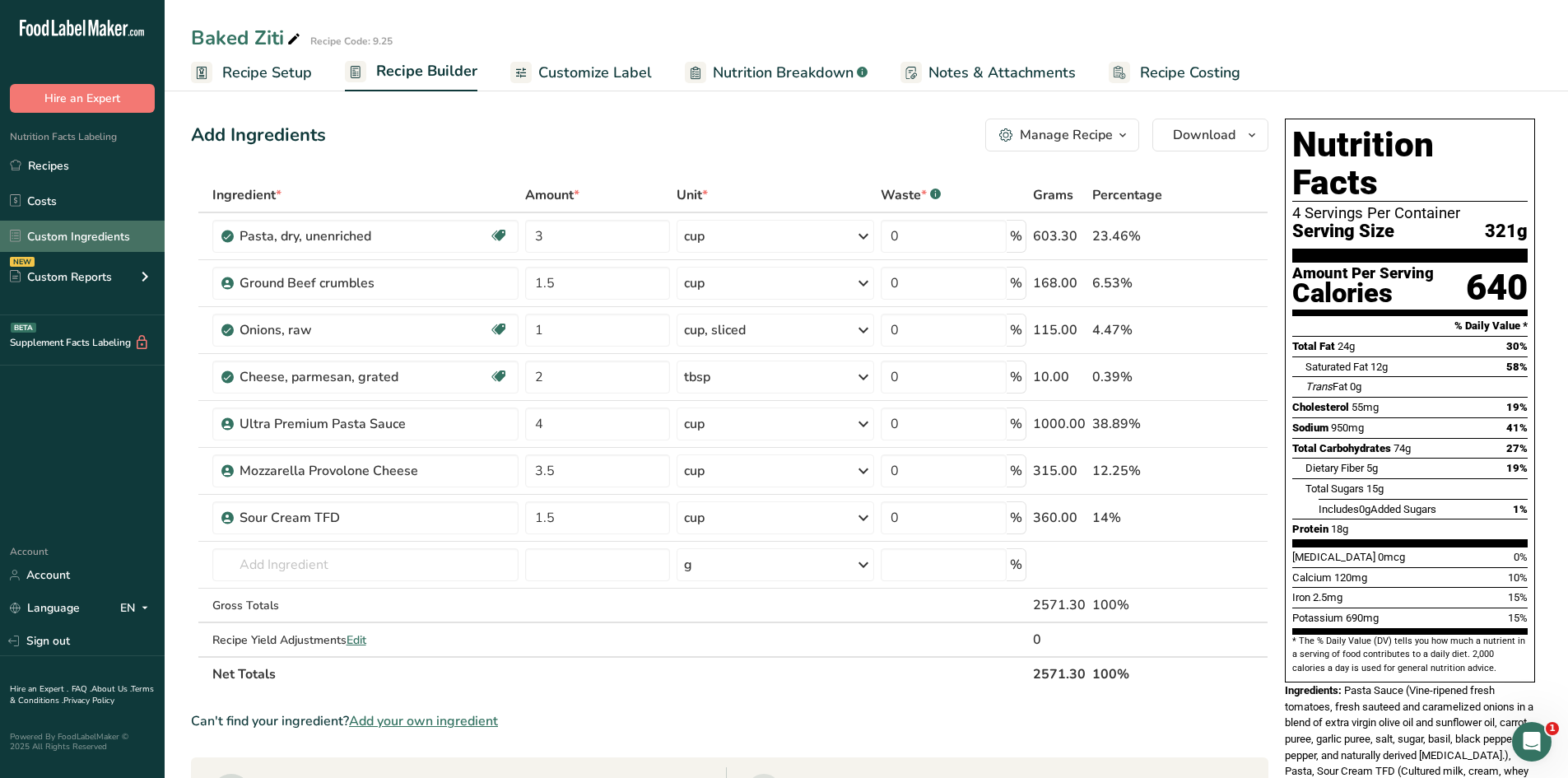
click at [53, 232] on link "Custom Ingredients" at bounding box center [82, 236] width 165 height 32
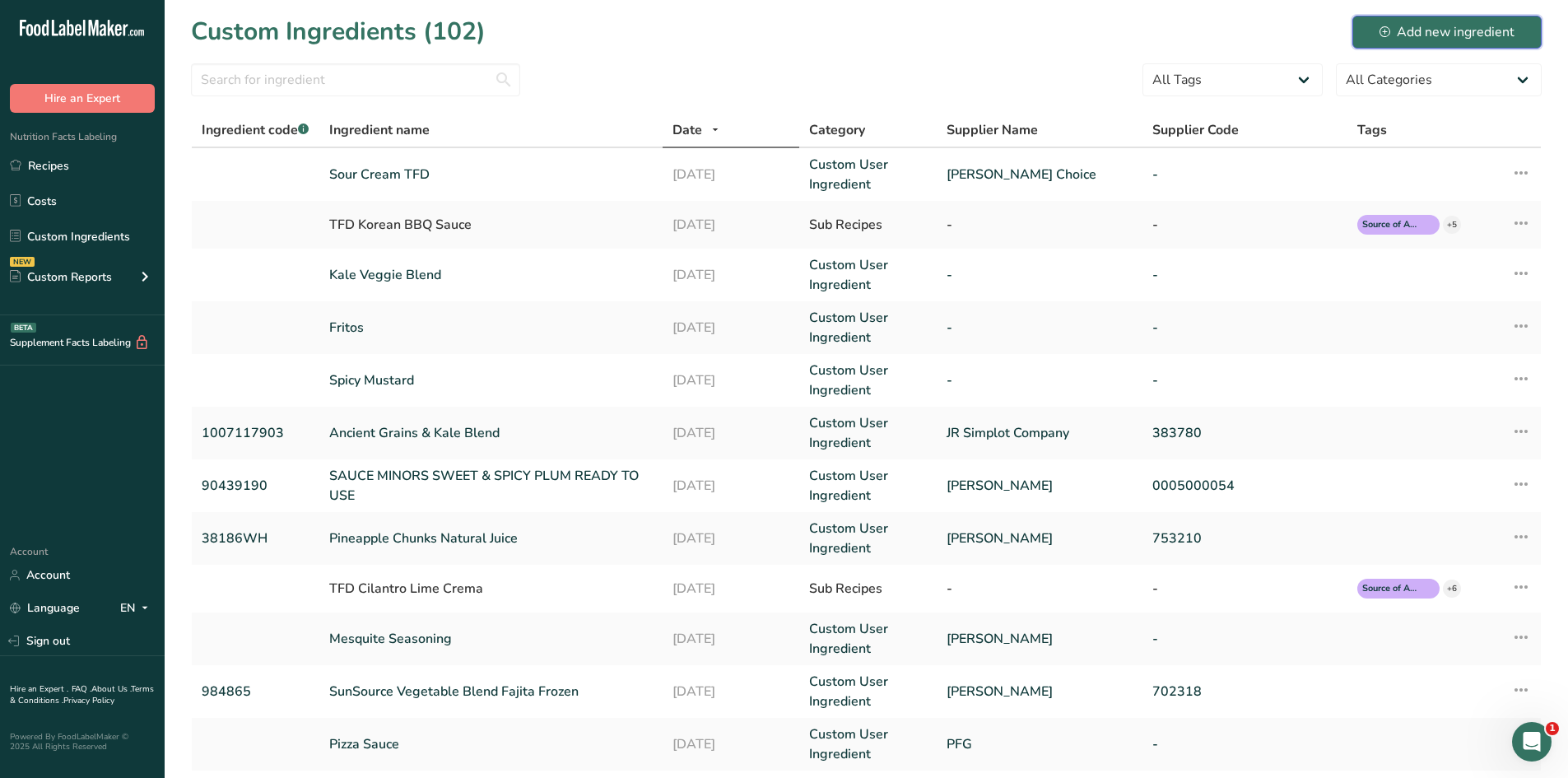
click at [1445, 47] on button "Add new ingredient" at bounding box center [1447, 32] width 190 height 33
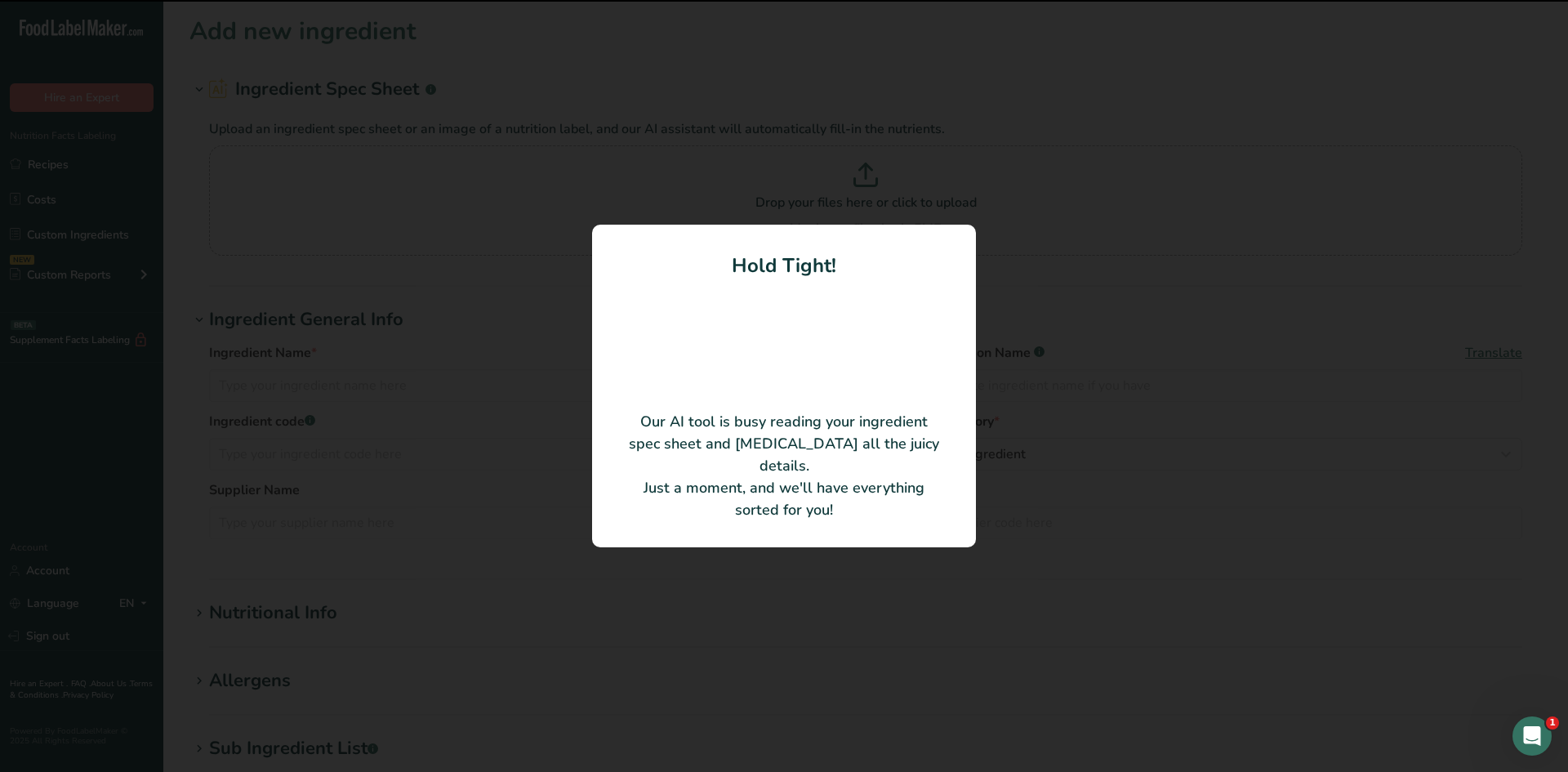
type input "SEMOLINA (WHEAT), [MEDICAL_DATA], IRON ([MEDICAL_DATA]), [MEDICAL_DATA] MONONIT…"
type input "481010"
type input "Cortona / Unipro Foodservice"
type input "8101-COR"
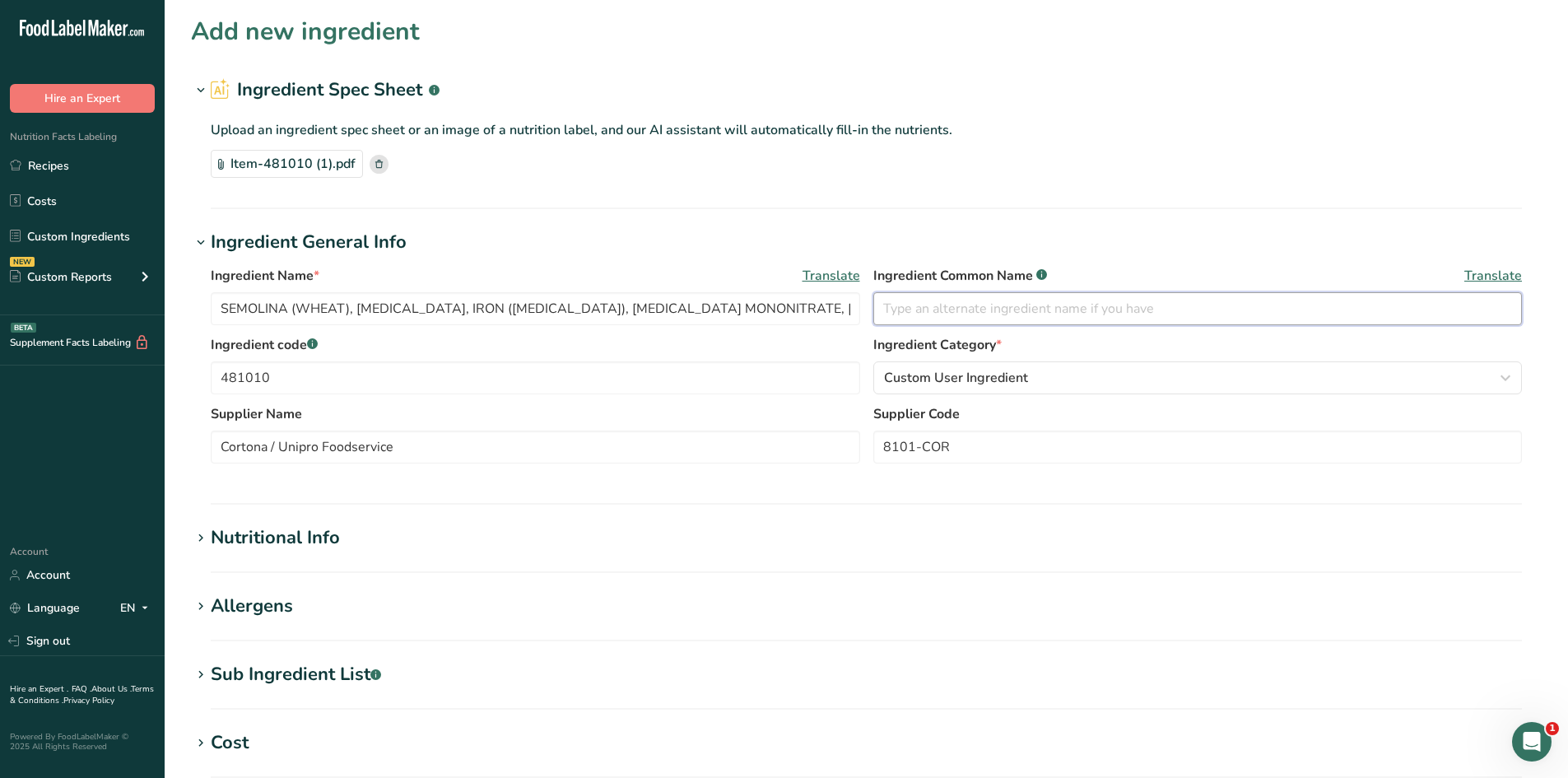
click at [945, 310] on input "text" at bounding box center [1198, 309] width 649 height 33
type input "Ziti Pasta"
click at [197, 606] on icon at bounding box center [201, 607] width 15 height 23
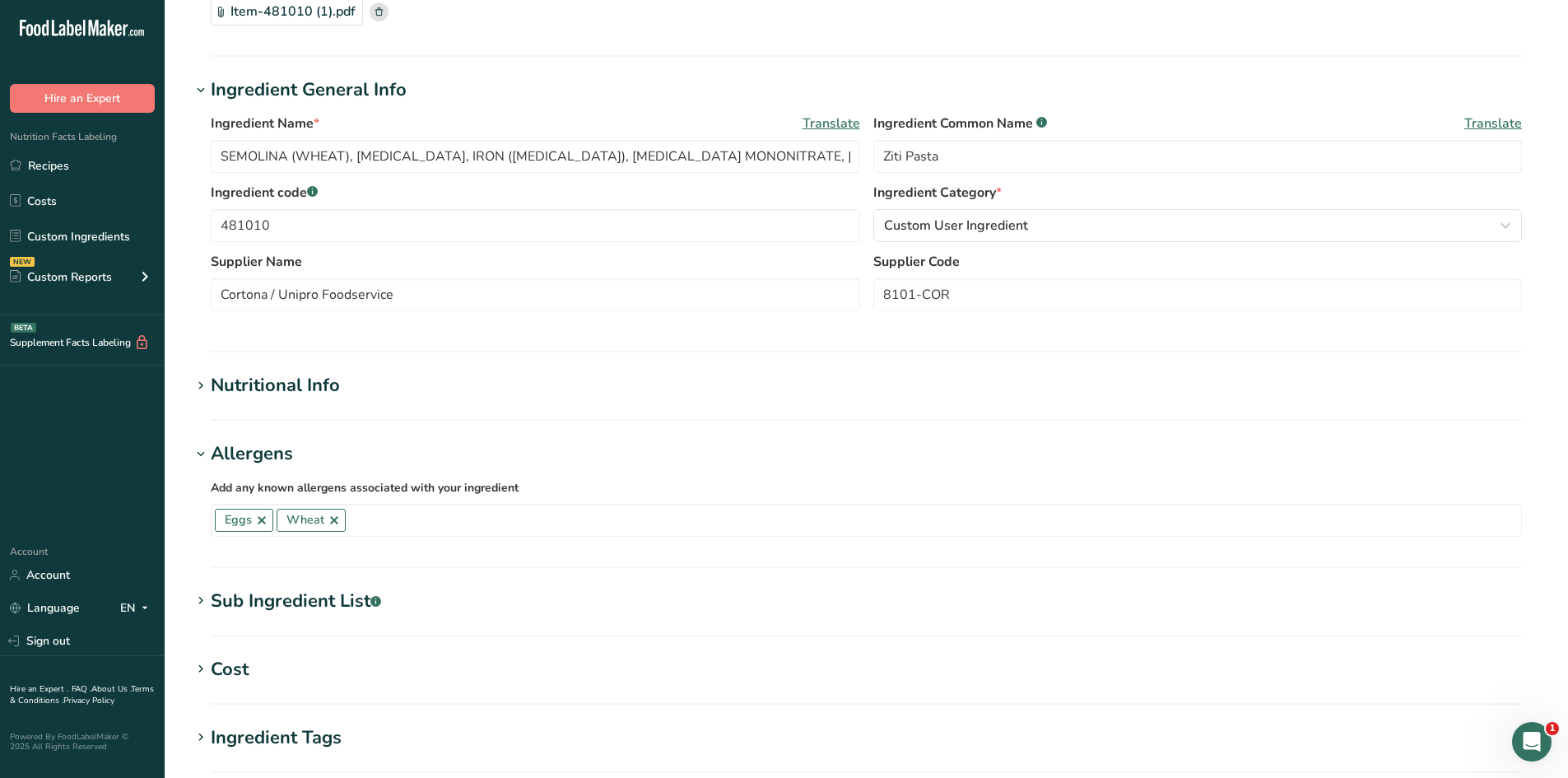
scroll to position [165, 0]
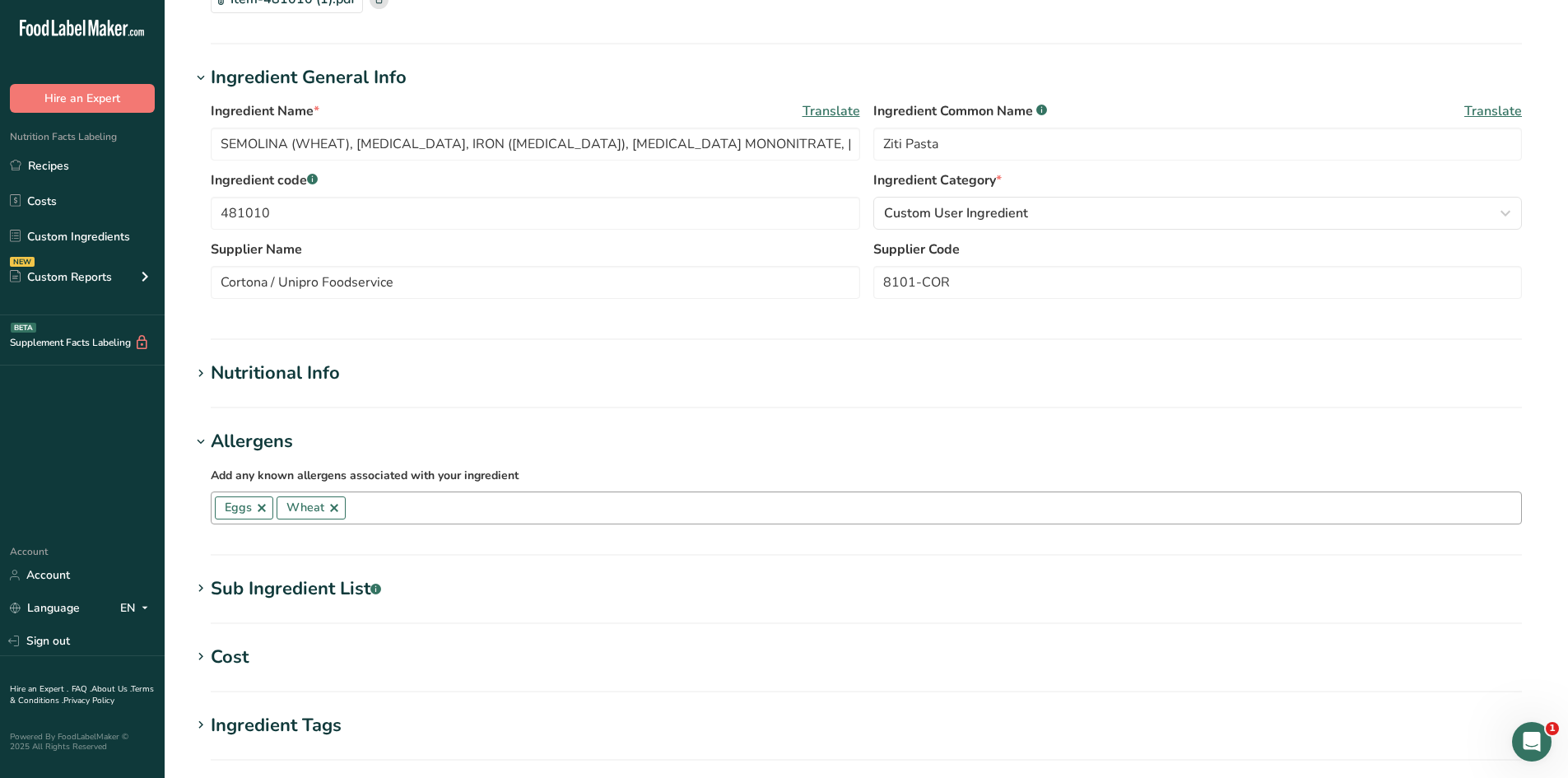
click at [375, 518] on input "text" at bounding box center [933, 507] width 1176 height 26
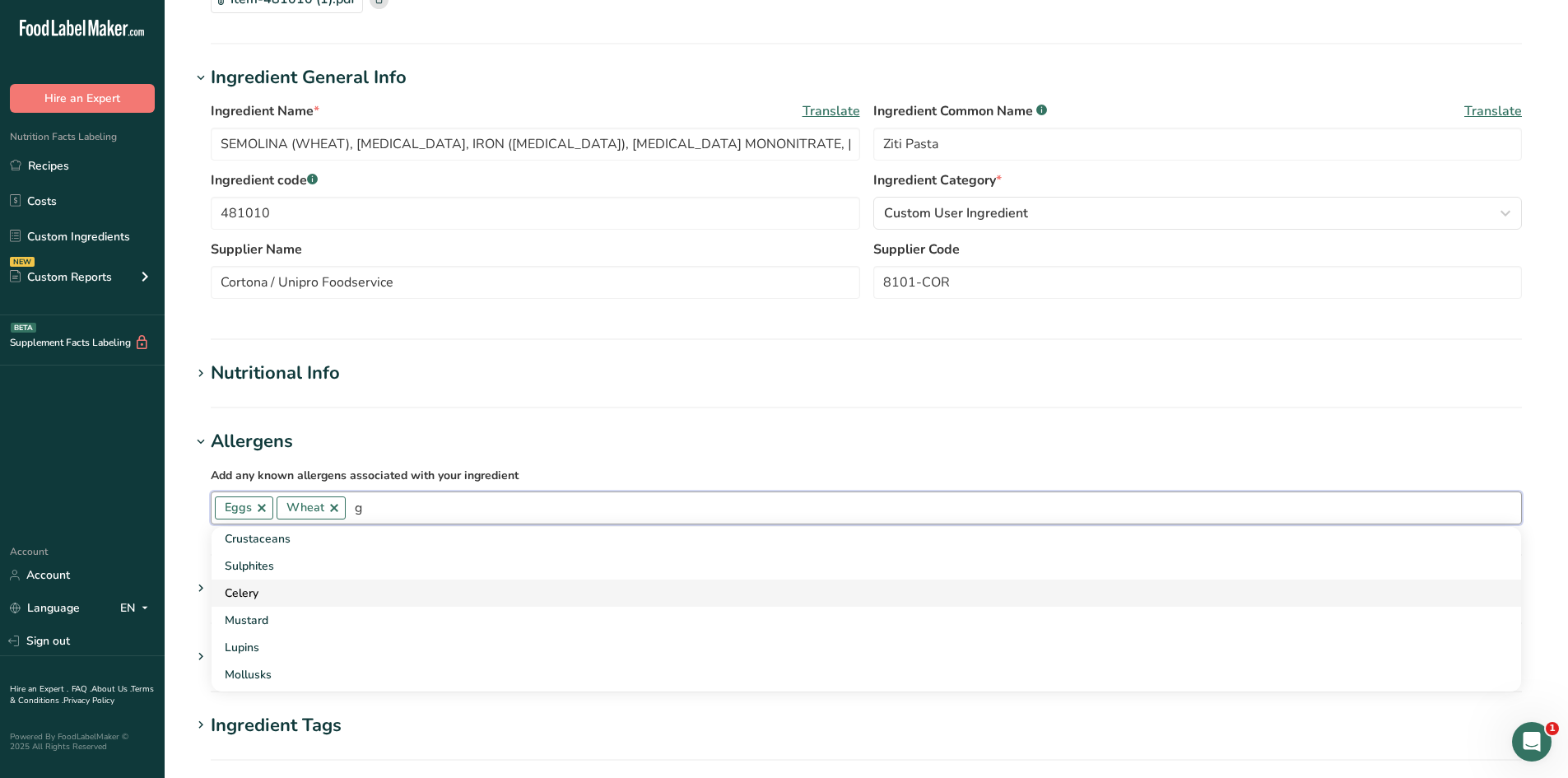
scroll to position [0, 0]
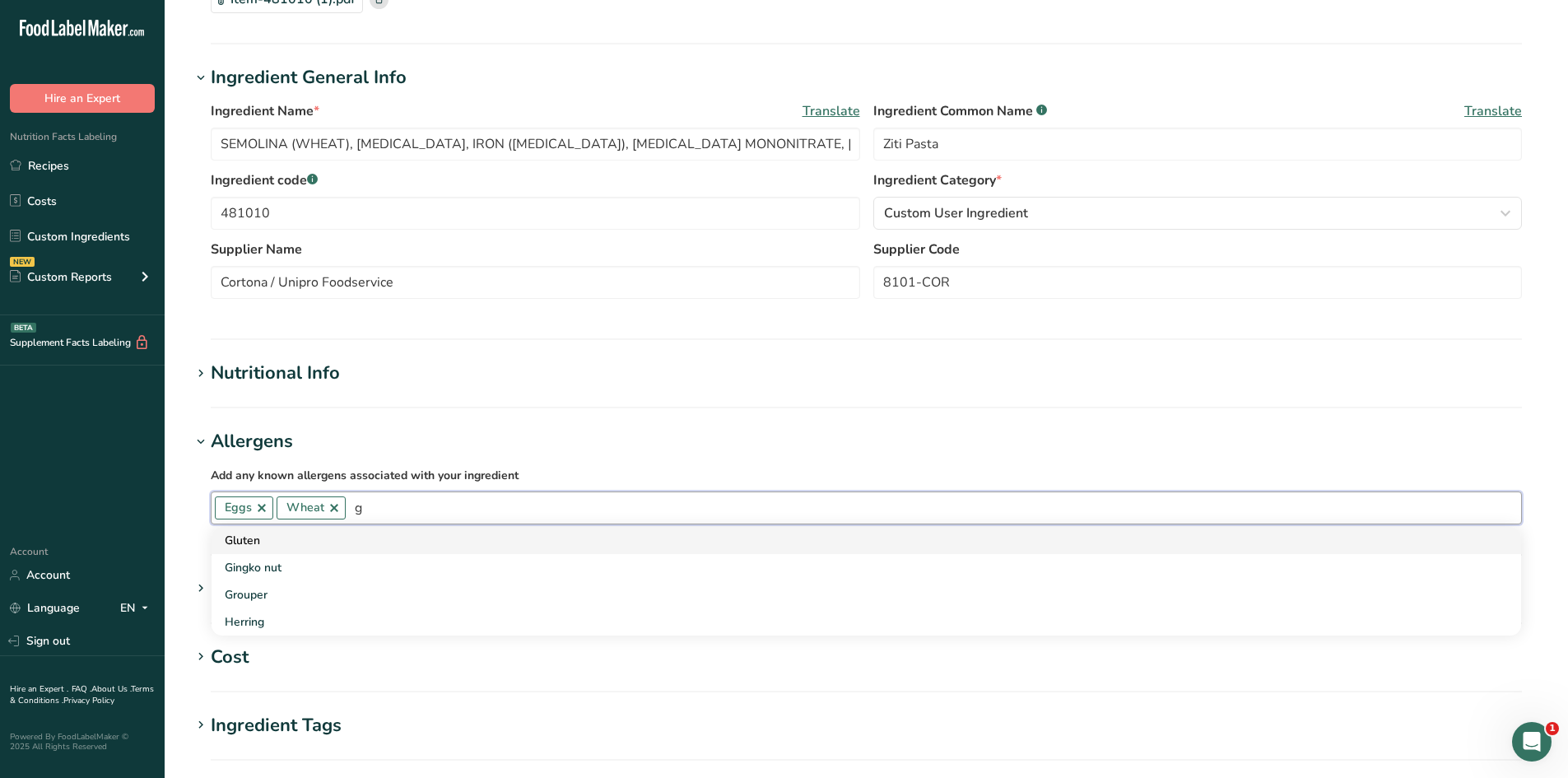
type input "g"
click at [270, 540] on div "Gluten" at bounding box center [853, 540] width 1257 height 17
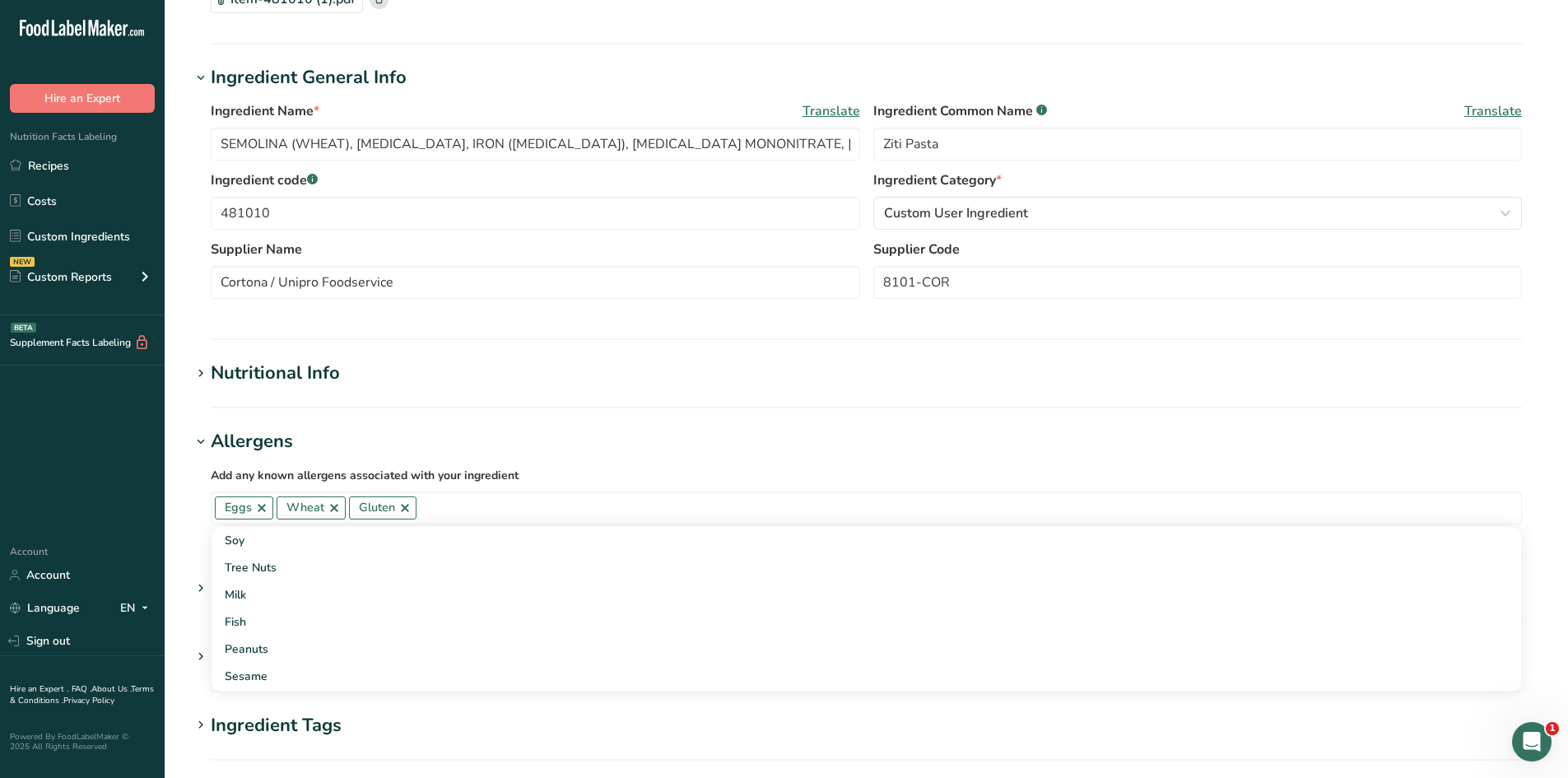
click at [510, 721] on h1 "Ingredient Tags" at bounding box center [866, 726] width 1351 height 27
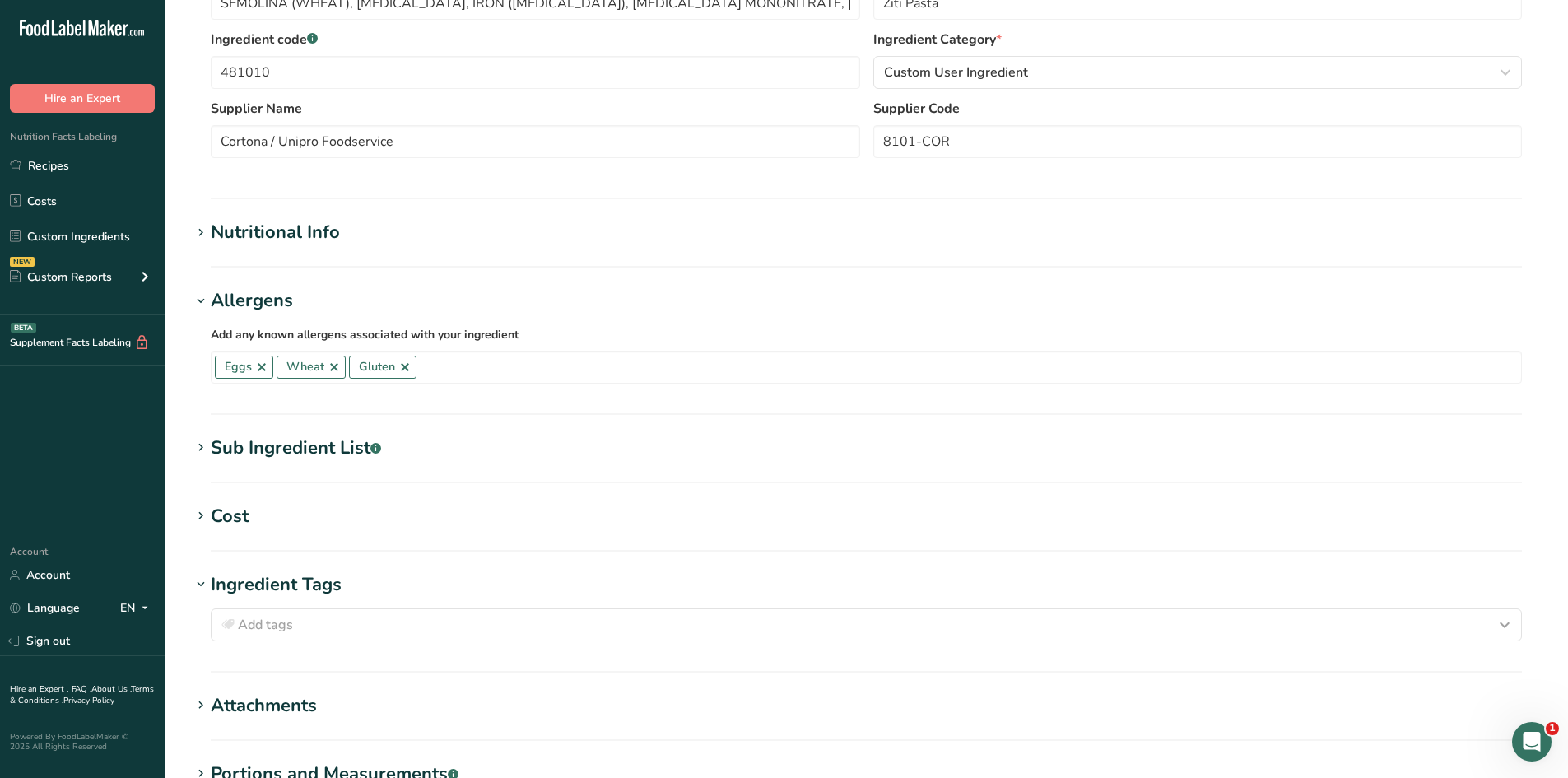
scroll to position [493, 0]
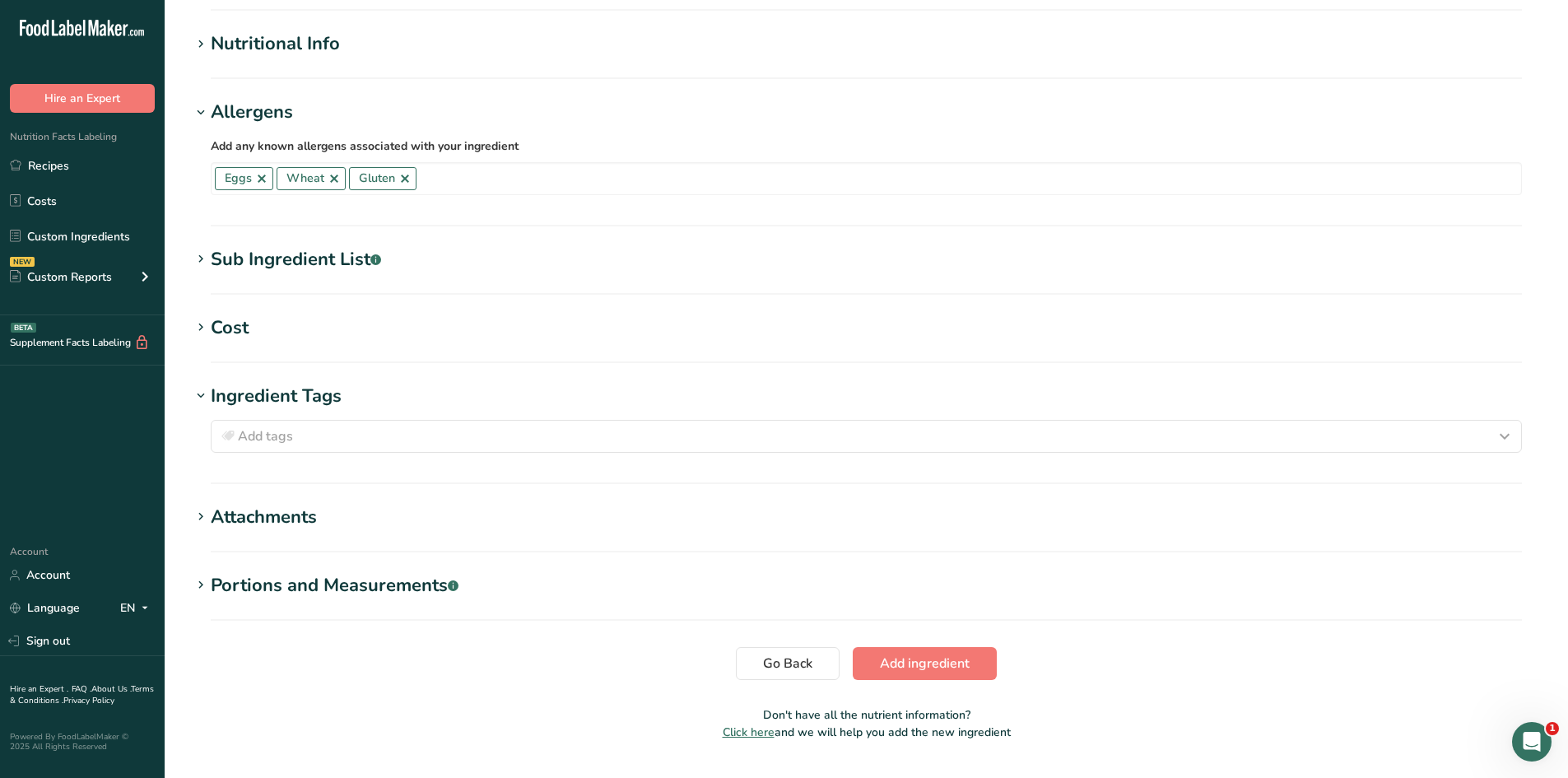
drag, startPoint x: 208, startPoint y: 584, endPoint x: 195, endPoint y: 590, distance: 14.3
click at [204, 586] on span at bounding box center [201, 585] width 20 height 20
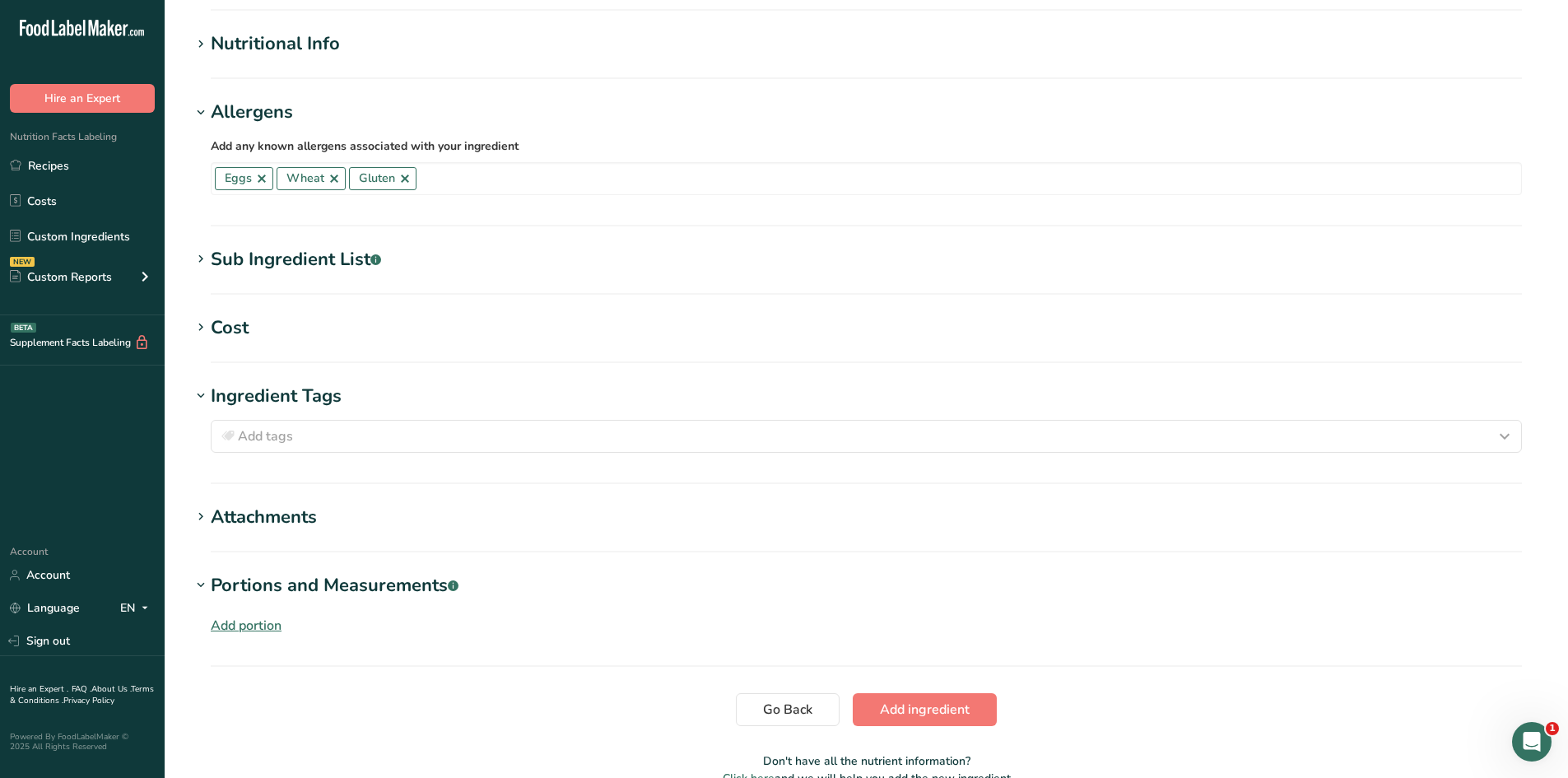
click at [252, 624] on div "Add portion" at bounding box center [246, 626] width 71 height 20
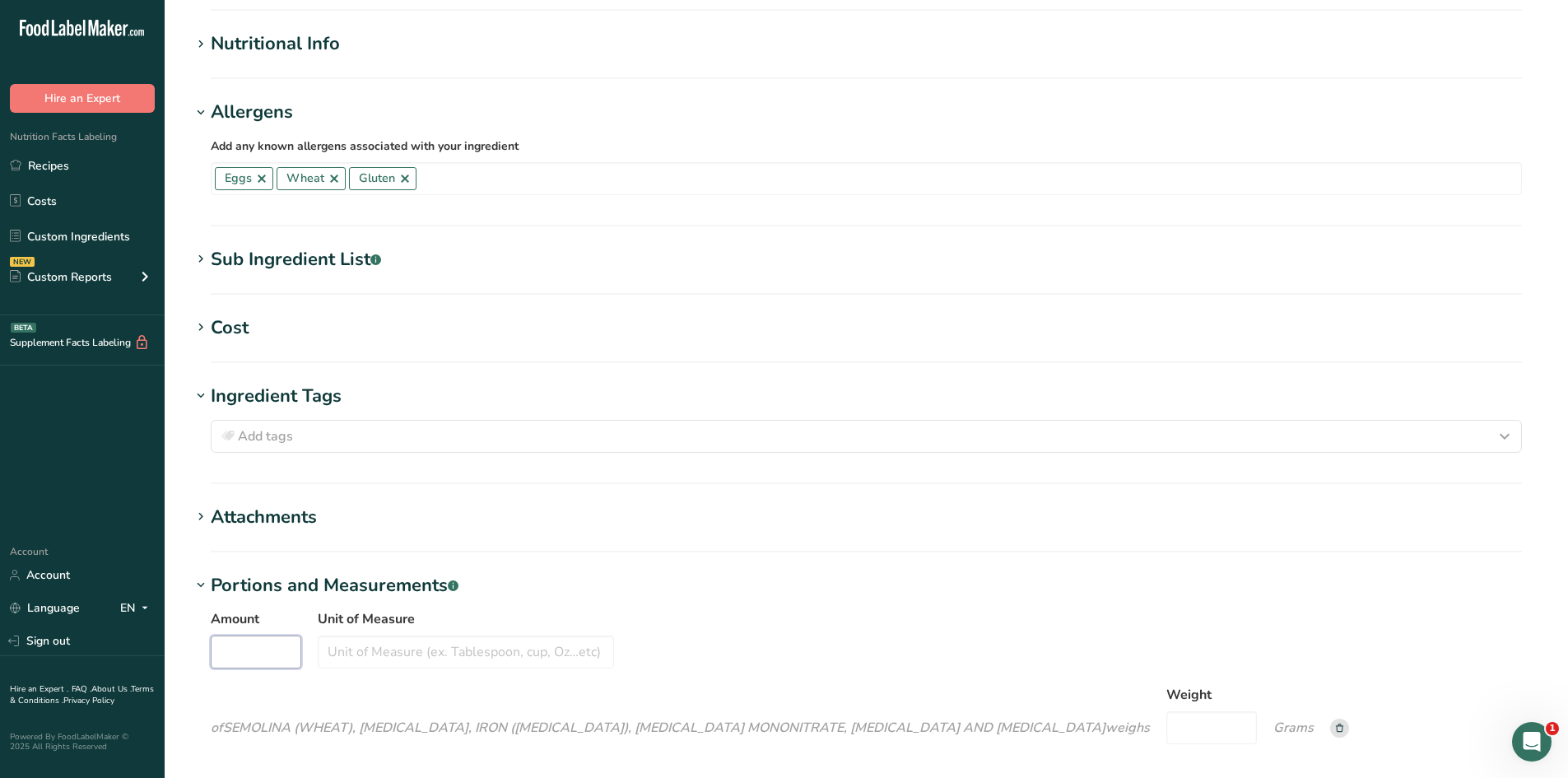
click at [273, 649] on input "Amount" at bounding box center [256, 652] width 91 height 33
type input "1"
click at [391, 652] on input "Unit of Measure" at bounding box center [466, 652] width 296 height 33
type input "cup"
click at [1257, 711] on input "Weight" at bounding box center [1212, 728] width 91 height 33
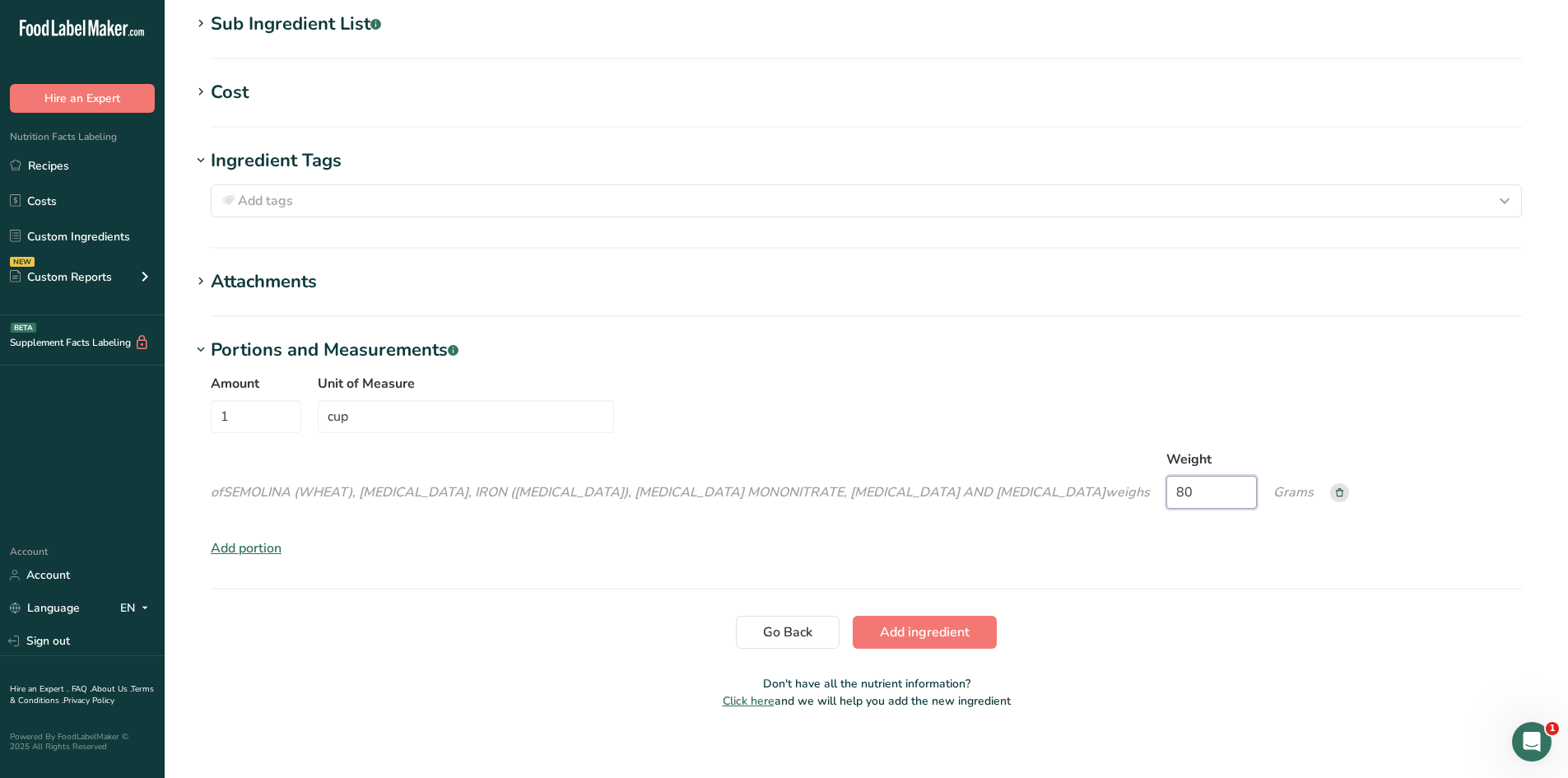
scroll to position [738, 0]
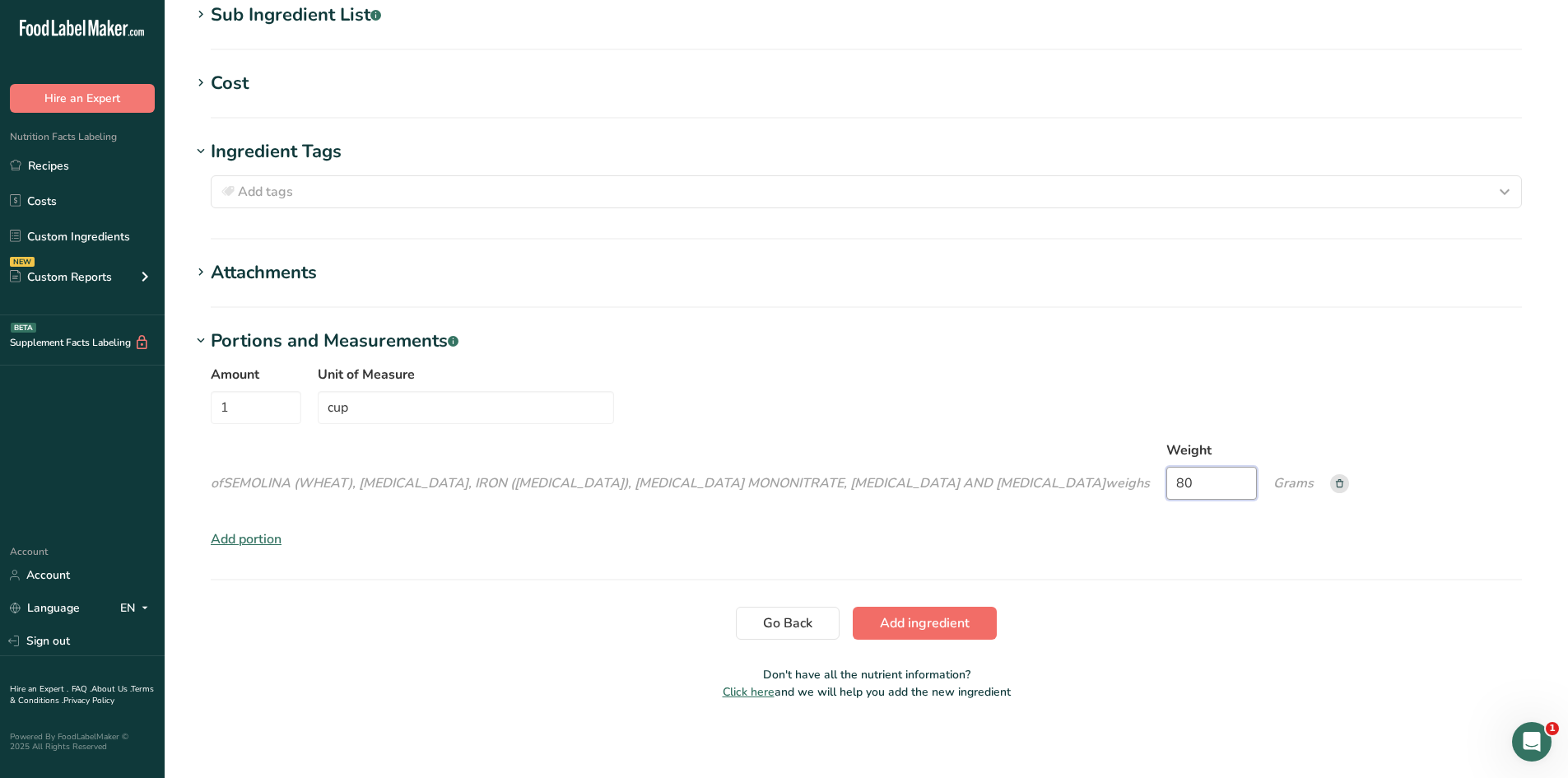
type input "80"
click at [939, 625] on span "Add ingredient" at bounding box center [925, 623] width 90 height 20
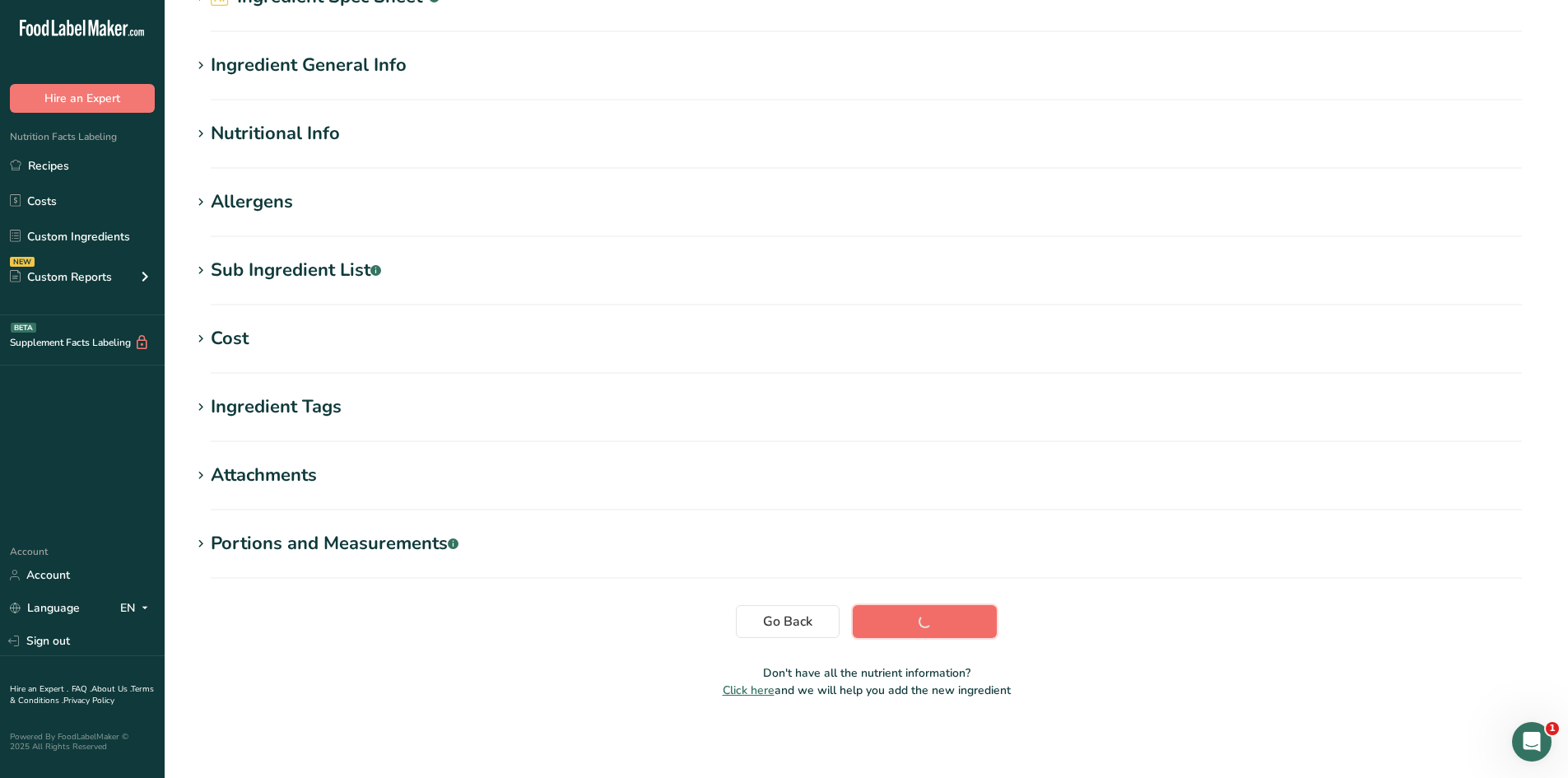
scroll to position [93, 0]
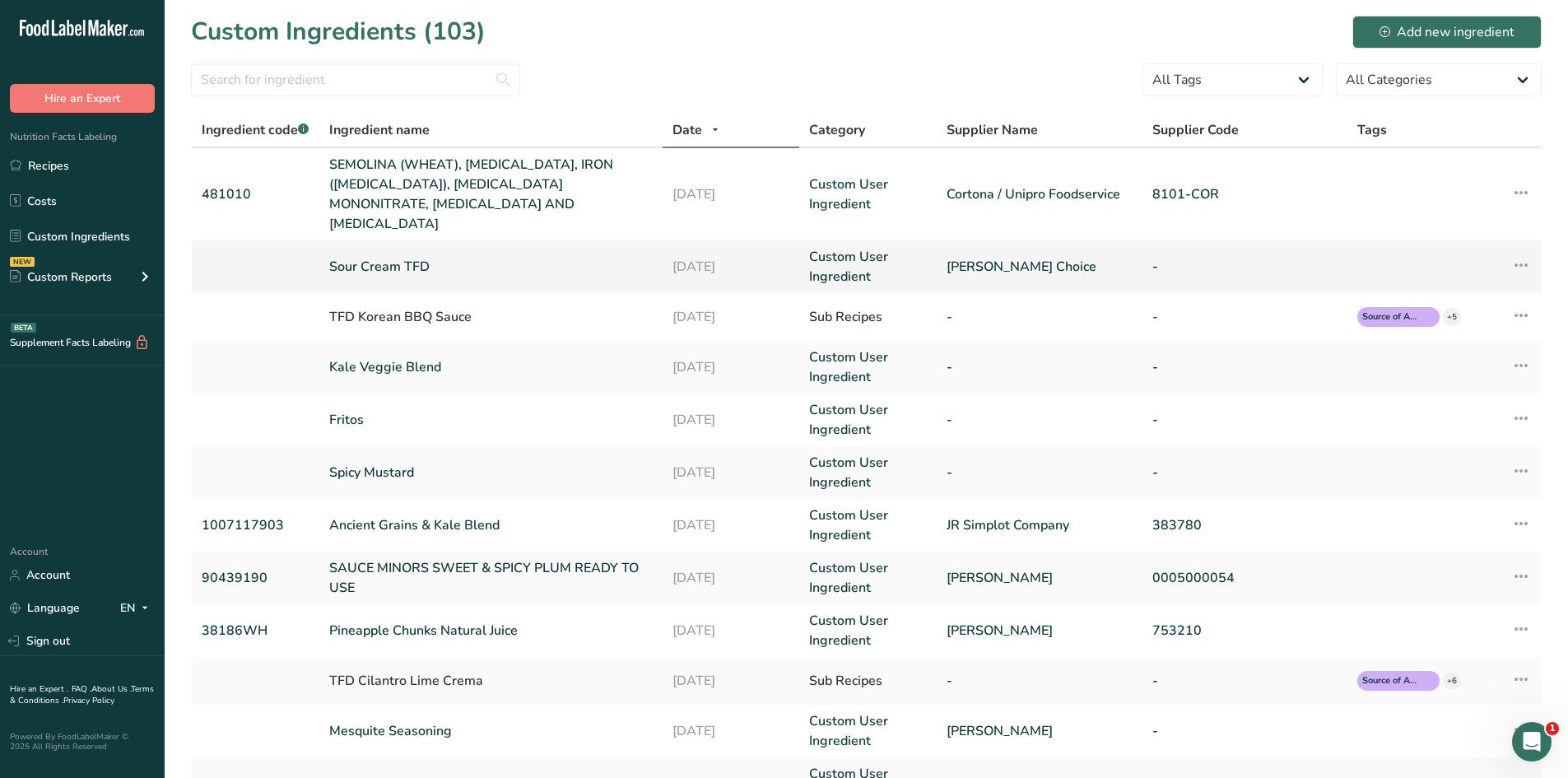
click at [415, 257] on link "Sour Cream TFD" at bounding box center [491, 267] width 323 height 20
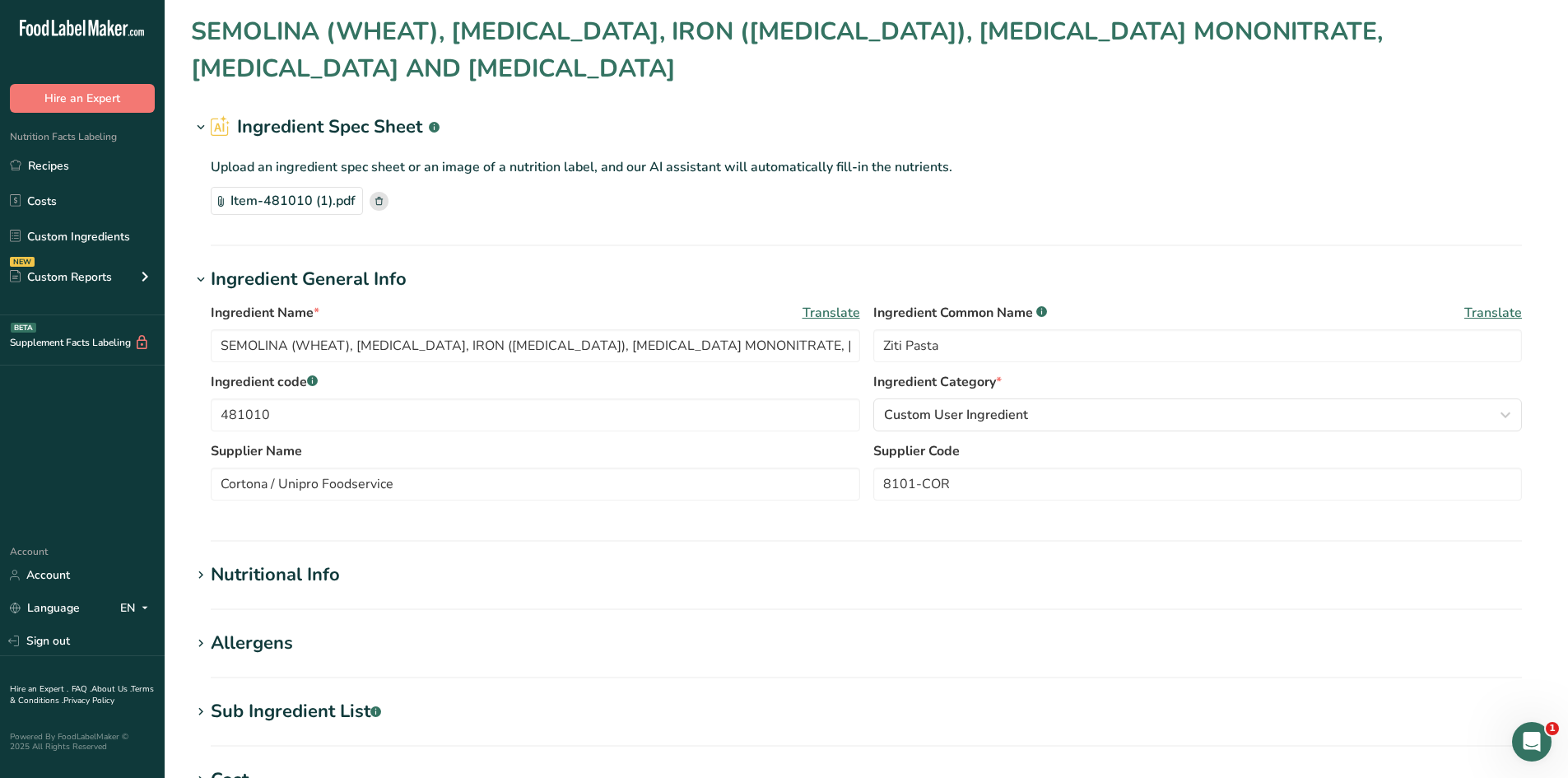
type input "Sour Cream TFD"
type input "[PERSON_NAME] Choice"
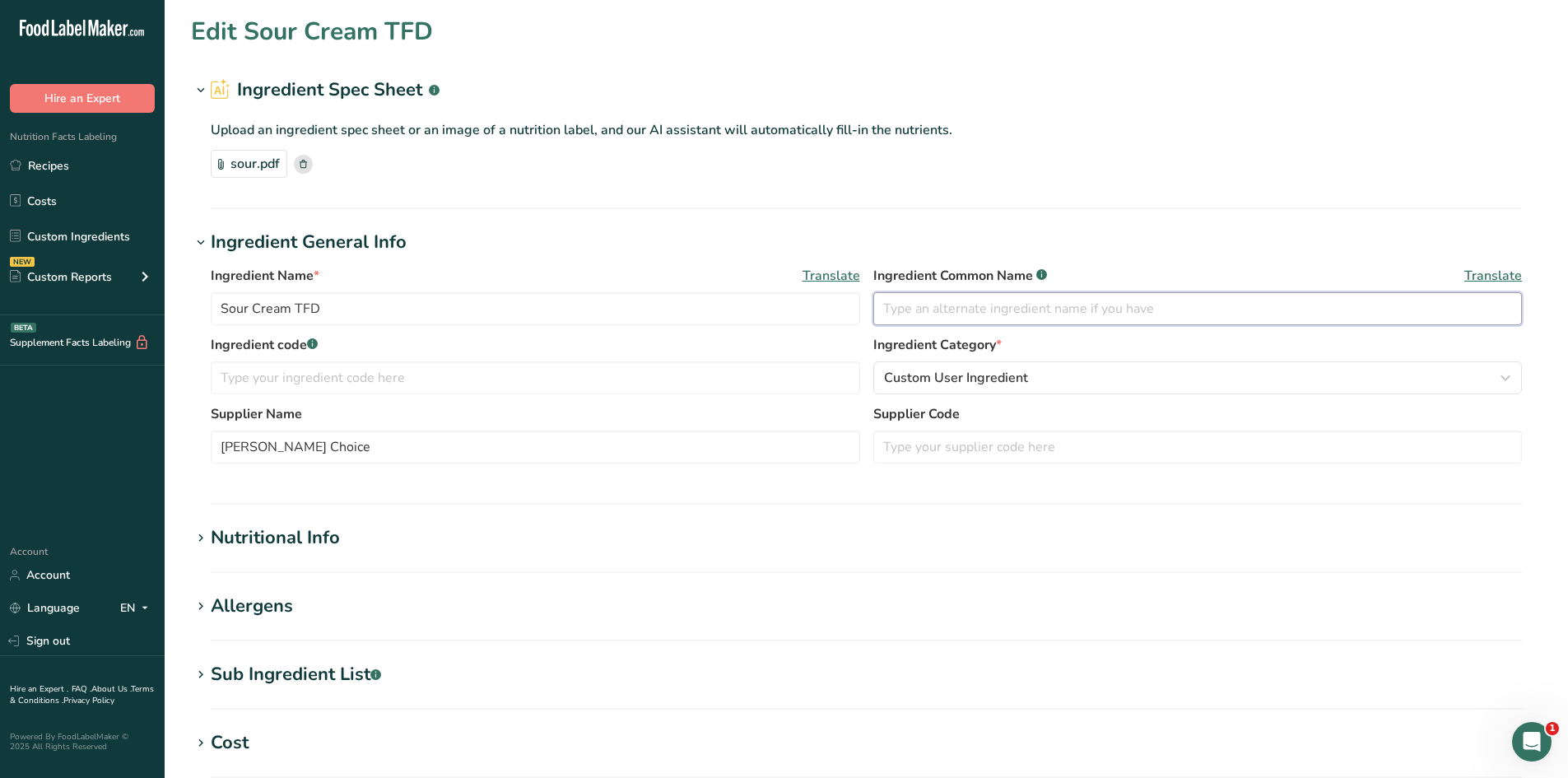
click at [950, 310] on input "text" at bounding box center [1198, 309] width 649 height 33
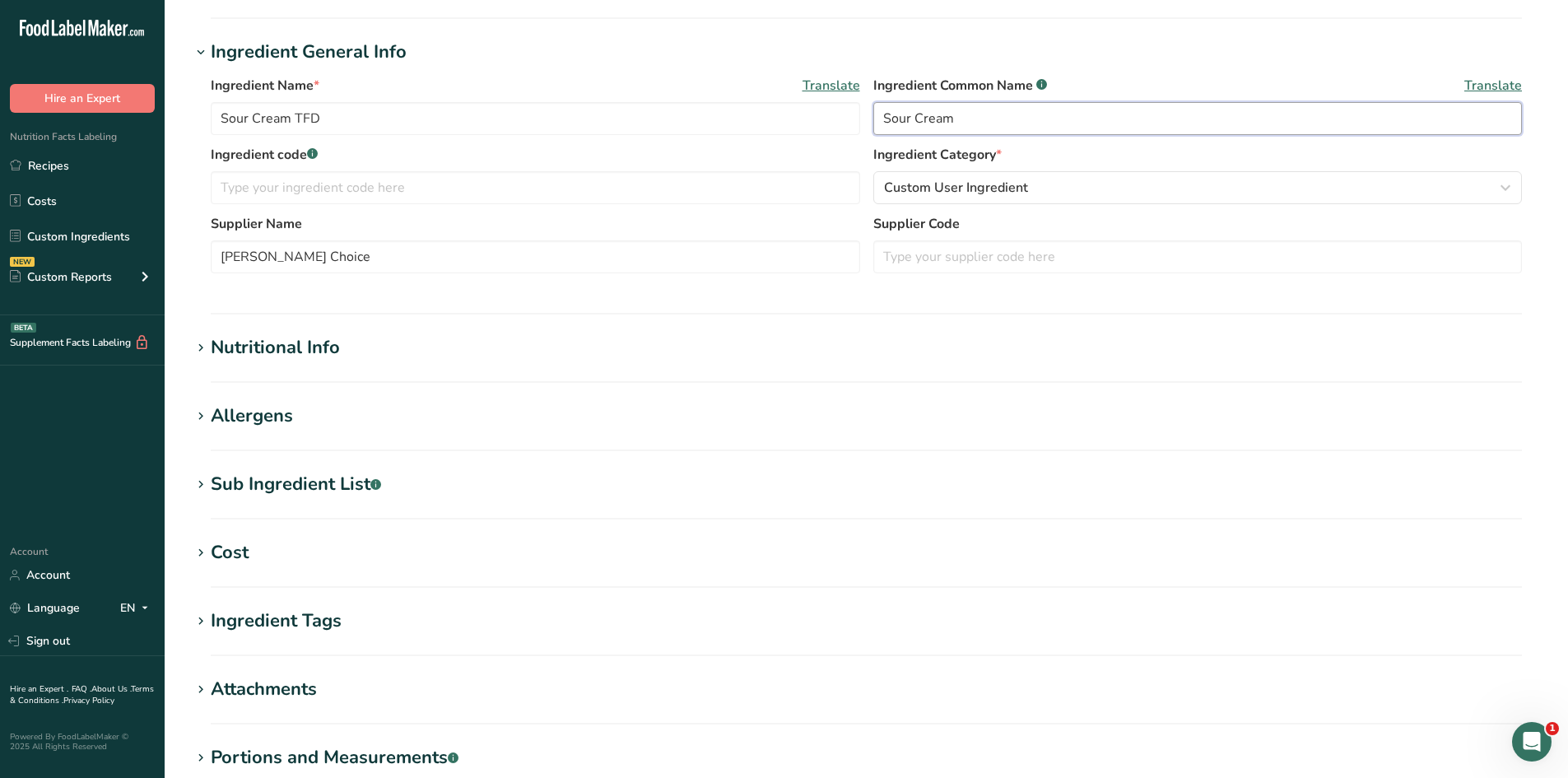
scroll to position [330, 0]
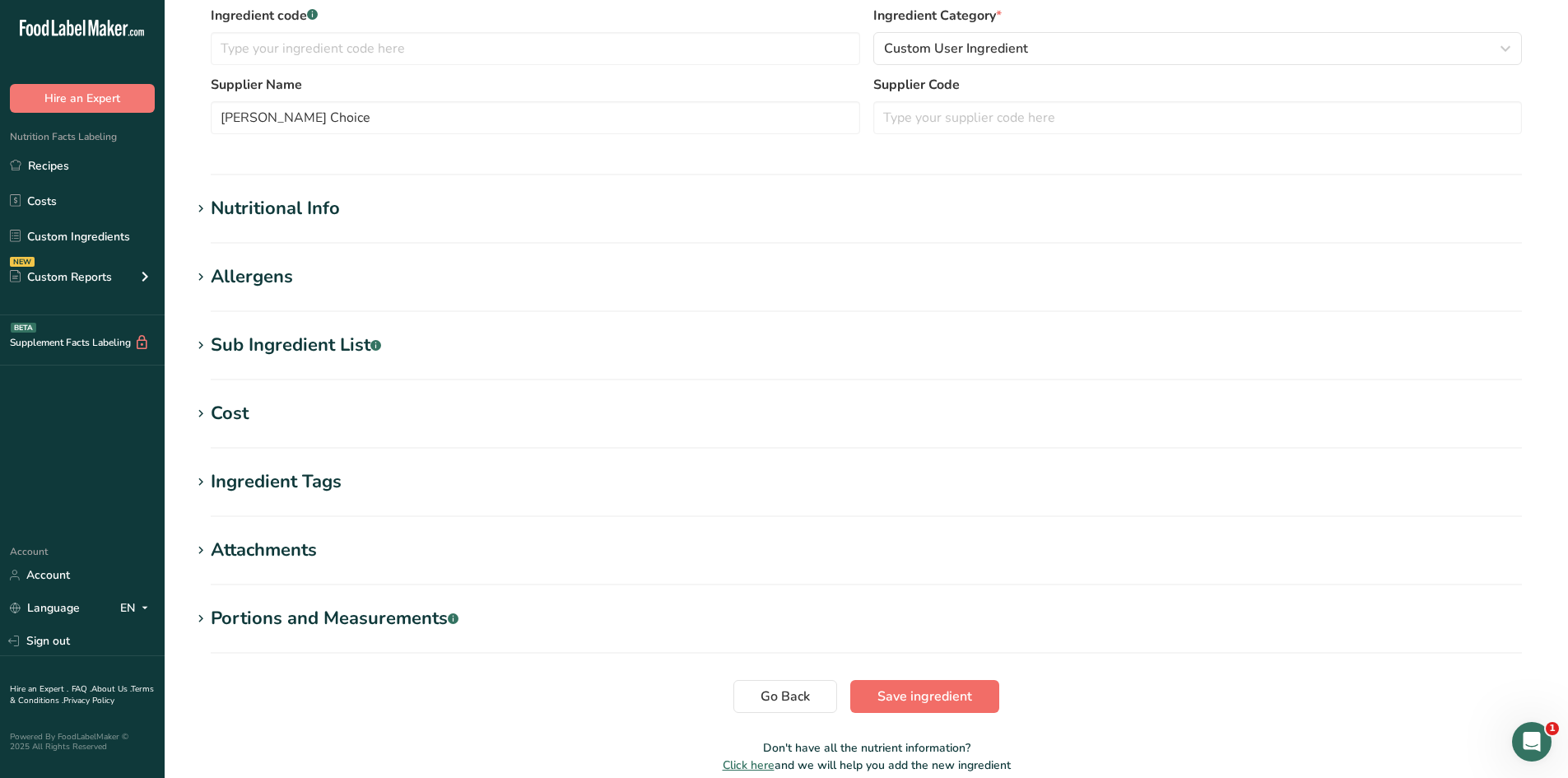
type input "Sour Cream"
click at [930, 689] on span "Save ingredient" at bounding box center [925, 696] width 95 height 20
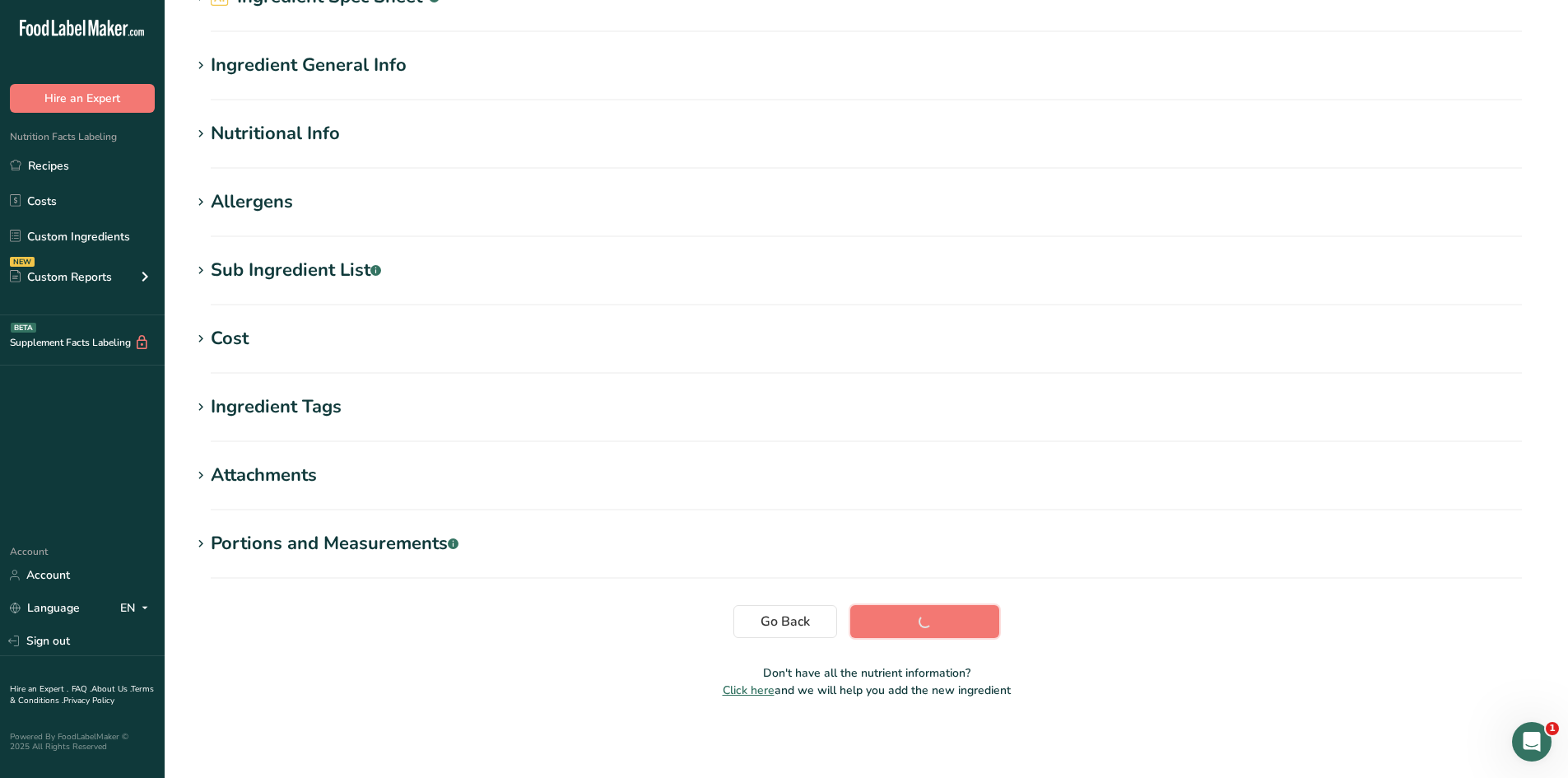
scroll to position [93, 0]
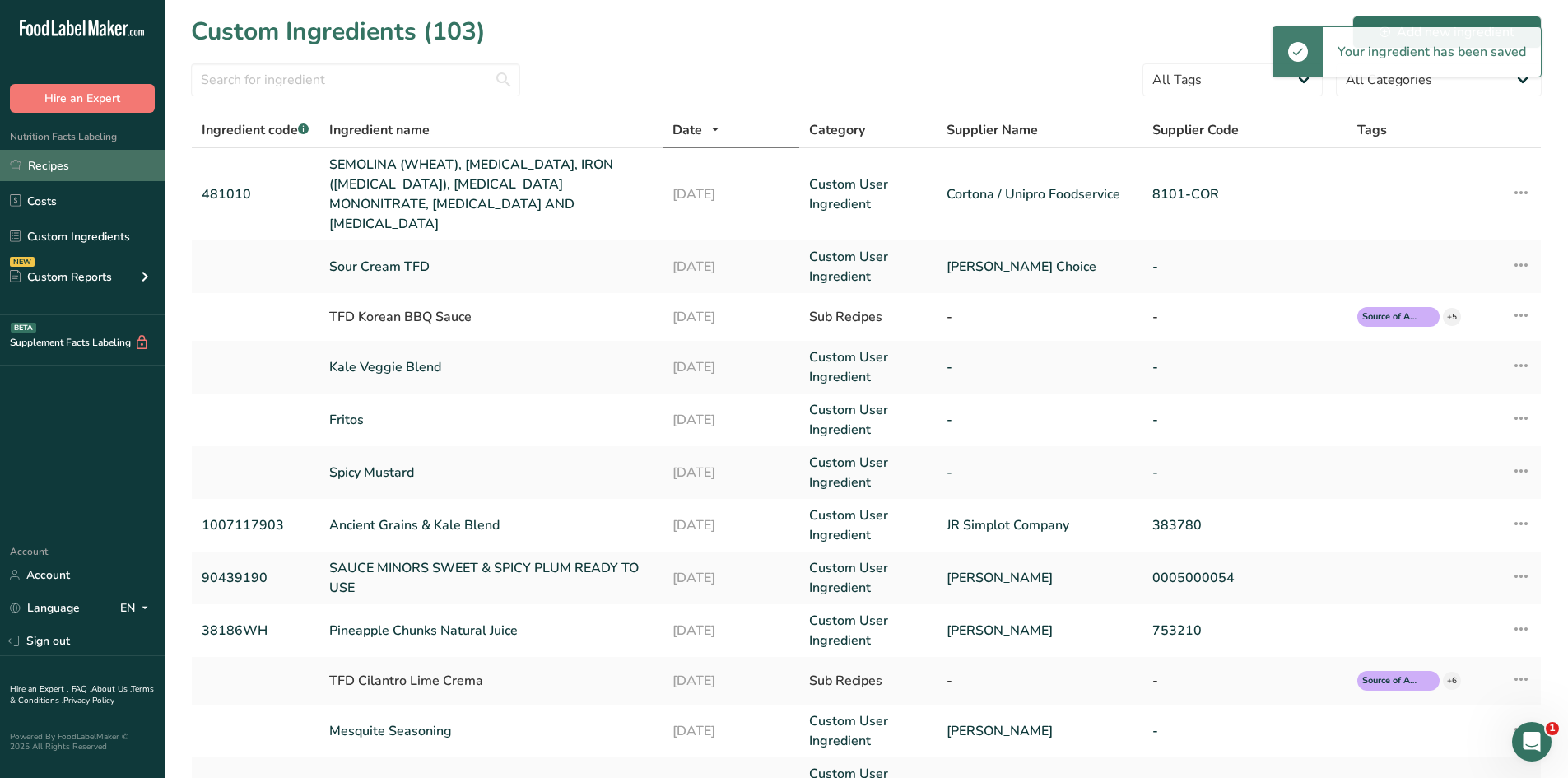
click at [62, 167] on link "Recipes" at bounding box center [82, 166] width 165 height 32
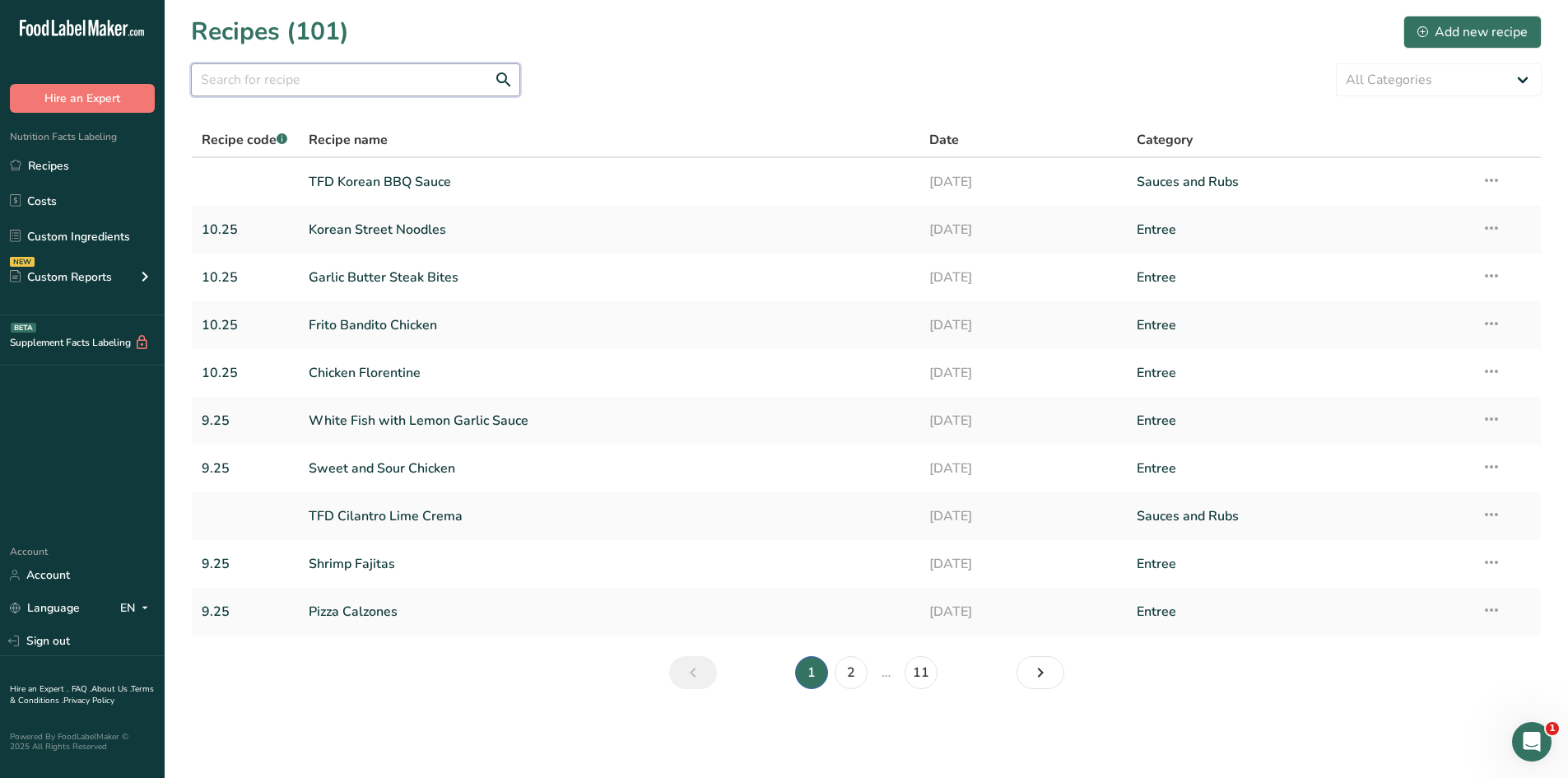
click at [323, 70] on input "text" at bounding box center [355, 80] width 330 height 33
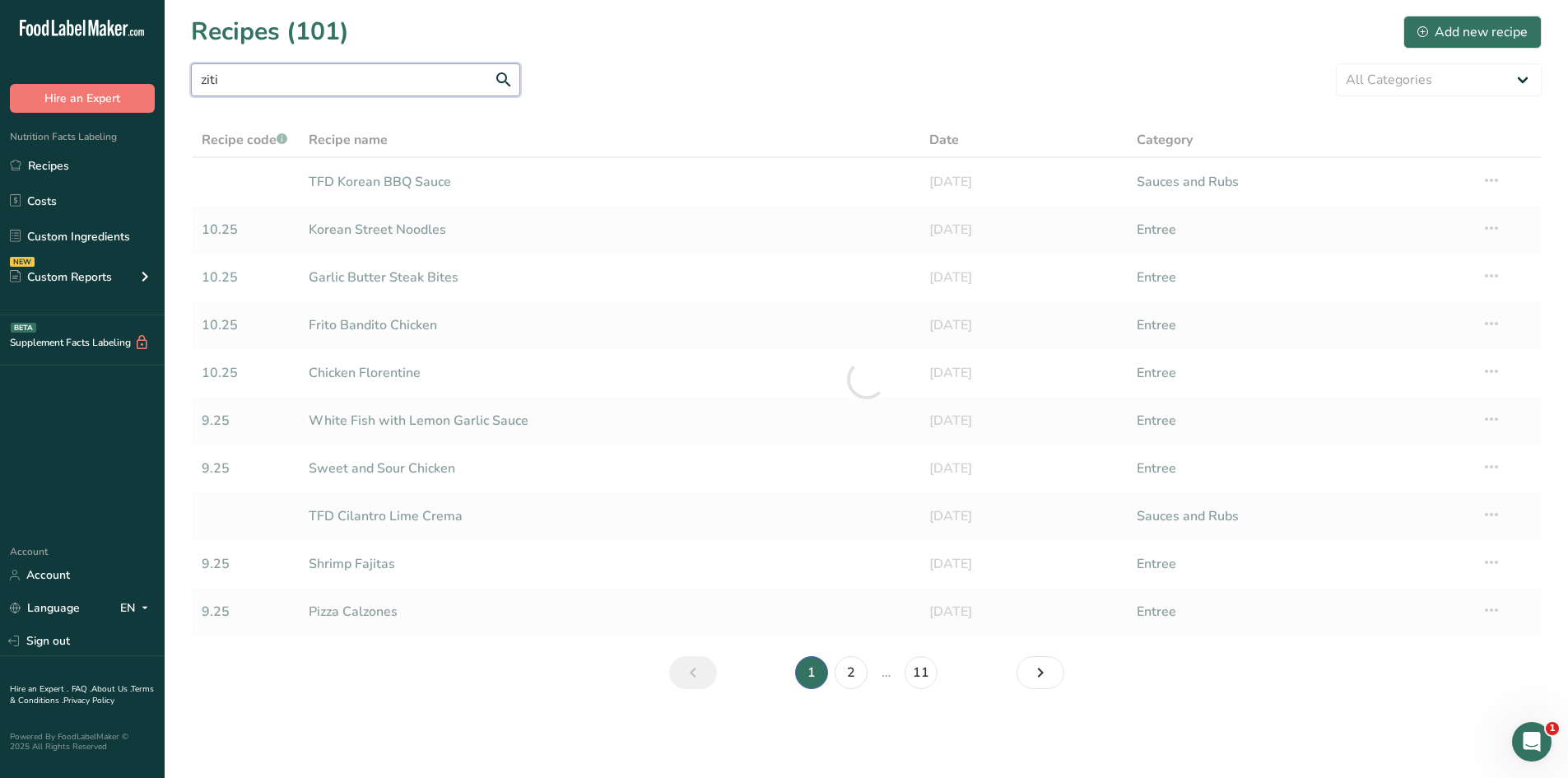
type input "ziti"
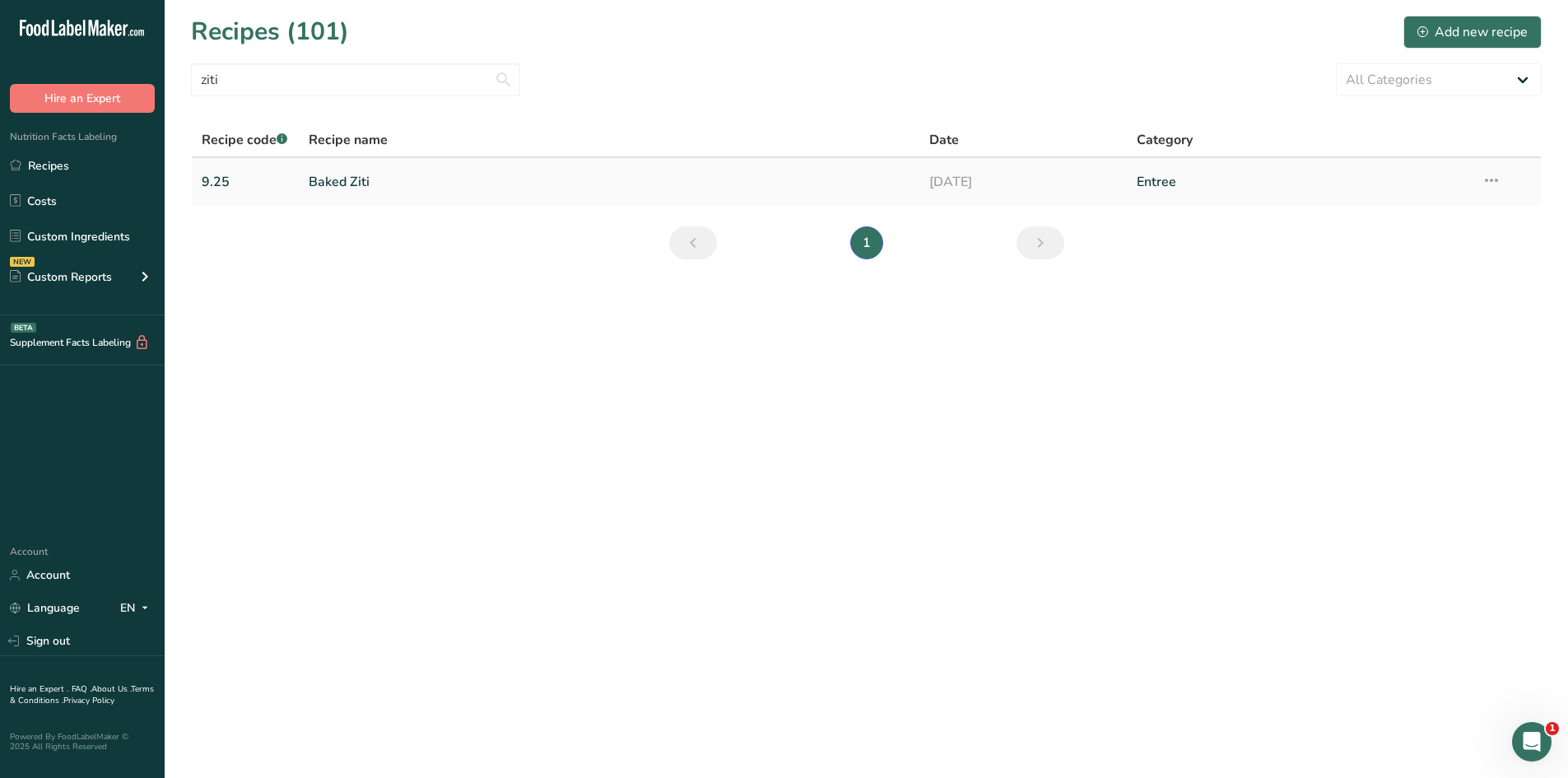
click at [349, 169] on link "Baked Ziti" at bounding box center [609, 182] width 602 height 35
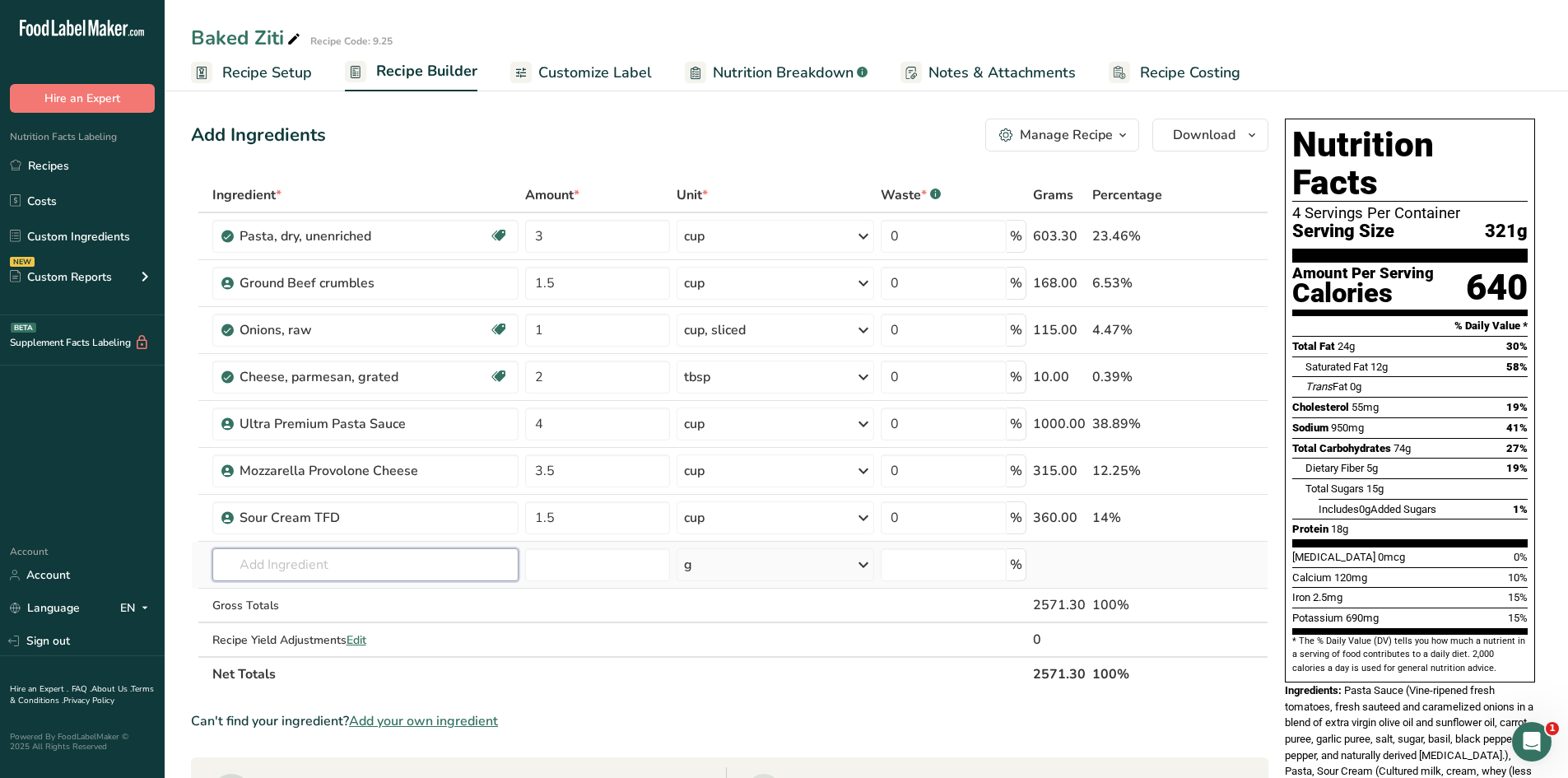
drag, startPoint x: 386, startPoint y: 562, endPoint x: 390, endPoint y: 548, distance: 14.6
click at [386, 562] on input "text" at bounding box center [365, 565] width 306 height 33
type input "ziti"
click at [391, 598] on p "481010 SEMOLINA (WHEAT), [MEDICAL_DATA], IRON ([MEDICAL_DATA]), [MEDICAL_DATA] …" at bounding box center [643, 597] width 835 height 17
type input "SEMOLINA (WHEAT), [MEDICAL_DATA], IRON ([MEDICAL_DATA]), [MEDICAL_DATA] MONONIT…"
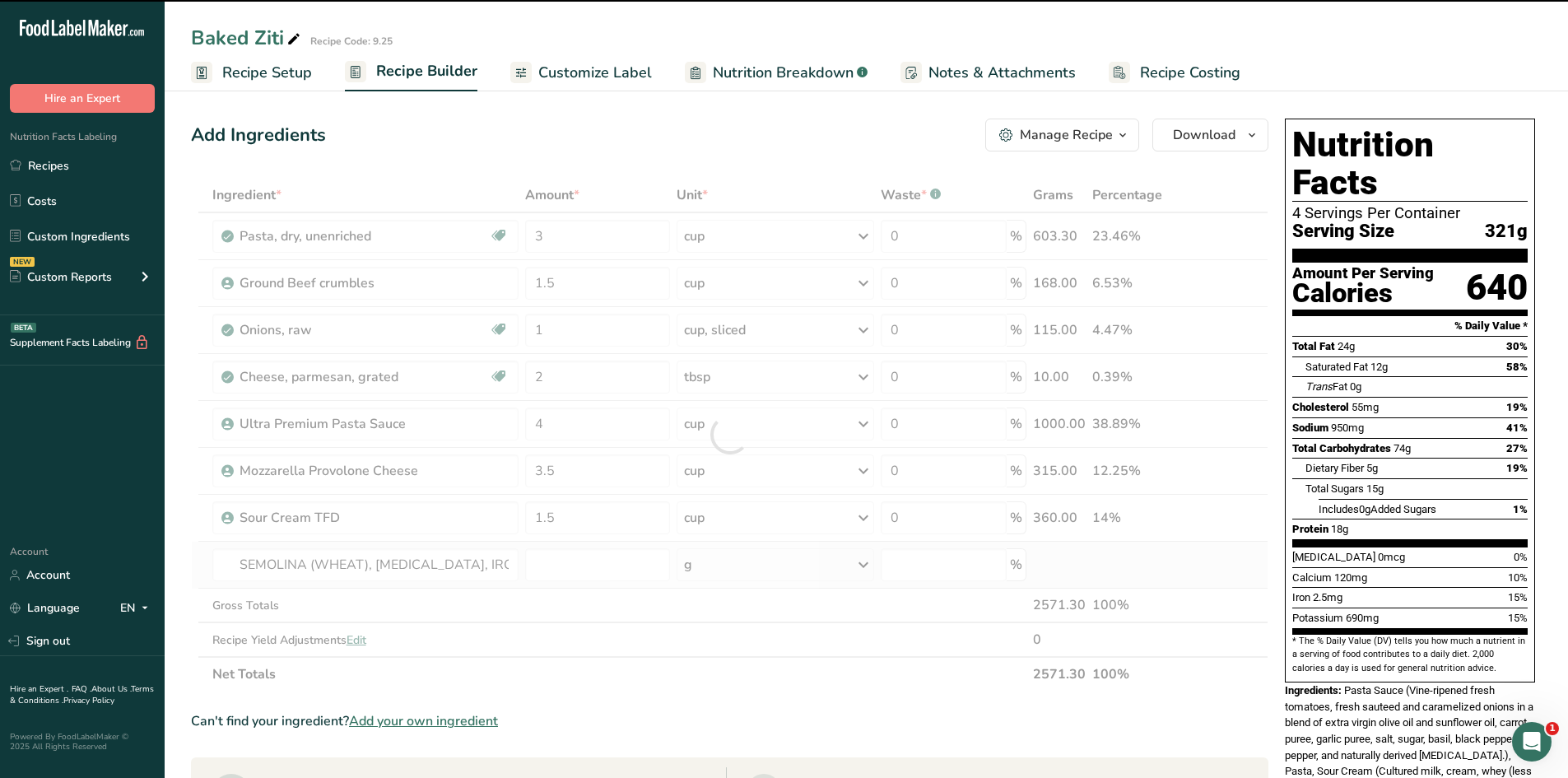
type input "0"
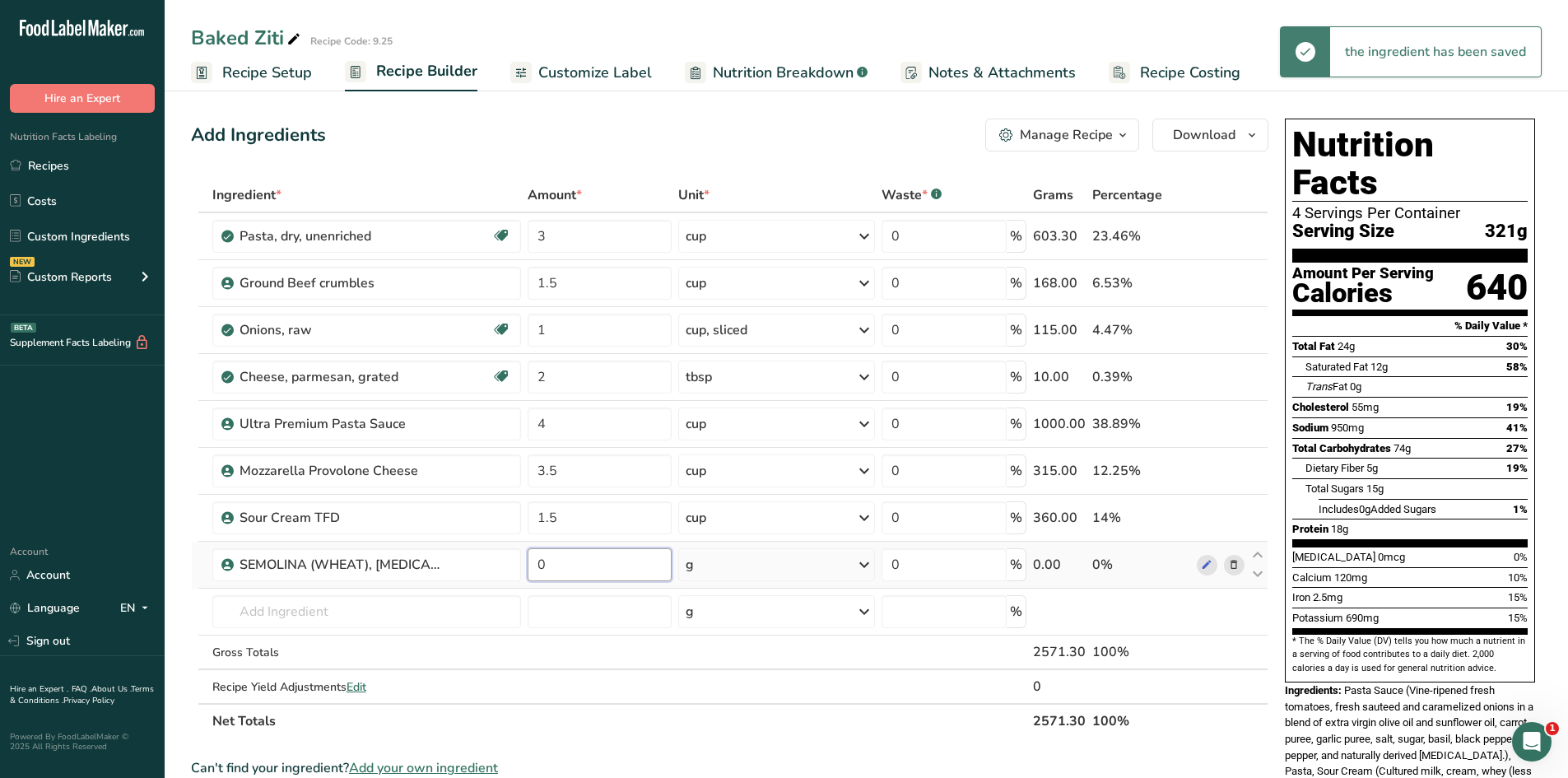
click at [608, 556] on input "0" at bounding box center [600, 565] width 145 height 33
type input "3"
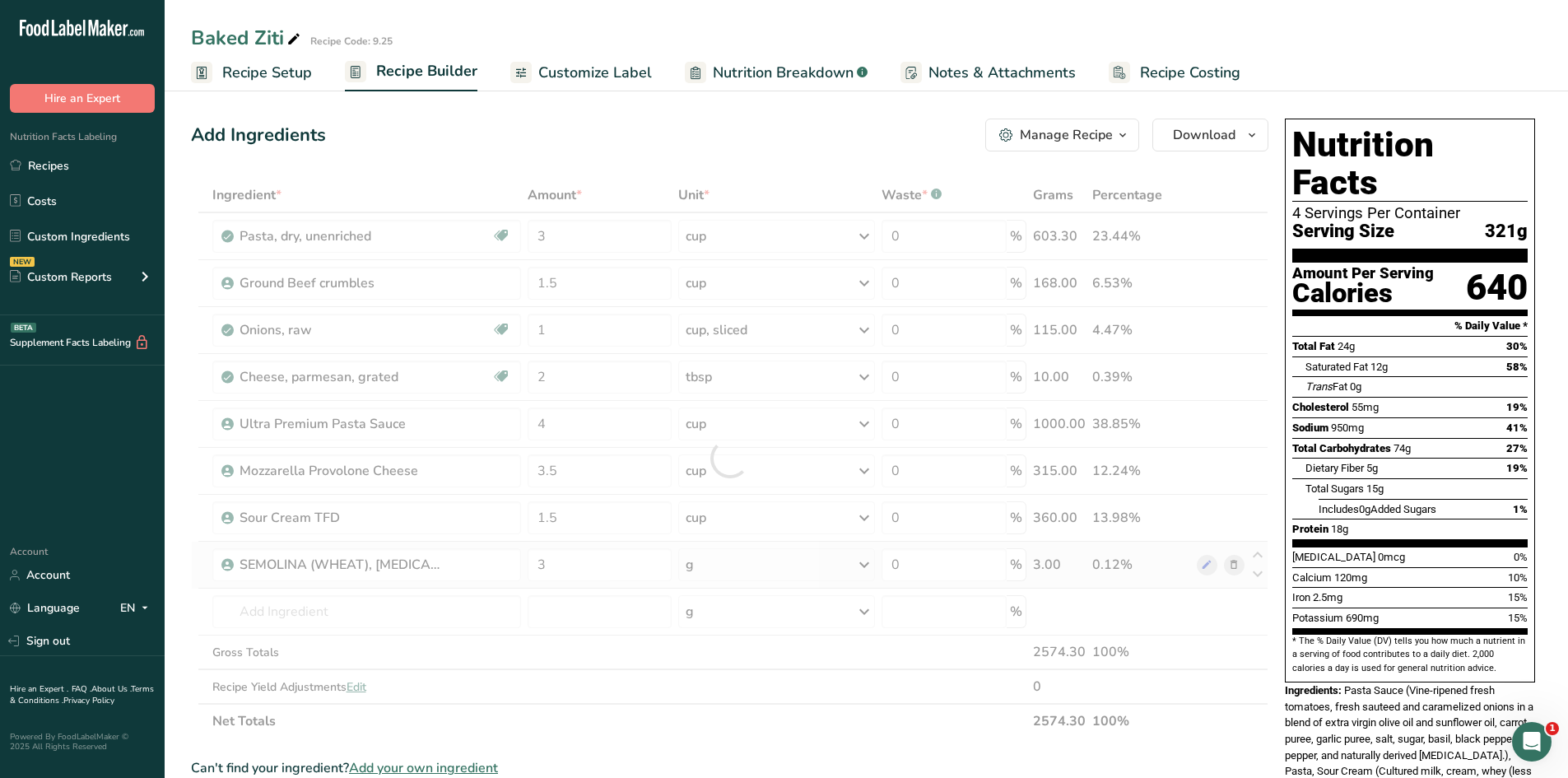
click at [821, 564] on div "Ingredient * Amount * Unit * Waste * .a-a{fill:#347362;}.b-a{fill:#fff;} Grams …" at bounding box center [729, 458] width 1078 height 561
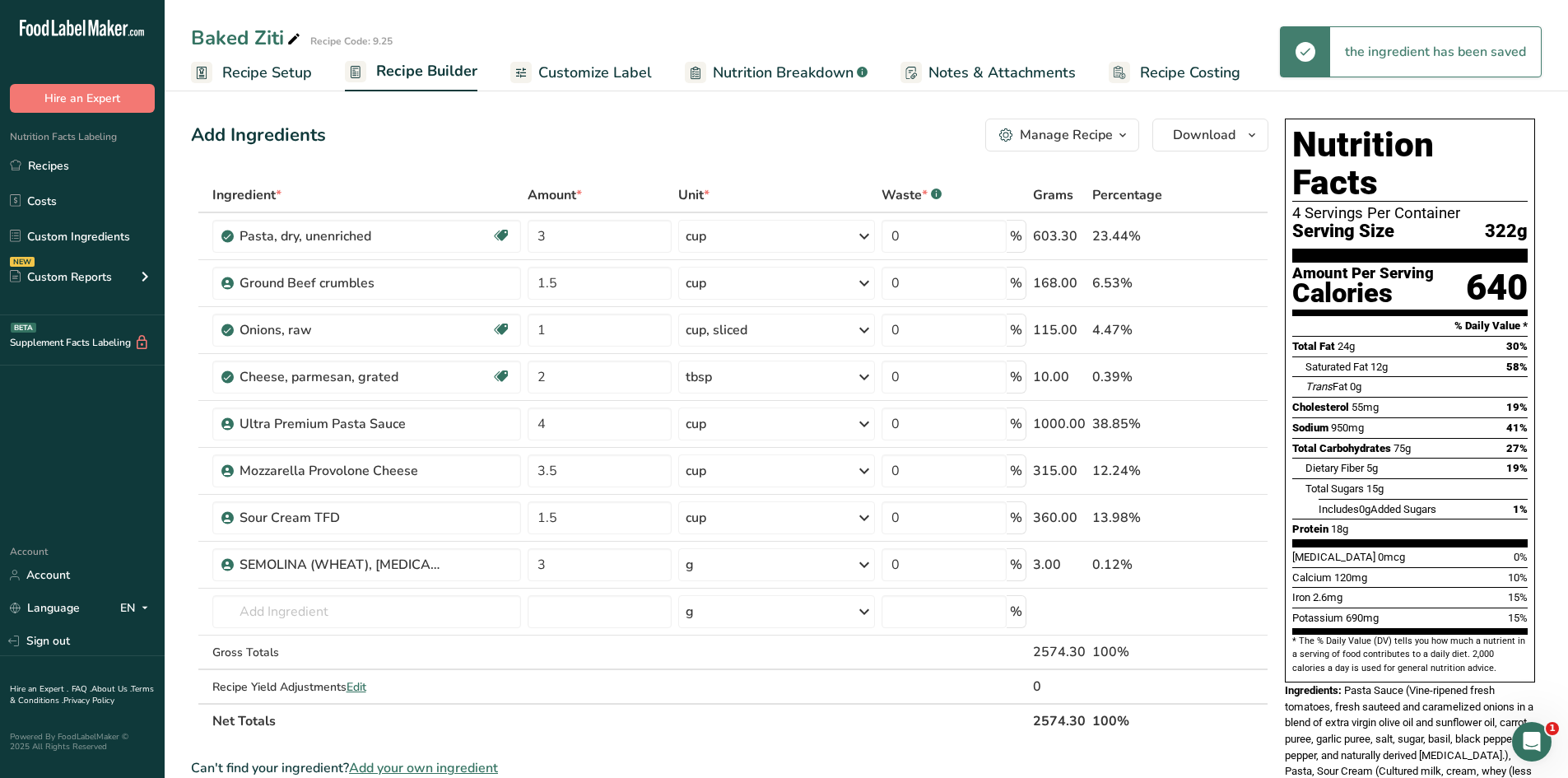
click at [825, 568] on div "g" at bounding box center [777, 565] width 196 height 33
click at [747, 612] on div "1 cup" at bounding box center [757, 620] width 138 height 24
click at [1234, 235] on icon at bounding box center [1234, 236] width 12 height 17
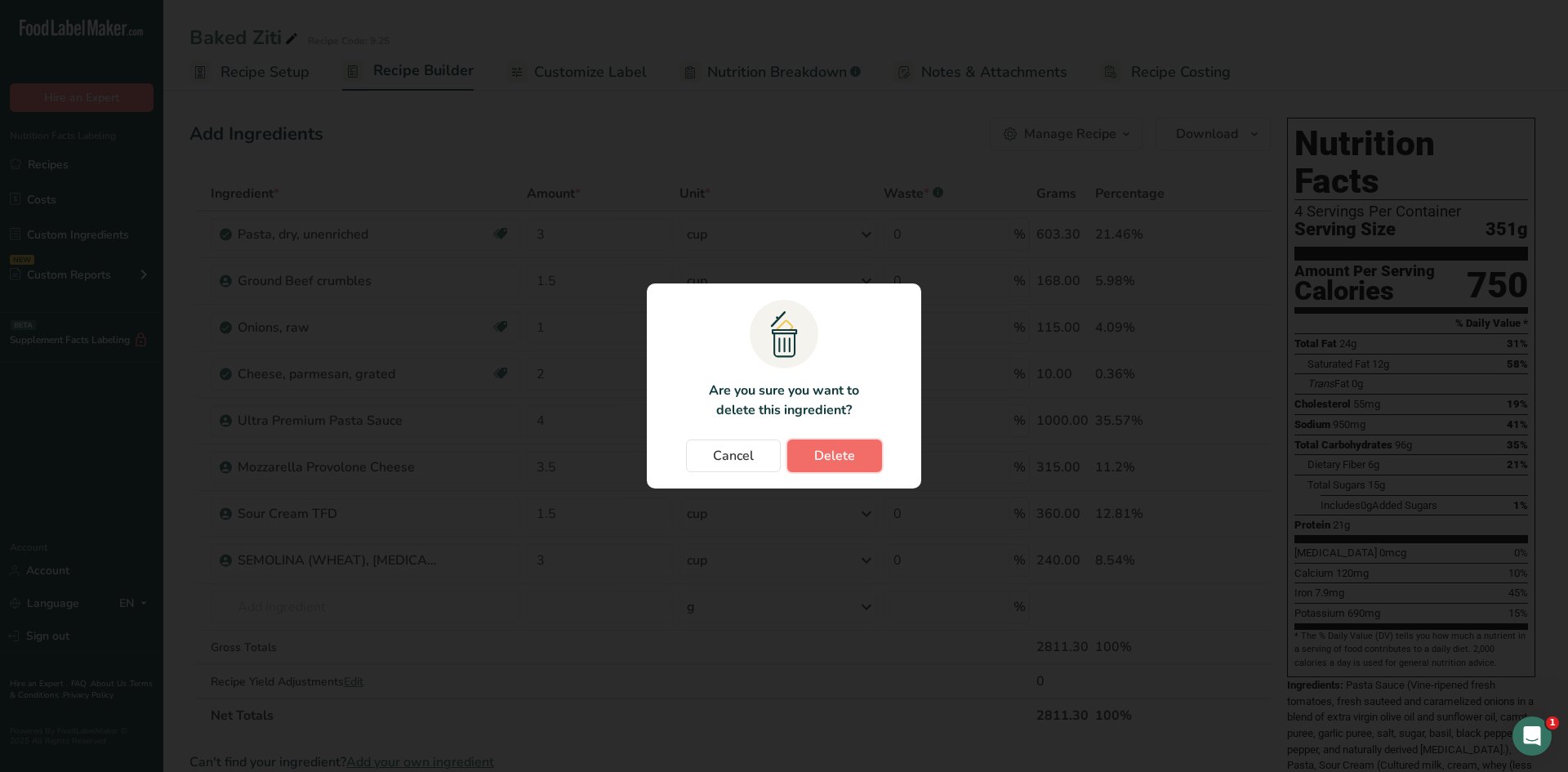
click at [841, 451] on span "Delete" at bounding box center [834, 456] width 40 height 20
type input "1.5"
type input "1"
type input "2"
type input "4"
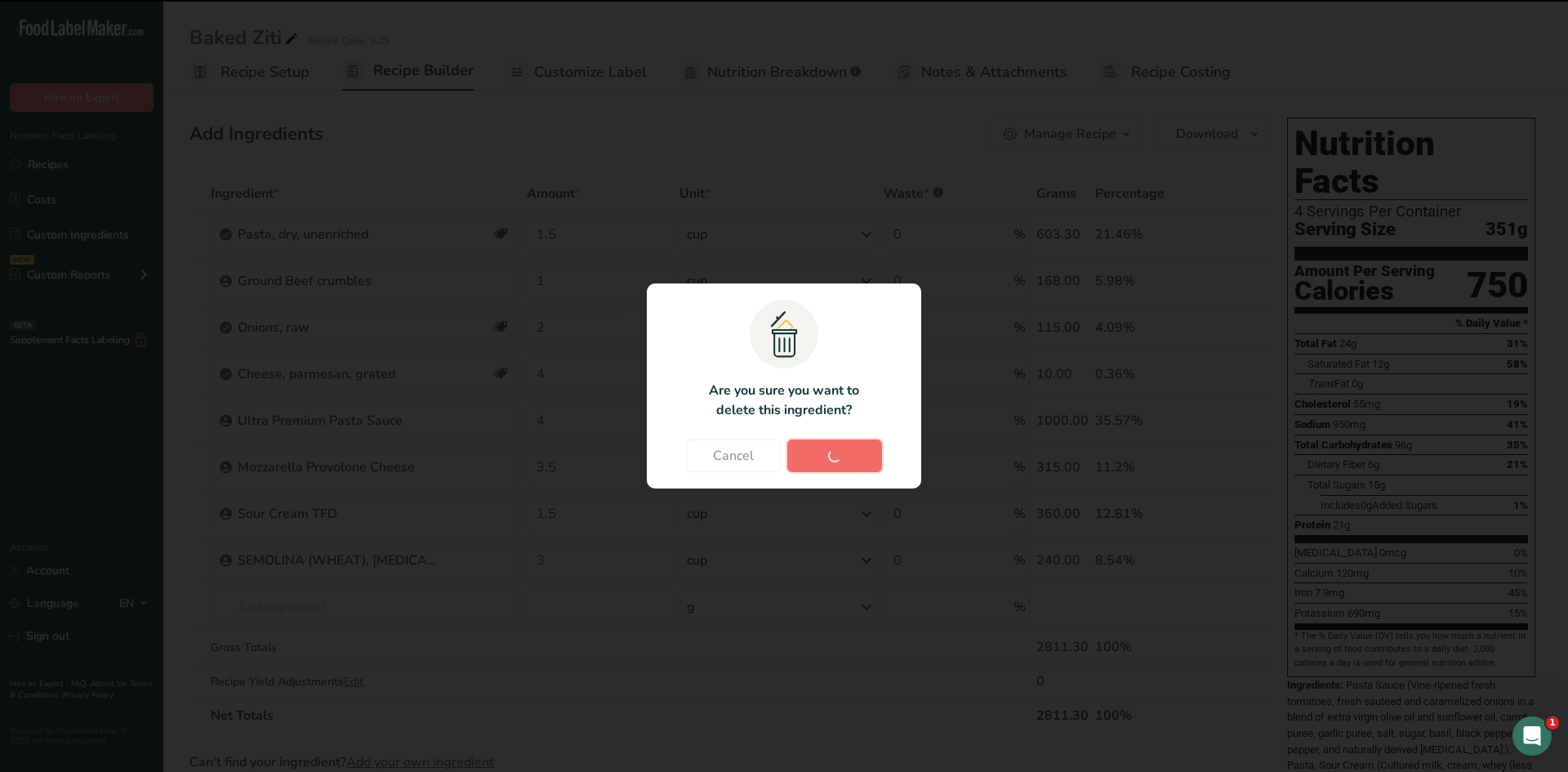
type input "3.5"
type input "1.5"
type input "3"
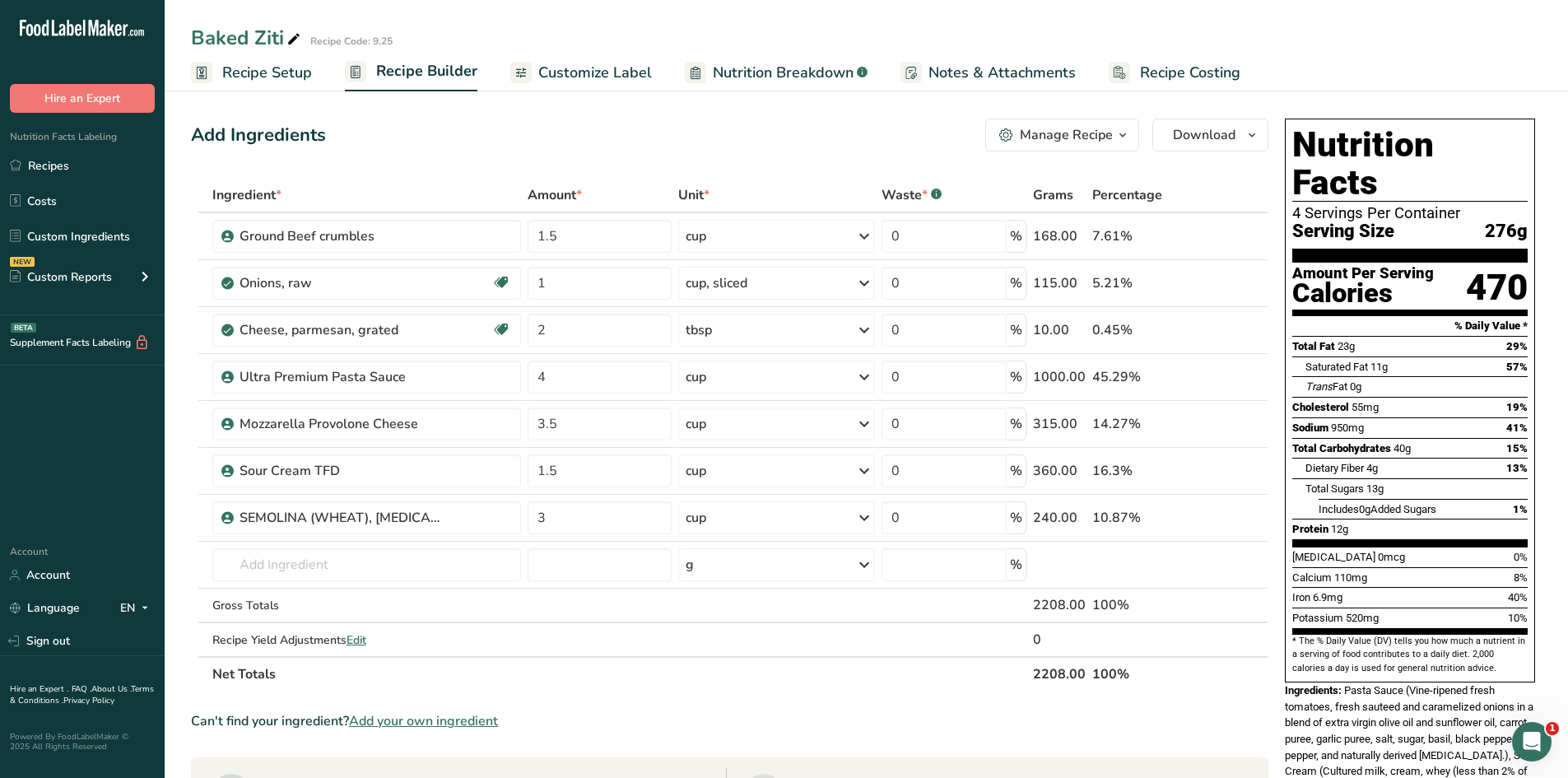
click at [588, 72] on span "Customize Label" at bounding box center [595, 72] width 114 height 22
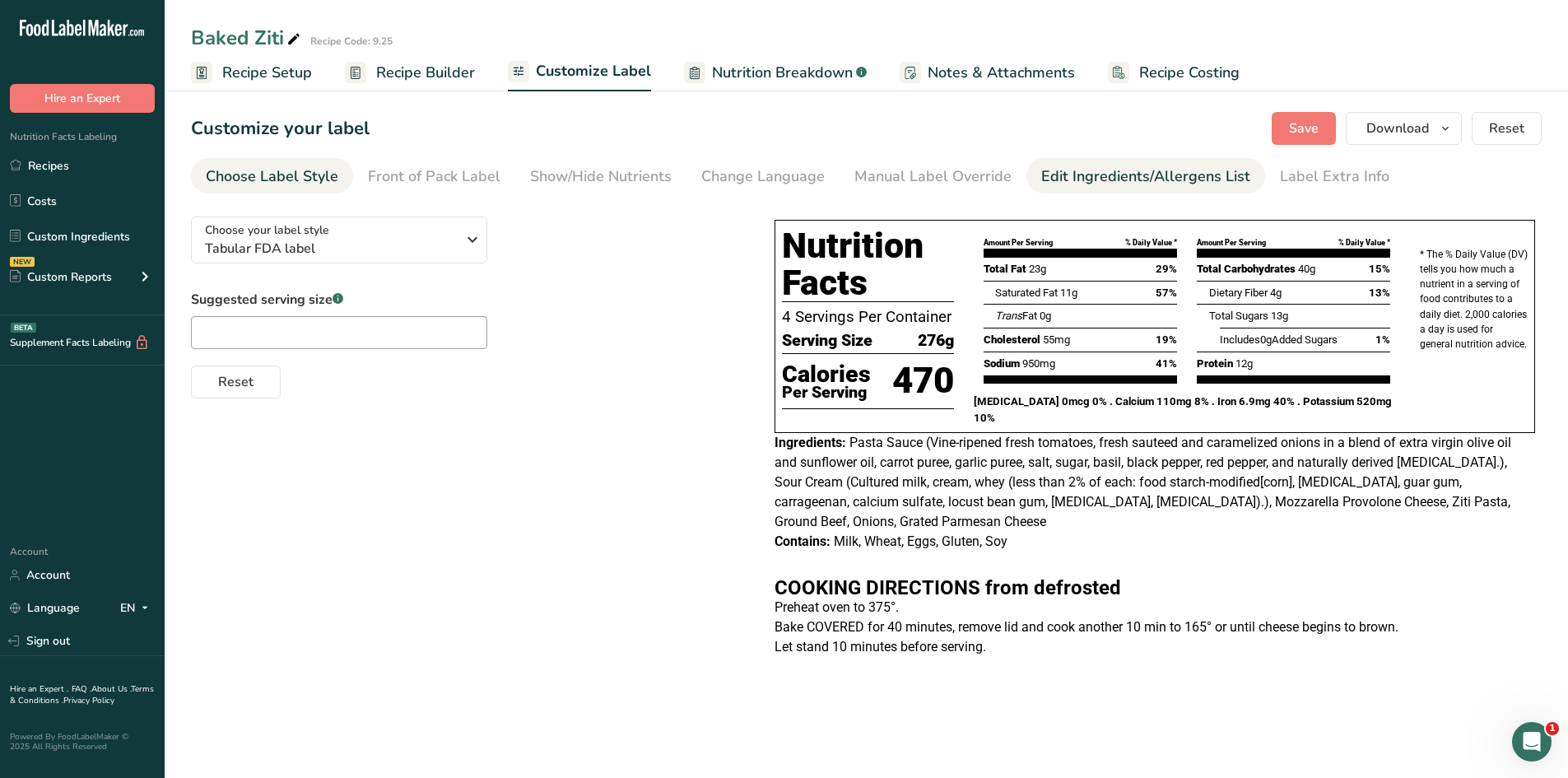
click at [1114, 174] on div "Edit Ingredients/Allergens List" at bounding box center [1145, 176] width 209 height 22
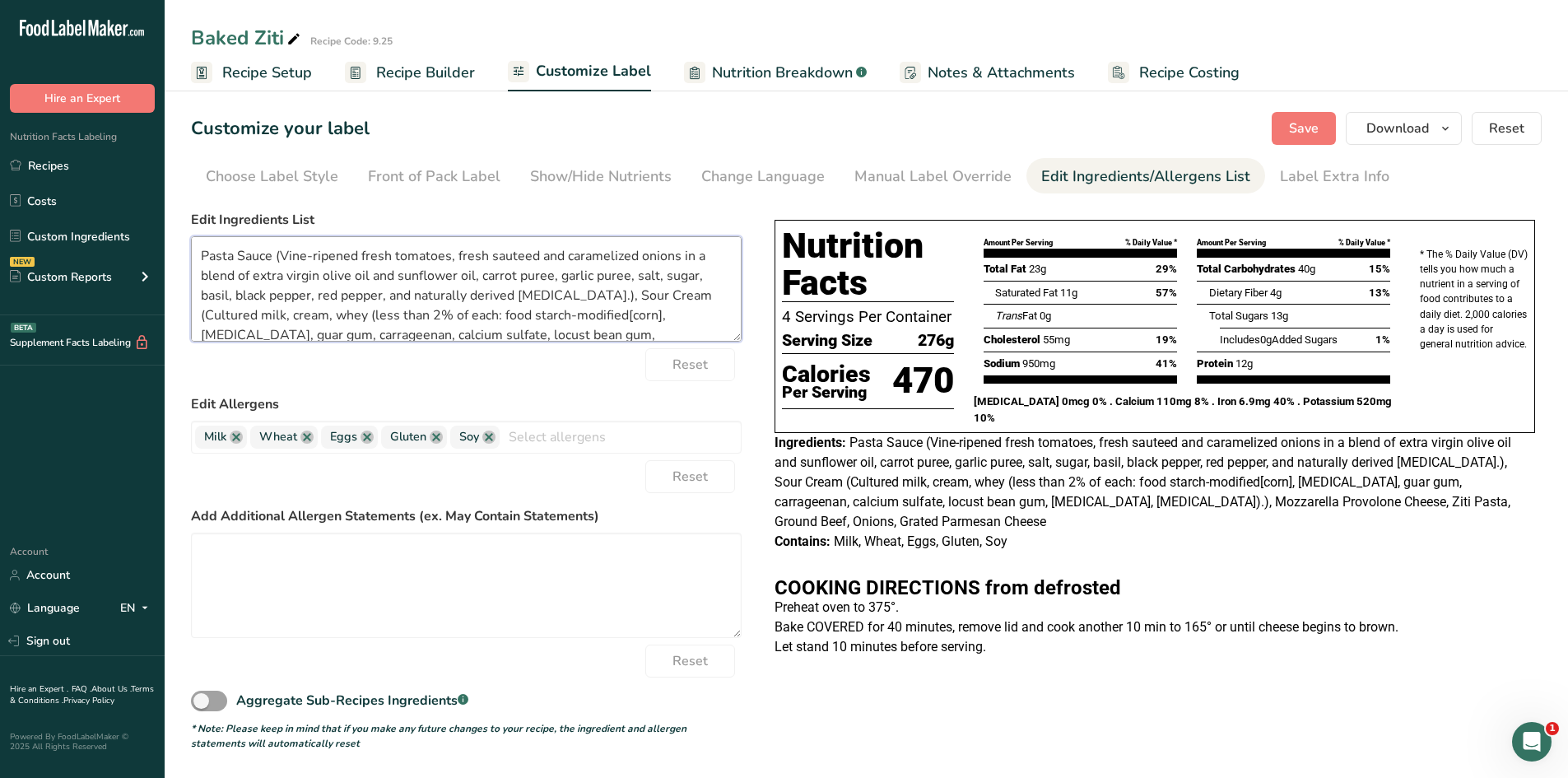
drag, startPoint x: 583, startPoint y: 293, endPoint x: 273, endPoint y: 261, distance: 311.6
click at [273, 261] on textarea "Pasta Sauce (Vine-ripened fresh tomatoes, fresh sauteed and caramelized onions …" at bounding box center [466, 289] width 551 height 106
drag, startPoint x: 352, startPoint y: 258, endPoint x: 441, endPoint y: 294, distance: 96.0
click at [441, 294] on textarea "Pasta Sauce, Sour Cream (Cultured milk, cream, whey (less than 2% of each: food…" at bounding box center [466, 289] width 551 height 106
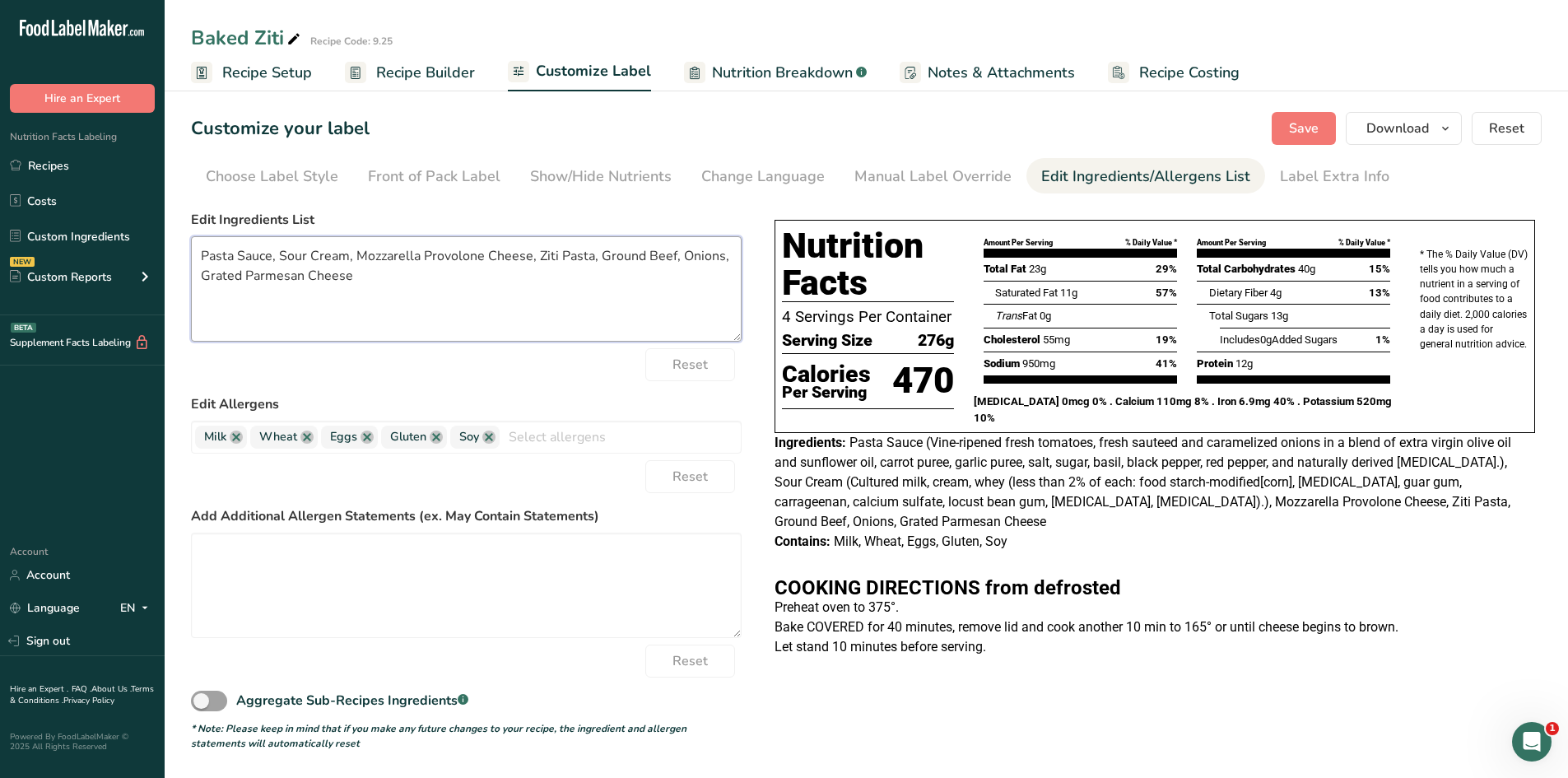
drag, startPoint x: 245, startPoint y: 277, endPoint x: 181, endPoint y: 271, distance: 64.3
click at [181, 271] on section "Customize your label Save Download Choose what to show on your downloaded label…" at bounding box center [866, 431] width 1404 height 691
type textarea "Pasta Sauce, Sour Cream, Mozzarella Provolone Cheese, Ziti Pasta, Ground Beef, …"
click at [1126, 513] on div "Ingredients: Pasta Sauce (Vine-ripened fresh tomatoes, fresh sauteed and carame…" at bounding box center [1155, 482] width 761 height 99
click at [1303, 131] on span "Save" at bounding box center [1304, 128] width 30 height 20
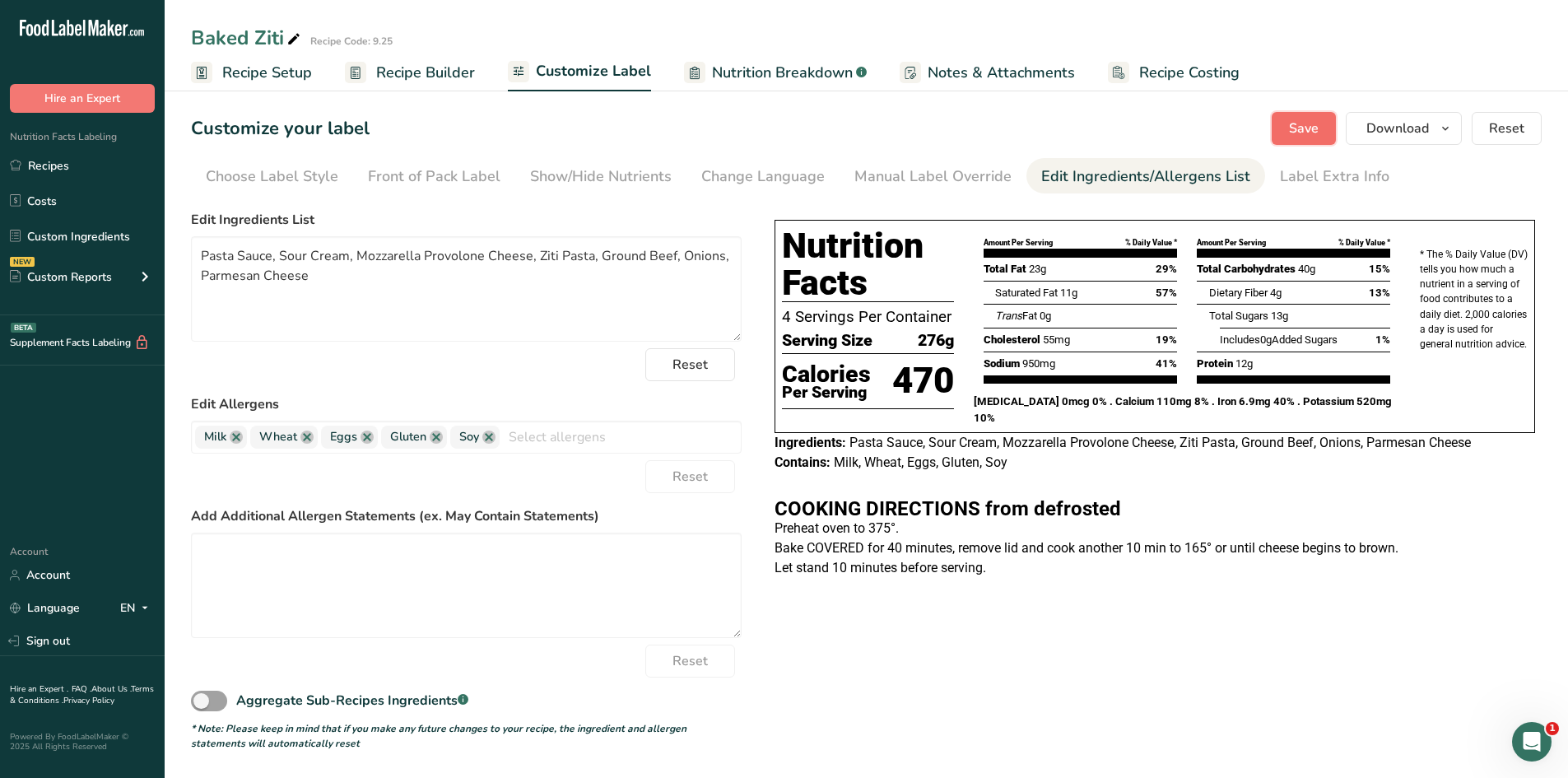
click at [1319, 136] on span "Save" at bounding box center [1304, 128] width 30 height 20
click at [66, 167] on link "Recipes" at bounding box center [82, 166] width 165 height 32
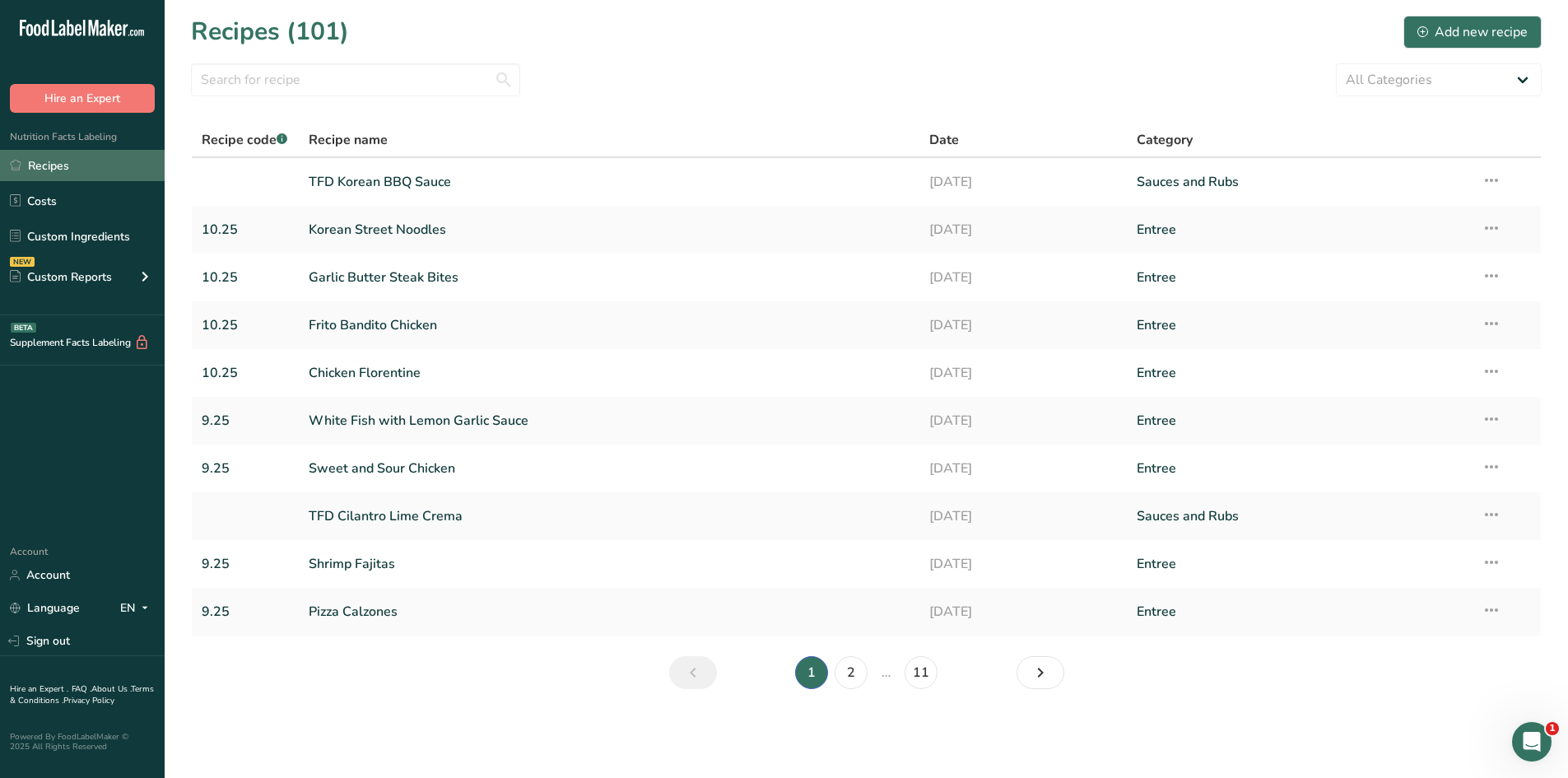
click at [61, 169] on link "Recipes" at bounding box center [82, 166] width 165 height 32
